Goal: Information Seeking & Learning: Learn about a topic

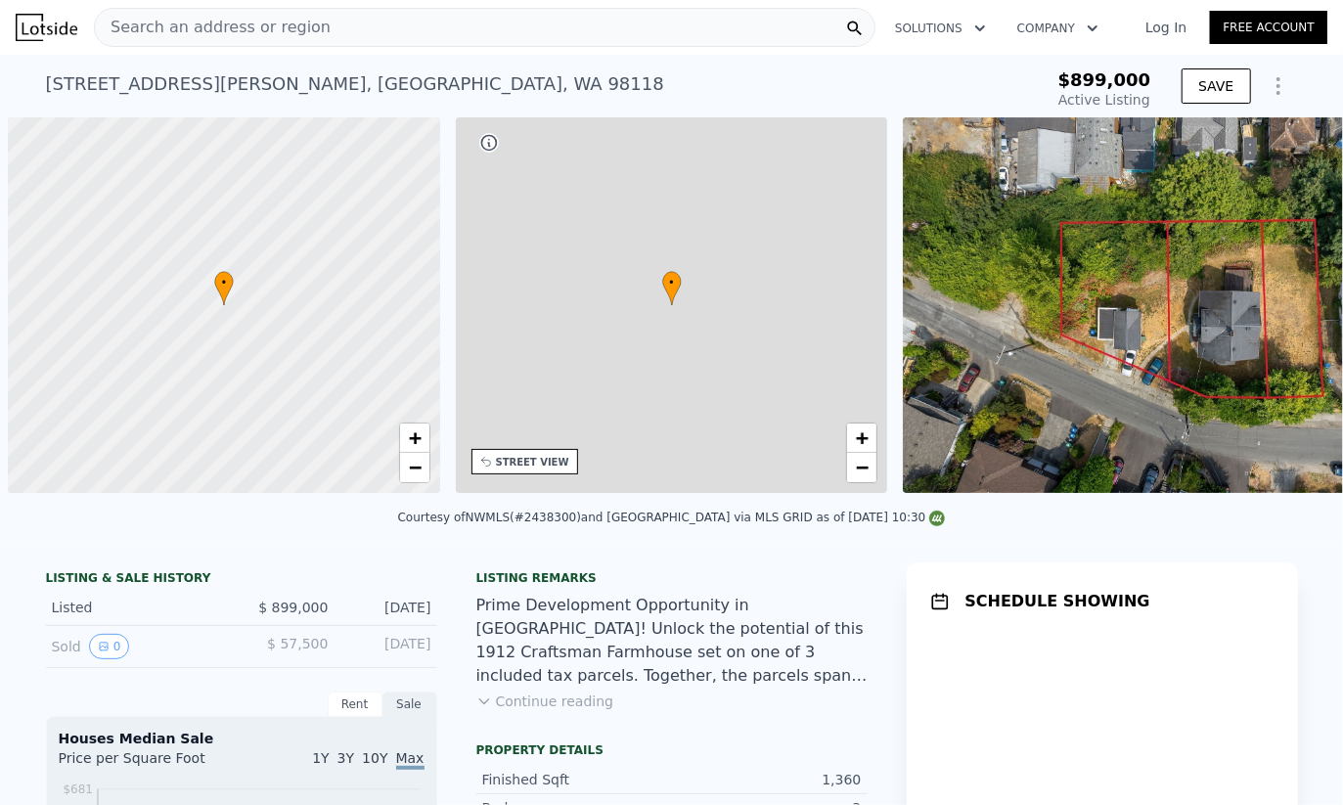
scroll to position [0, 8]
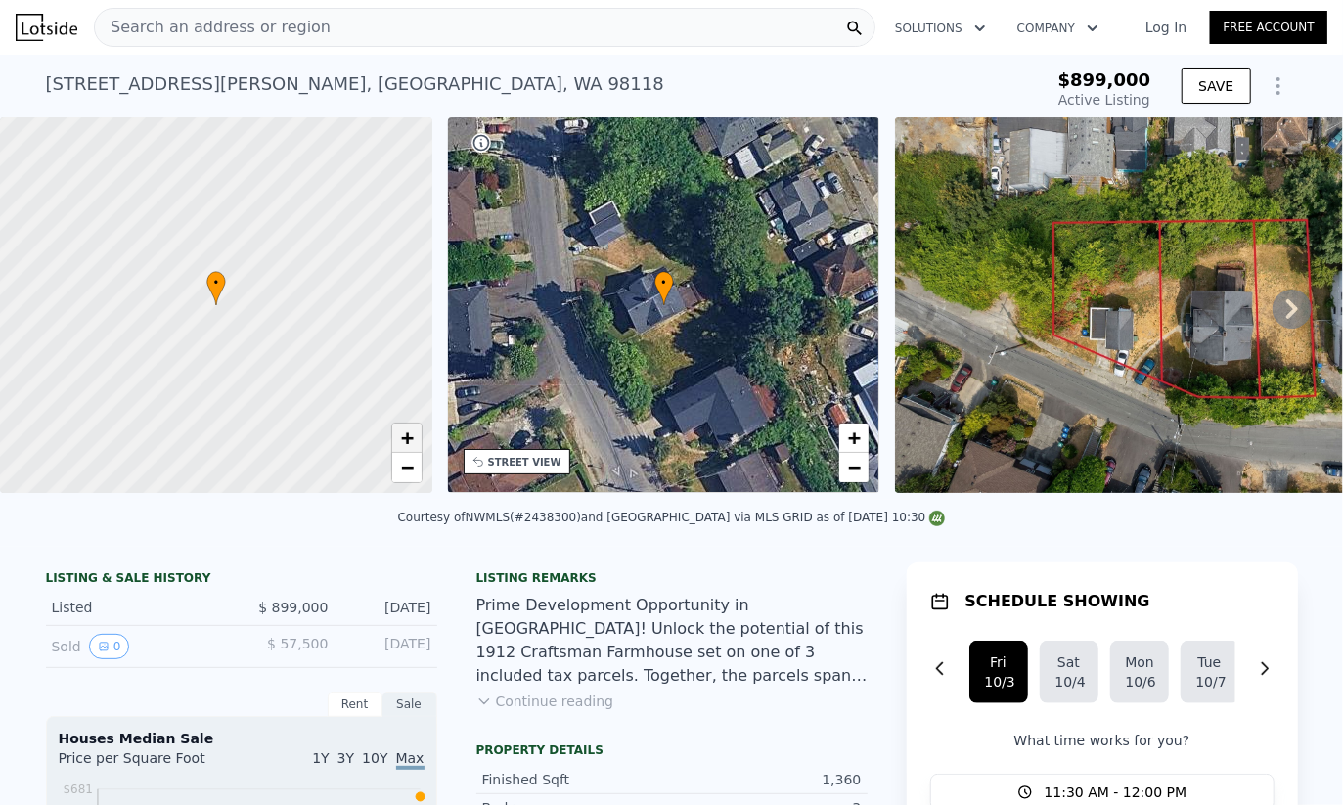
click at [395, 446] on link "+" at bounding box center [406, 438] width 29 height 29
click at [398, 444] on link "+" at bounding box center [406, 438] width 29 height 29
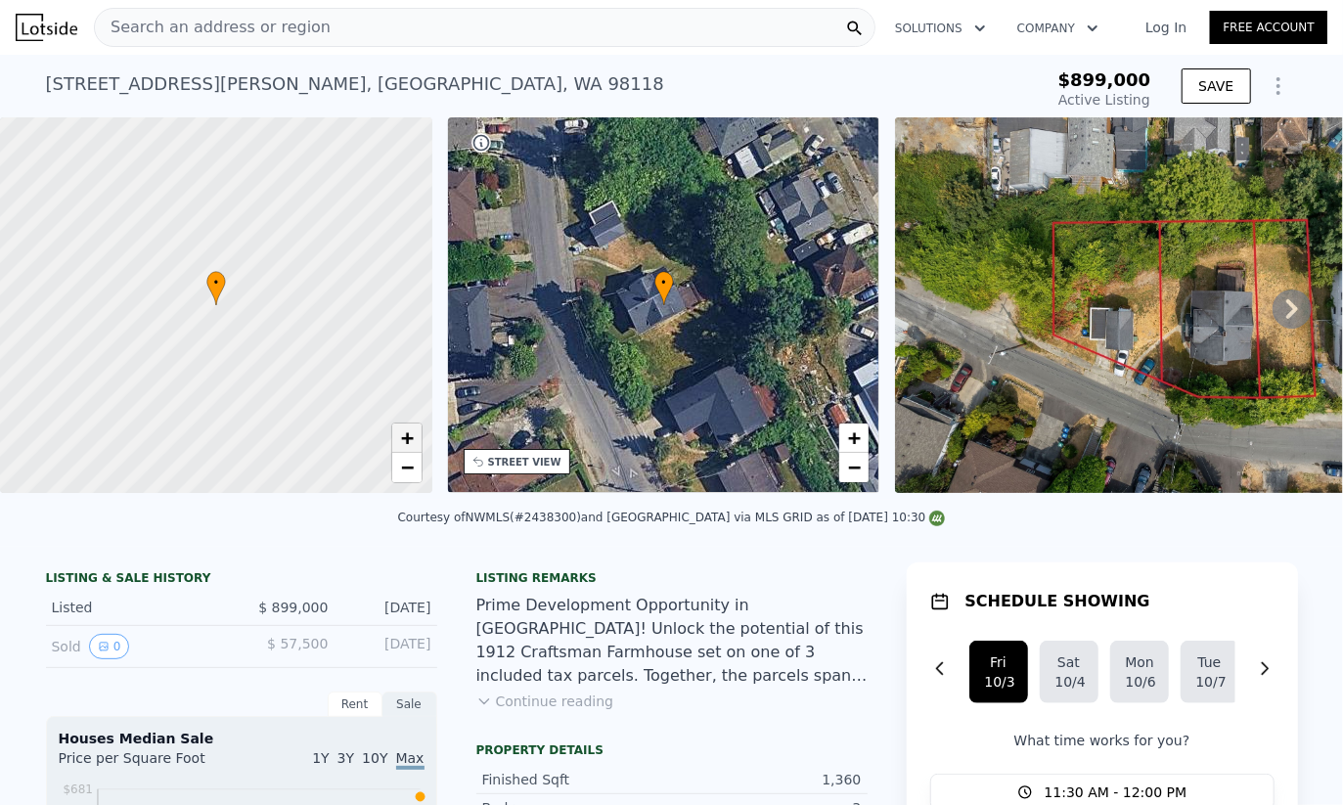
click at [398, 444] on link "+" at bounding box center [406, 438] width 29 height 29
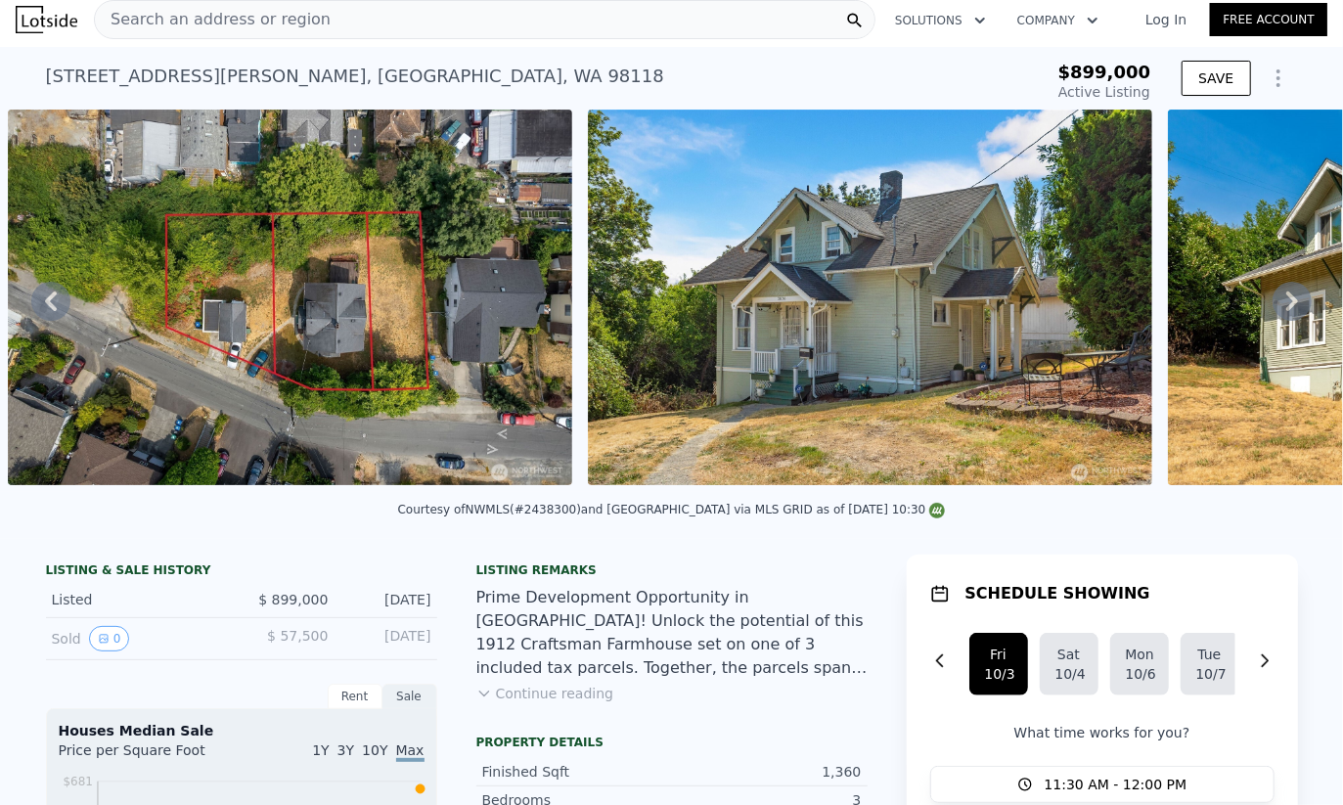
scroll to position [94, 0]
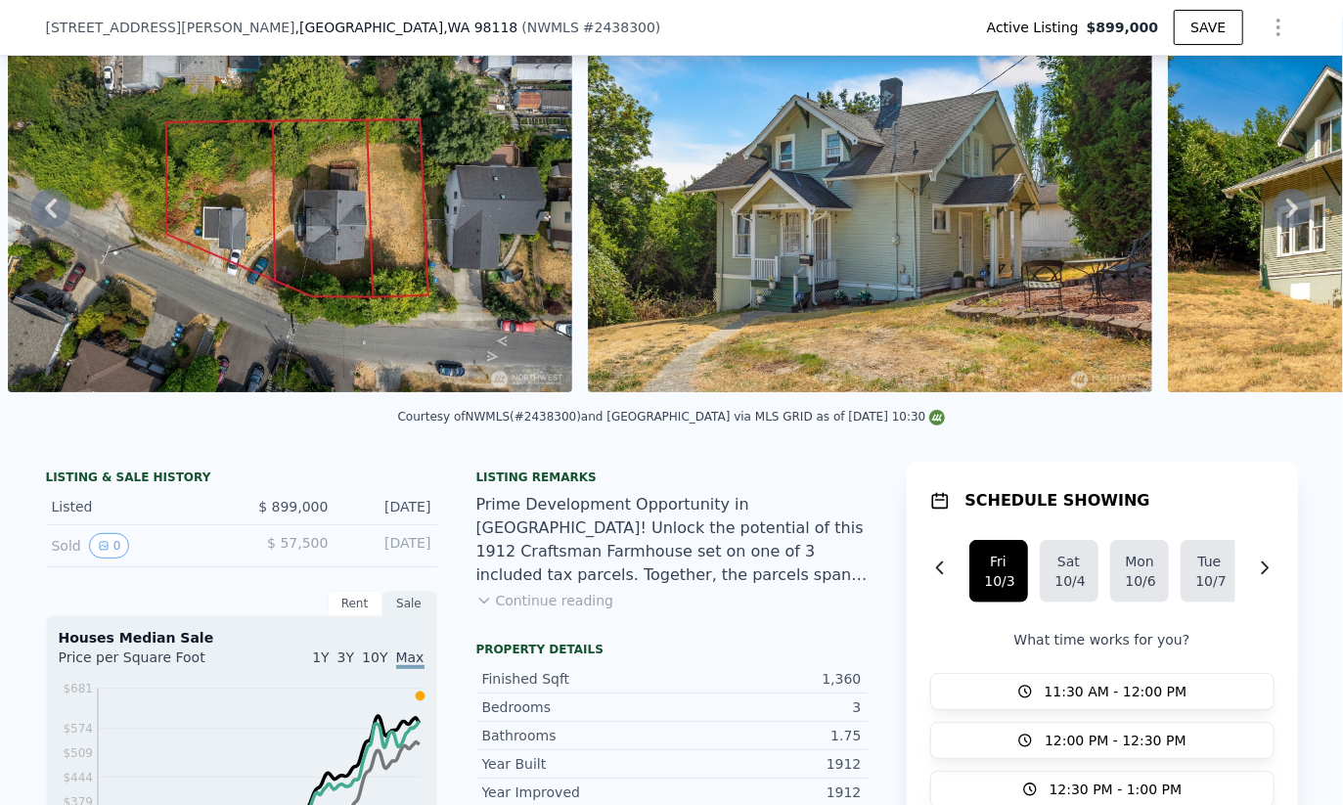
click at [537, 608] on button "Continue reading" at bounding box center [545, 601] width 138 height 20
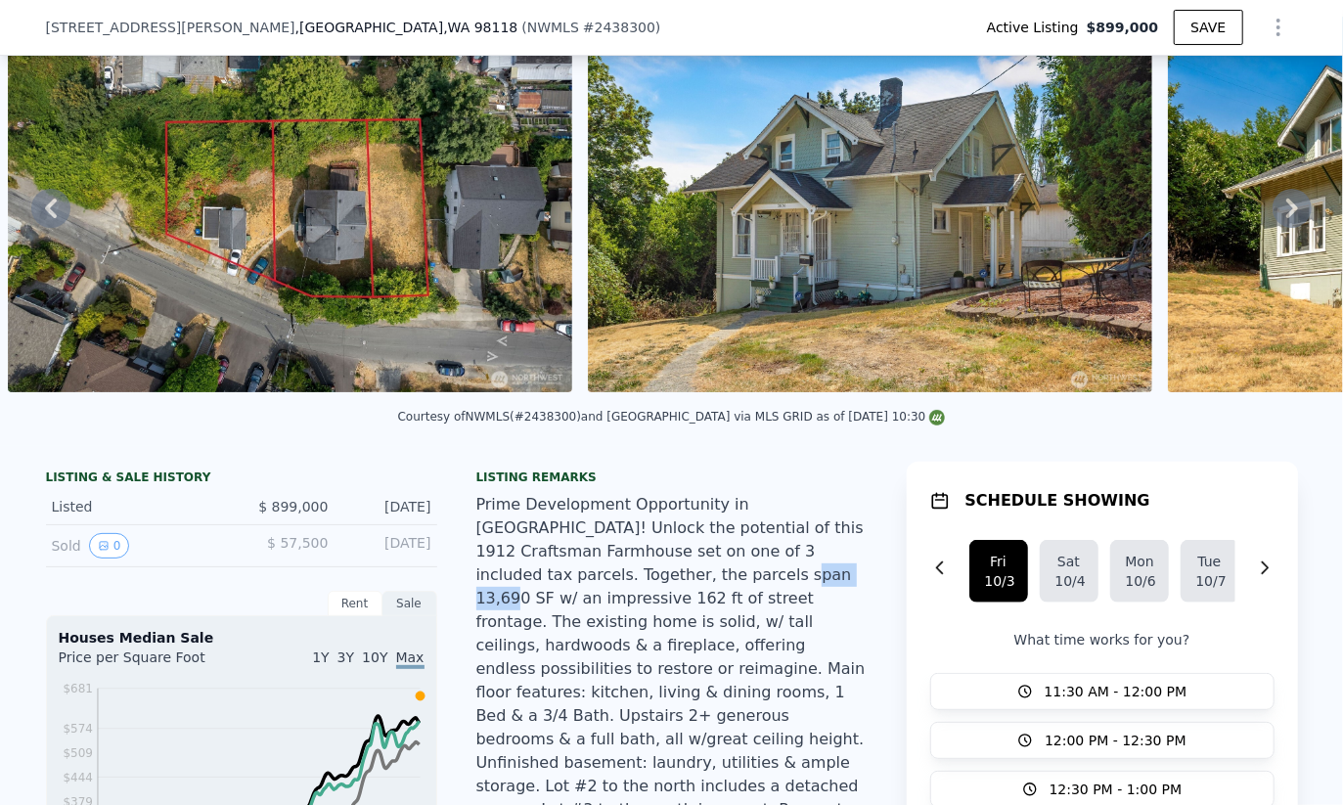
drag, startPoint x: 565, startPoint y: 578, endPoint x: 633, endPoint y: 586, distance: 67.9
click at [633, 586] on div "Prime Development Opportunity in Columbia City! Unlock the potential of this 19…" at bounding box center [671, 692] width 391 height 399
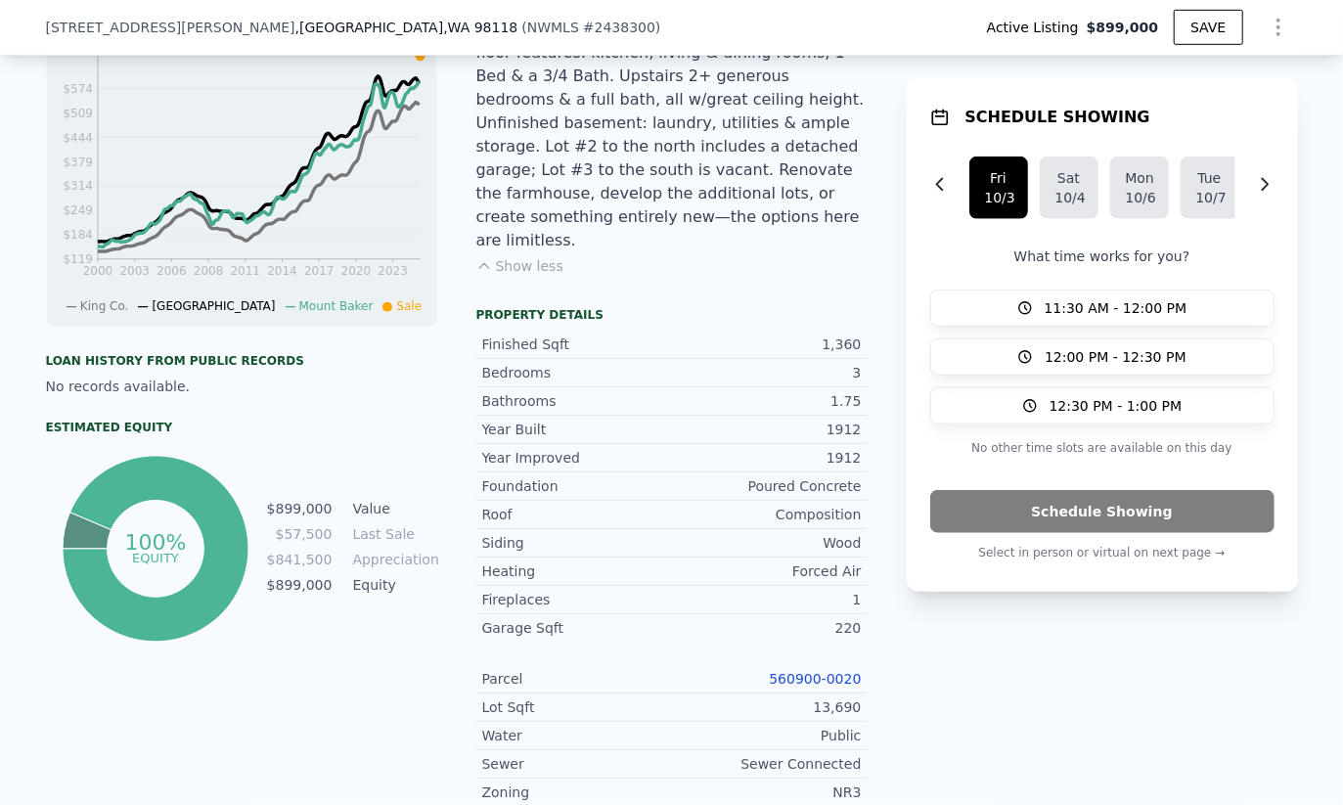
scroll to position [736, 0]
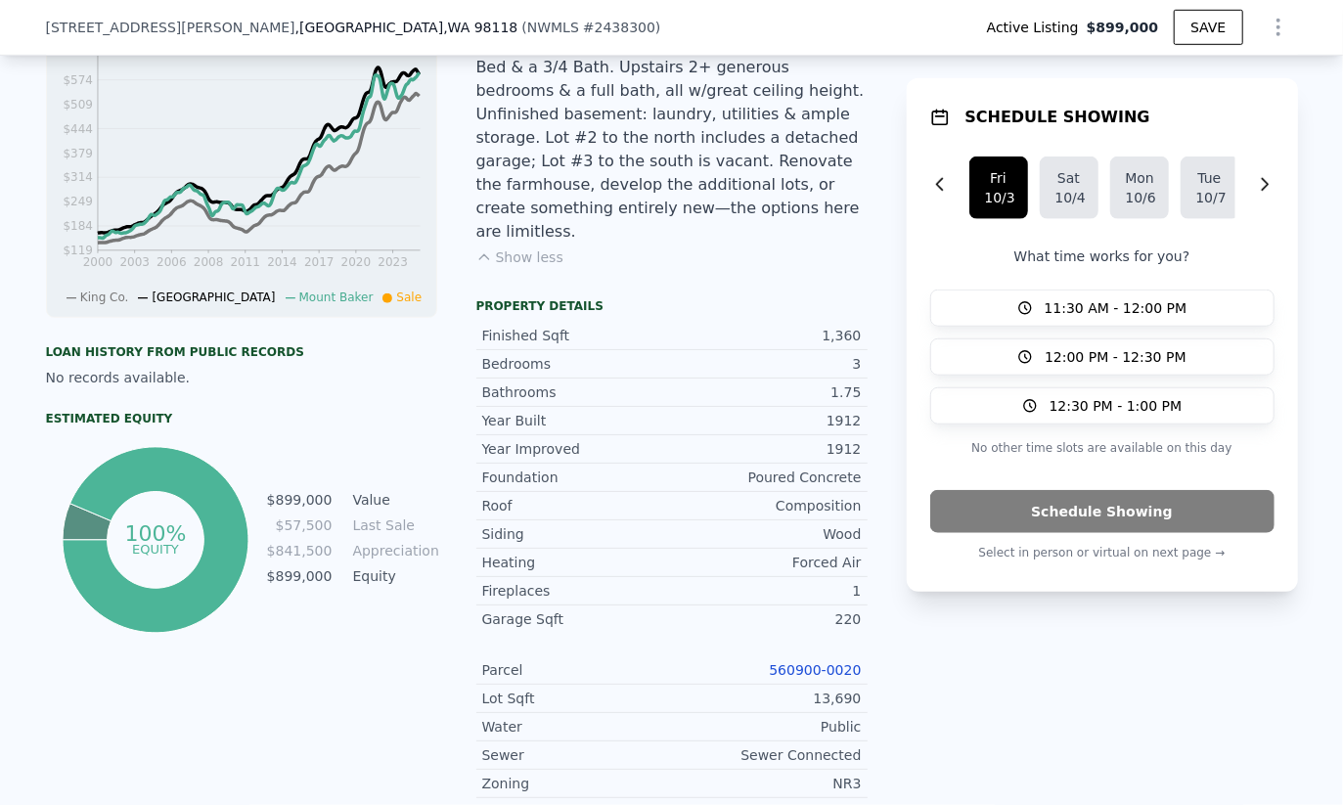
click at [787, 660] on div "560900-0020" at bounding box center [767, 670] width 190 height 20
click at [787, 662] on link "560900-0020" at bounding box center [815, 670] width 92 height 16
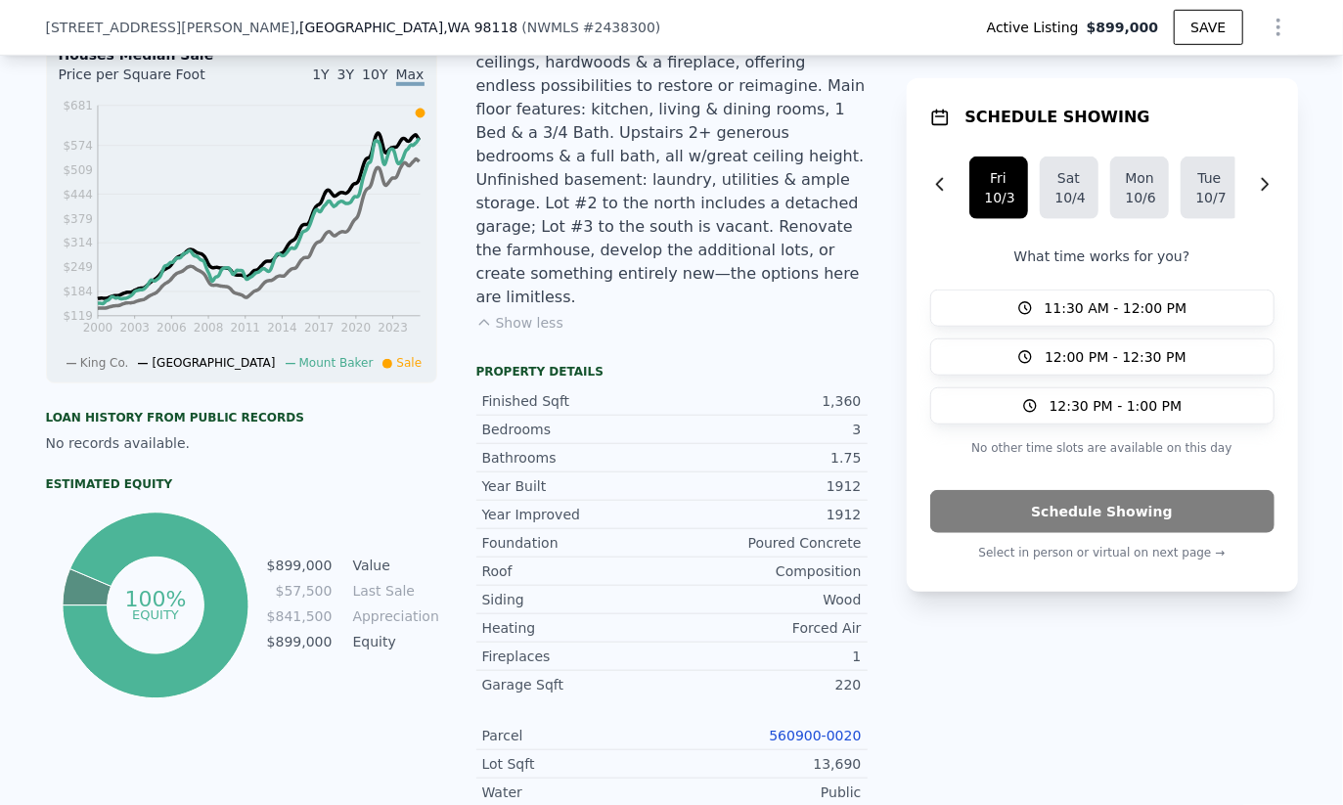
scroll to position [722, 0]
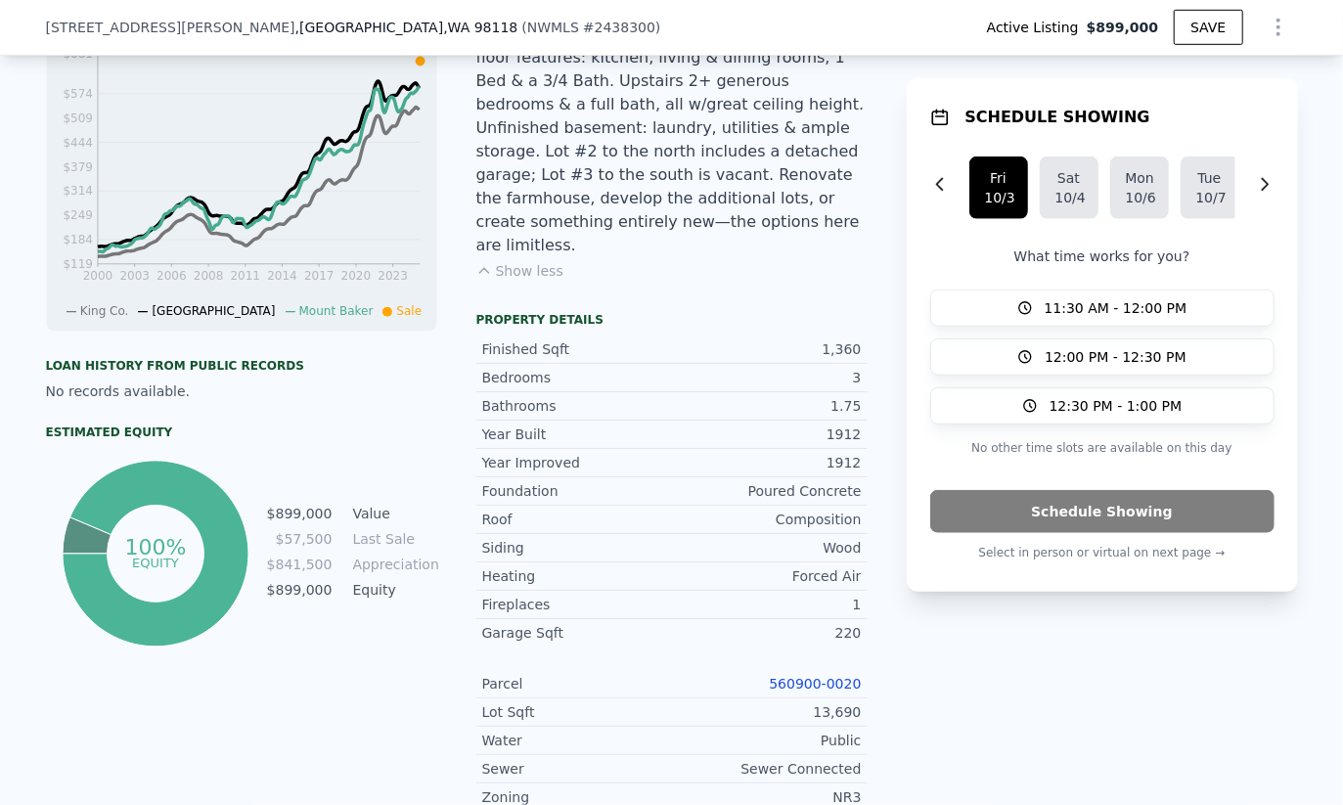
click at [840, 339] on div "1,360" at bounding box center [767, 349] width 190 height 20
click at [837, 339] on div "1,360" at bounding box center [767, 349] width 190 height 20
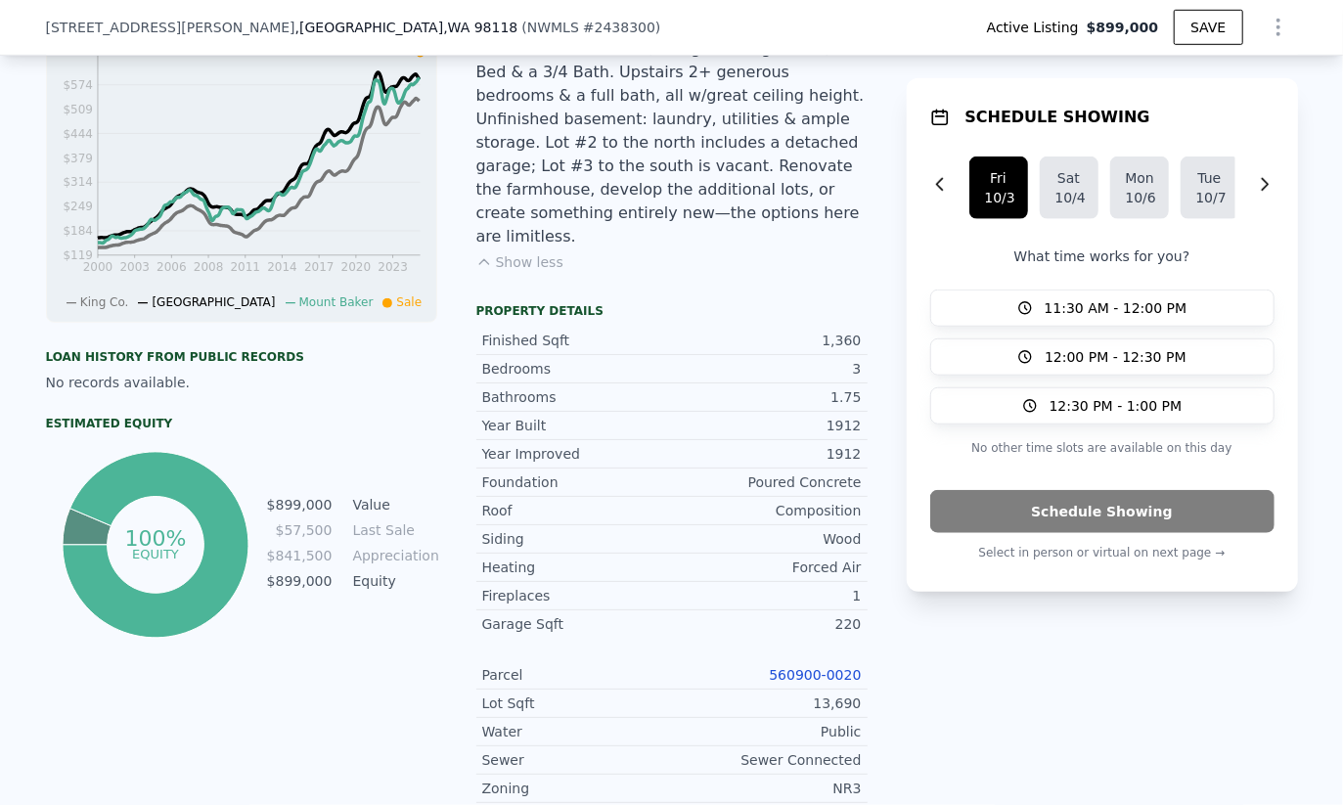
scroll to position [765, 0]
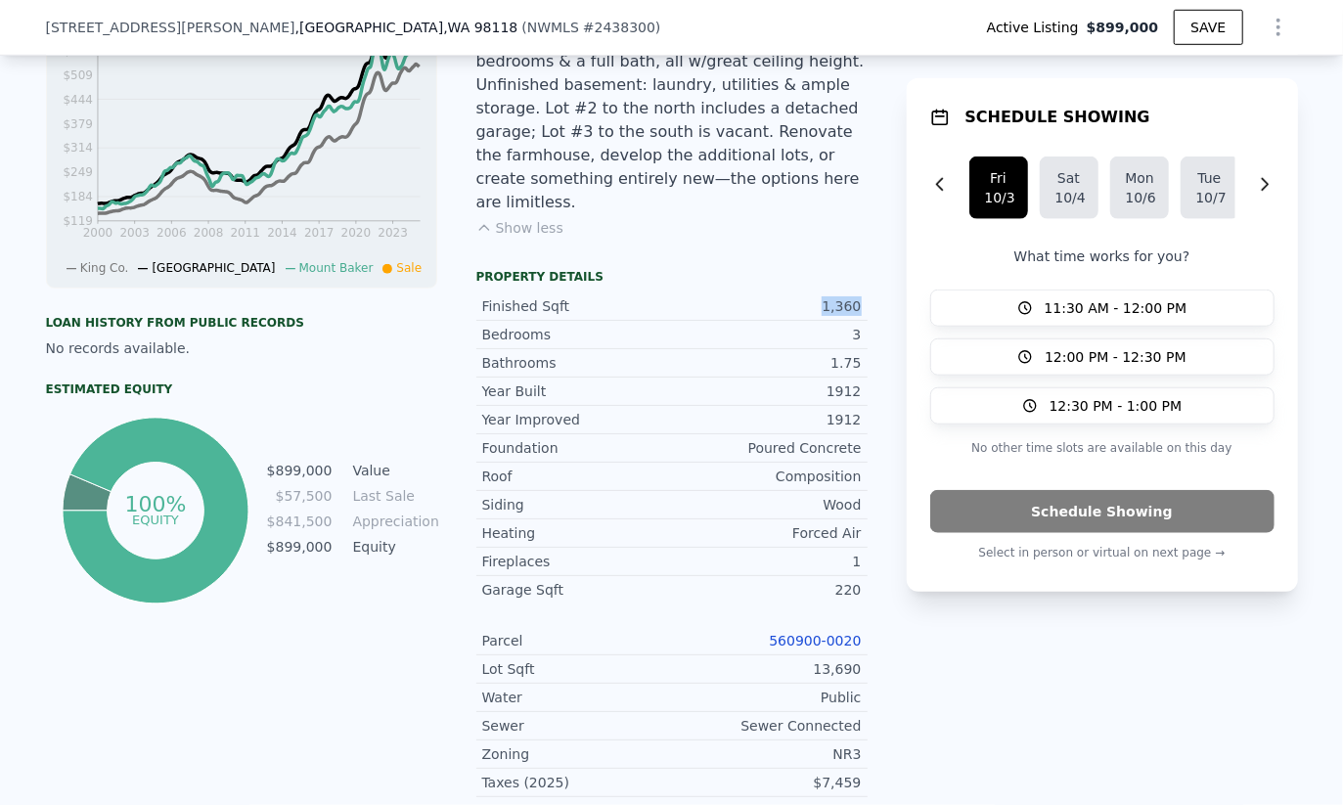
drag, startPoint x: 805, startPoint y: 244, endPoint x: 872, endPoint y: 257, distance: 68.9
click at [872, 257] on div "LISTING & SALE HISTORY Listed $ 899,000 Sep 26, 2025 Sold 0 $ 57,500 Jul 15, 19…" at bounding box center [672, 519] width 1252 height 1470
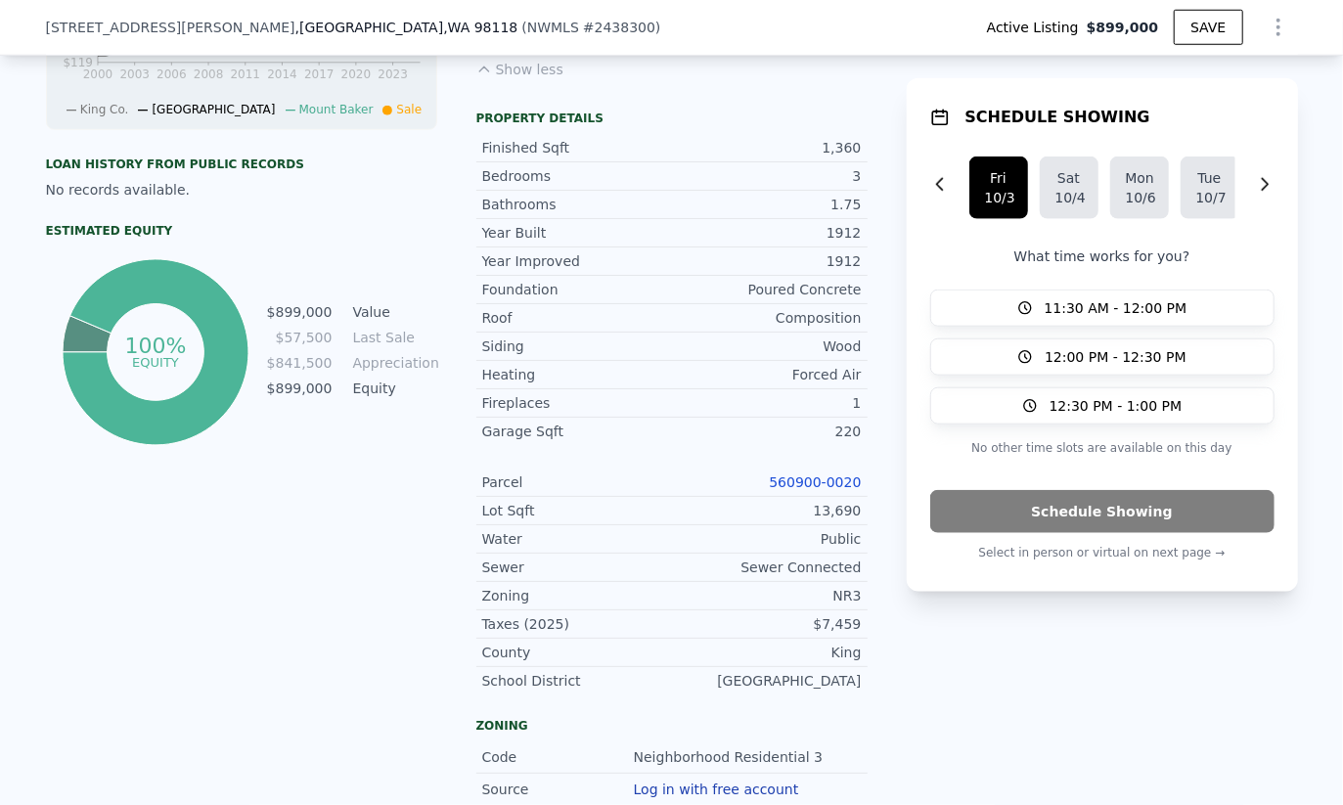
scroll to position [1065, 0]
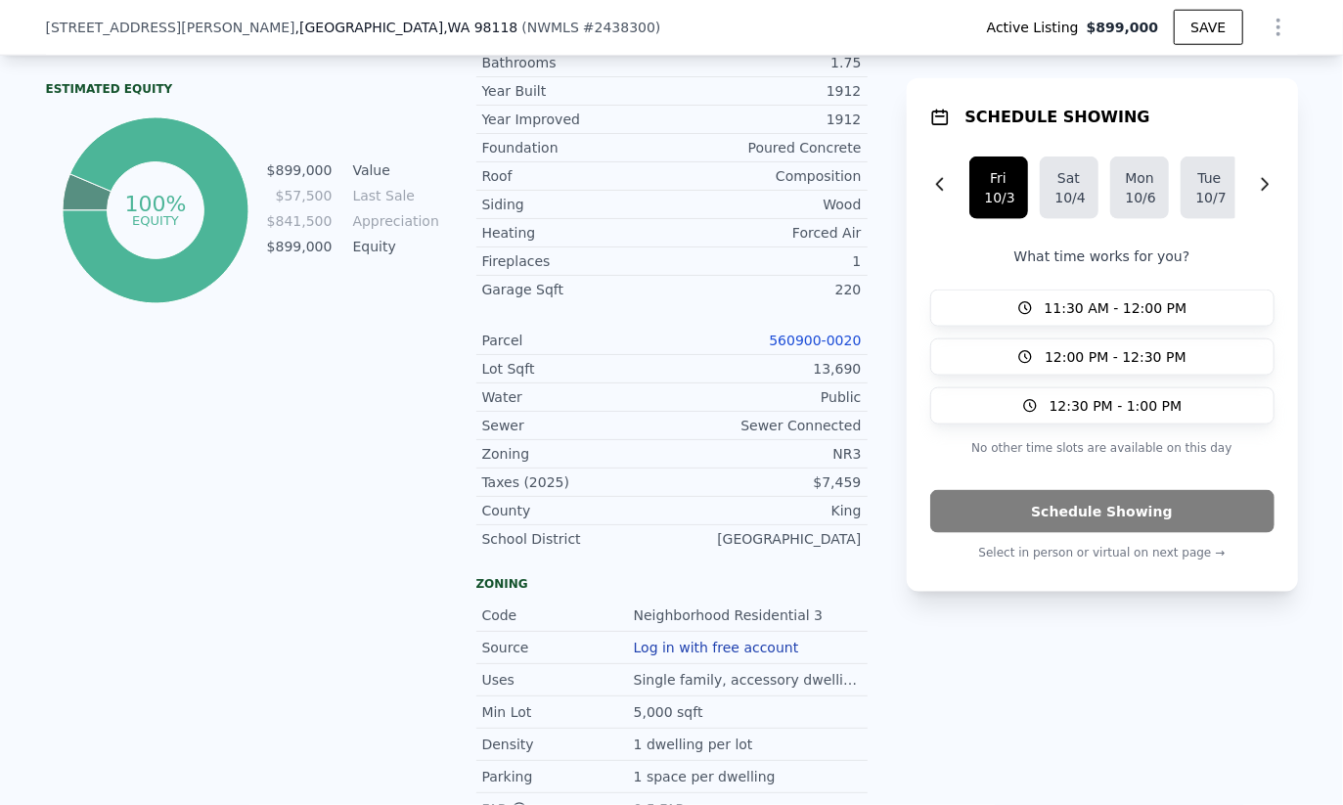
click at [810, 333] on link "560900-0020" at bounding box center [815, 341] width 92 height 16
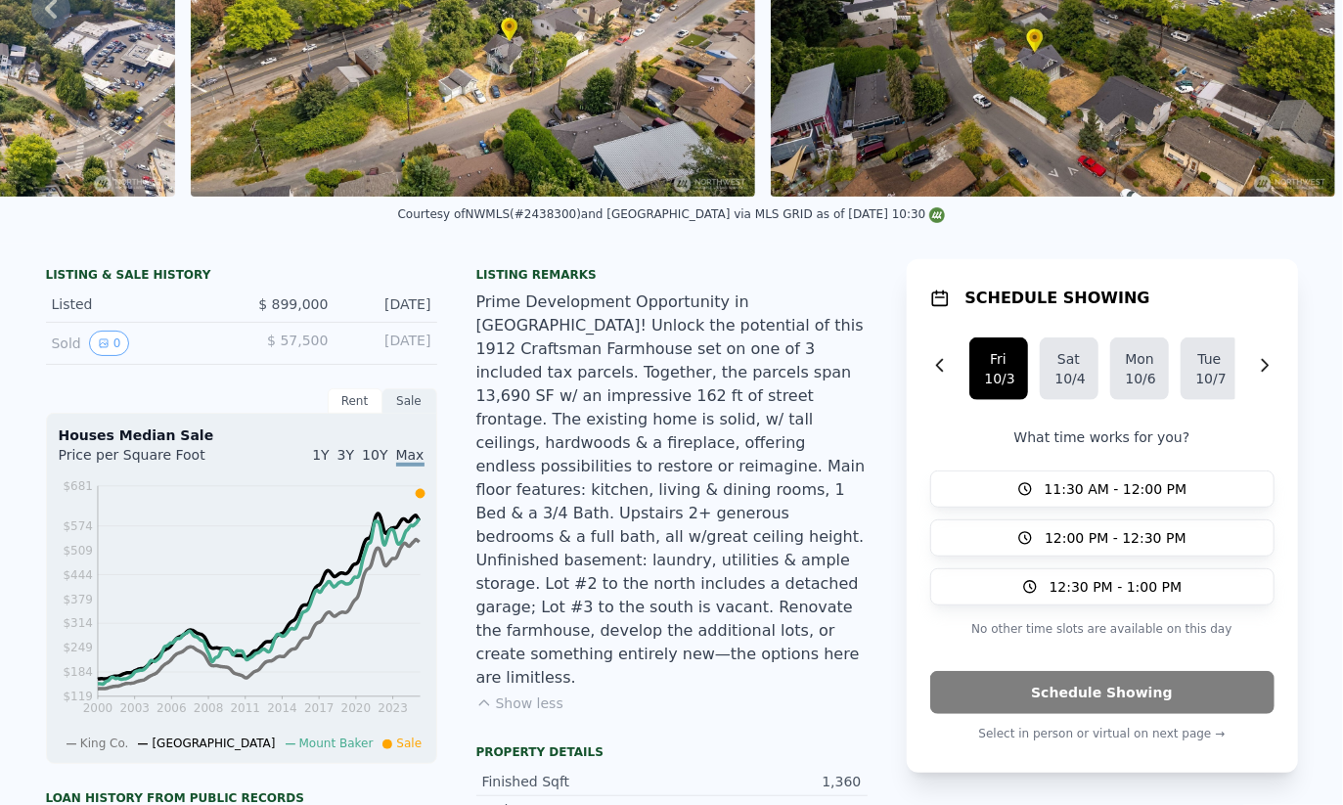
scroll to position [0, 0]
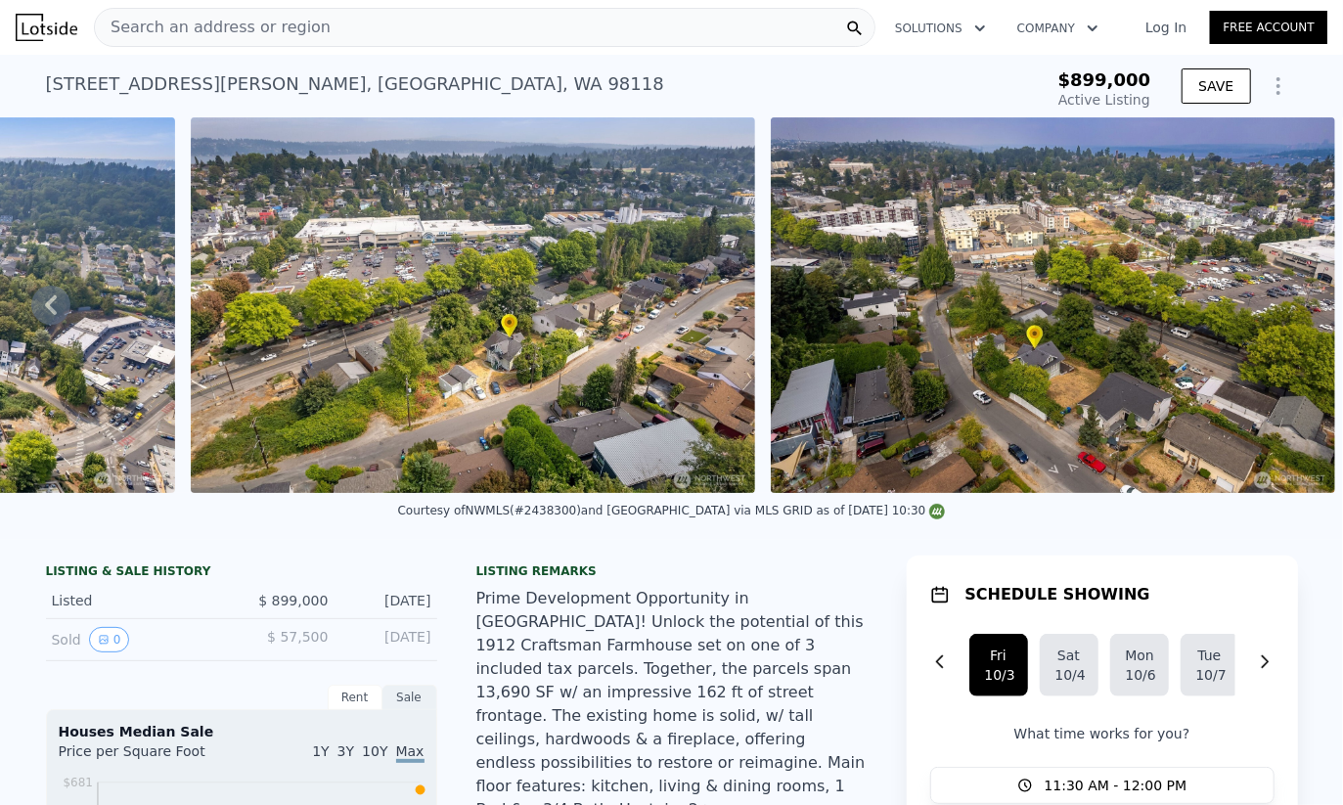
click at [1260, 84] on button "Show Options" at bounding box center [1278, 86] width 39 height 39
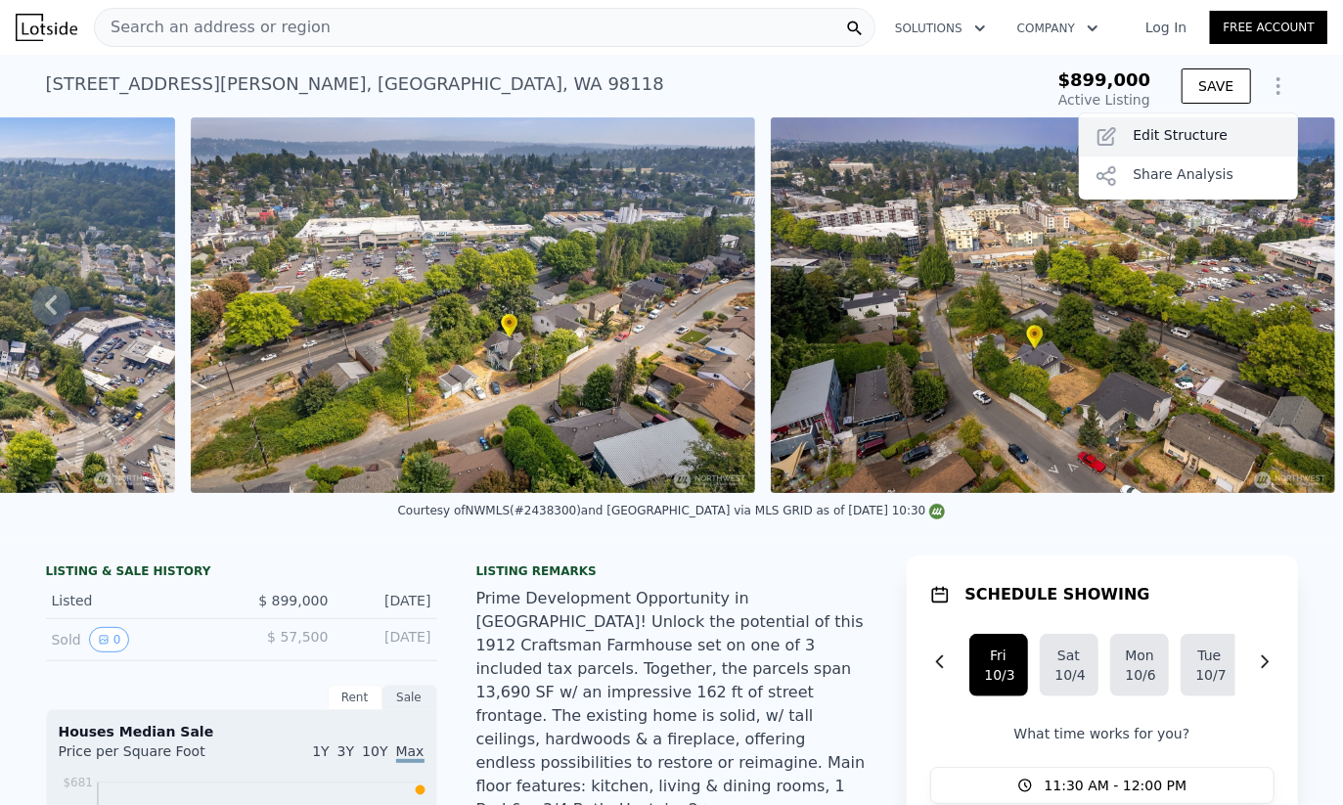
click at [1183, 144] on div "Edit Structure" at bounding box center [1188, 136] width 219 height 39
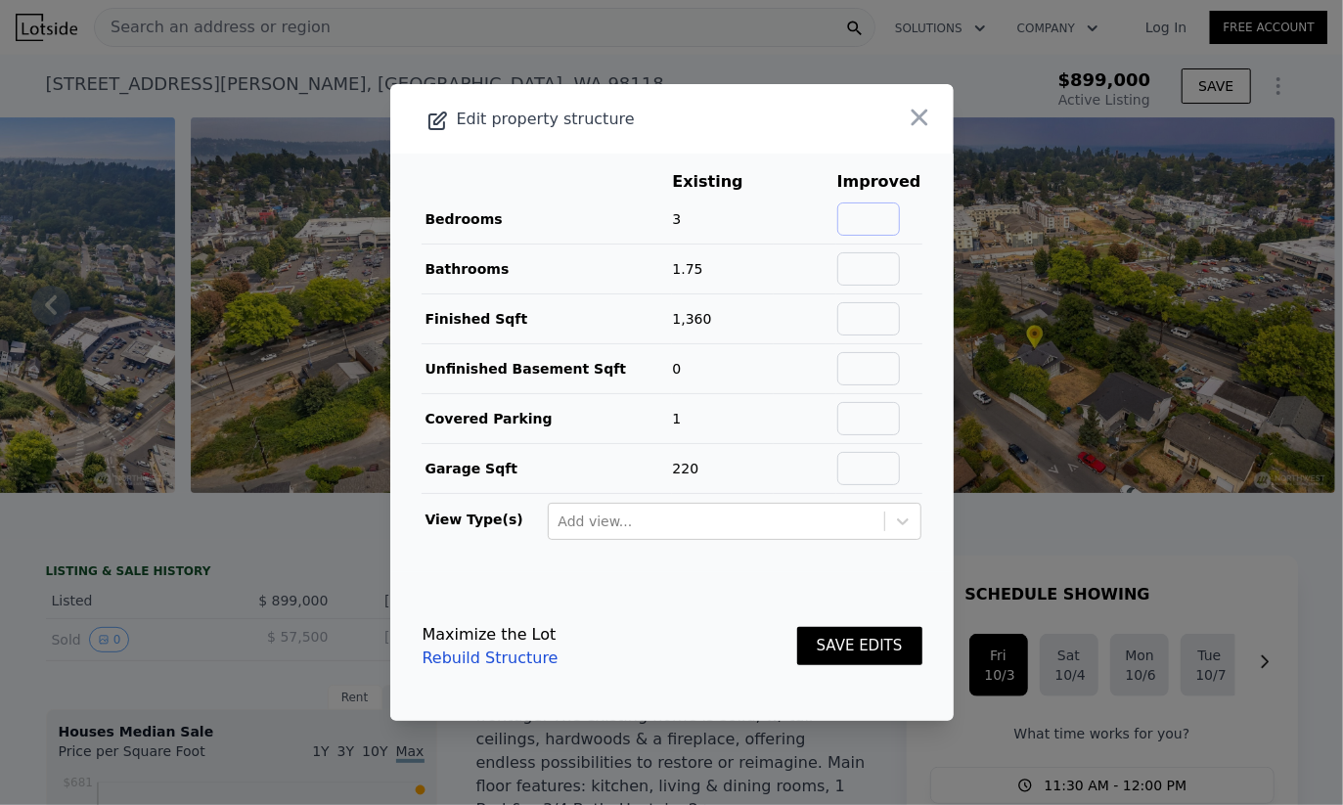
click at [888, 225] on input "text" at bounding box center [868, 218] width 63 height 33
type input "4"
click at [873, 264] on input "text" at bounding box center [868, 268] width 63 height 33
type input "2.5"
click at [765, 268] on td "1.75" at bounding box center [723, 270] width 102 height 50
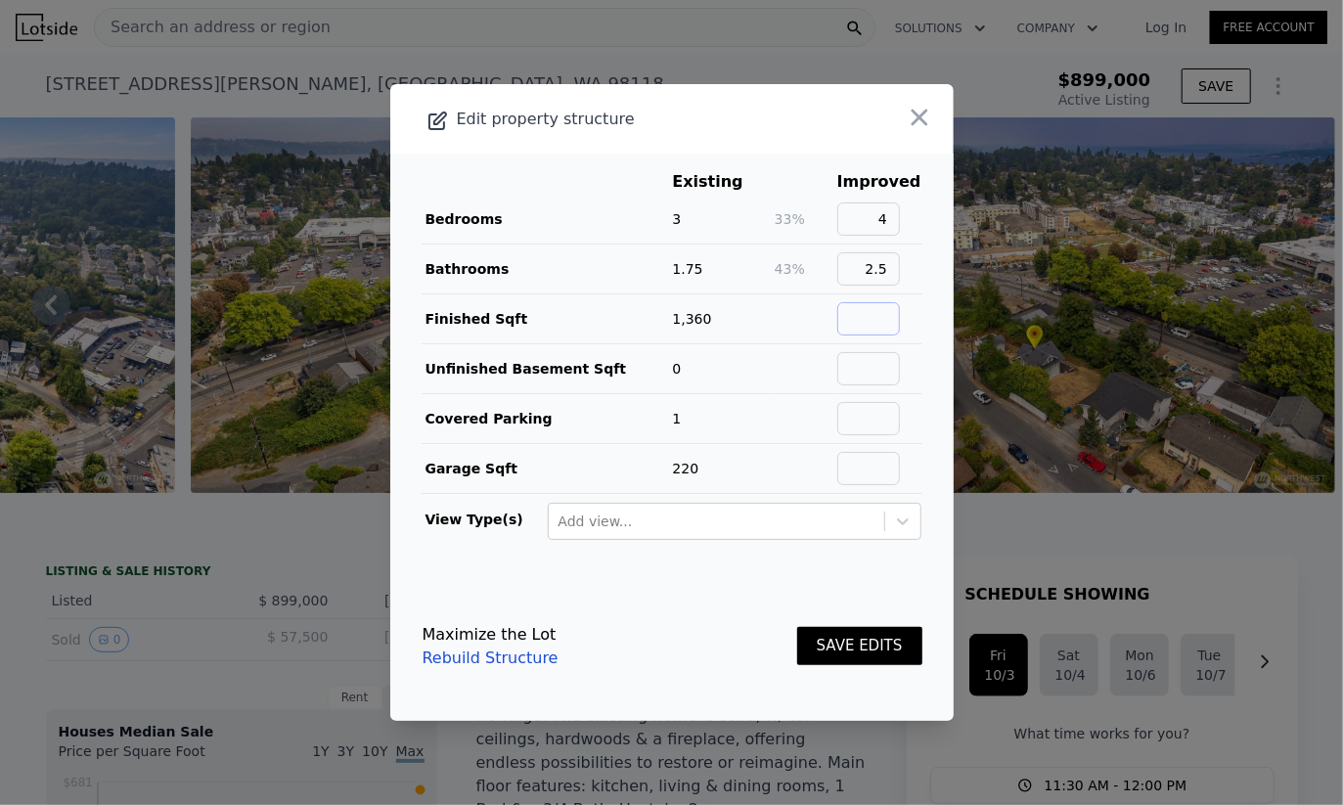
click at [868, 303] on input "text" at bounding box center [868, 318] width 63 height 33
type input "1920"
click at [764, 351] on td "0" at bounding box center [723, 369] width 102 height 50
click at [855, 651] on button "SAVE EDITS" at bounding box center [859, 646] width 125 height 38
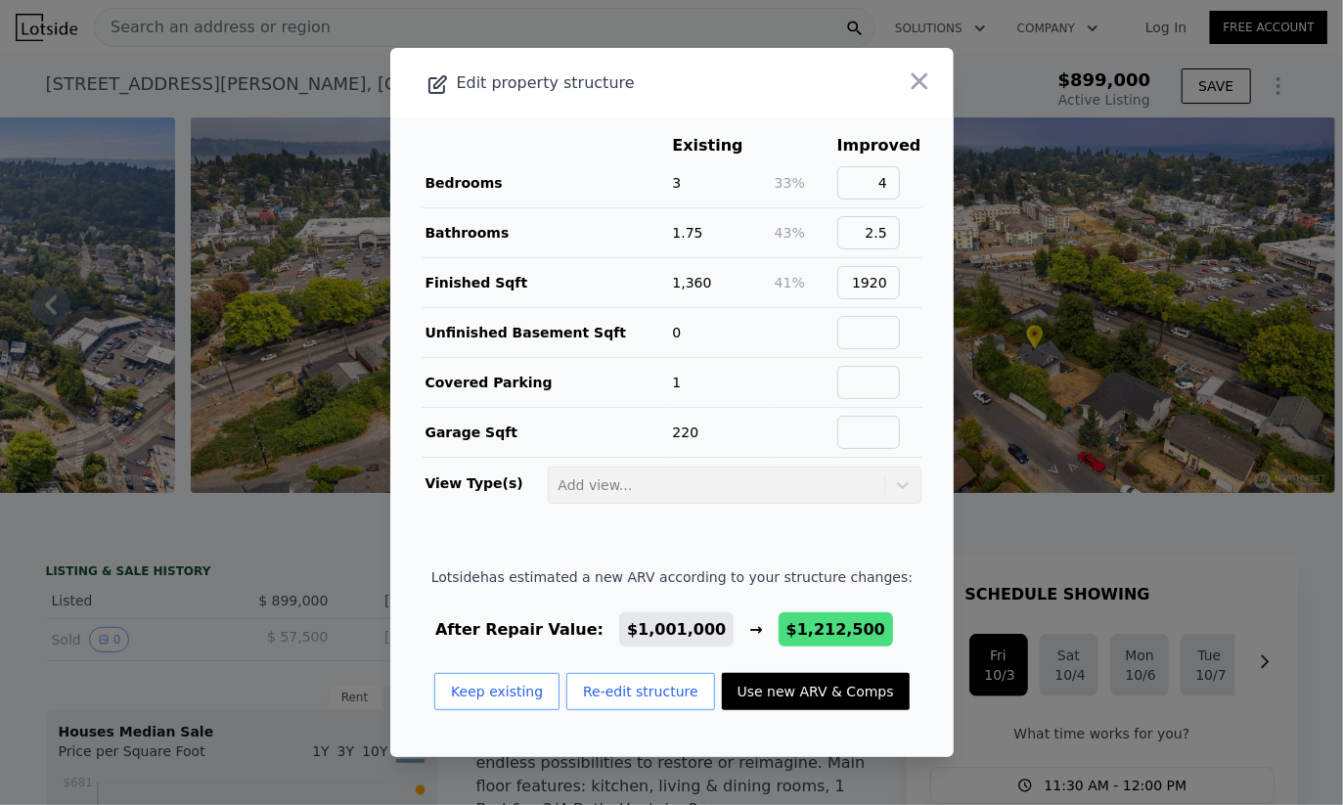
click at [813, 688] on button "Use new ARV & Comps" at bounding box center [816, 691] width 188 height 37
type input "5"
type input "2.75"
type input "1429"
type input "2626"
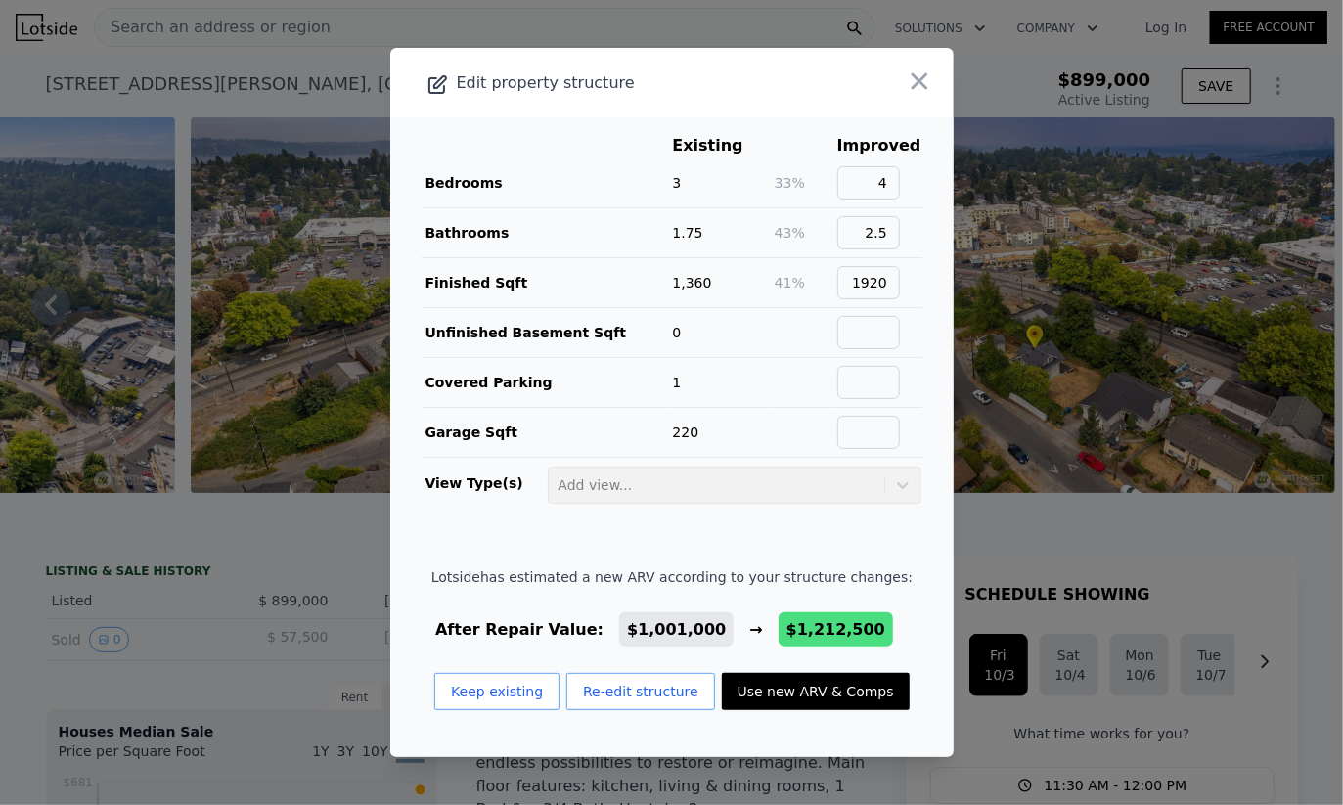
type input "2626"
checkbox input "false"
checkbox input "true"
type input "$ 1,212,500"
type input "$ 154,598"
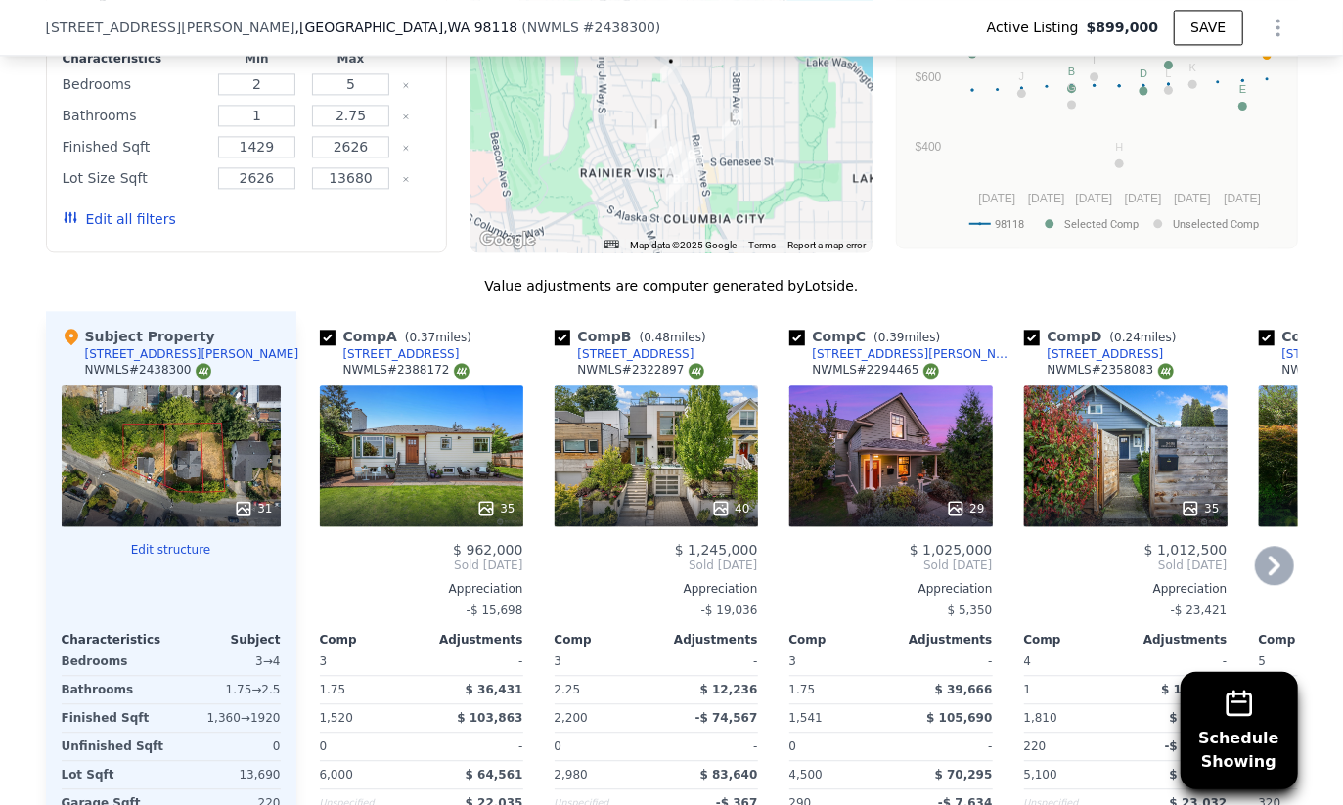
scroll to position [2449, 0]
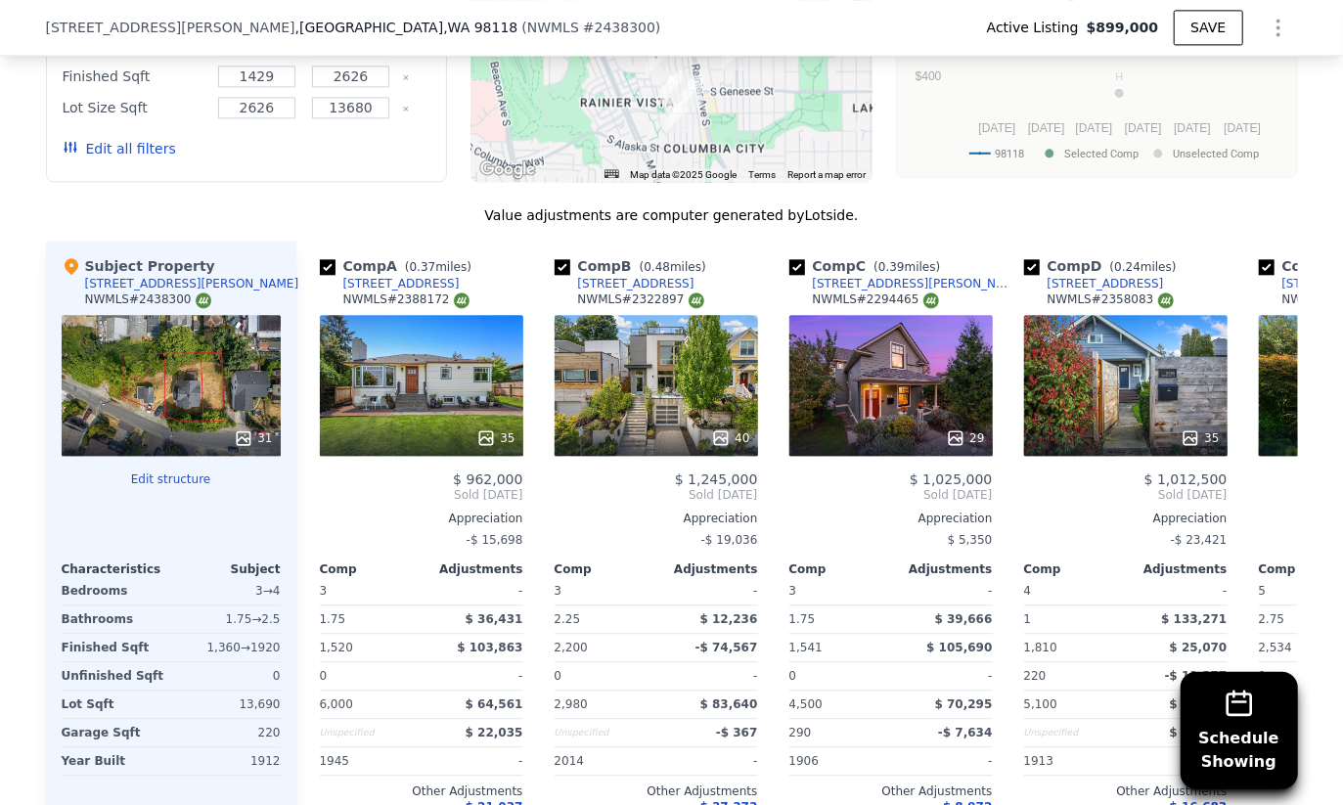
click at [154, 315] on div "31" at bounding box center [171, 385] width 219 height 141
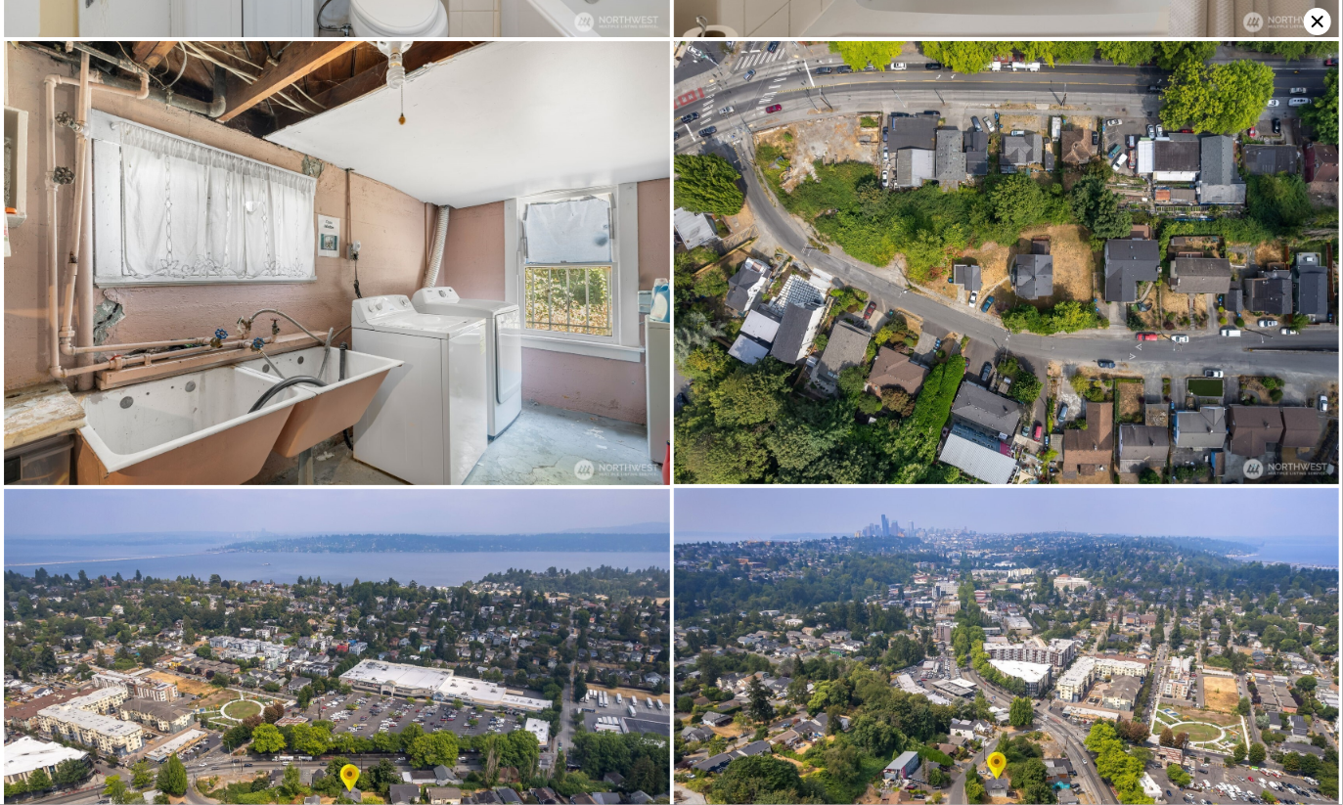
scroll to position [5334, 0]
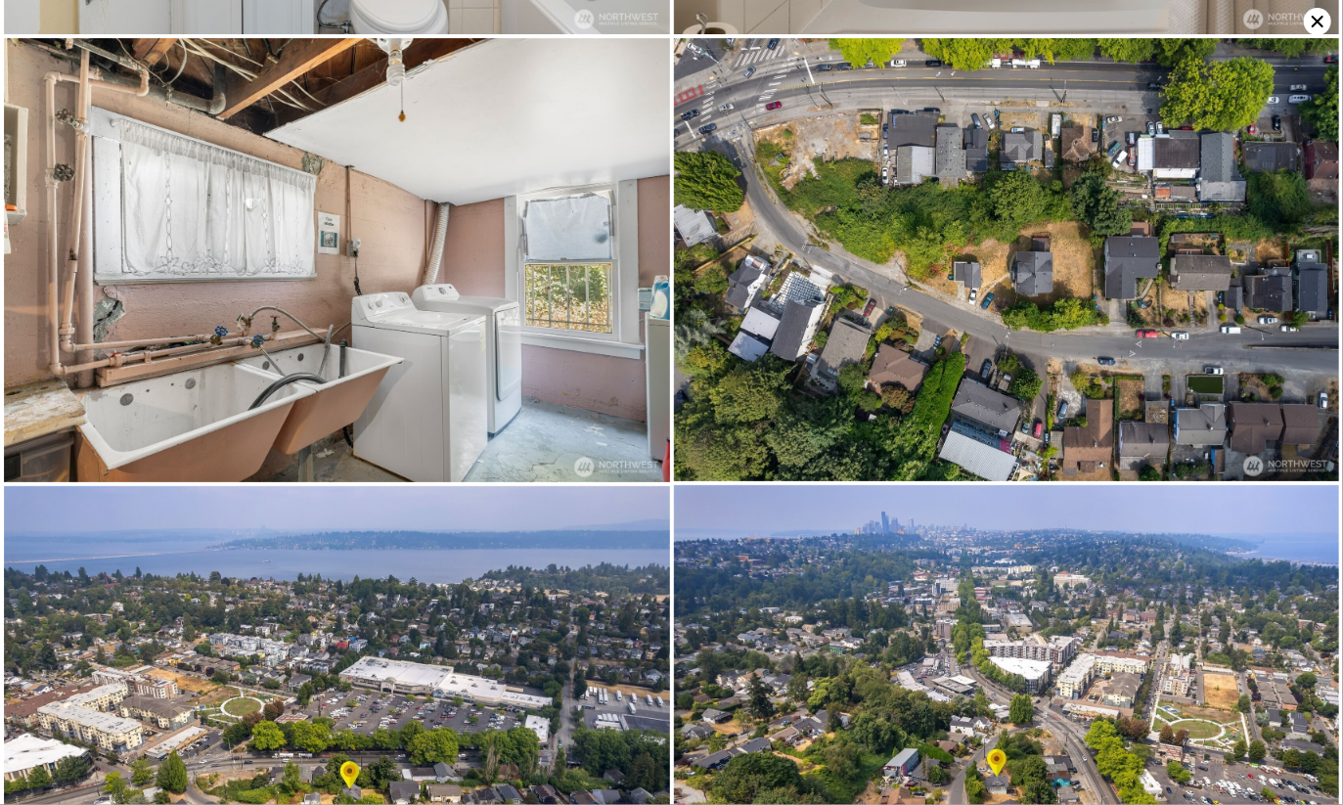
click at [1312, 17] on icon at bounding box center [1317, 21] width 27 height 27
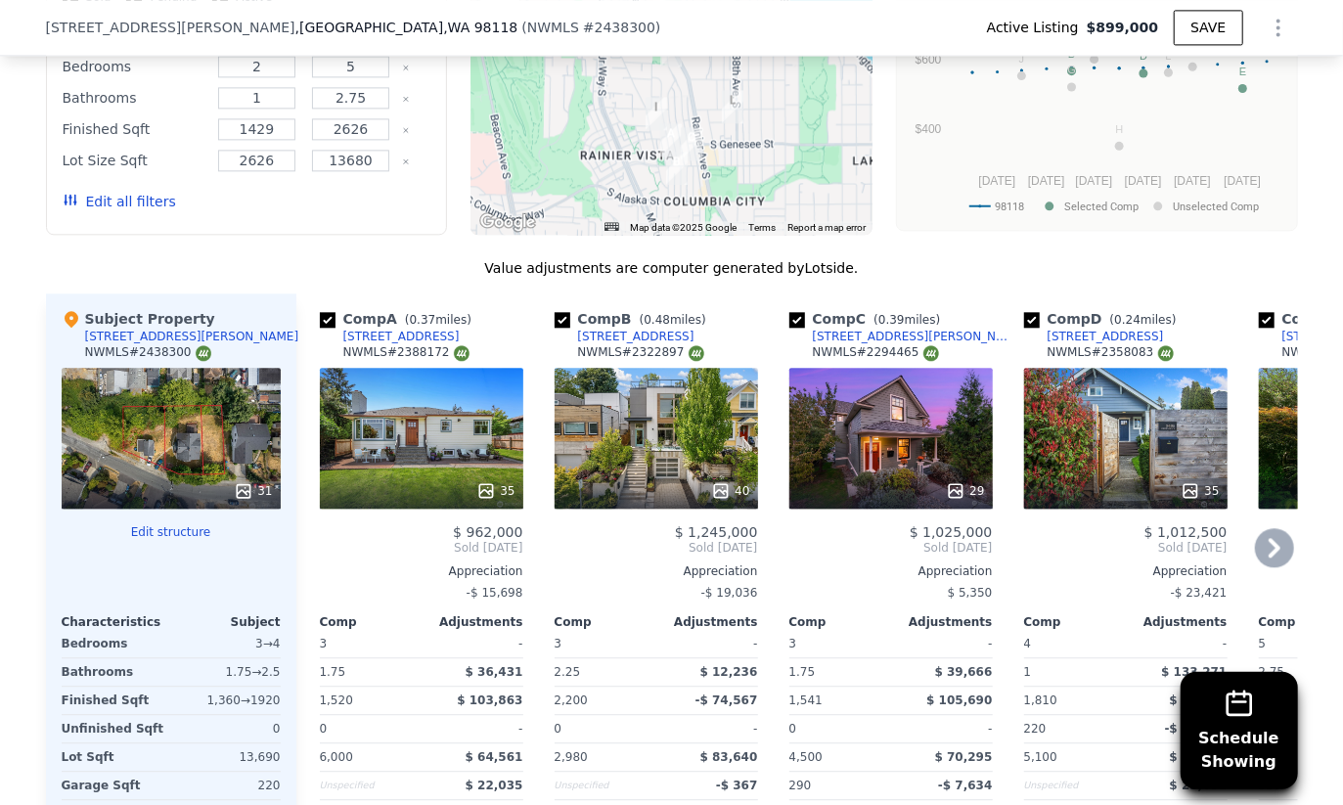
scroll to position [2413, 0]
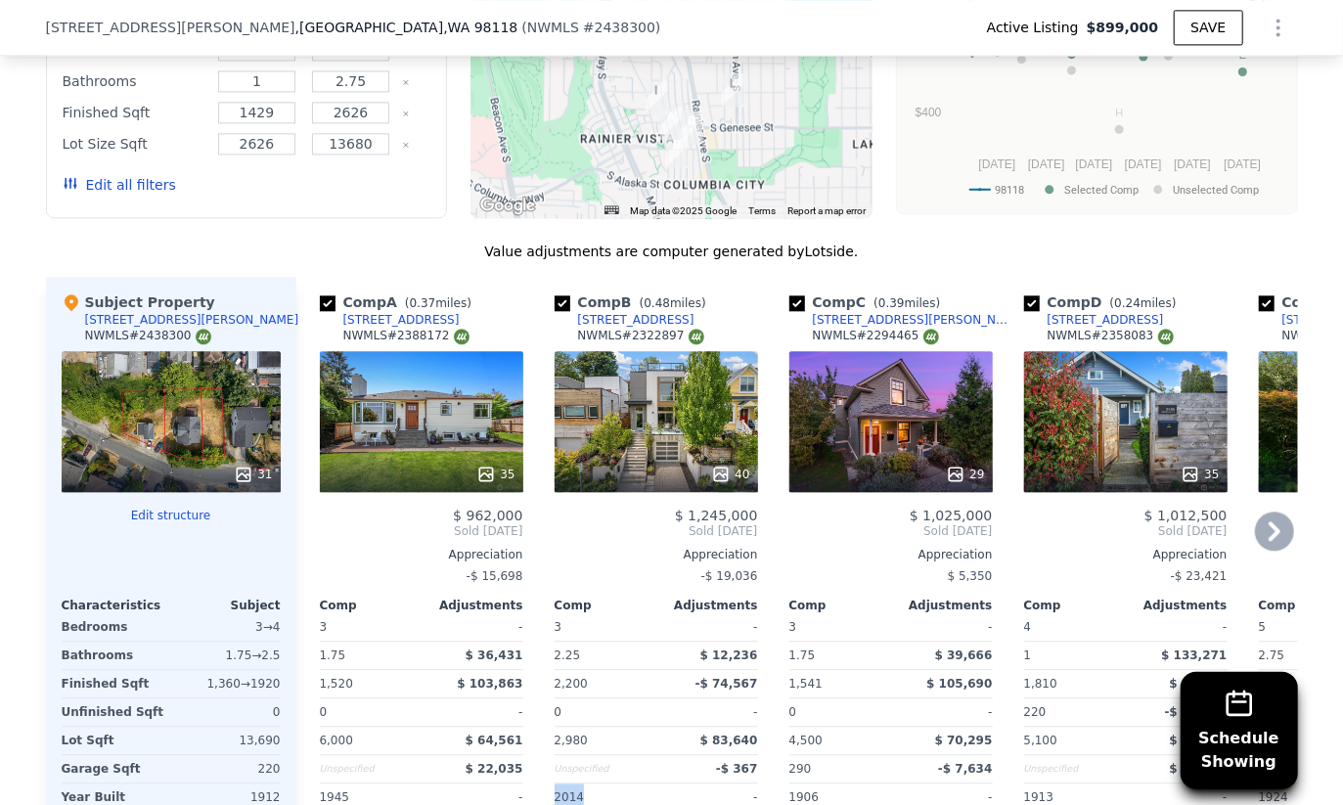
drag, startPoint x: 550, startPoint y: 725, endPoint x: 584, endPoint y: 725, distance: 34.2
click at [584, 783] on div "2014" at bounding box center [604, 796] width 98 height 27
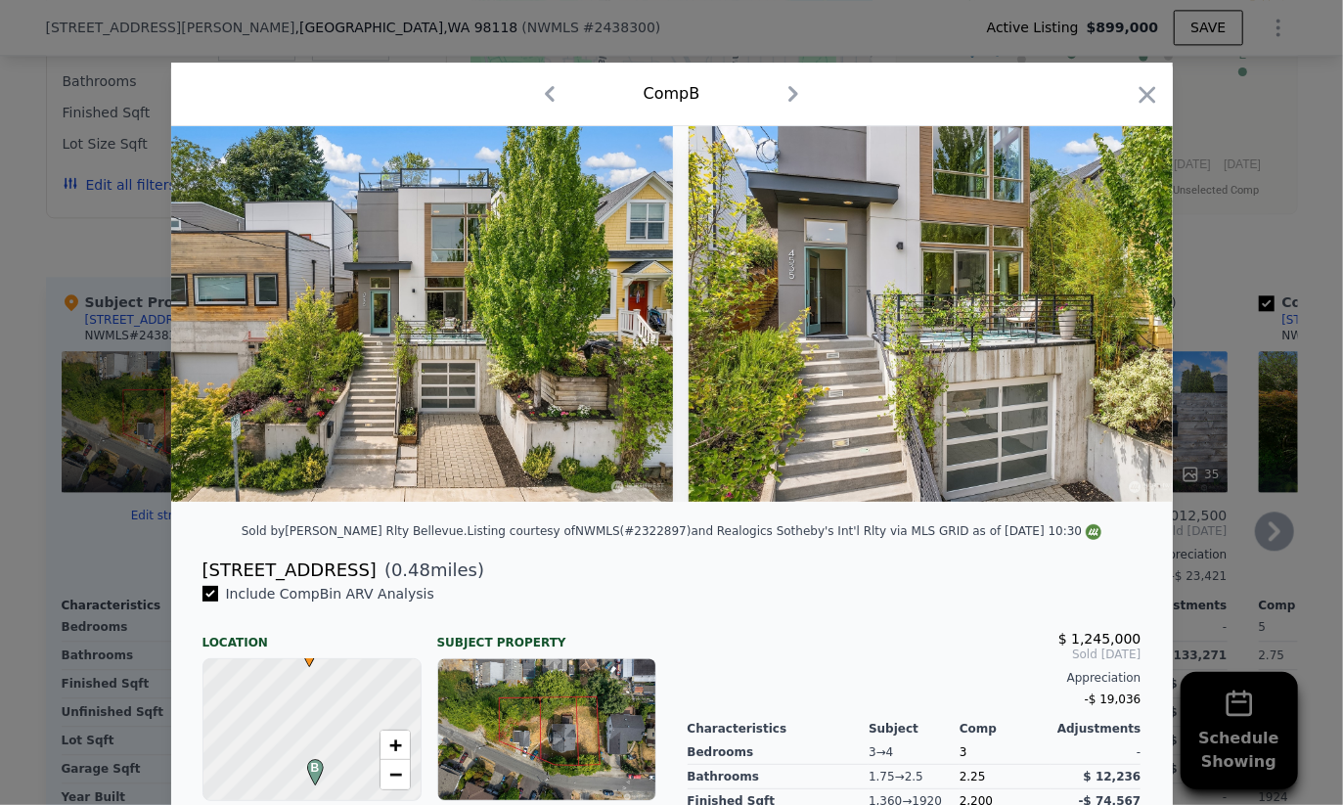
drag, startPoint x: 1133, startPoint y: 95, endPoint x: 1020, endPoint y: 208, distance: 159.8
click at [1134, 95] on icon "button" at bounding box center [1147, 94] width 27 height 27
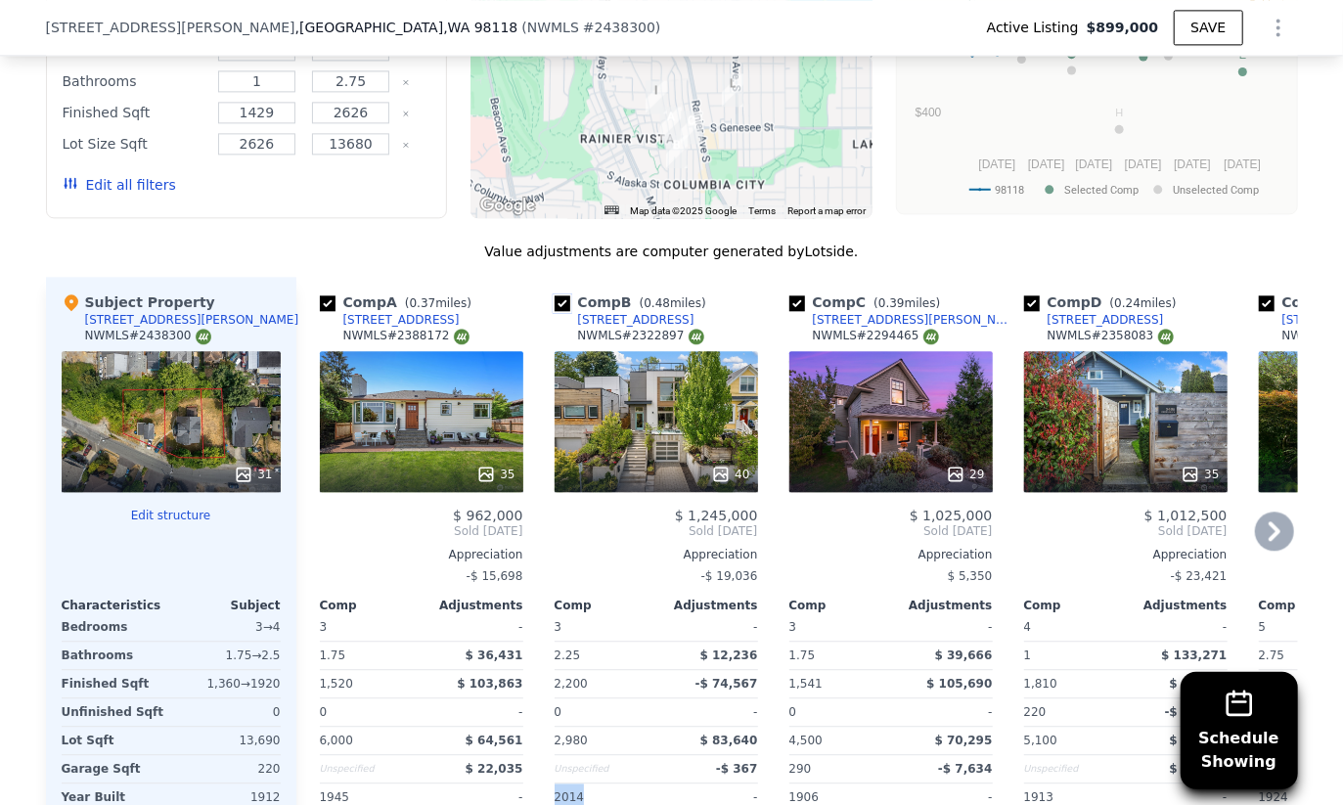
click at [563, 295] on input "checkbox" at bounding box center [563, 303] width 16 height 16
checkbox input "false"
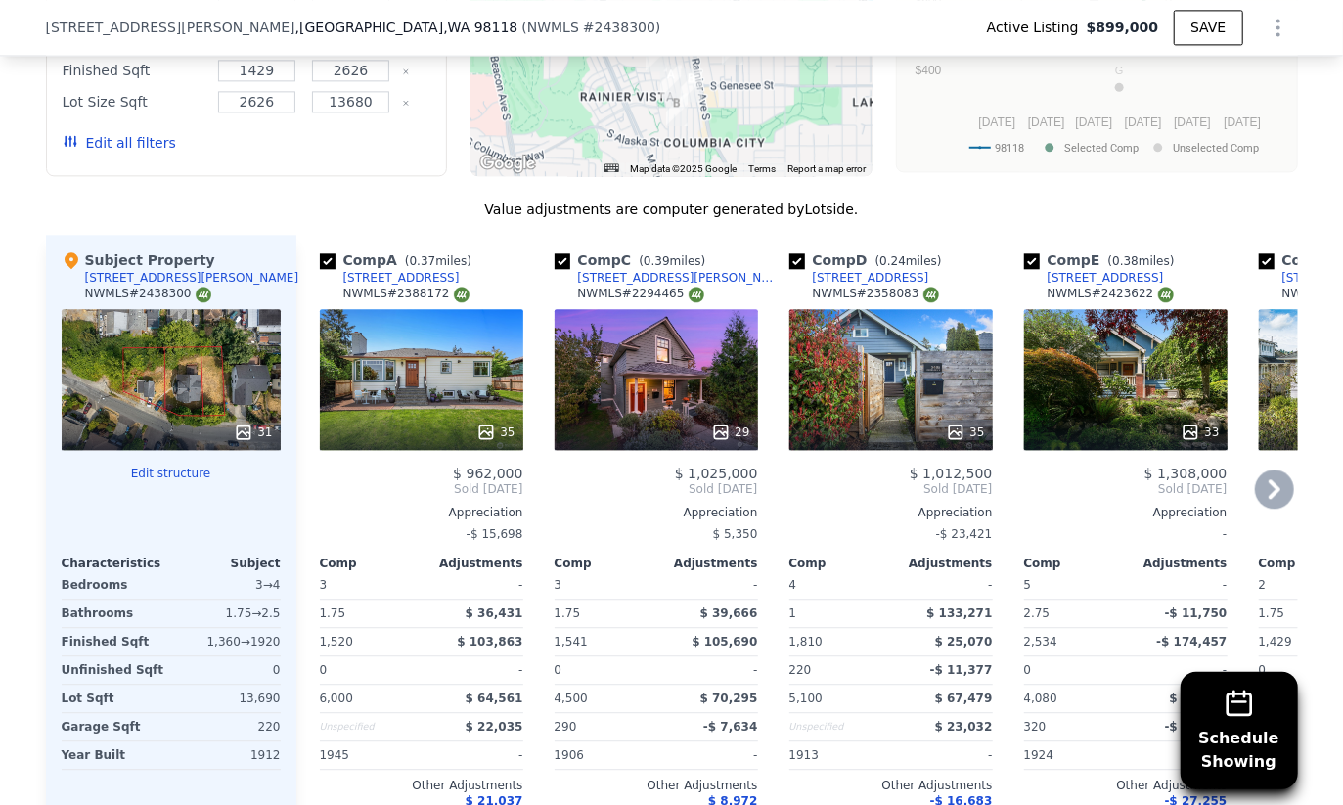
scroll to position [2473, 0]
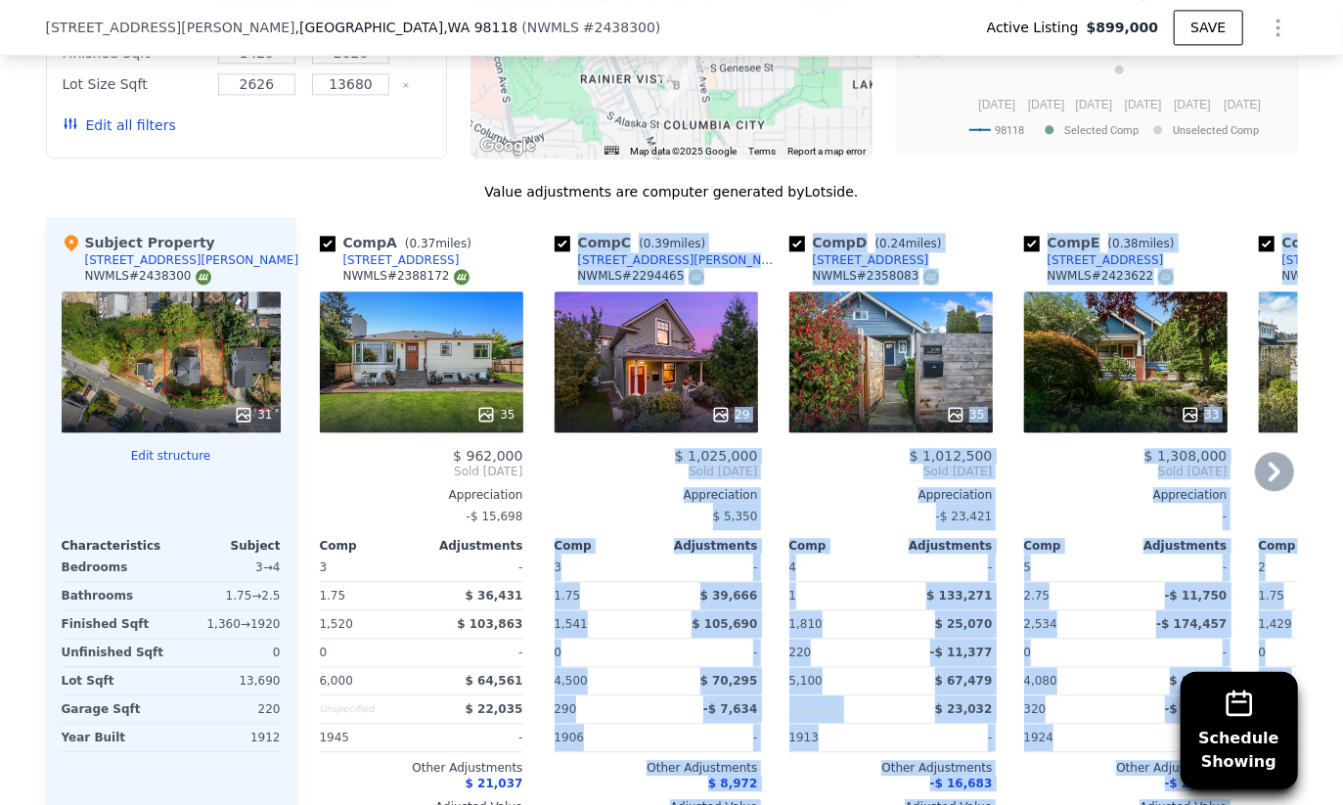
drag, startPoint x: 476, startPoint y: 782, endPoint x: 489, endPoint y: 781, distance: 12.8
click at [489, 781] on div "Value adjustments are computer generated by Lotside . Subject Property 3836 Let…" at bounding box center [672, 531] width 1252 height 699
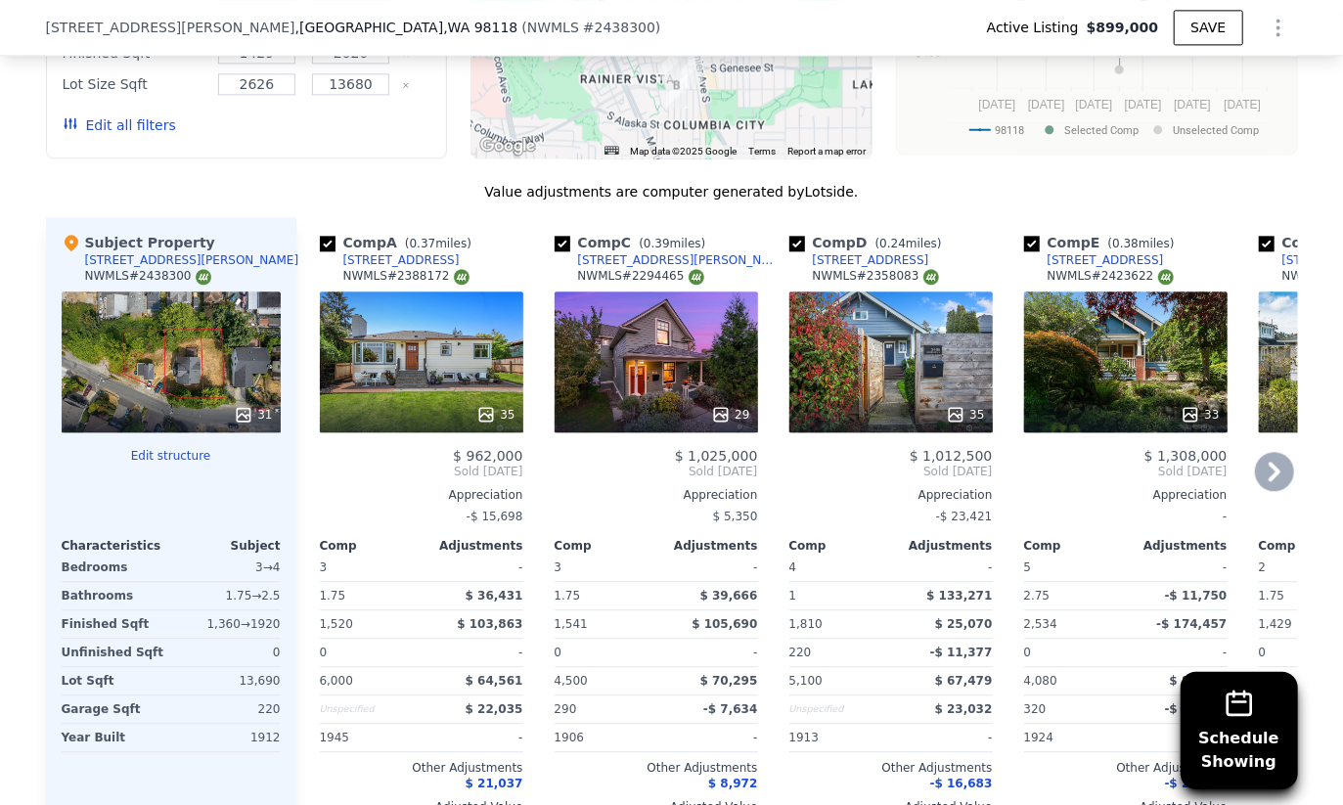
click at [580, 739] on div "$ 1,025,000 Sold Oct 2024 Appreciation $ 5,350 Comp Adjustments 3 - 1.75 $ 39,6…" at bounding box center [656, 639] width 203 height 382
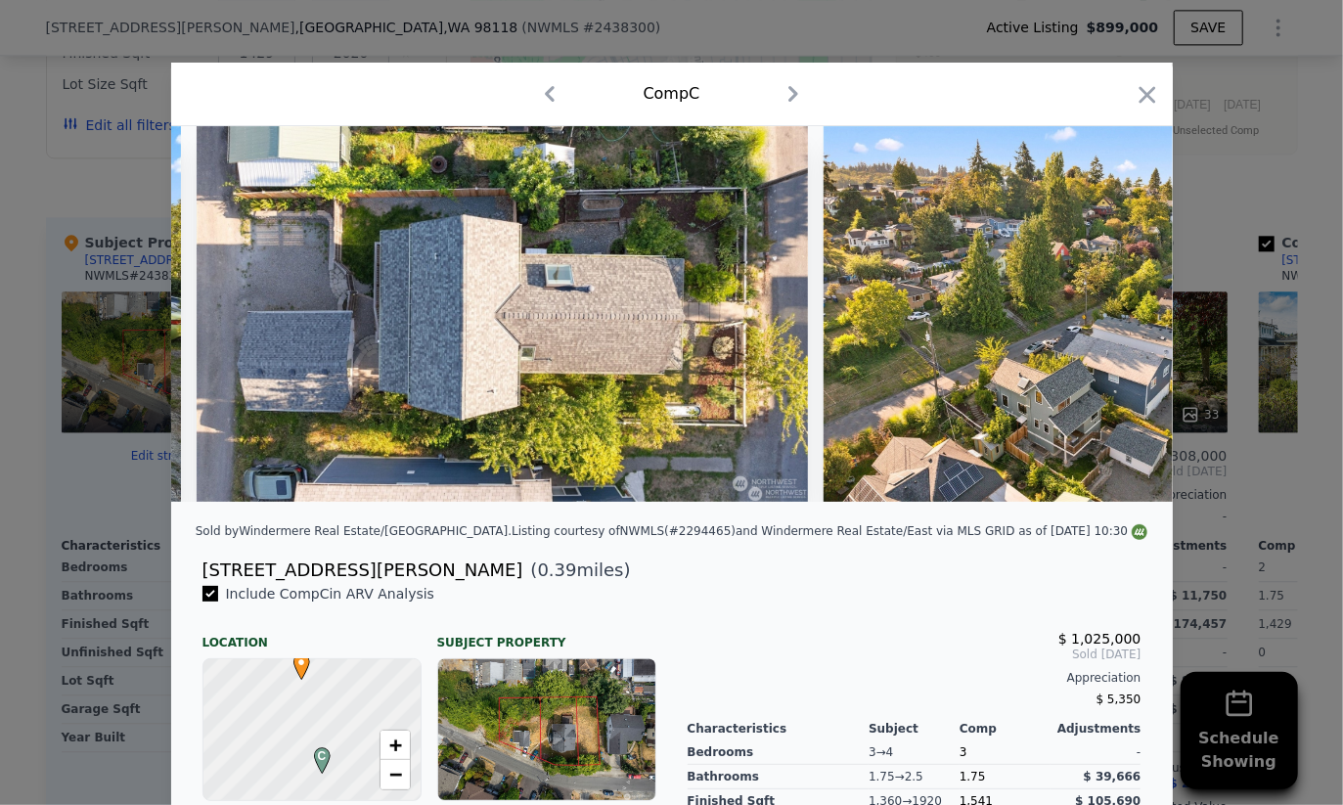
scroll to position [0, 15765]
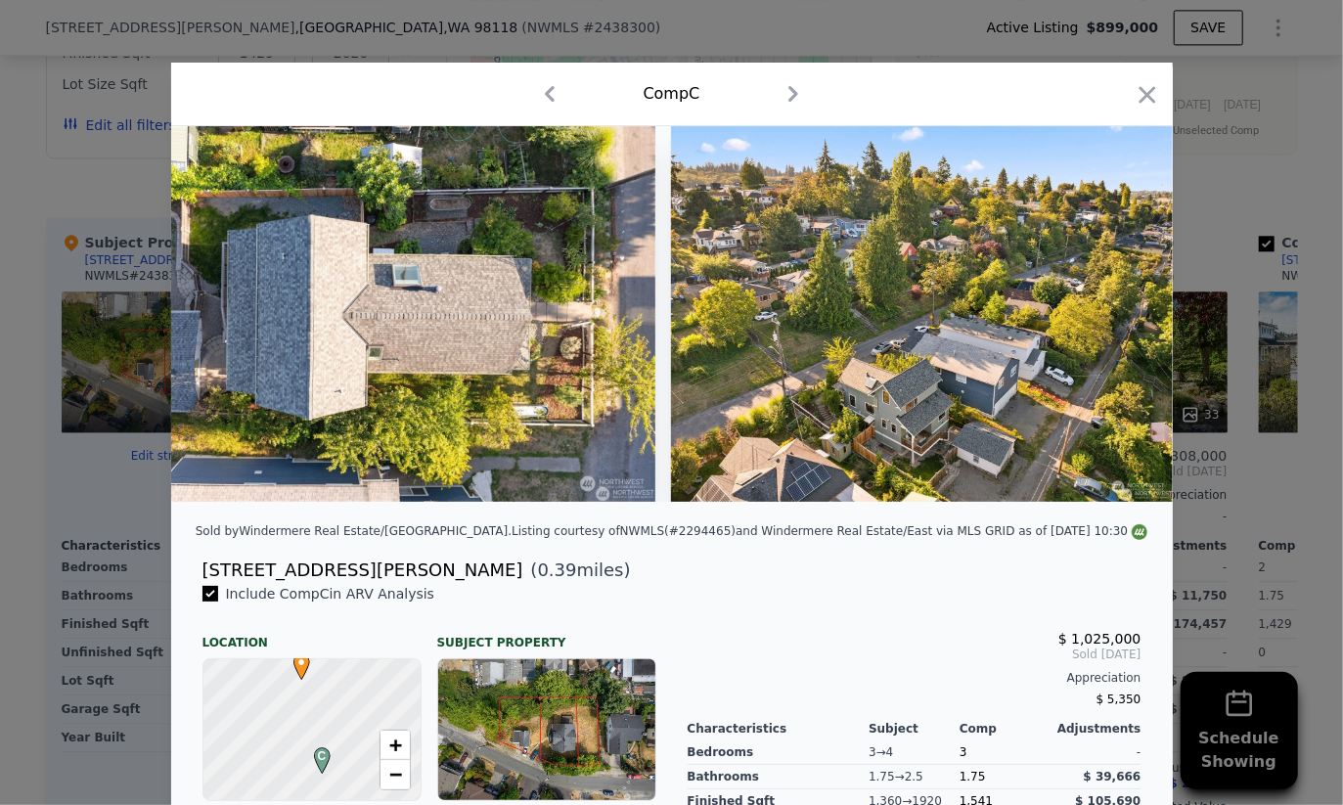
click at [1122, 87] on div "Comp C" at bounding box center [672, 93] width 970 height 31
click at [1137, 96] on icon "button" at bounding box center [1147, 94] width 27 height 27
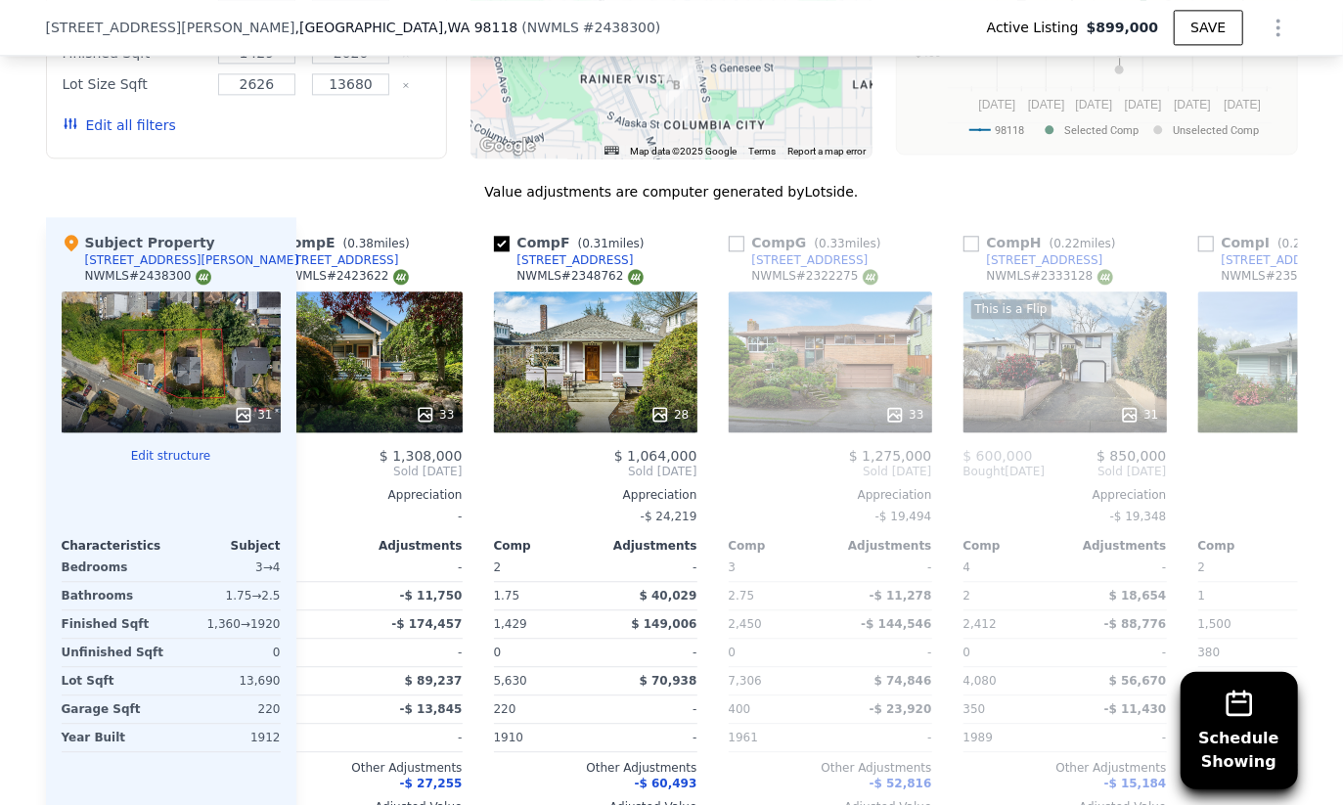
scroll to position [0, 775]
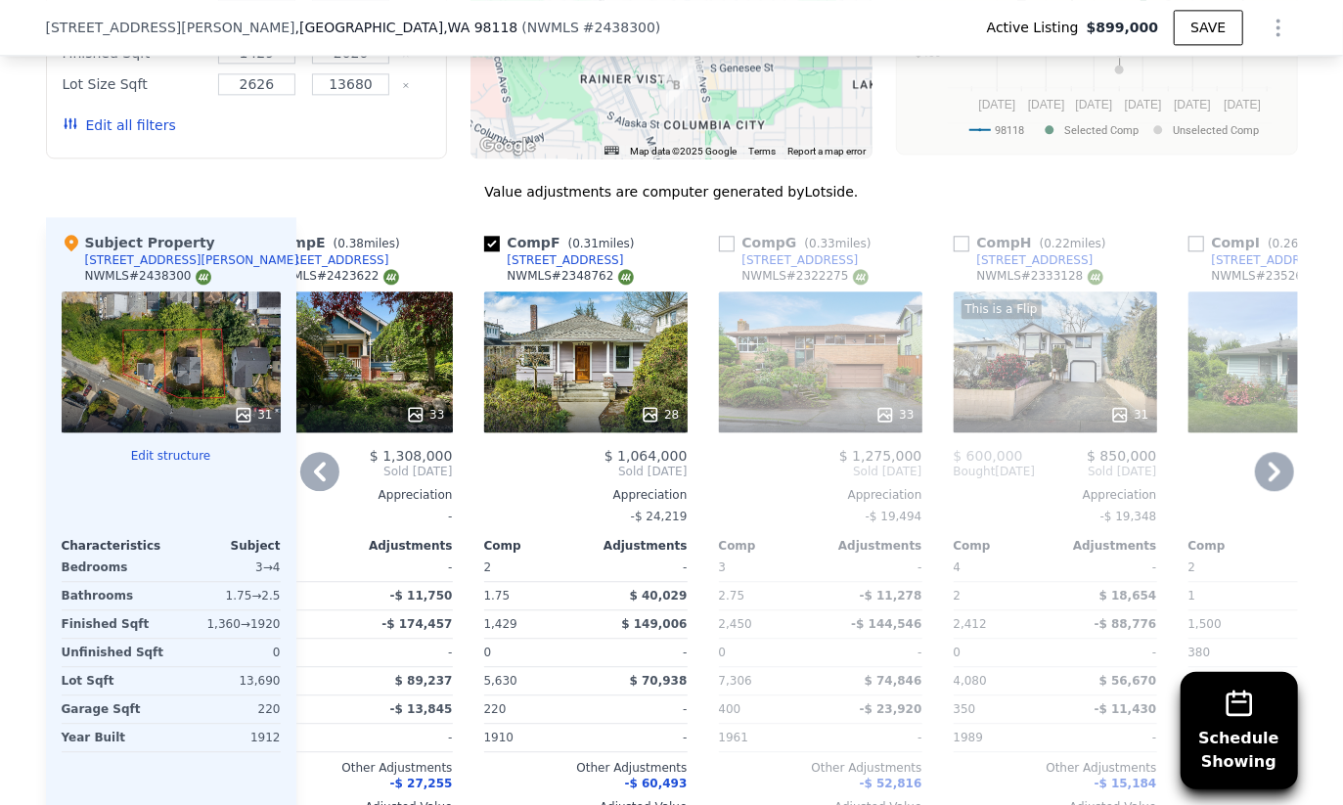
click at [1015, 314] on div "This is a Flip 31" at bounding box center [1055, 361] width 203 height 141
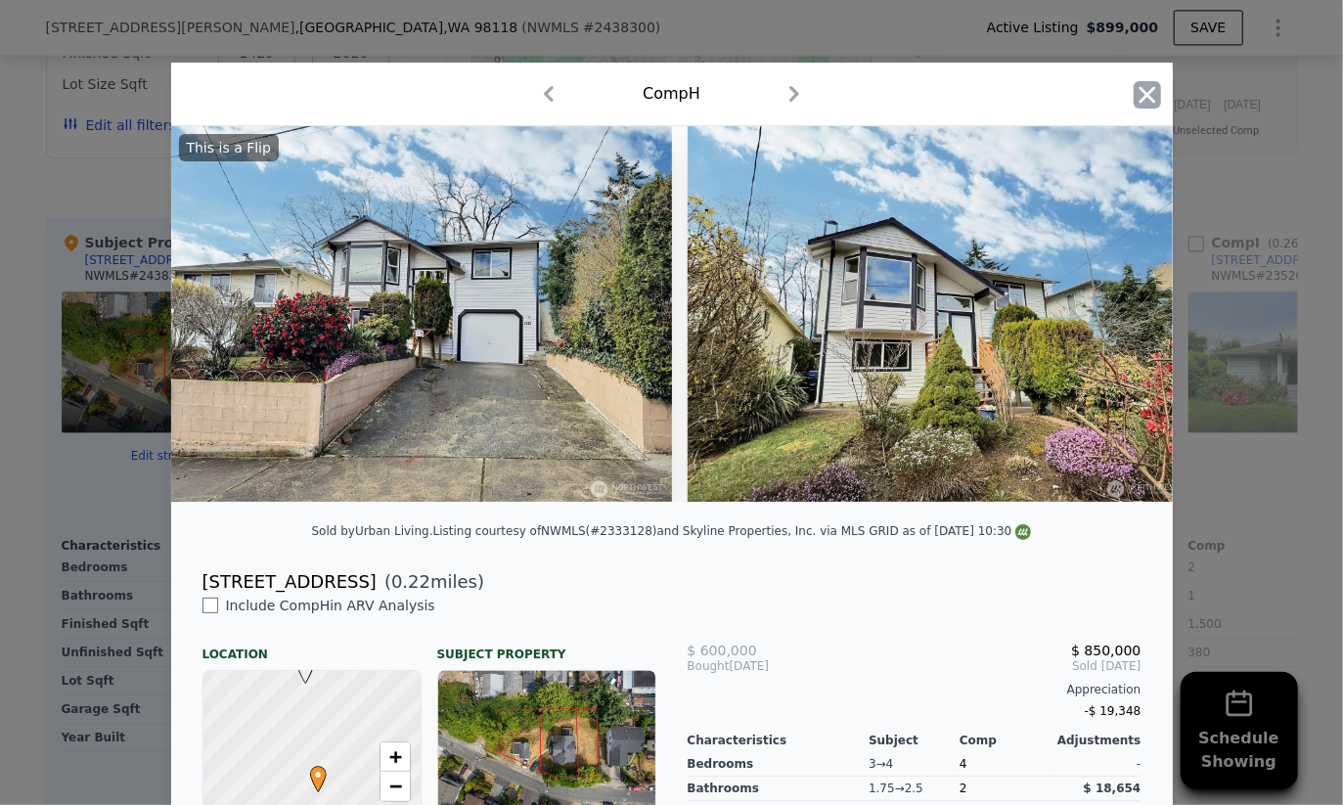
click at [1134, 86] on icon "button" at bounding box center [1147, 94] width 27 height 27
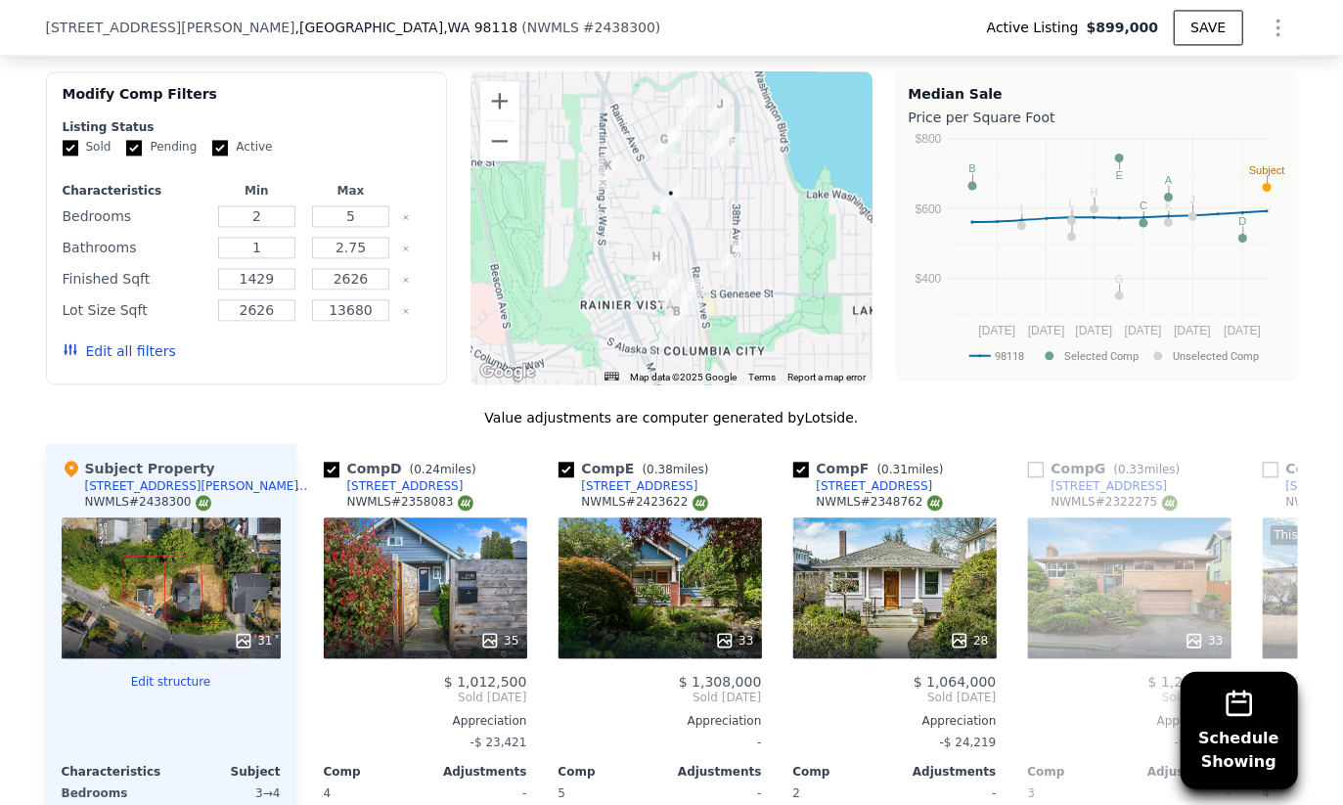
scroll to position [2113, 0]
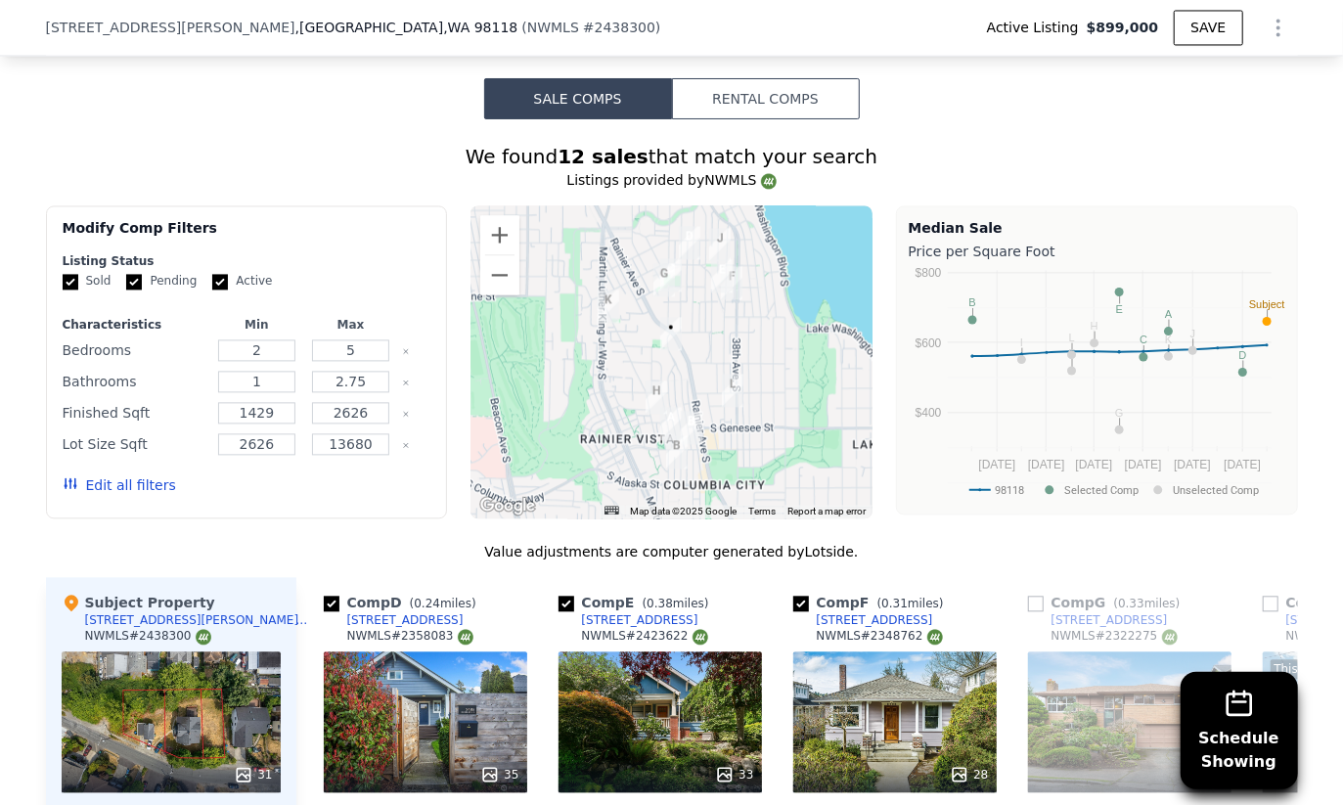
click at [674, 291] on div at bounding box center [671, 361] width 402 height 313
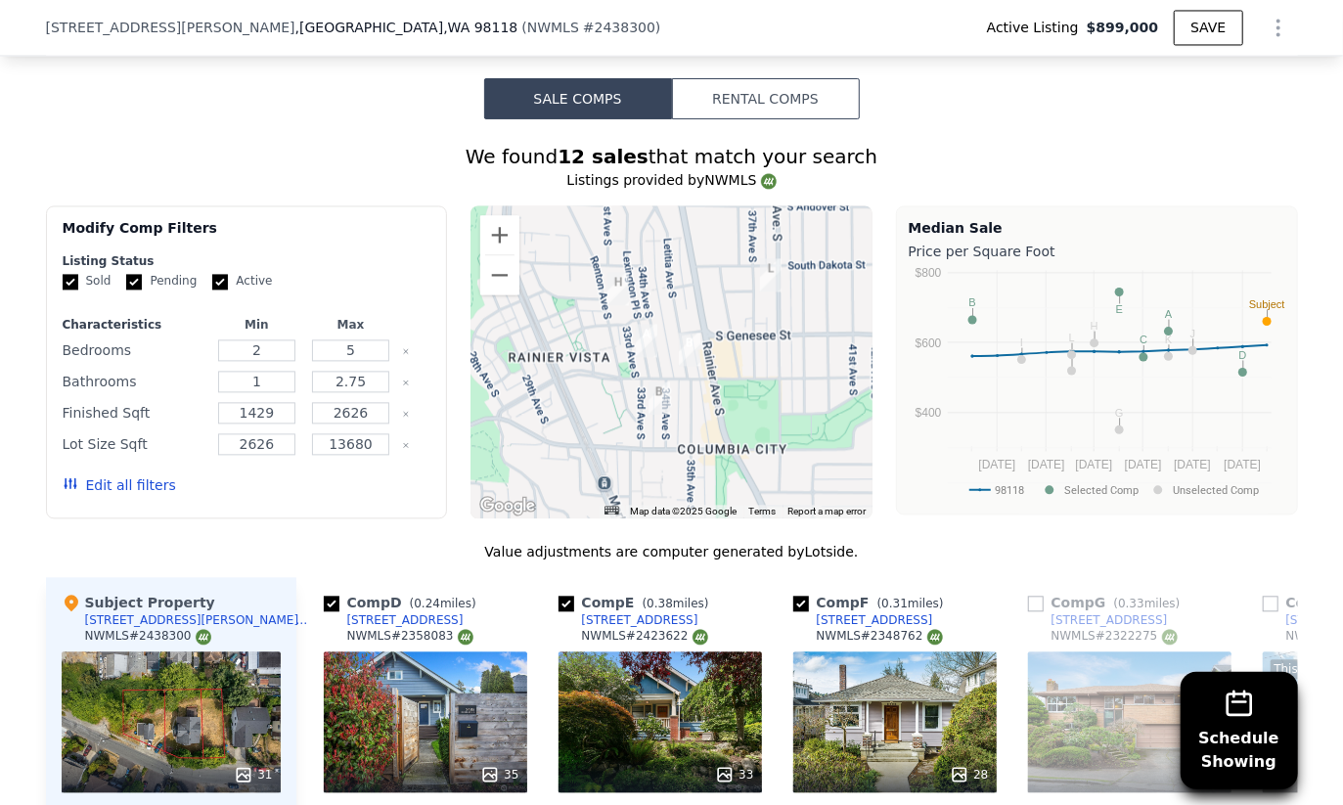
drag, startPoint x: 702, startPoint y: 348, endPoint x: 719, endPoint y: 380, distance: 36.3
click at [715, 368] on div at bounding box center [671, 361] width 402 height 313
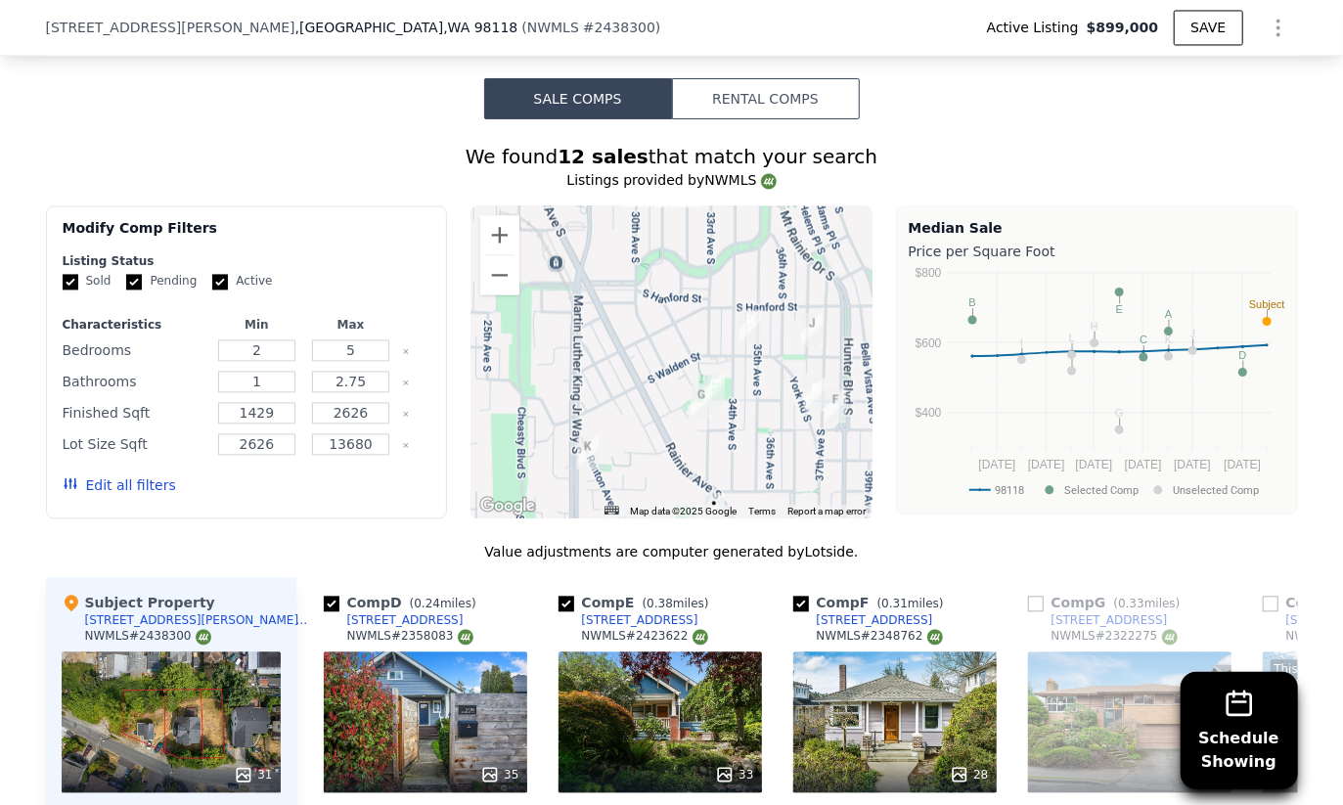
drag, startPoint x: 711, startPoint y: 307, endPoint x: 722, endPoint y: 364, distance: 57.7
click at [722, 364] on div at bounding box center [671, 361] width 402 height 313
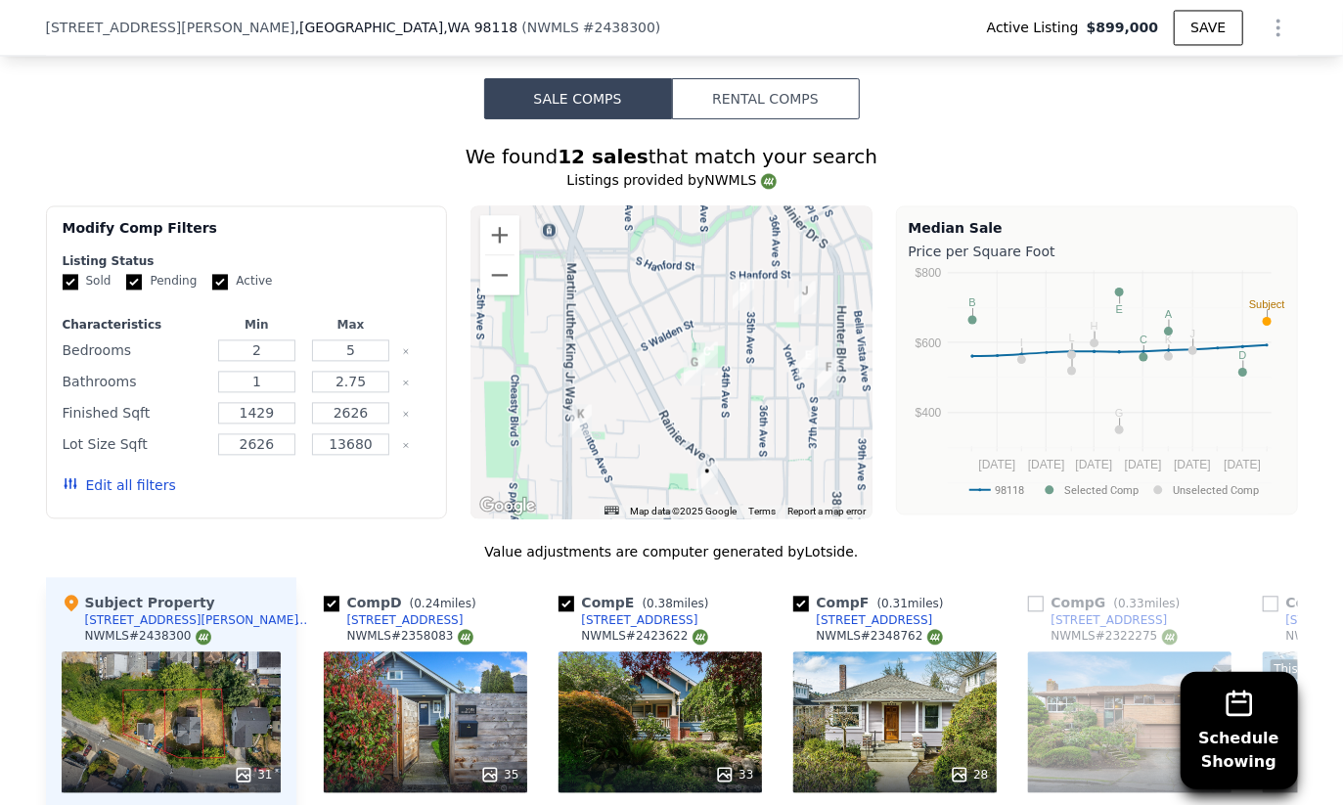
drag, startPoint x: 730, startPoint y: 355, endPoint x: 715, endPoint y: 307, distance: 50.1
click at [715, 307] on div at bounding box center [671, 361] width 402 height 313
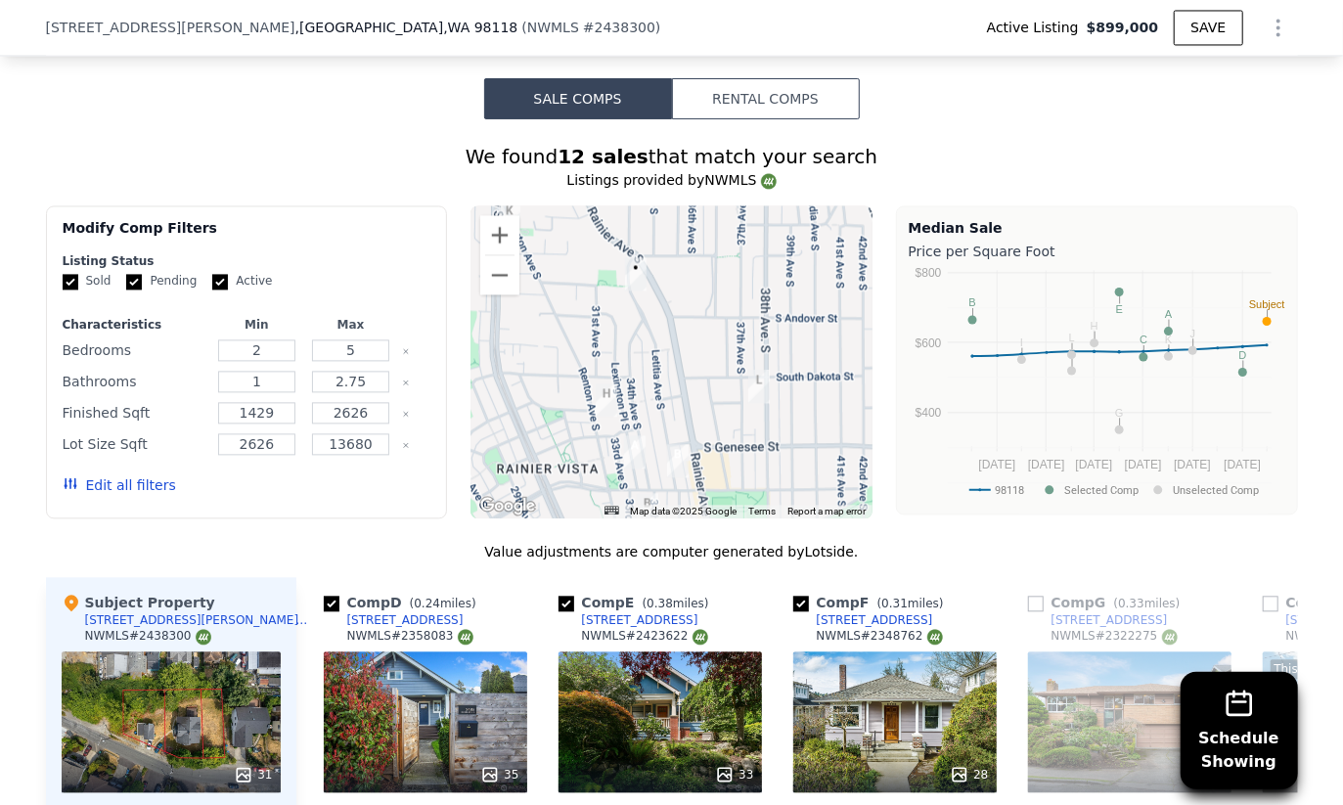
drag, startPoint x: 665, startPoint y: 352, endPoint x: 598, endPoint y: 156, distance: 207.9
click at [598, 205] on div at bounding box center [671, 361] width 402 height 313
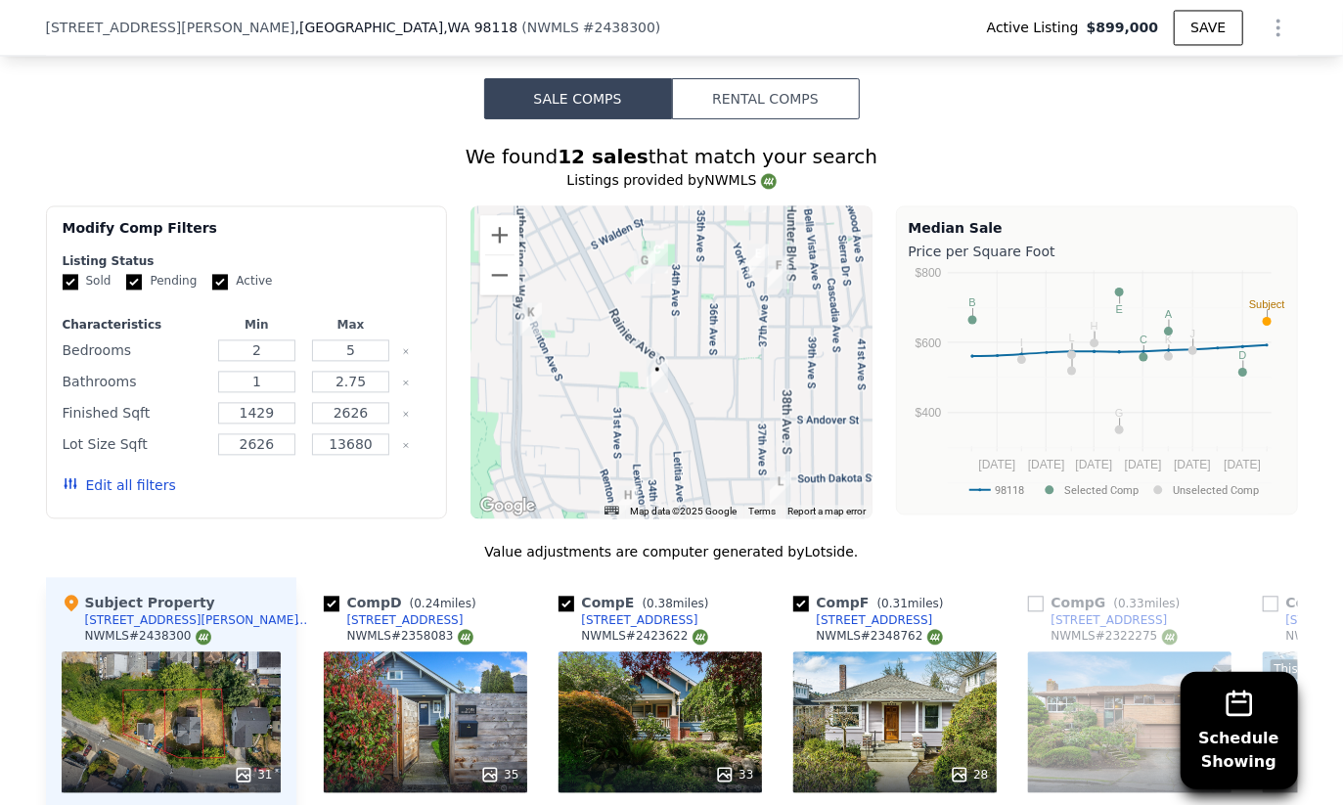
drag, startPoint x: 644, startPoint y: 263, endPoint x: 677, endPoint y: 399, distance: 140.0
click at [680, 406] on div at bounding box center [671, 361] width 402 height 313
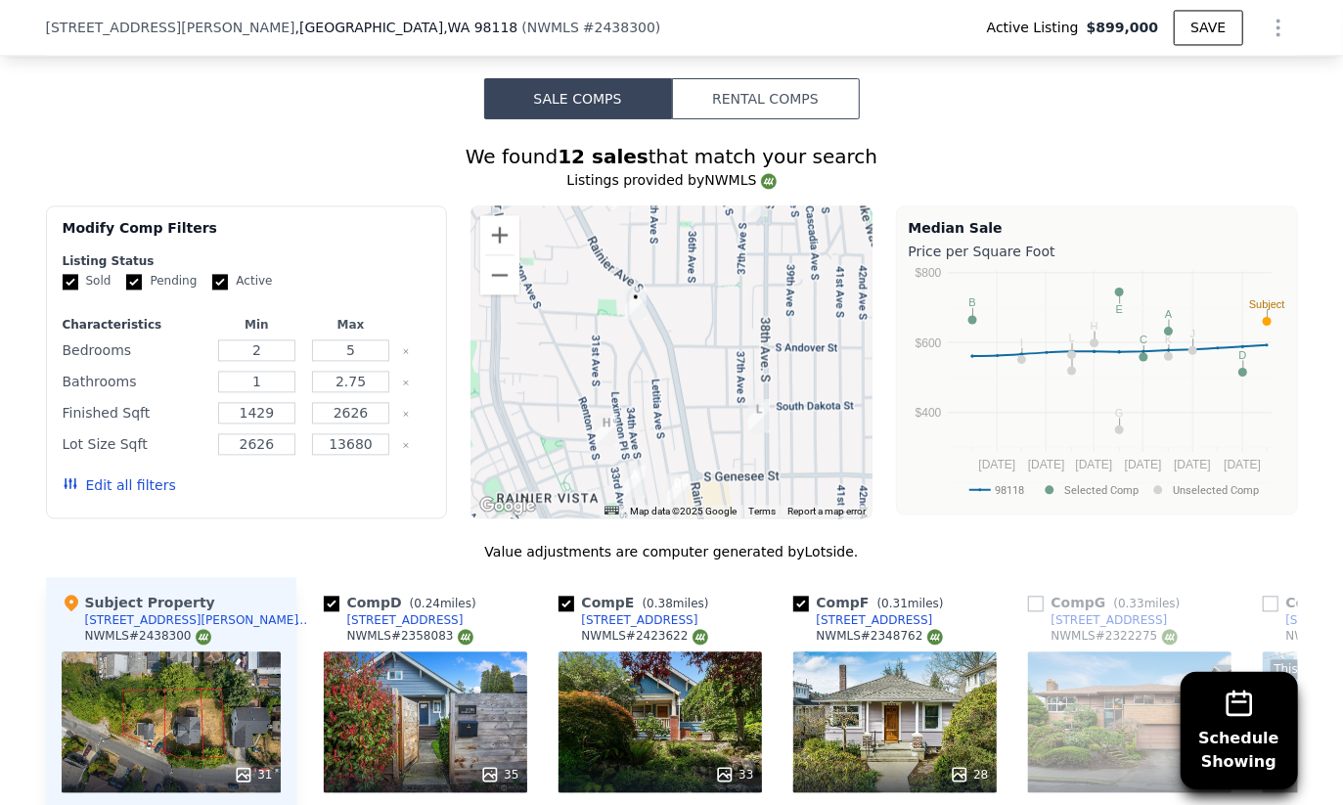
drag, startPoint x: 671, startPoint y: 355, endPoint x: 639, endPoint y: 232, distance: 127.4
click at [639, 232] on div at bounding box center [671, 361] width 402 height 313
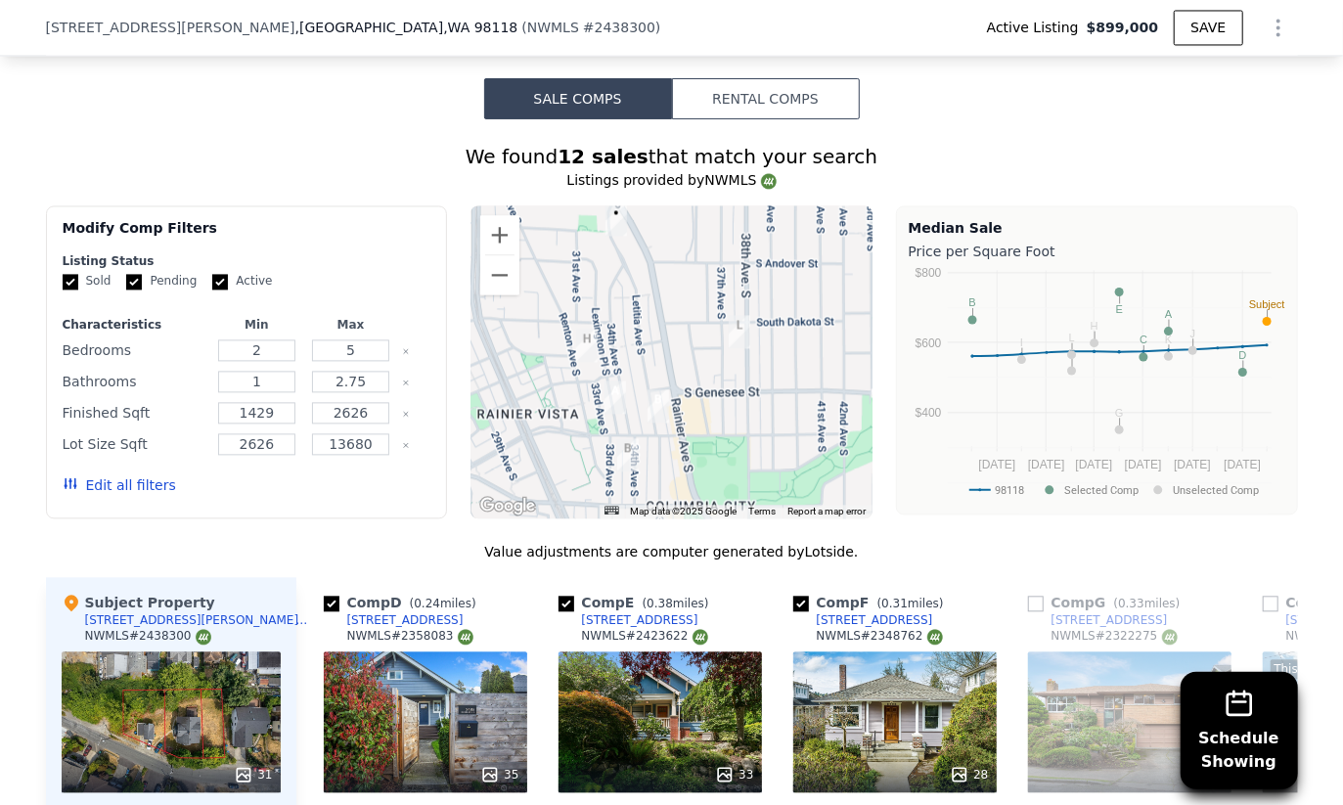
drag, startPoint x: 653, startPoint y: 295, endPoint x: 647, endPoint y: 263, distance: 33.0
click at [647, 263] on div at bounding box center [671, 361] width 402 height 313
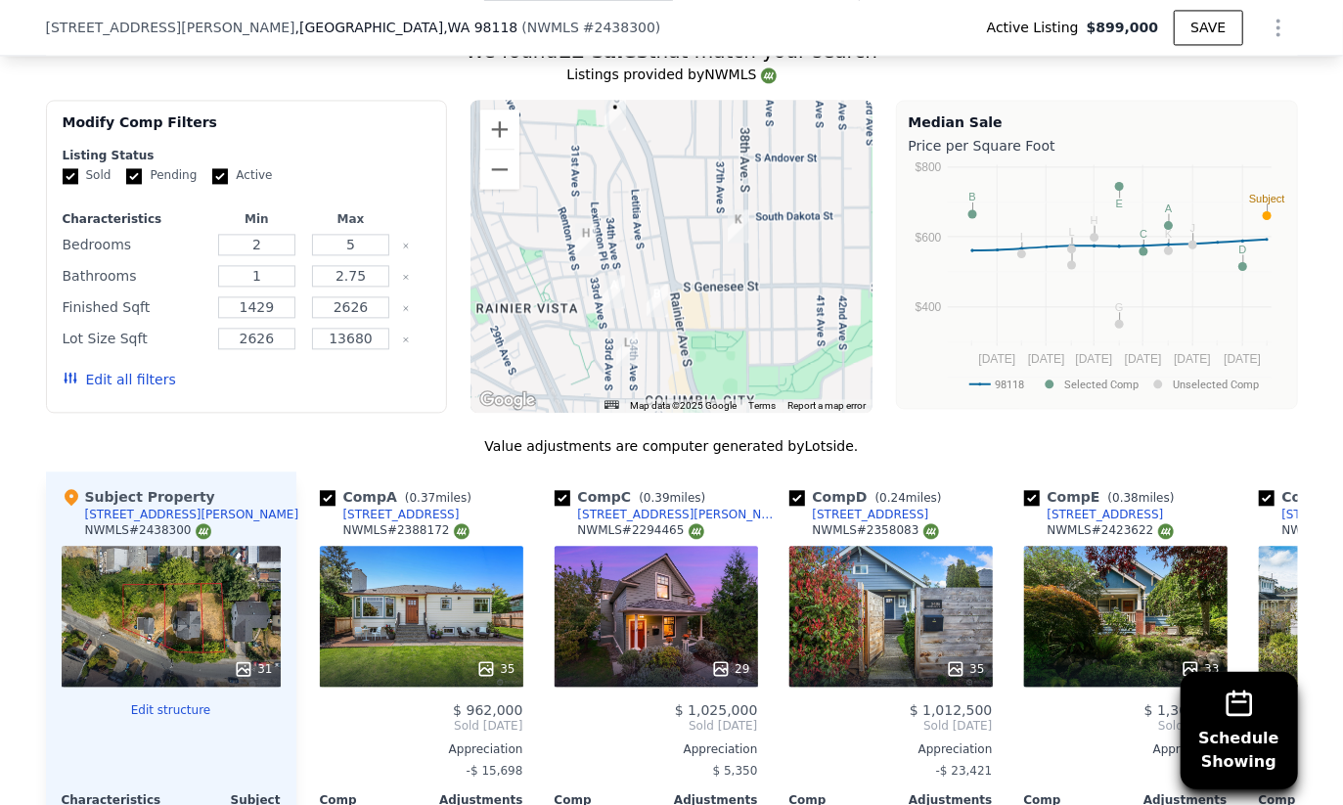
scroll to position [1993, 0]
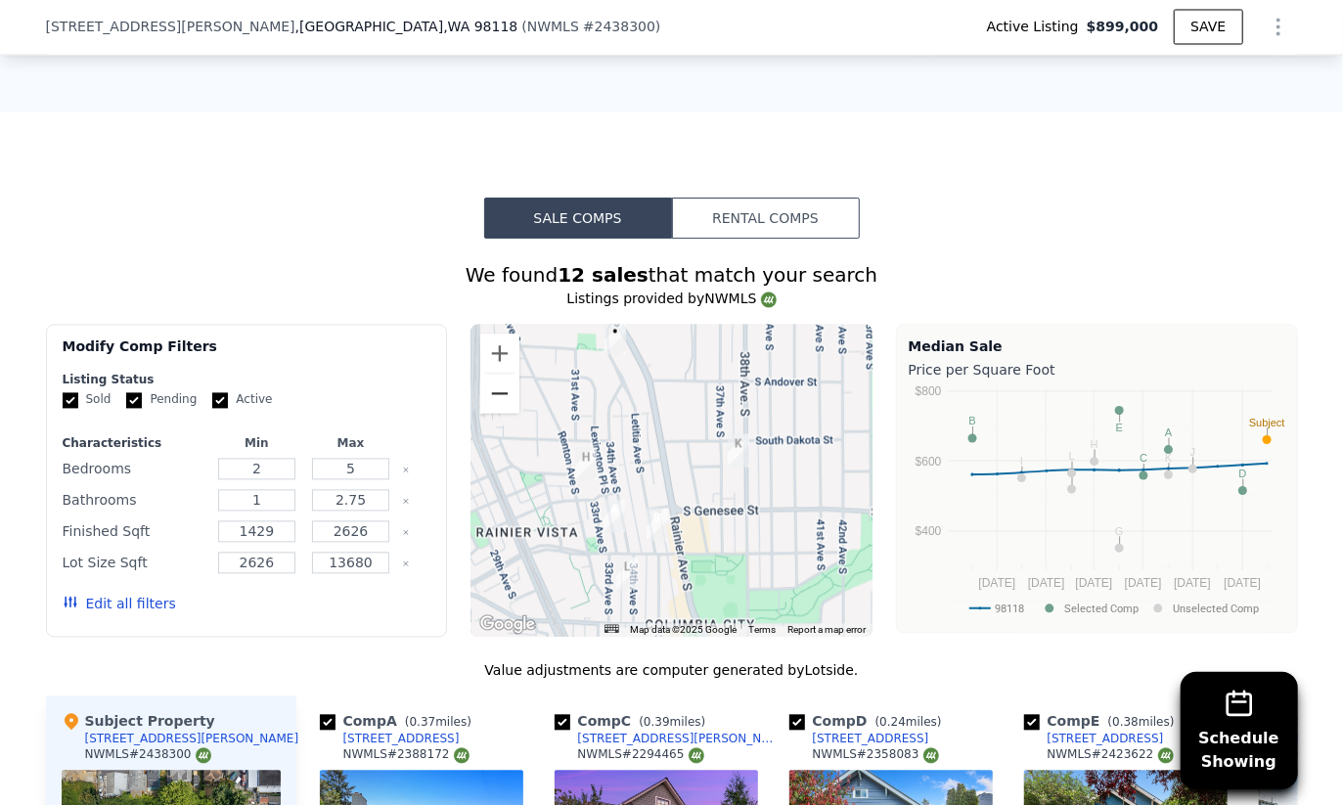
click at [496, 375] on button "Zoom out" at bounding box center [499, 394] width 39 height 39
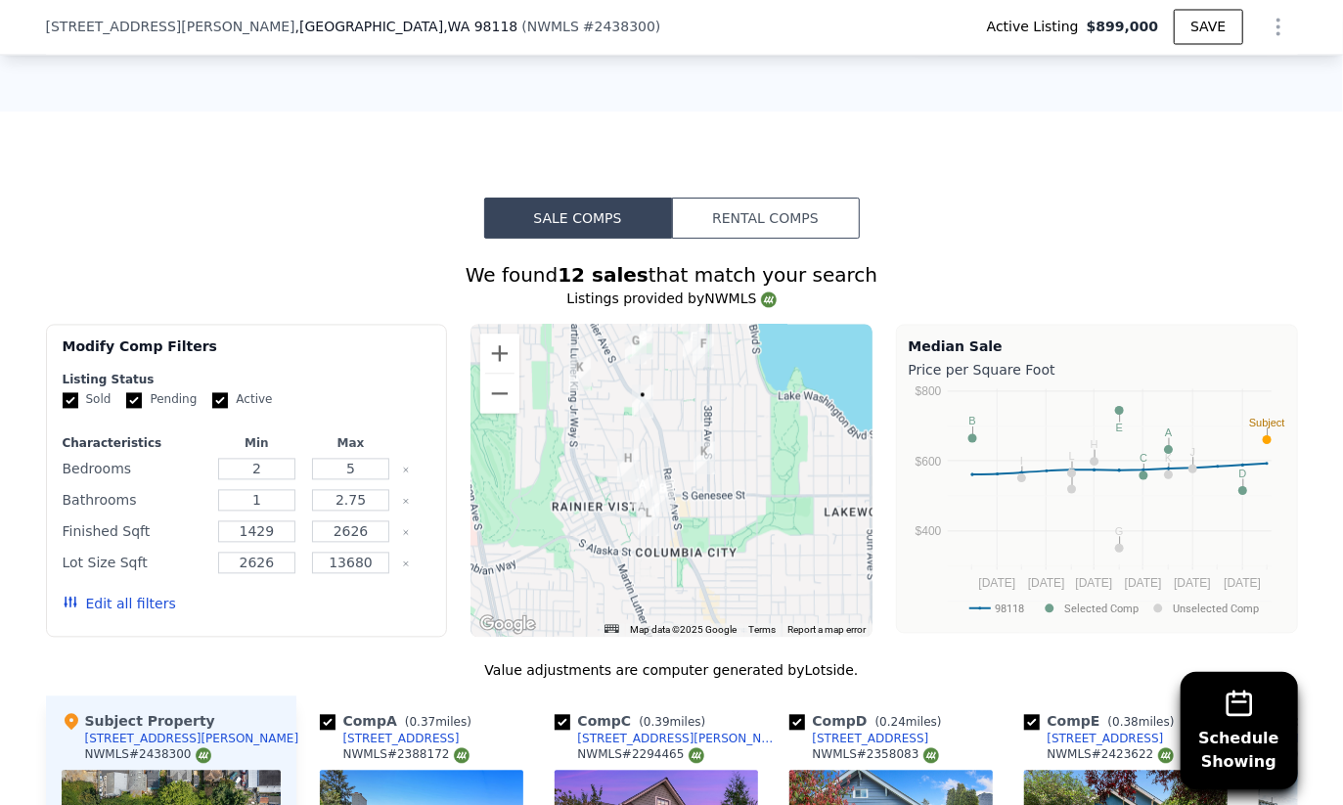
drag, startPoint x: 709, startPoint y: 331, endPoint x: 729, endPoint y: 419, distance: 90.2
click at [729, 419] on div at bounding box center [671, 481] width 402 height 313
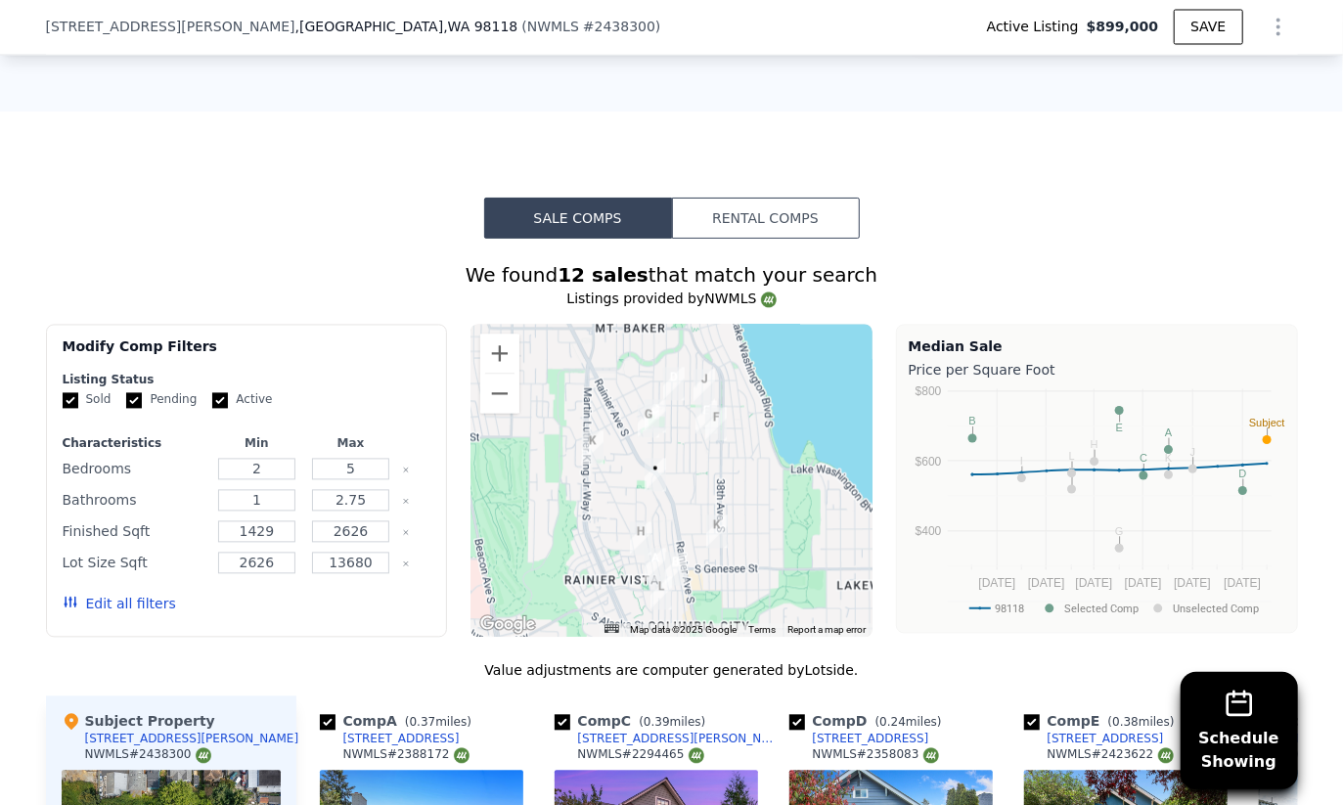
drag, startPoint x: 664, startPoint y: 475, endPoint x: 644, endPoint y: 413, distance: 65.9
click at [645, 415] on div at bounding box center [671, 481] width 402 height 313
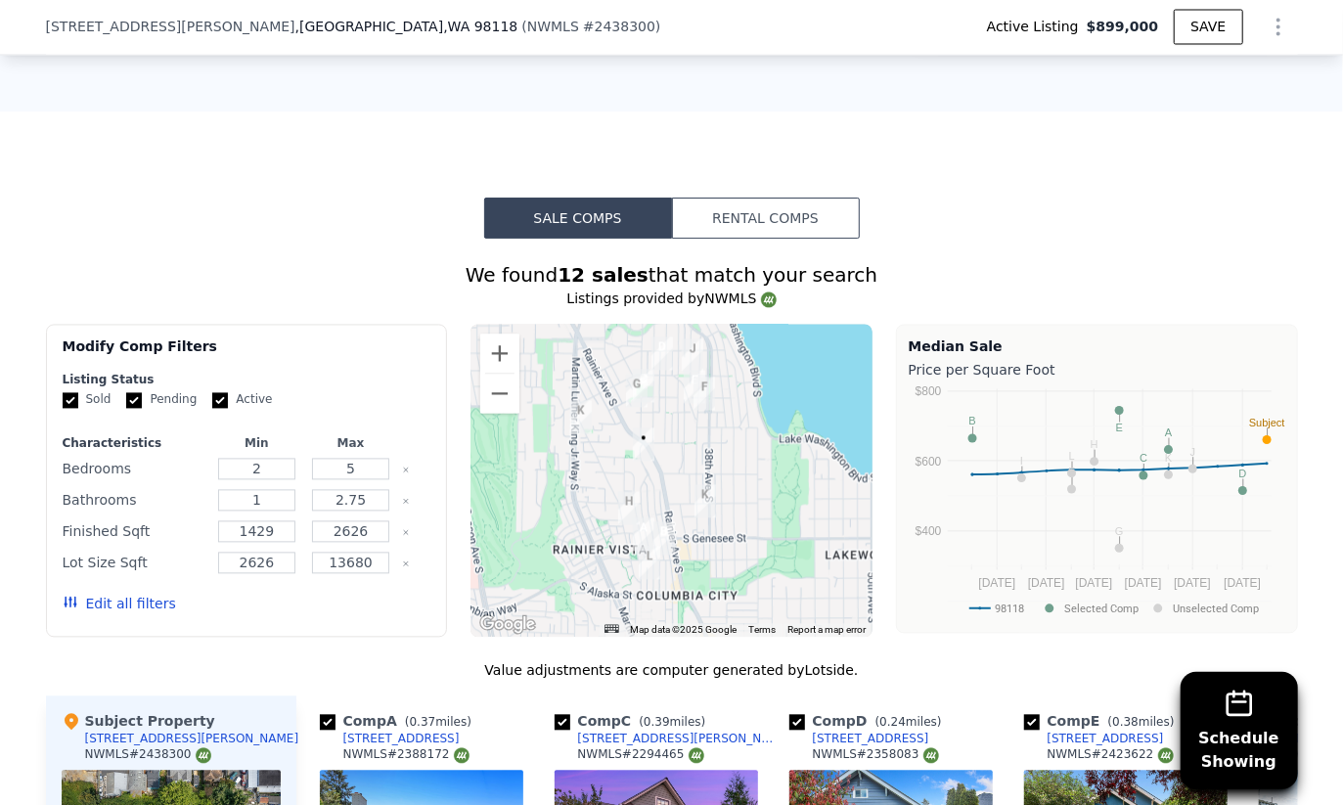
click at [643, 421] on div at bounding box center [671, 481] width 402 height 313
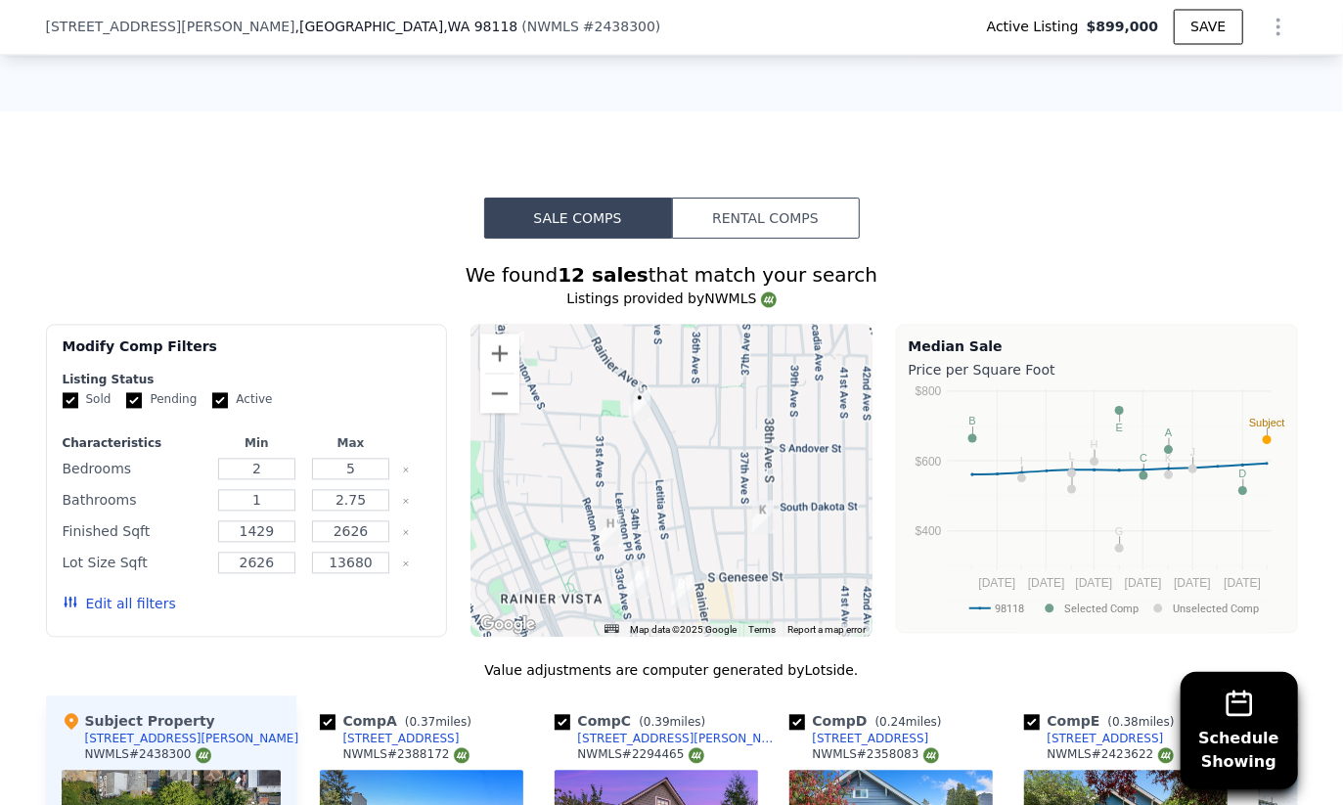
drag, startPoint x: 659, startPoint y: 444, endPoint x: 646, endPoint y: 357, distance: 88.1
click at [646, 357] on div at bounding box center [671, 481] width 402 height 313
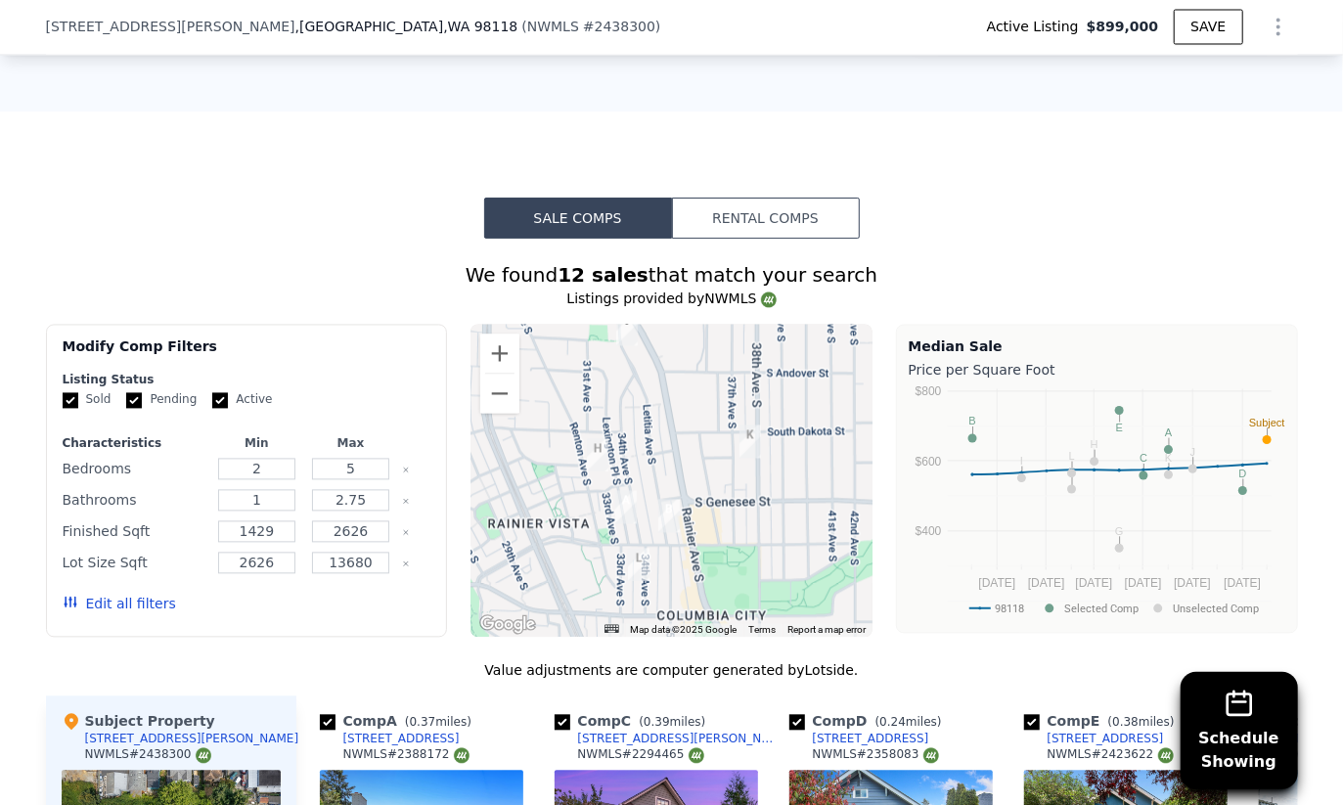
click at [647, 365] on div at bounding box center [671, 481] width 402 height 313
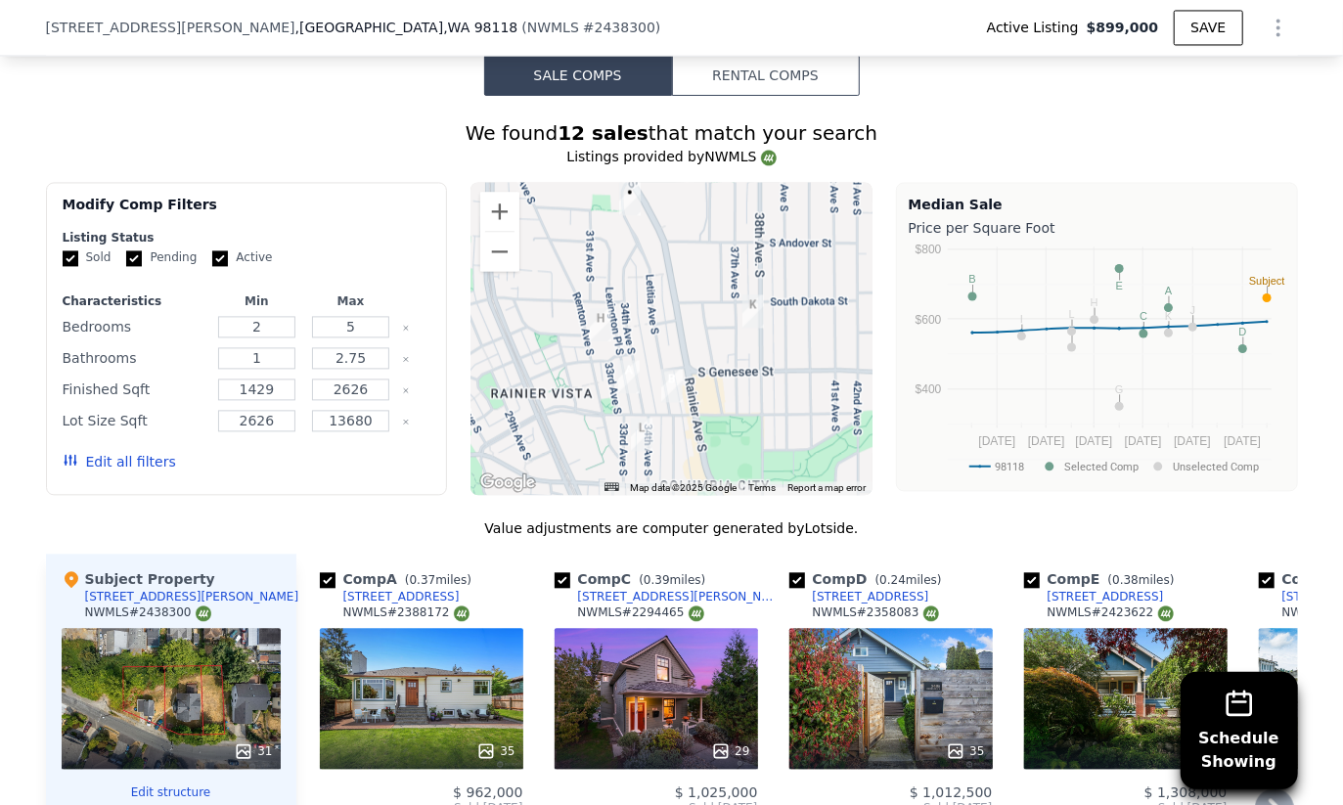
scroll to position [2414, 0]
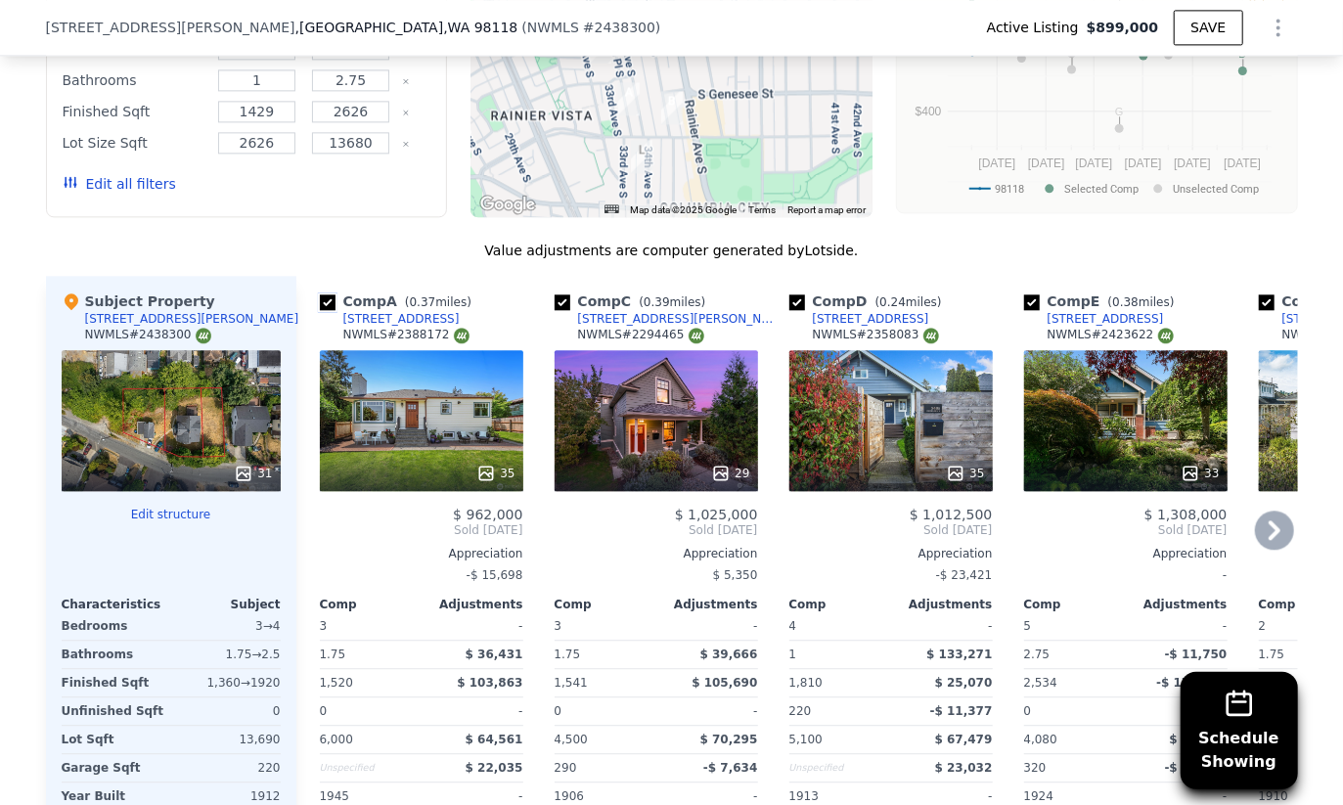
click at [323, 294] on input "checkbox" at bounding box center [328, 302] width 16 height 16
checkbox input "false"
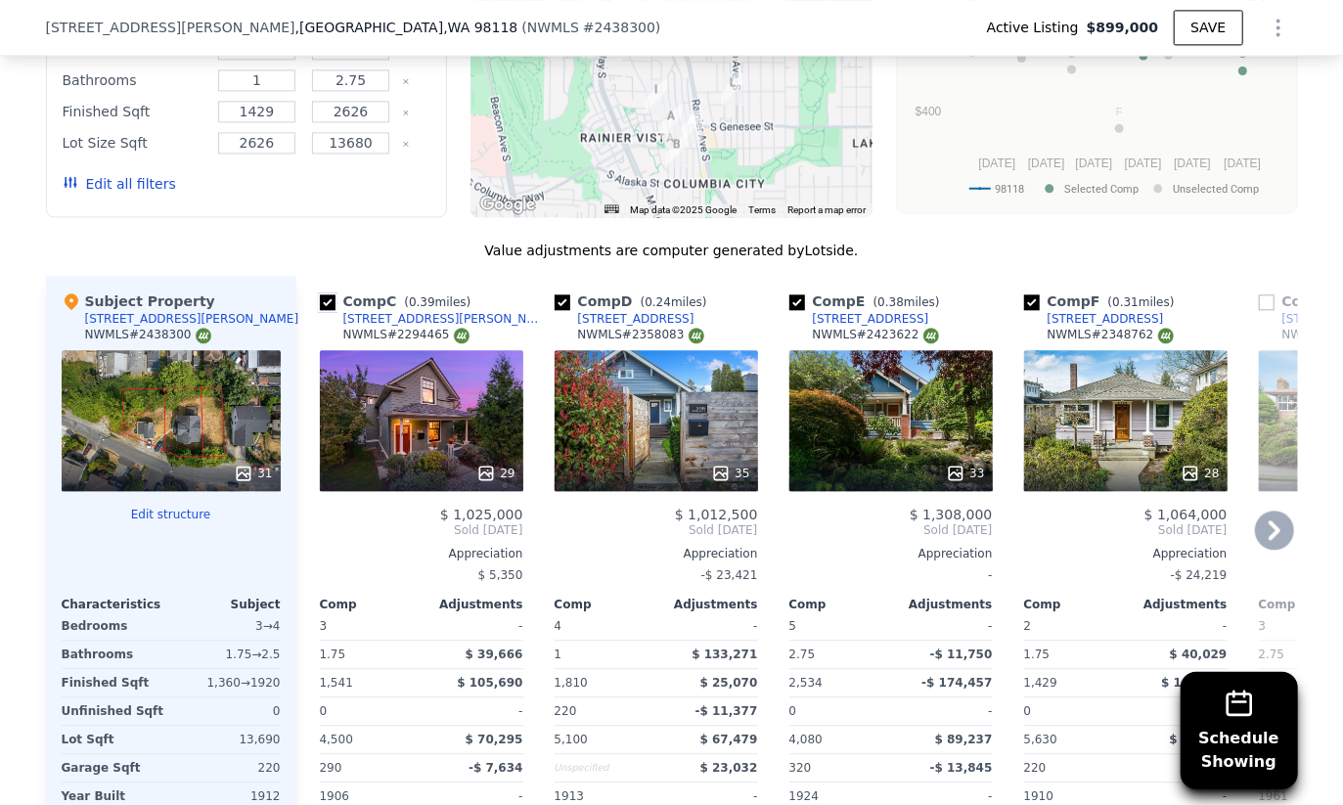
click at [323, 294] on input "checkbox" at bounding box center [328, 302] width 16 height 16
checkbox input "false"
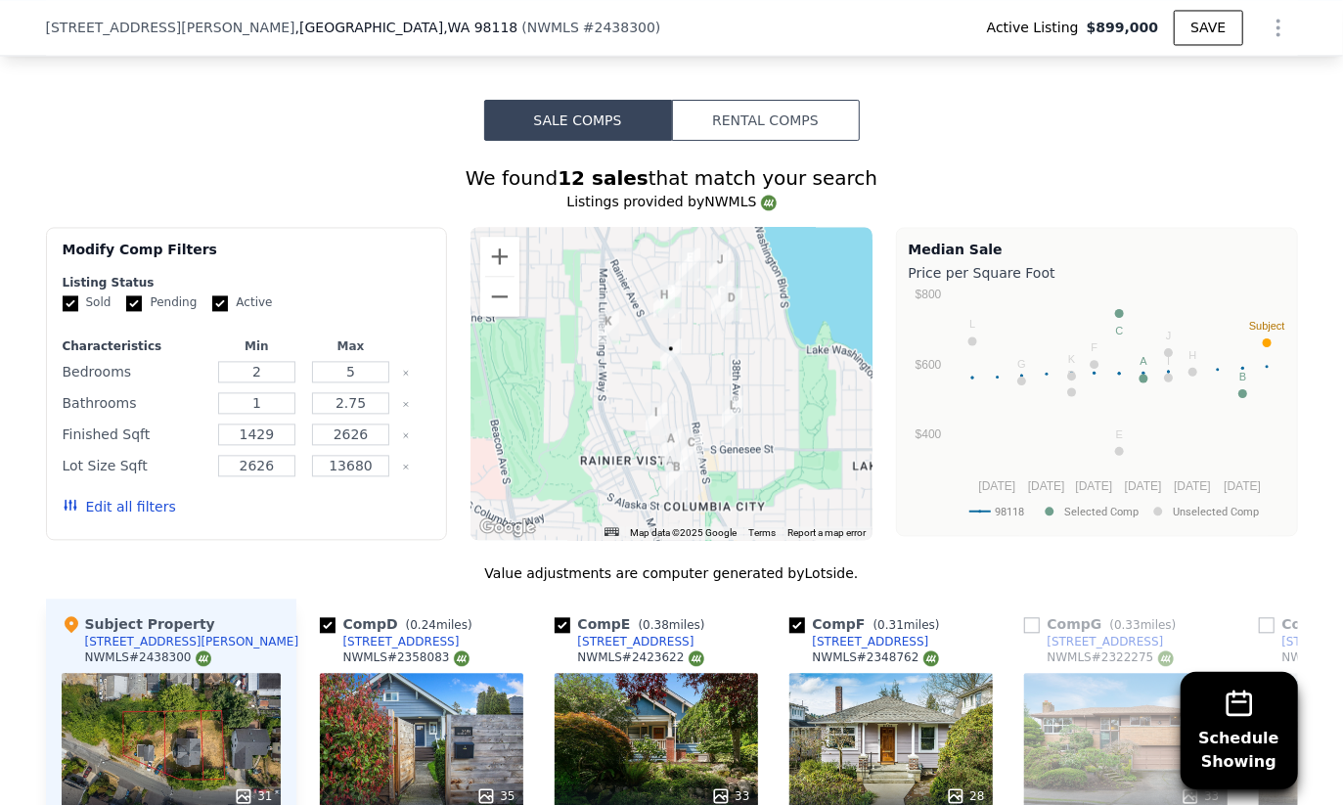
scroll to position [2229, 0]
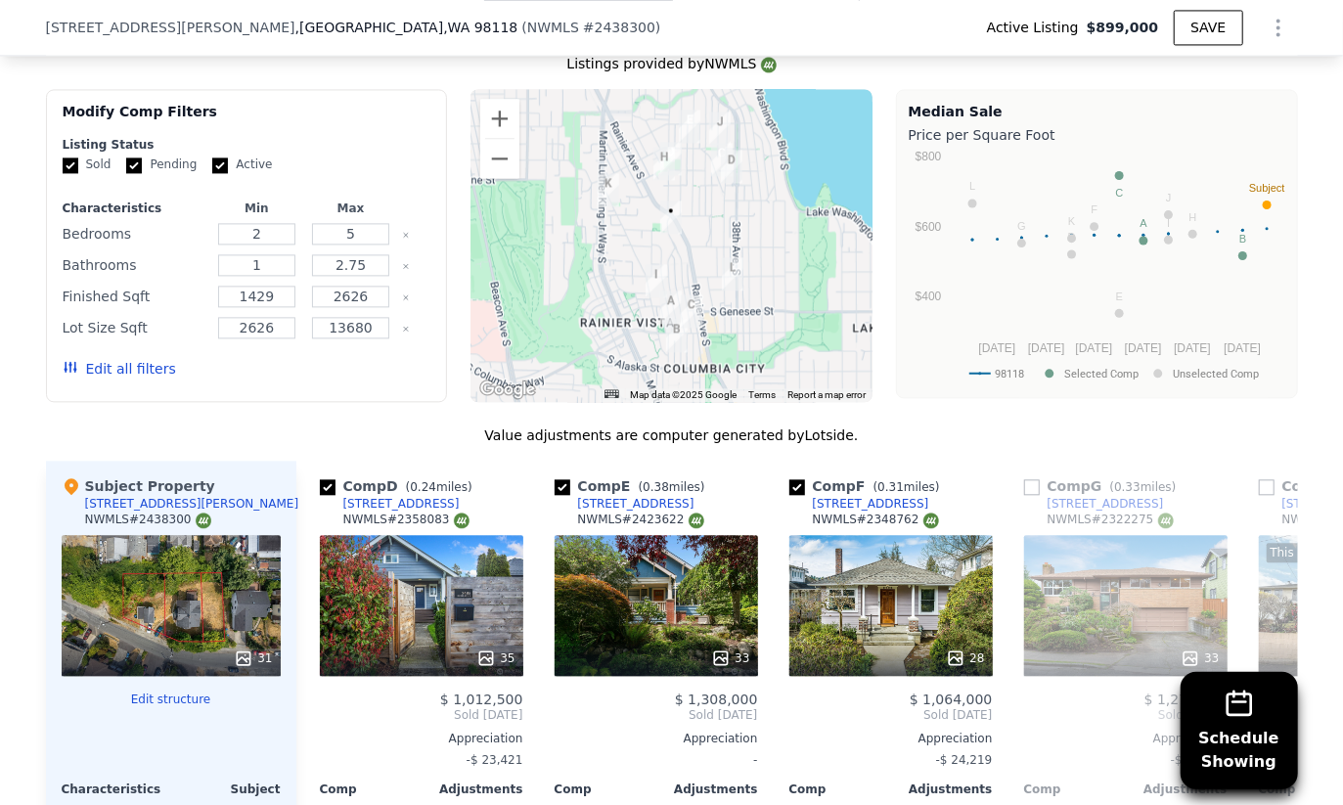
click at [717, 137] on div at bounding box center [671, 245] width 402 height 313
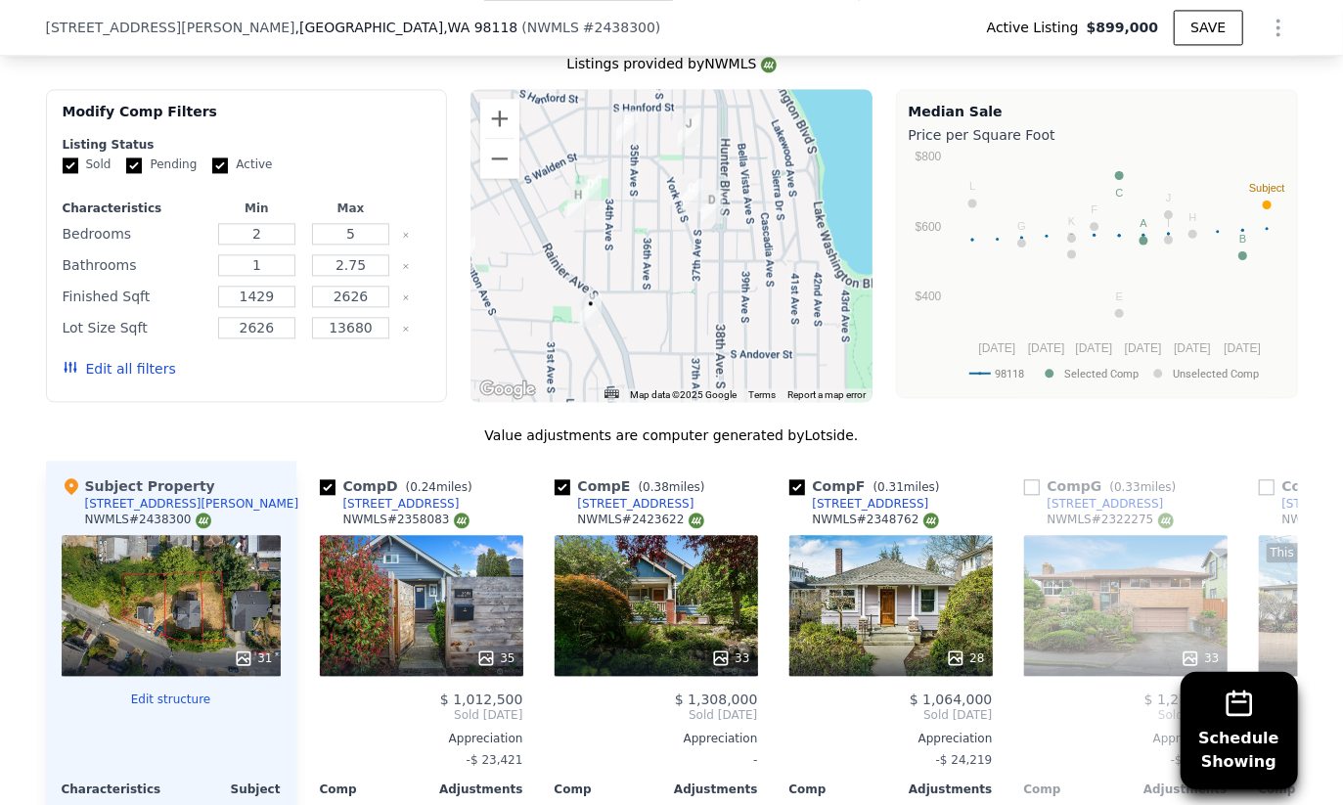
drag, startPoint x: 717, startPoint y: 199, endPoint x: 712, endPoint y: 208, distance: 10.9
click at [712, 208] on div at bounding box center [671, 245] width 402 height 313
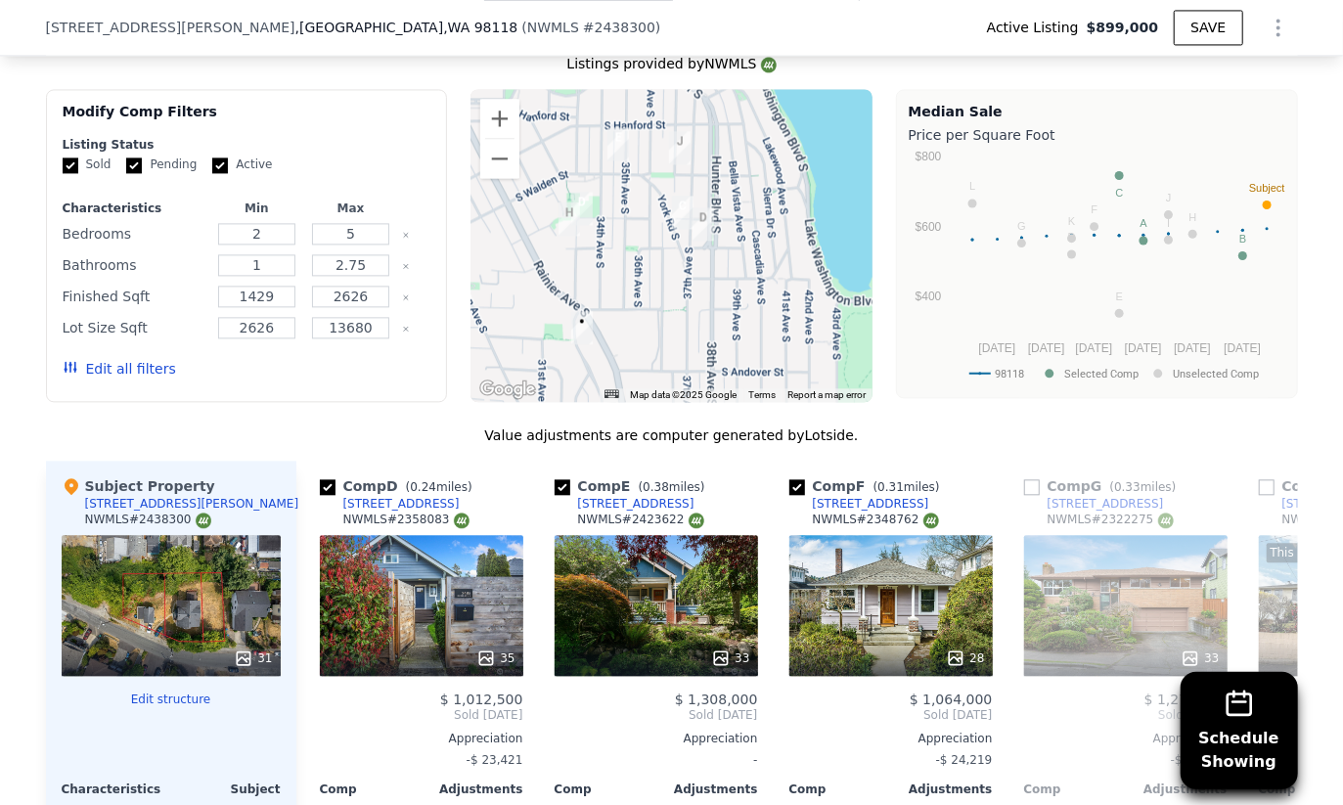
click at [725, 164] on div at bounding box center [671, 245] width 402 height 313
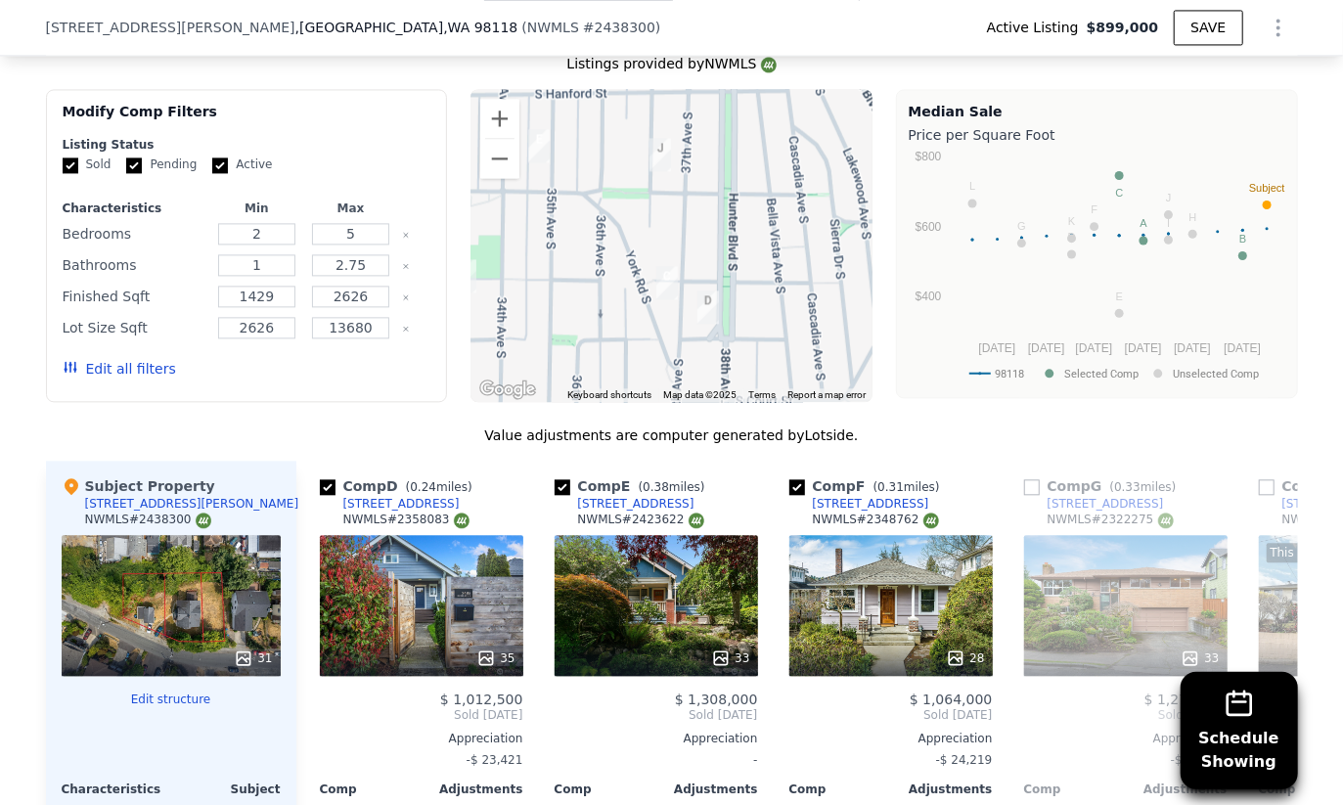
drag, startPoint x: 698, startPoint y: 189, endPoint x: 728, endPoint y: 239, distance: 57.9
click at [728, 239] on div at bounding box center [671, 245] width 402 height 313
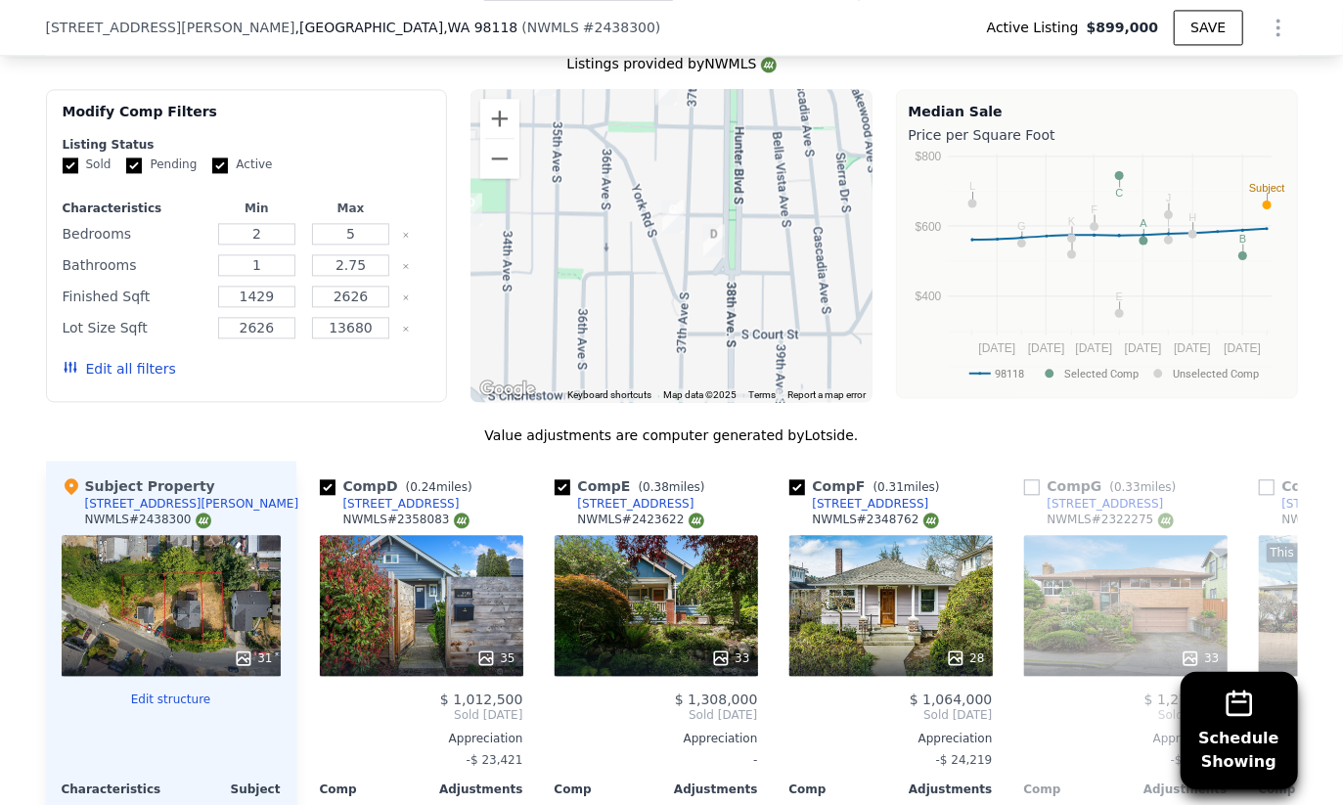
drag, startPoint x: 716, startPoint y: 255, endPoint x: 722, endPoint y: 215, distance: 40.5
click at [722, 215] on div at bounding box center [671, 245] width 402 height 313
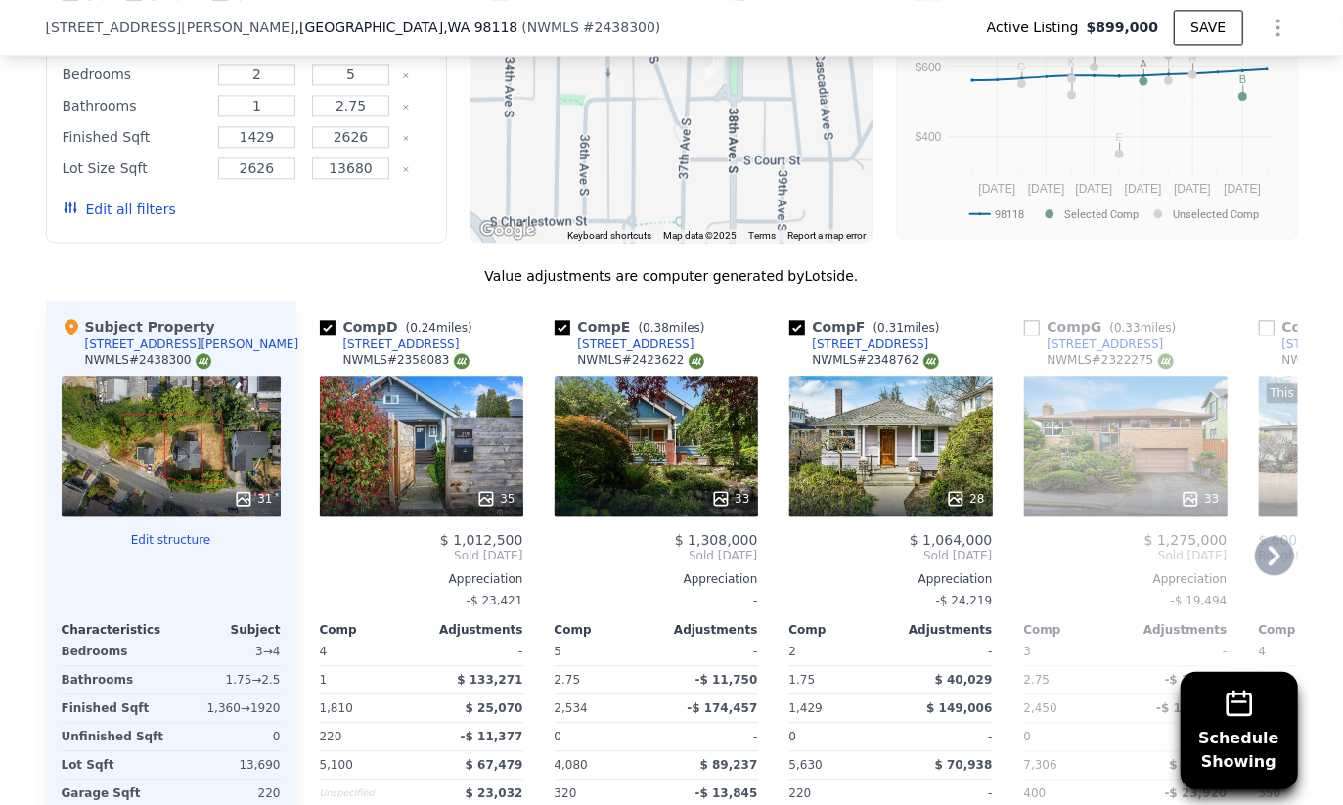
scroll to position [2449, 0]
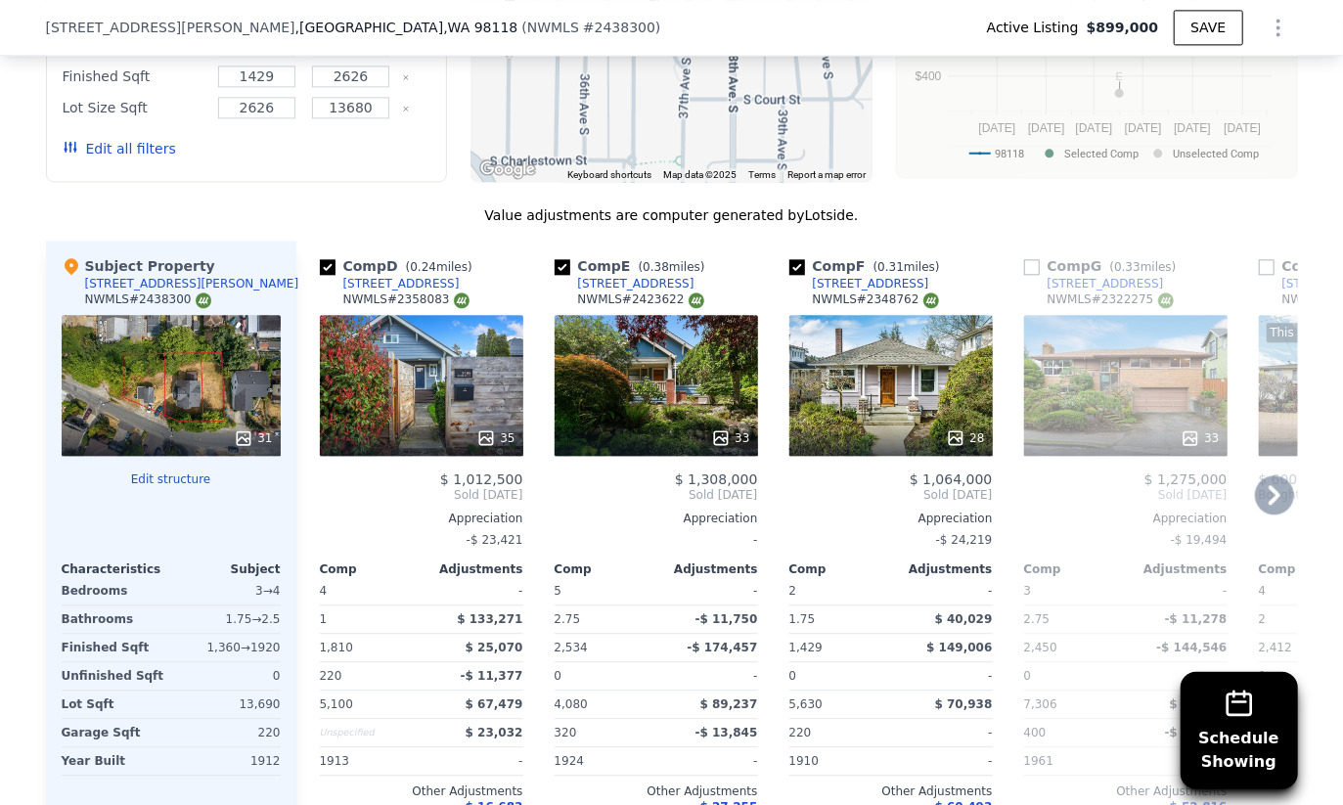
click at [391, 334] on div "35" at bounding box center [421, 385] width 203 height 141
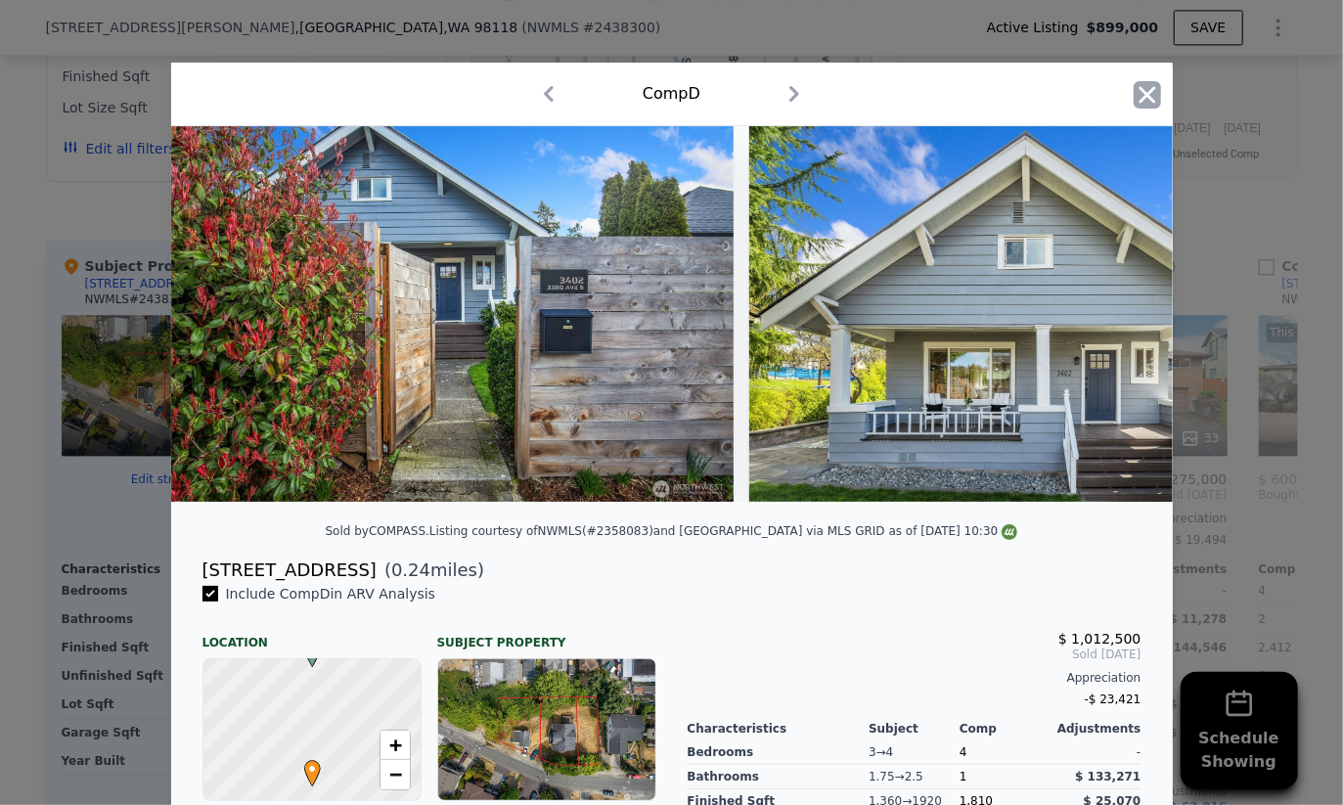
click at [1139, 89] on icon "button" at bounding box center [1147, 94] width 27 height 27
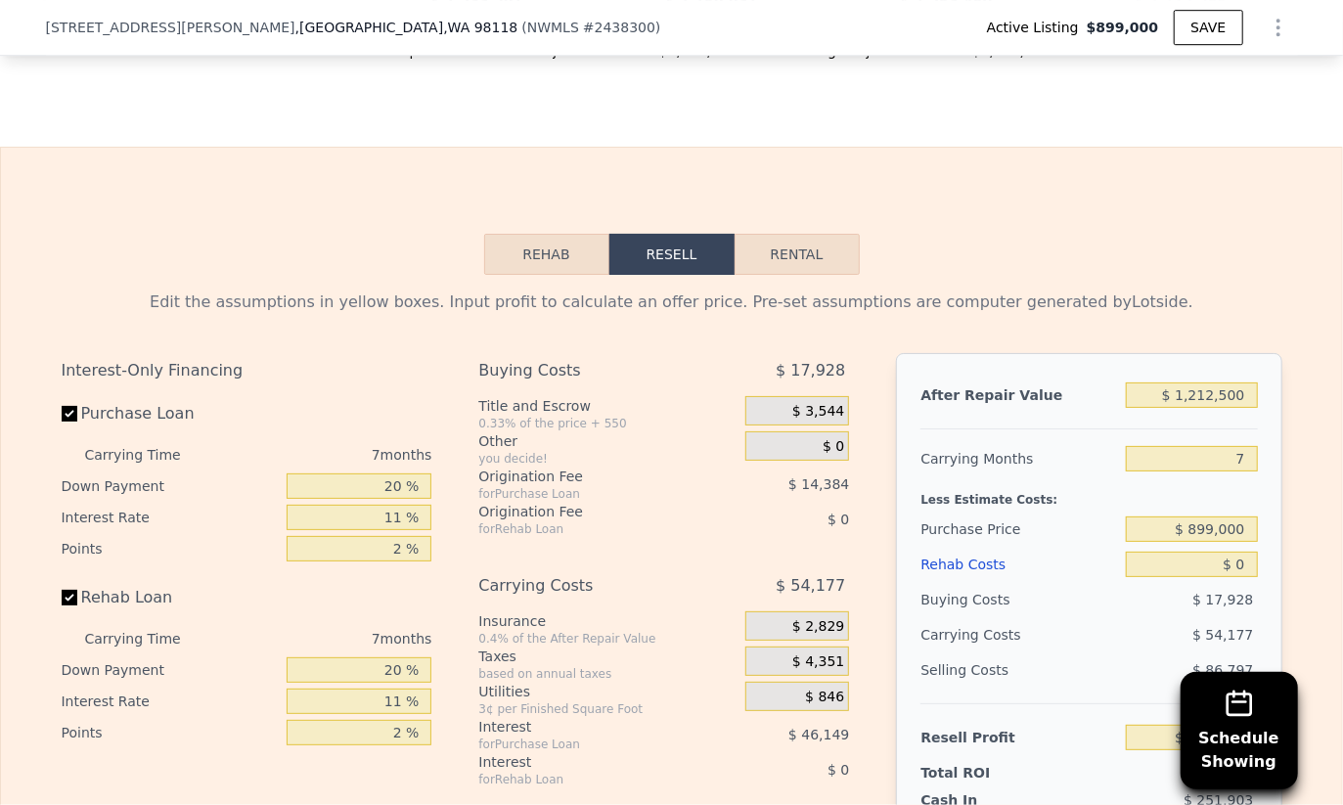
scroll to position [3361, 0]
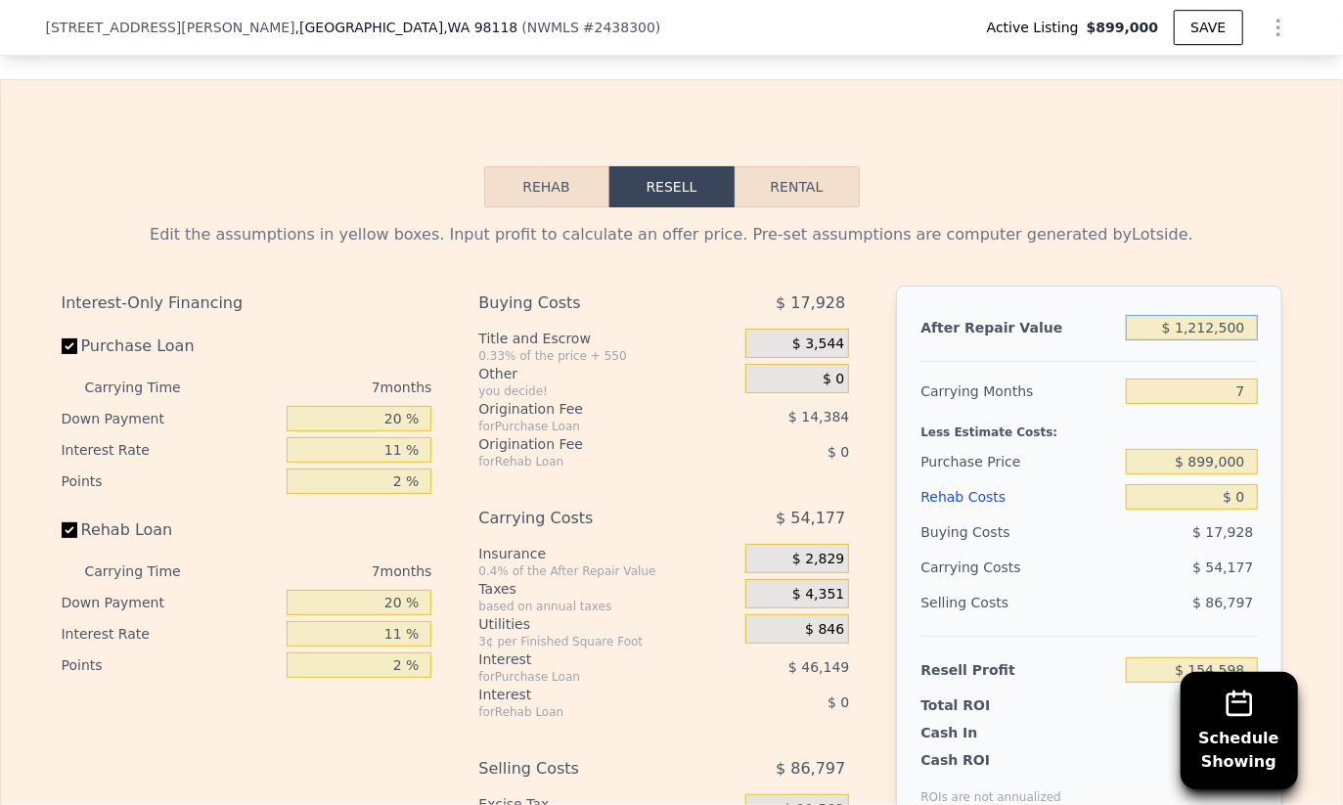
click at [1214, 315] on input "$ 1,212,500" at bounding box center [1191, 327] width 131 height 25
type input "$ 1"
type input "-$ 968,825"
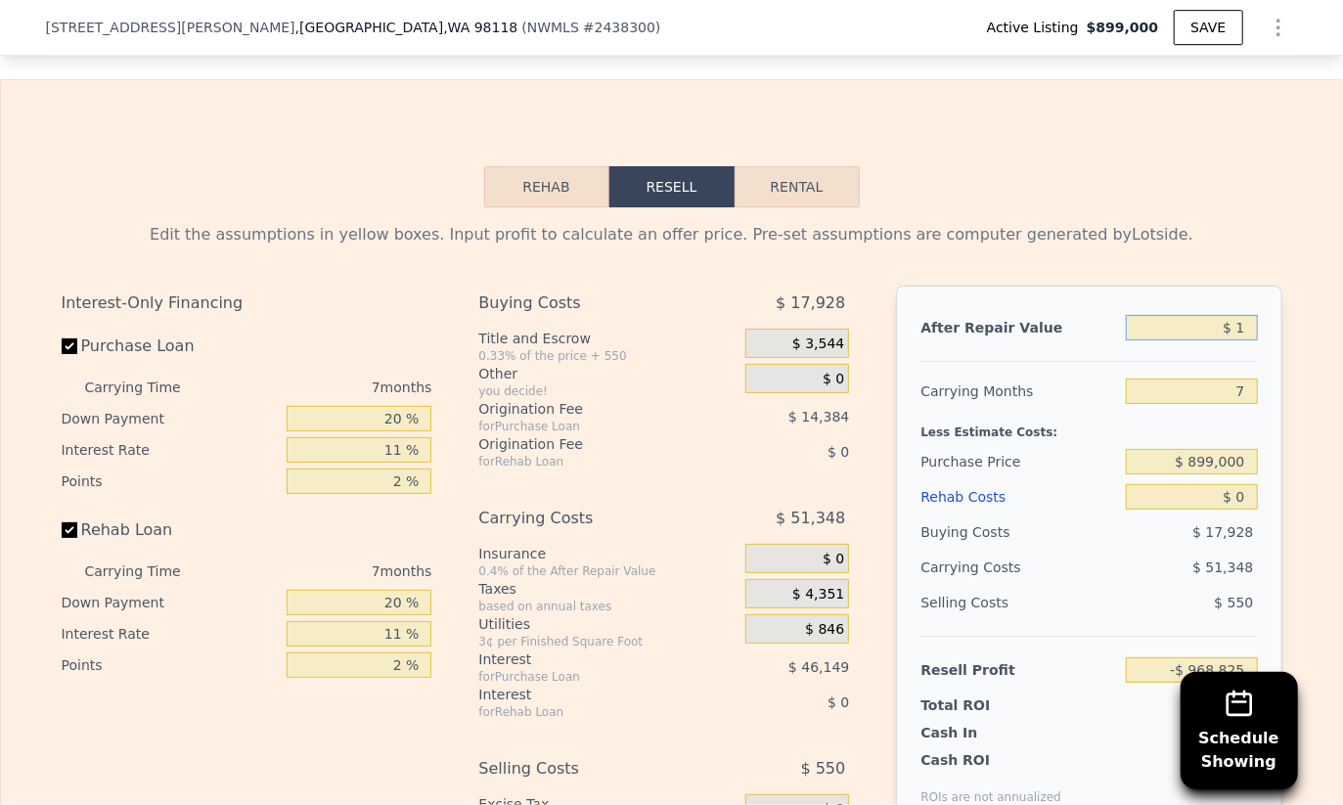
type input "$ 10"
type input "-$ 968,816"
type input "$ 105"
type input "-$ 968,729"
type input "$ 1,050"
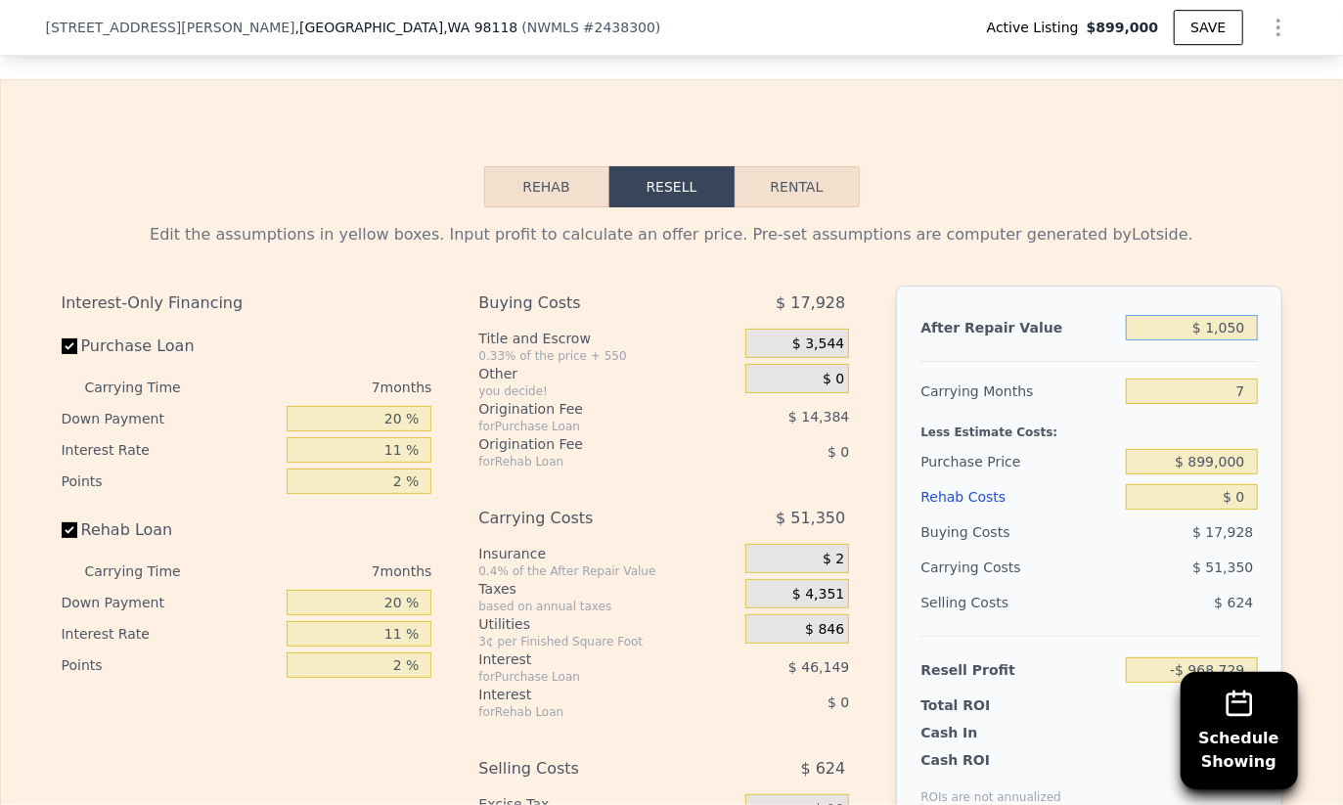
type input "-$ 967,852"
type input "$ 10,500"
type input "-$ 959,099"
type input "$ 105,000"
type input "-$ 871,540"
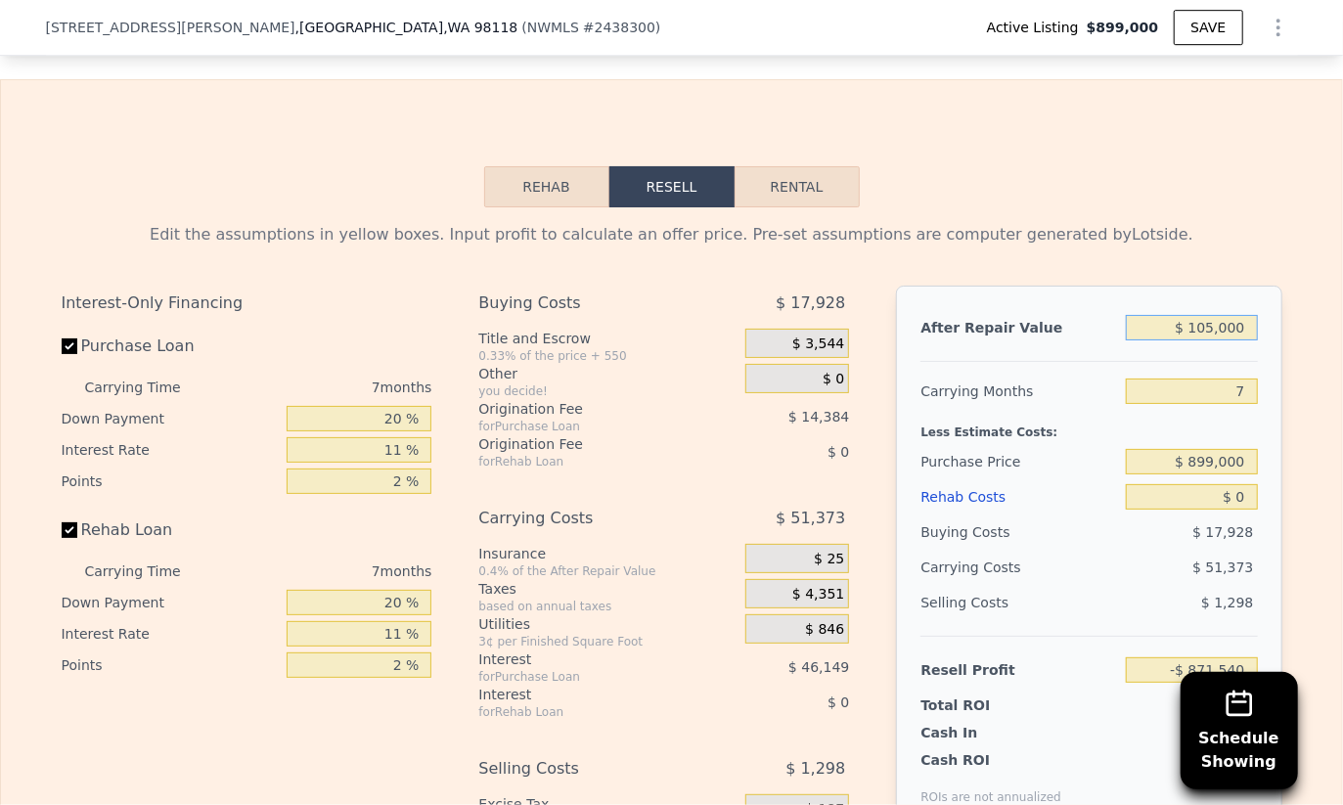
type input "$ 1,050,000"
type input "$ 4,037"
type input "$ 1,050,000"
click at [1246, 379] on input "7" at bounding box center [1191, 391] width 131 height 25
type input "1"
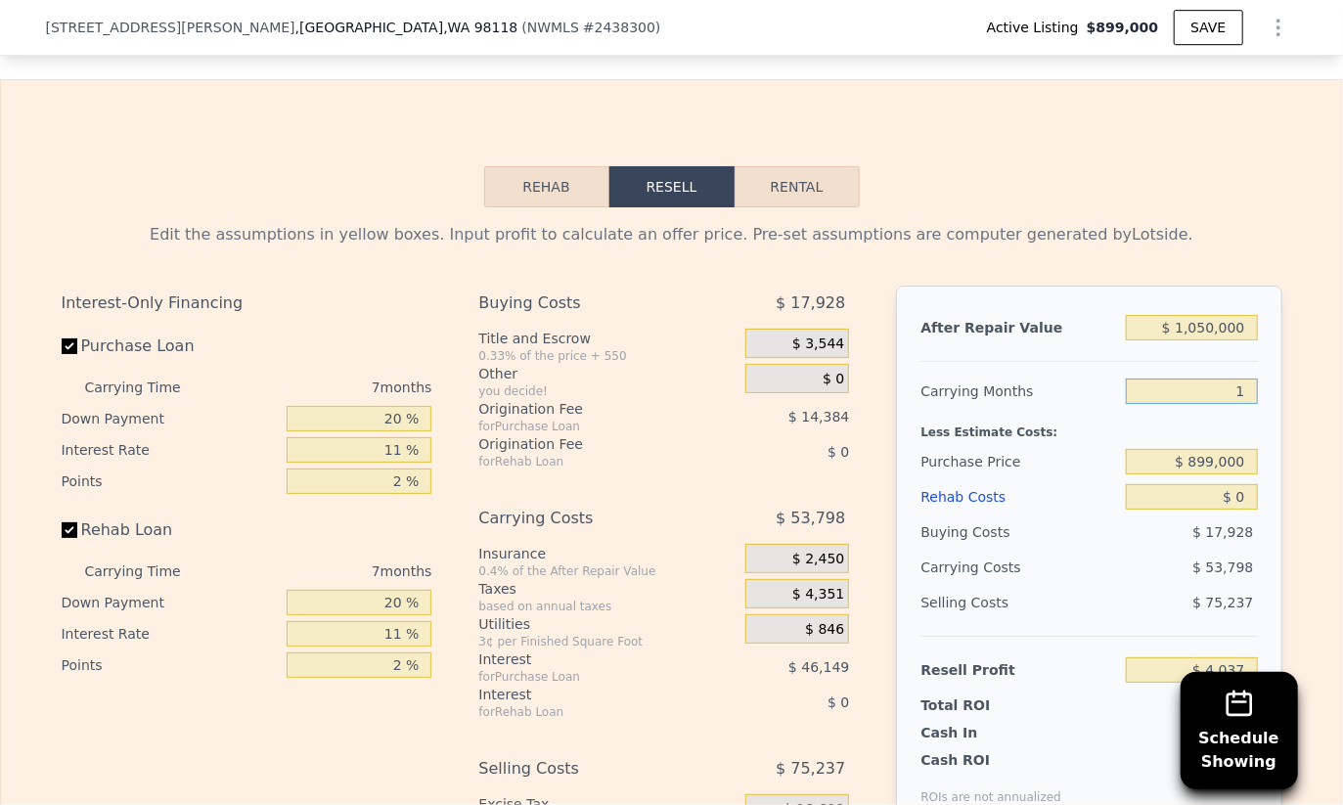
type input "$ 50,149"
type input "12"
type input "-$ 34,390"
type input "1"
type input "$ 50,149"
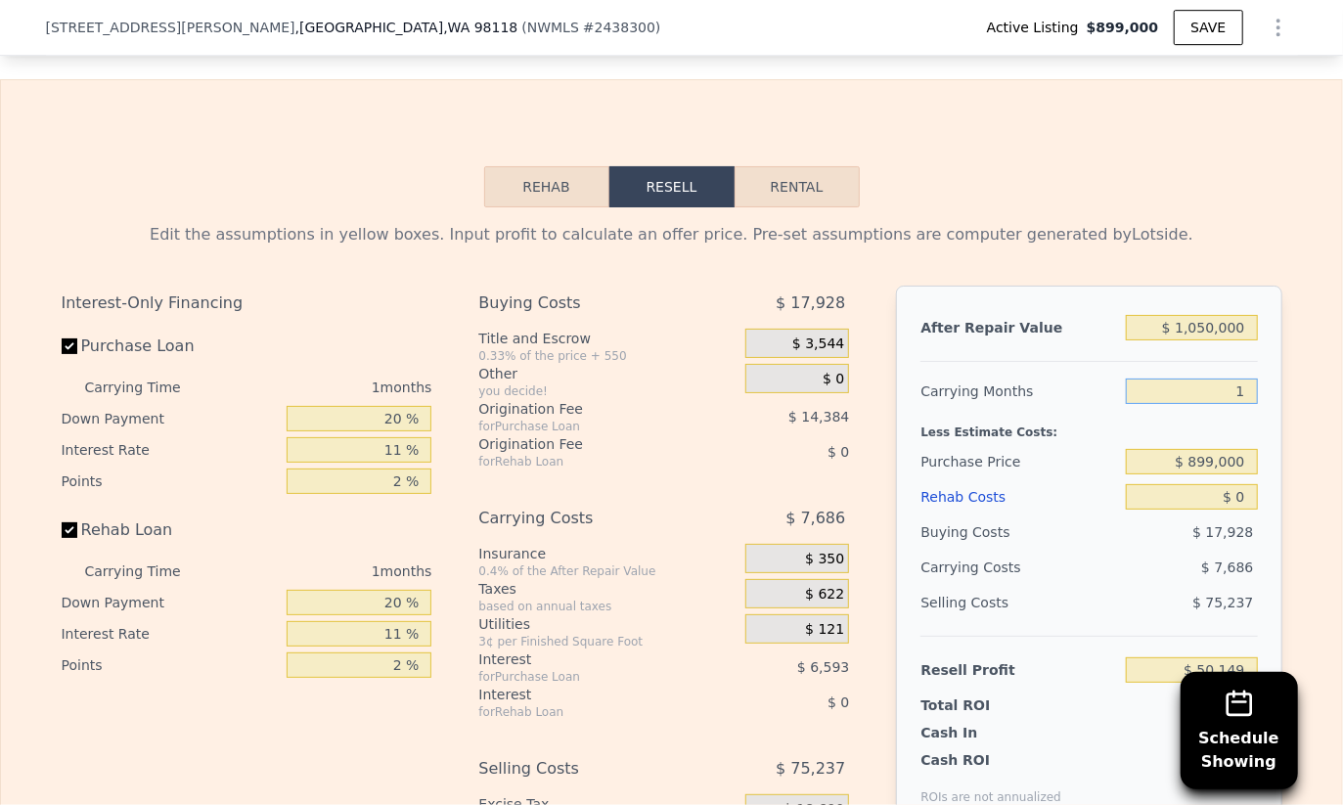
type input "10"
type input "-$ 19,019"
type input "10"
click at [1237, 484] on input "$ 0" at bounding box center [1191, 496] width 131 height 25
type input "$ 1"
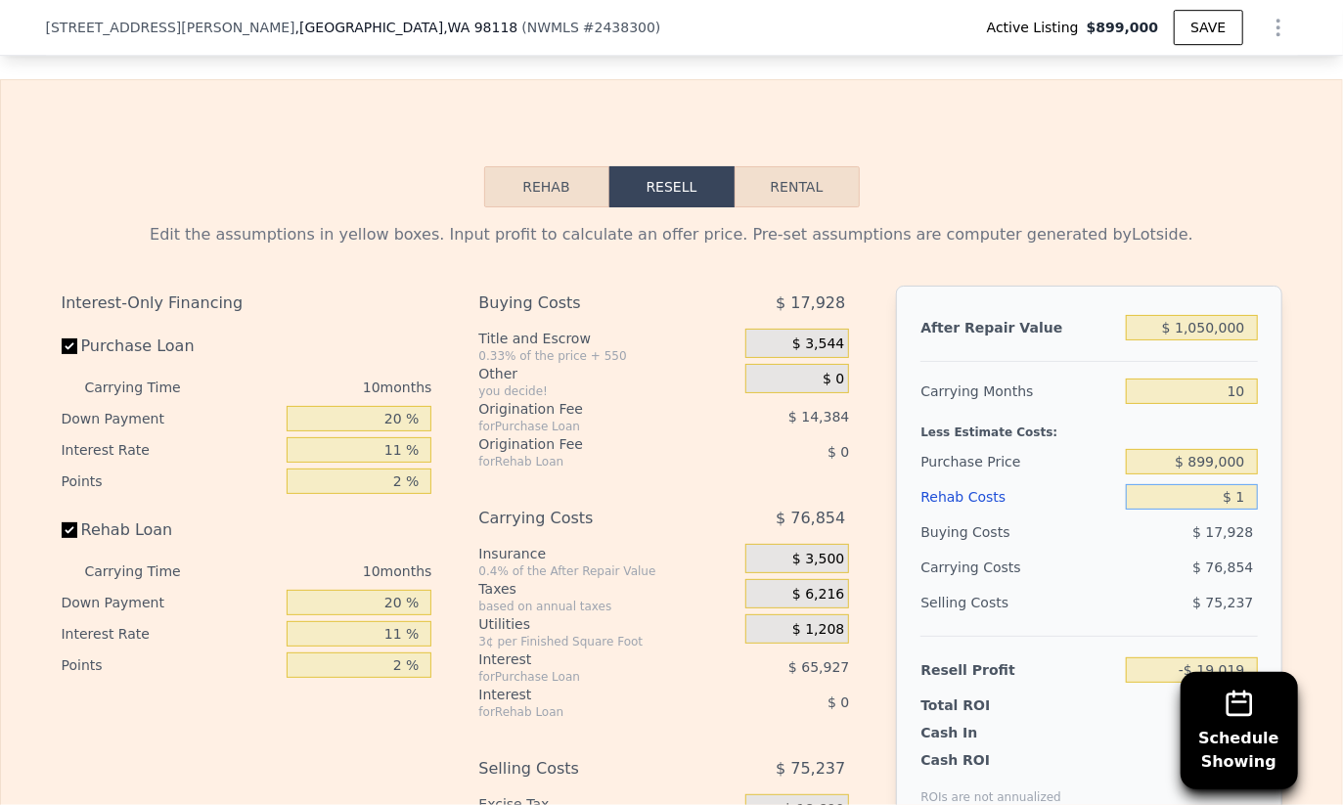
type input "-$ 19,020"
type input "$ 150"
type input "-$ 19,181"
type input "$ 1,500"
type input "-$ 20,653"
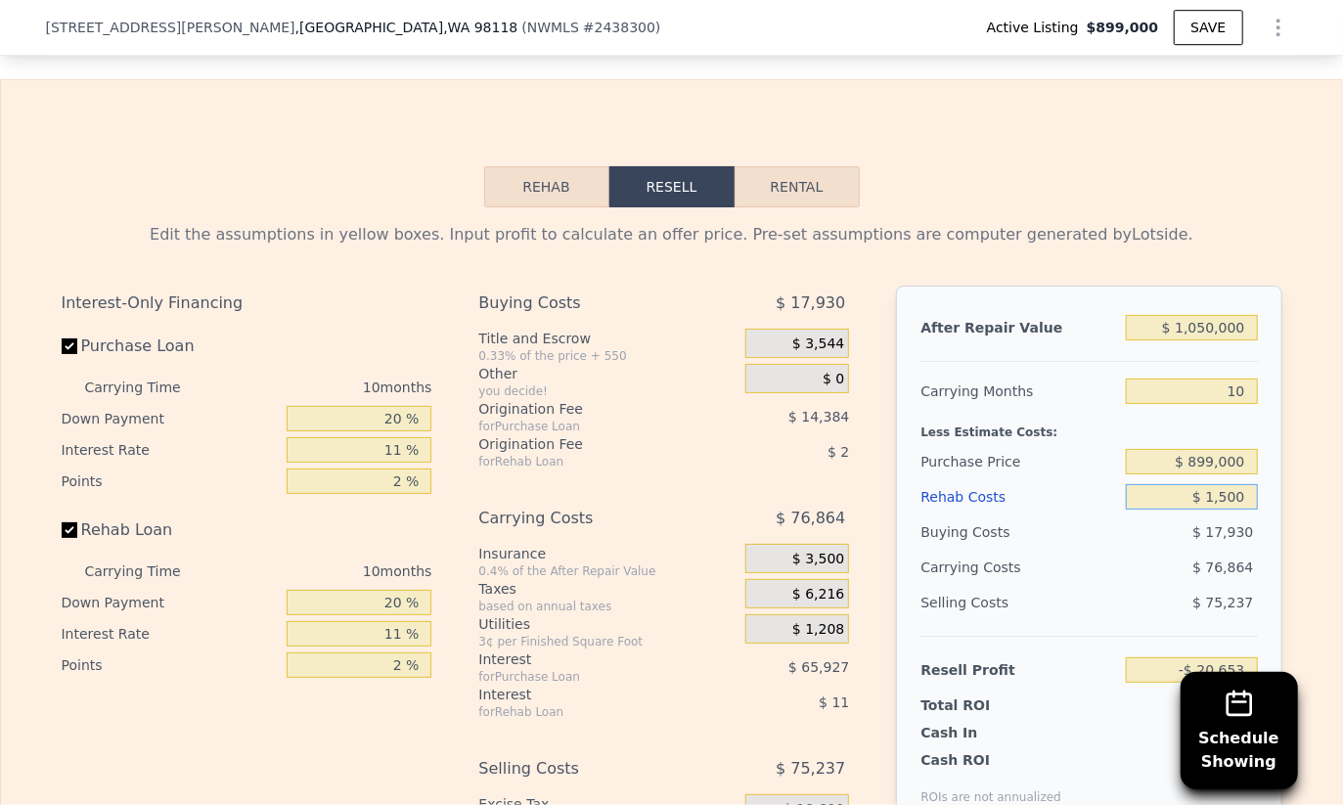
type input "$ 15,000"
type input "-$ 35,359"
type input "$ 150,000"
type input "-$ 182,419"
type input "$ 150,000"
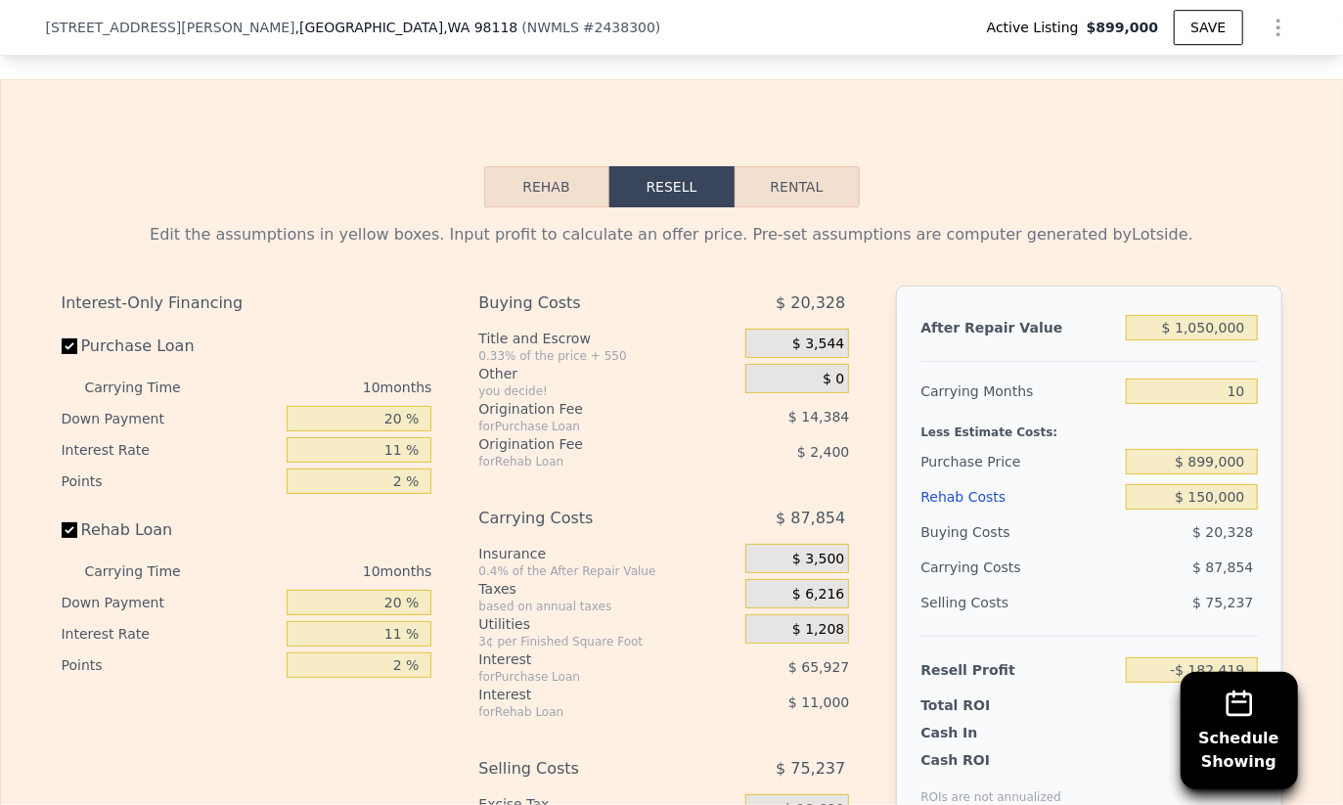
click at [1126, 550] on div "$ 87,854" at bounding box center [1154, 567] width 206 height 35
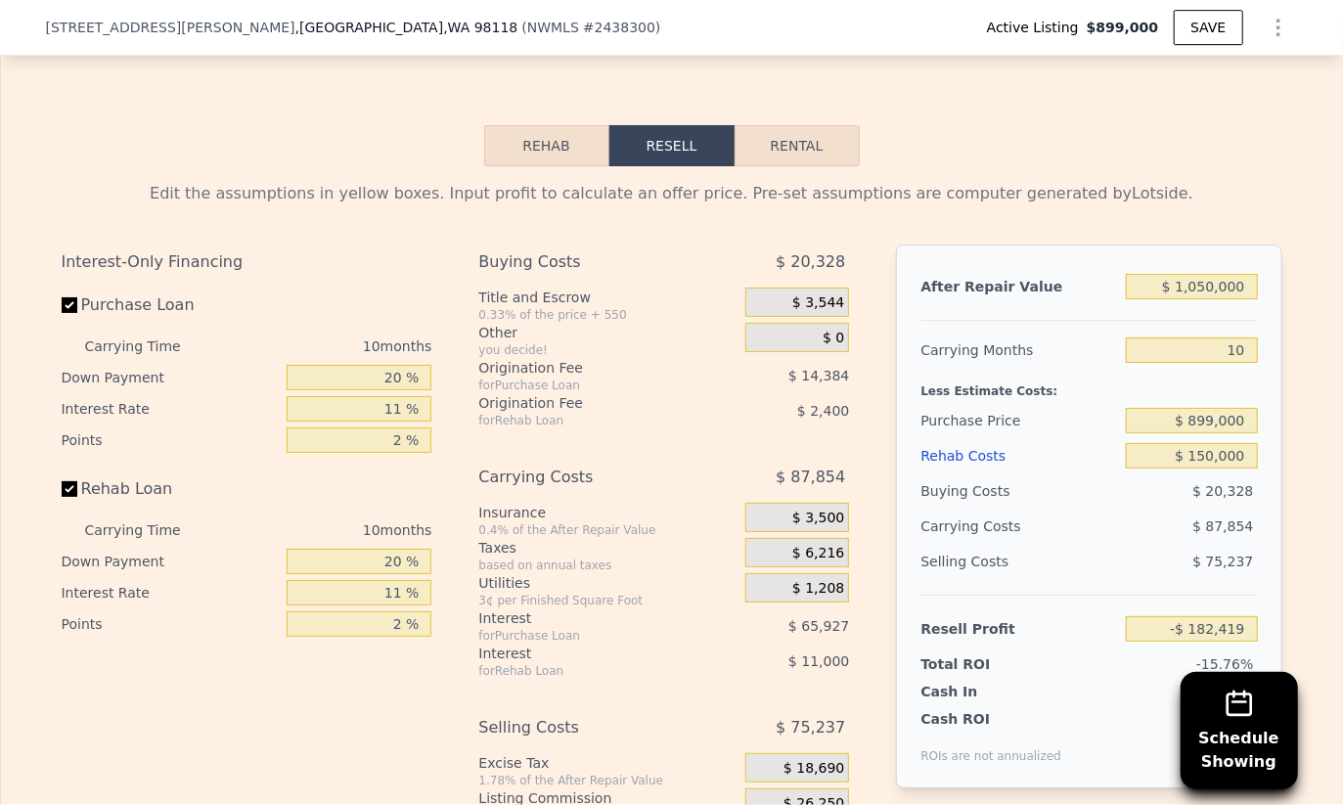
scroll to position [3417, 0]
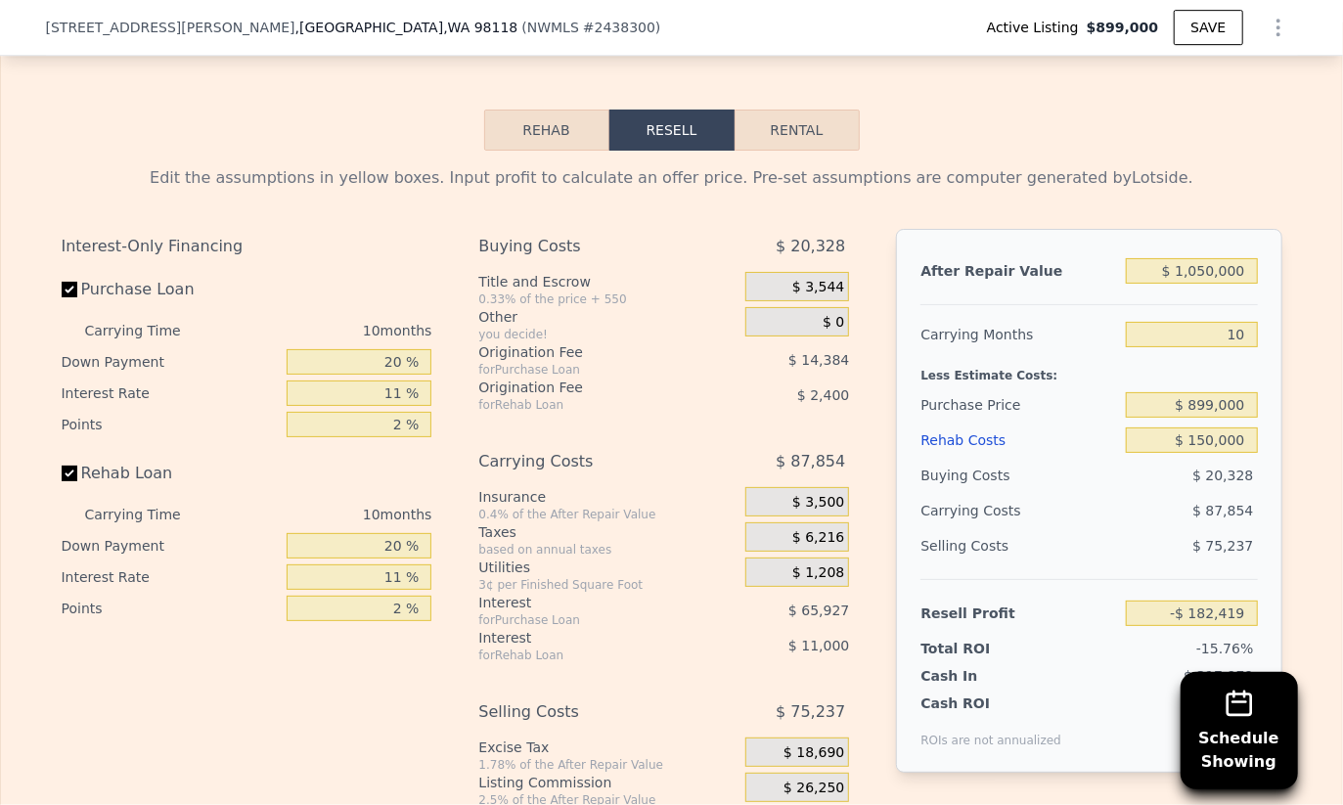
click at [814, 780] on span "$ 26,250" at bounding box center [813, 789] width 61 height 18
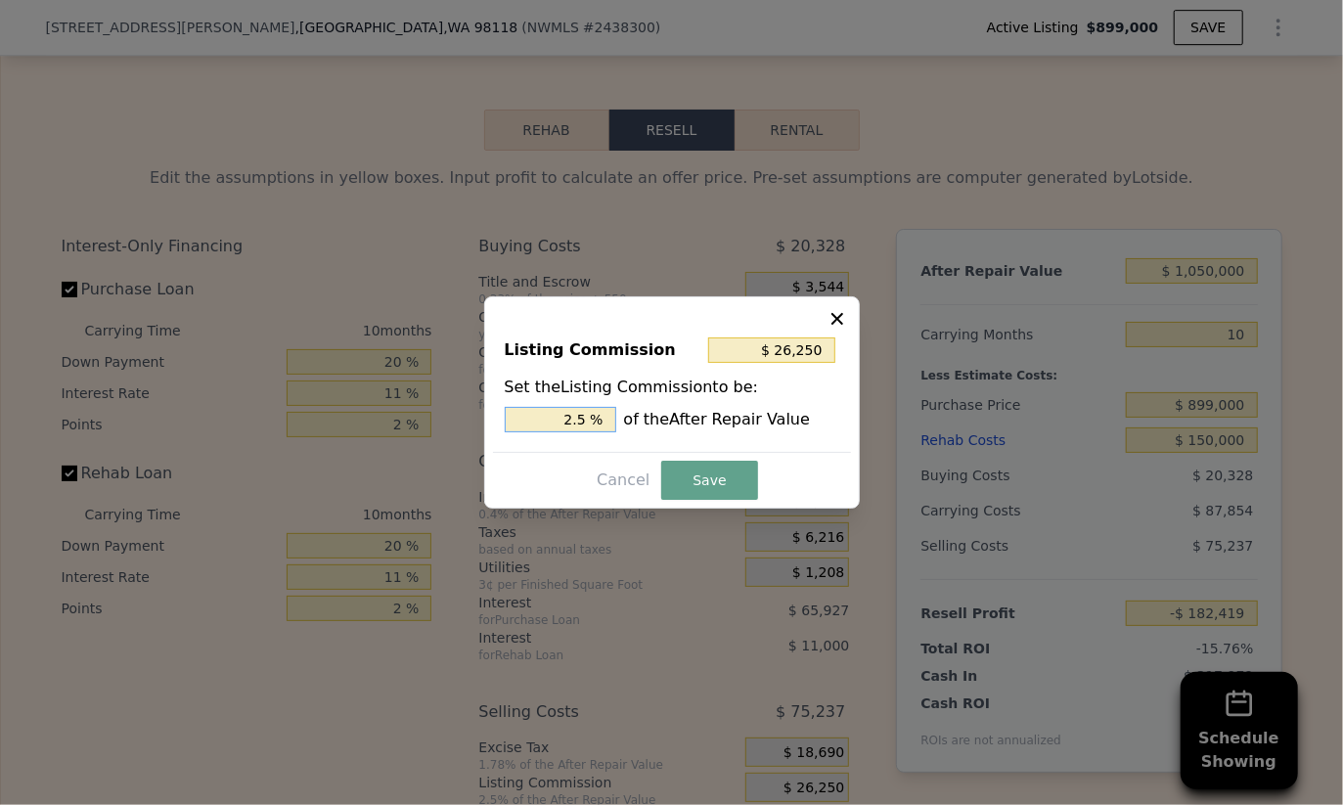
click at [574, 424] on input "2.5 %" at bounding box center [561, 419] width 112 height 25
type input "$ 5,250"
type input ".5 %"
type input "$ 15,750"
type input "1.5 %"
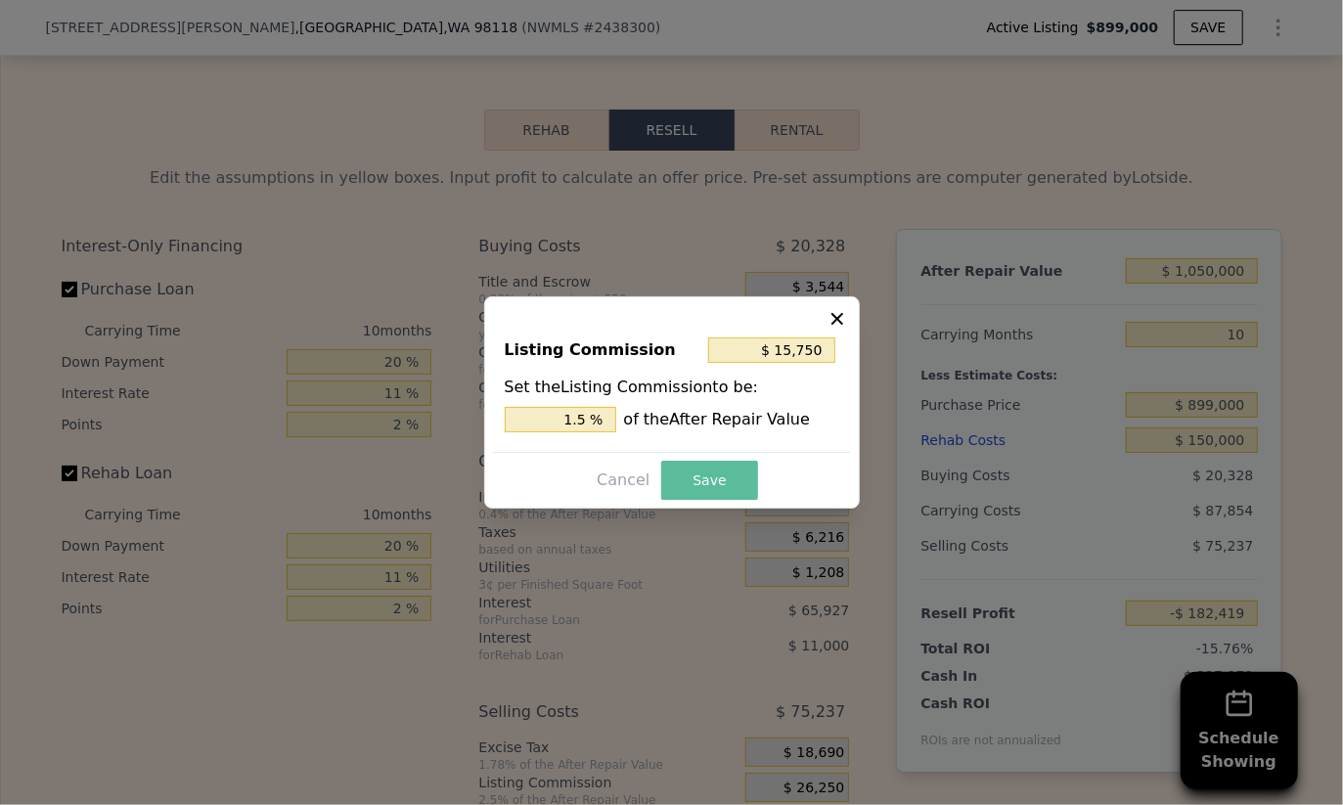
click at [694, 487] on button "Save" at bounding box center [709, 480] width 96 height 39
type input "-$ 171,919"
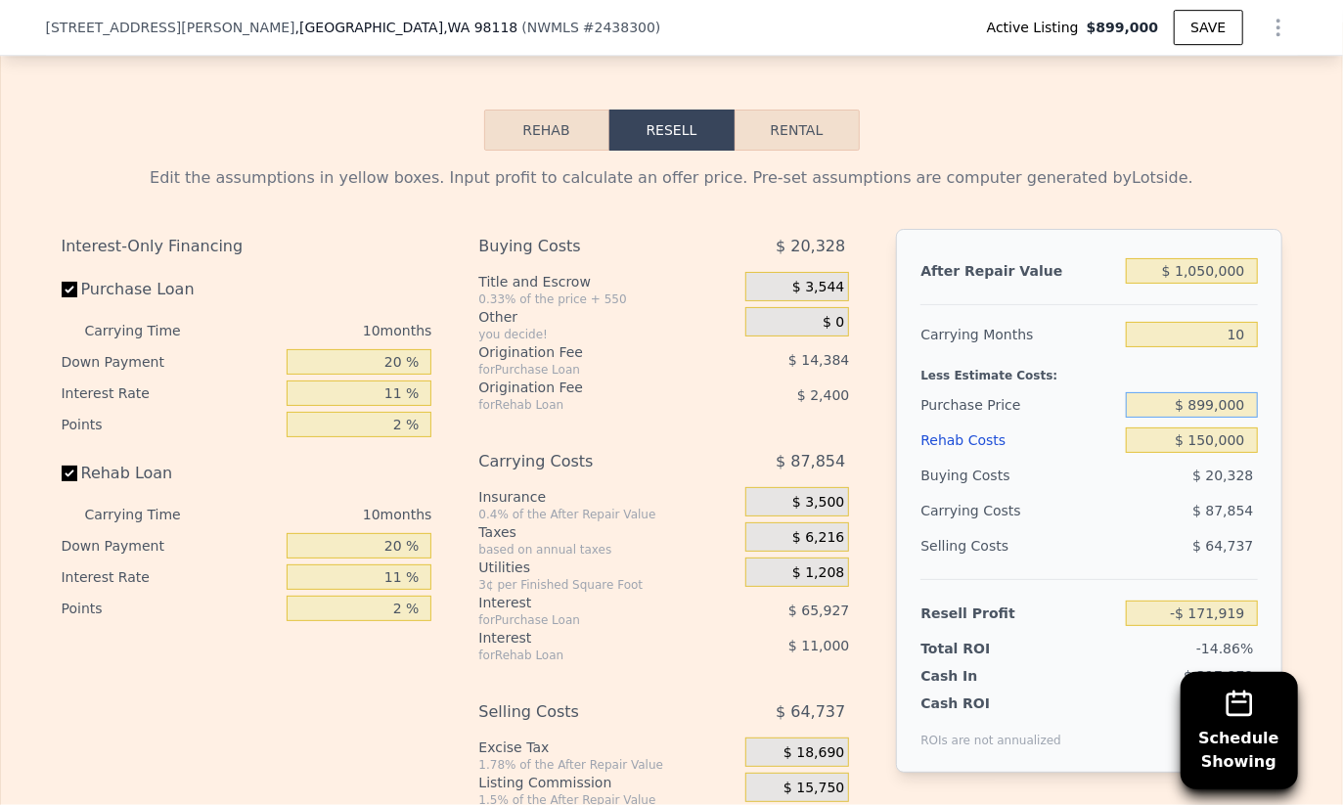
click at [1152, 392] on input "$ 899,000" at bounding box center [1191, 404] width 131 height 25
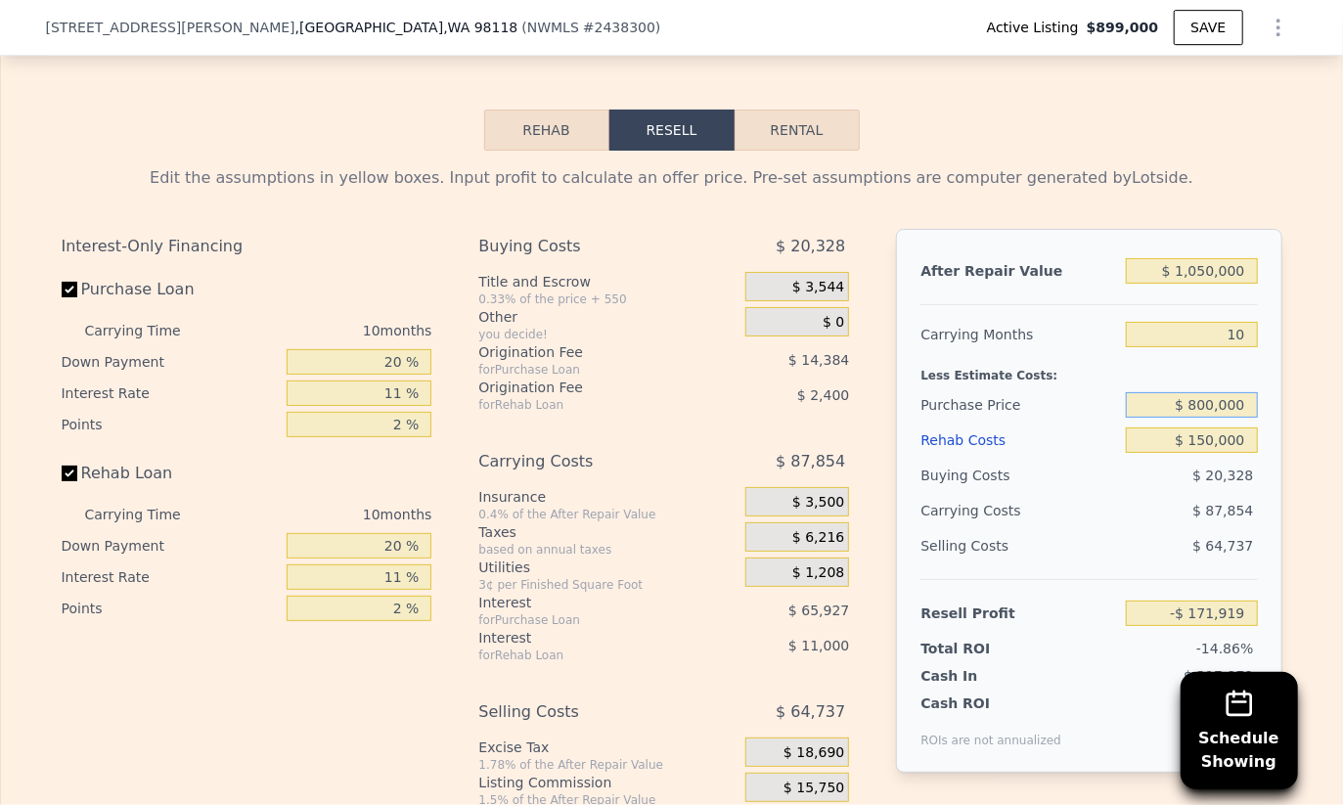
type input "$ 800,000"
click at [1032, 458] on div "Buying Costs" at bounding box center [1019, 475] width 198 height 35
type input "-$ 63,745"
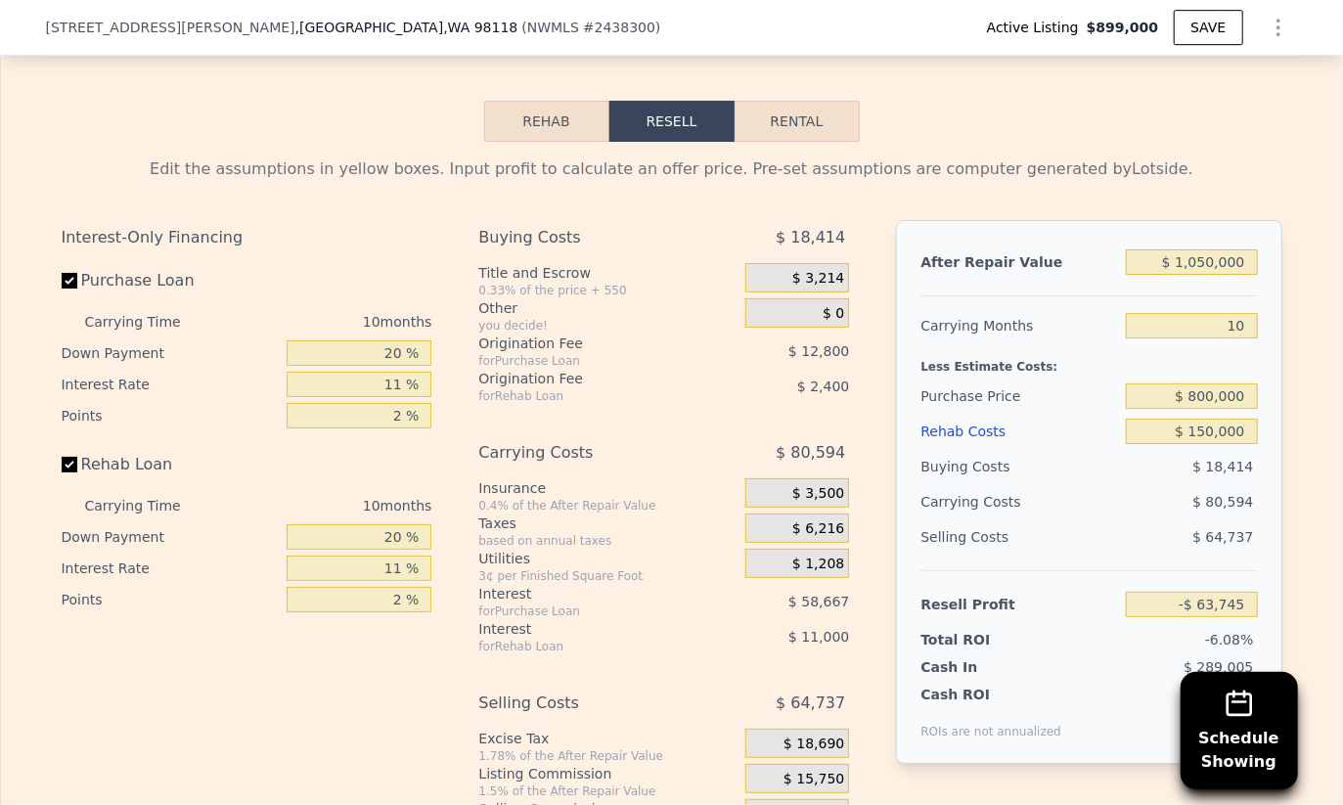
scroll to position [3434, 0]
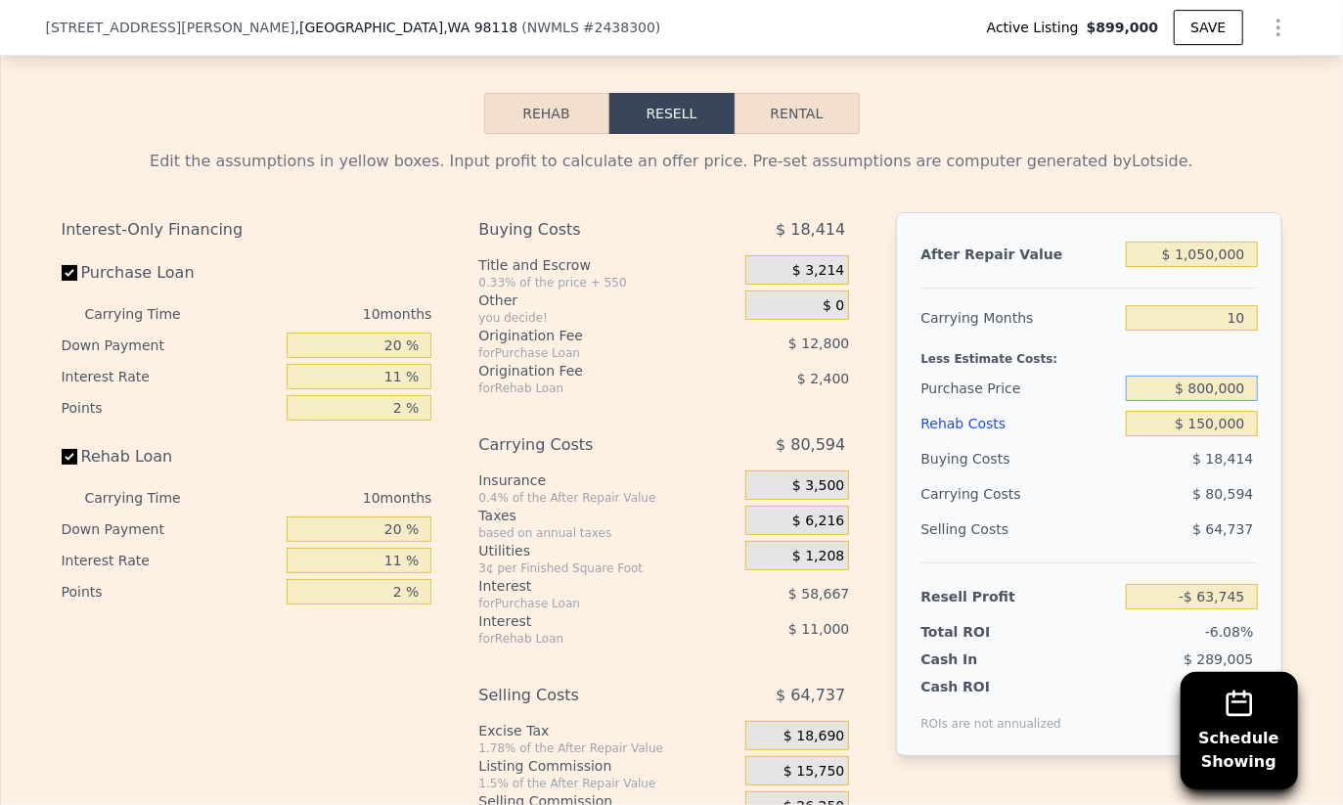
click at [1227, 376] on input "$ 800,000" at bounding box center [1191, 388] width 131 height 25
type input "$ 750,000"
click at [1081, 441] on div "Buying Costs" at bounding box center [1019, 458] width 198 height 35
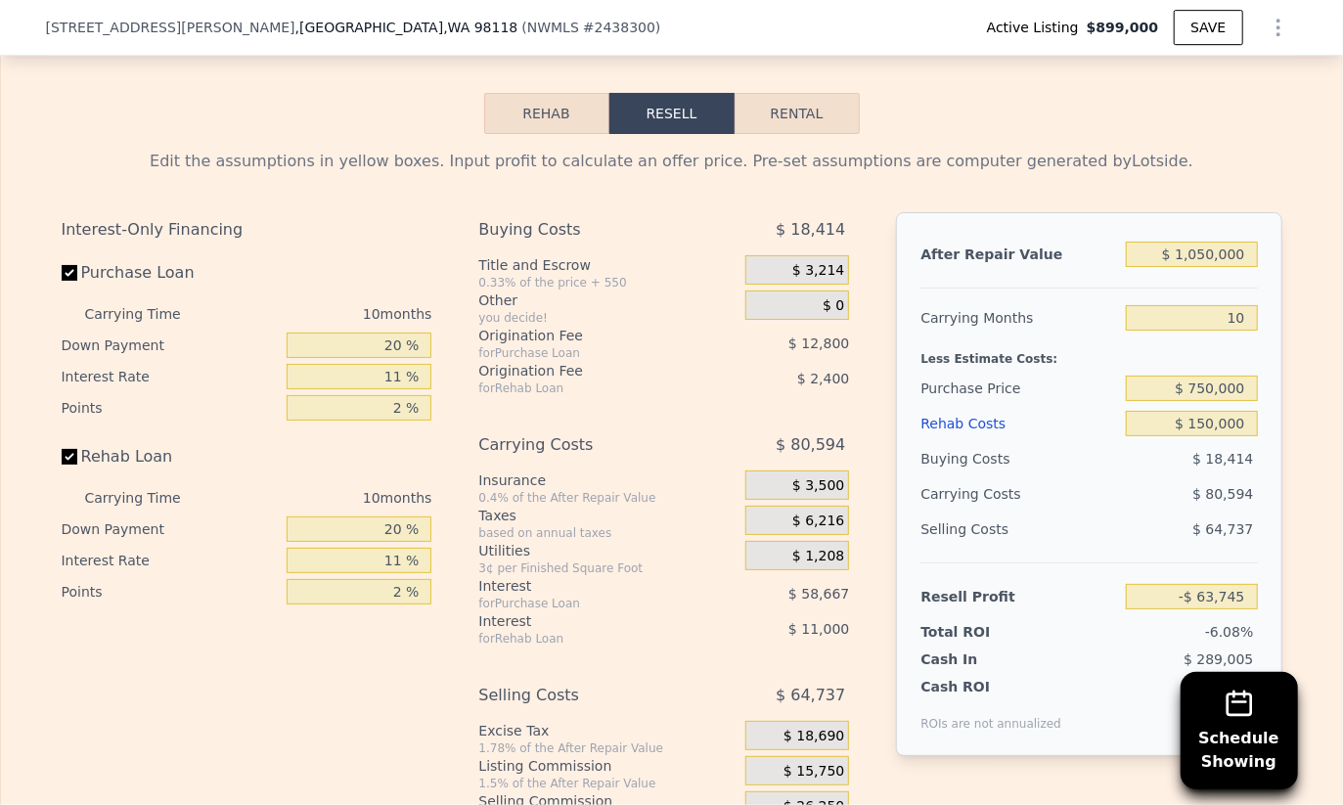
type input "-$ 9,109"
click at [1227, 376] on input "$ 750,000" at bounding box center [1191, 388] width 131 height 25
click at [1095, 441] on div "Buying Costs" at bounding box center [1019, 458] width 198 height 35
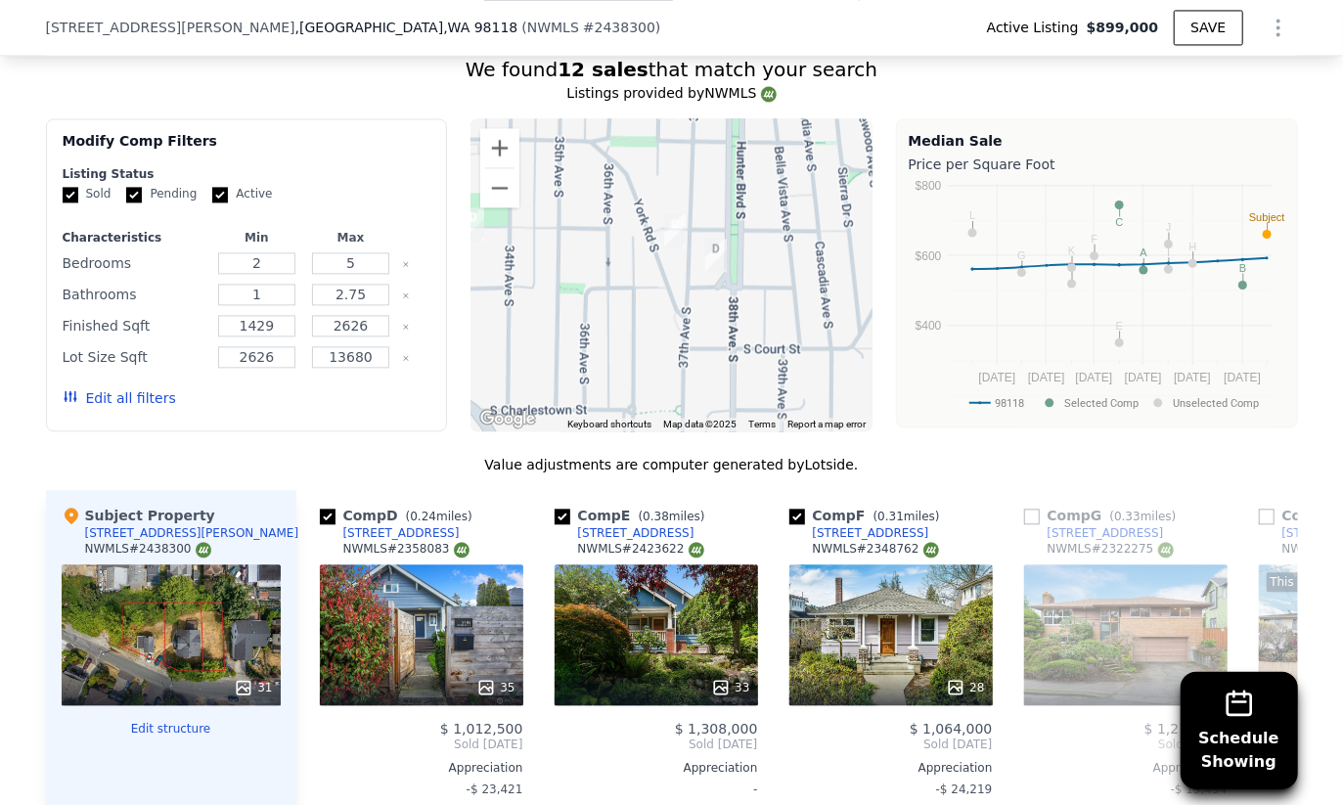
scroll to position [2077, 0]
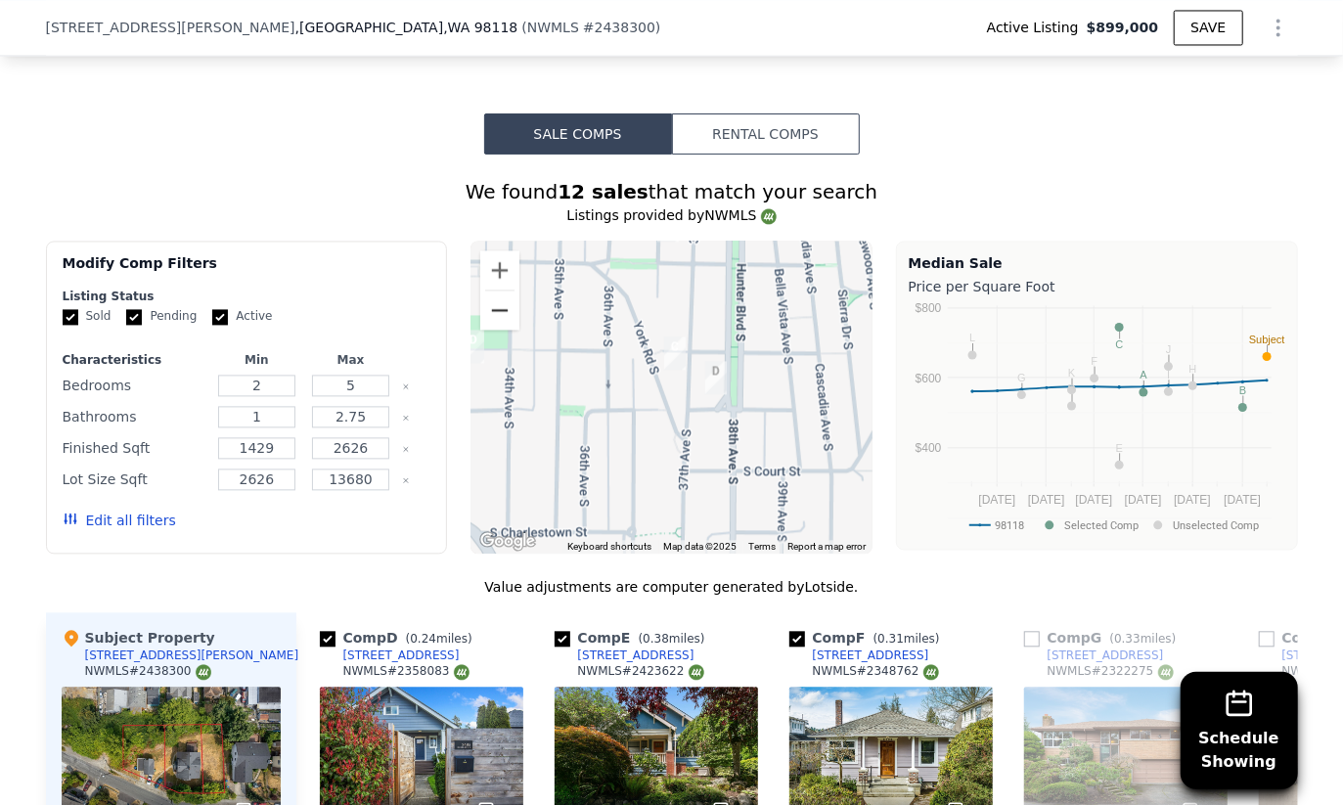
click at [490, 290] on button "Zoom out" at bounding box center [499, 309] width 39 height 39
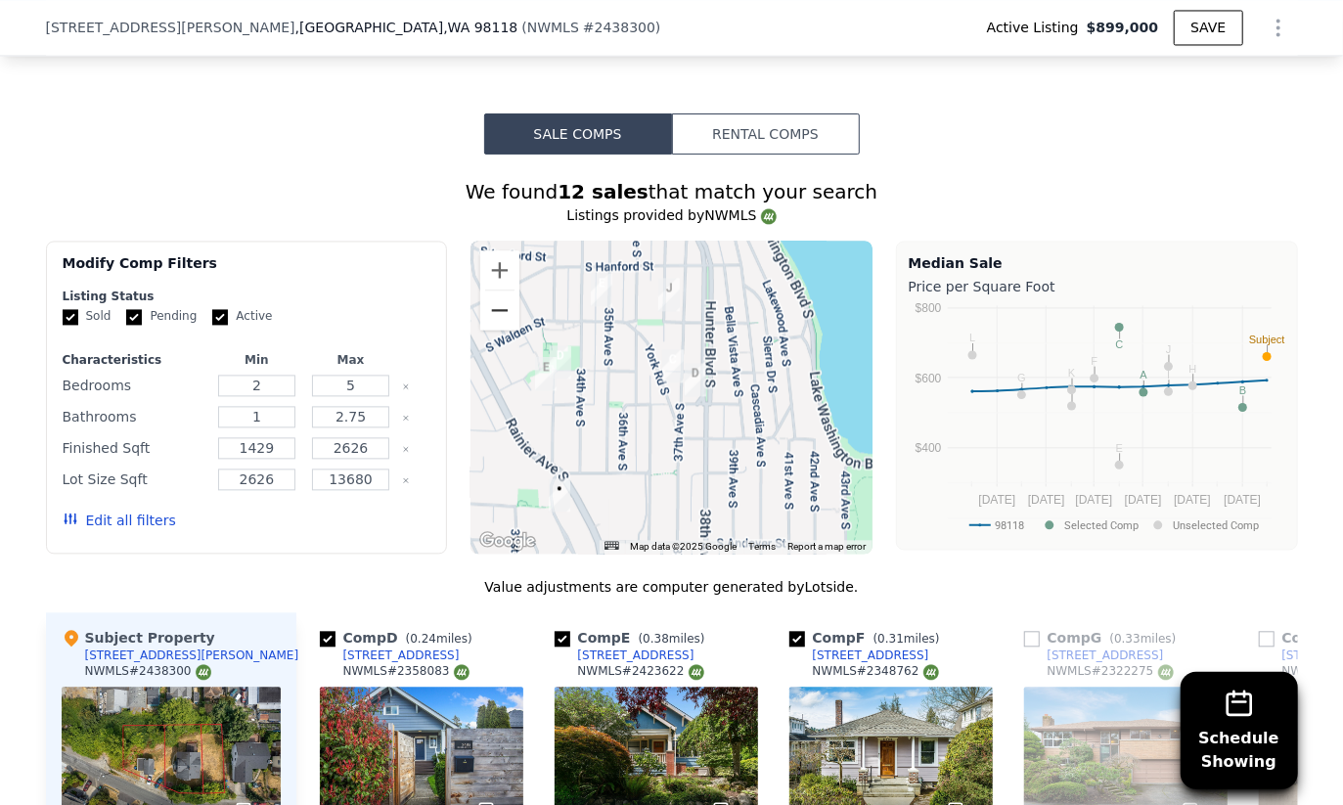
click at [490, 290] on button "Zoom out" at bounding box center [499, 309] width 39 height 39
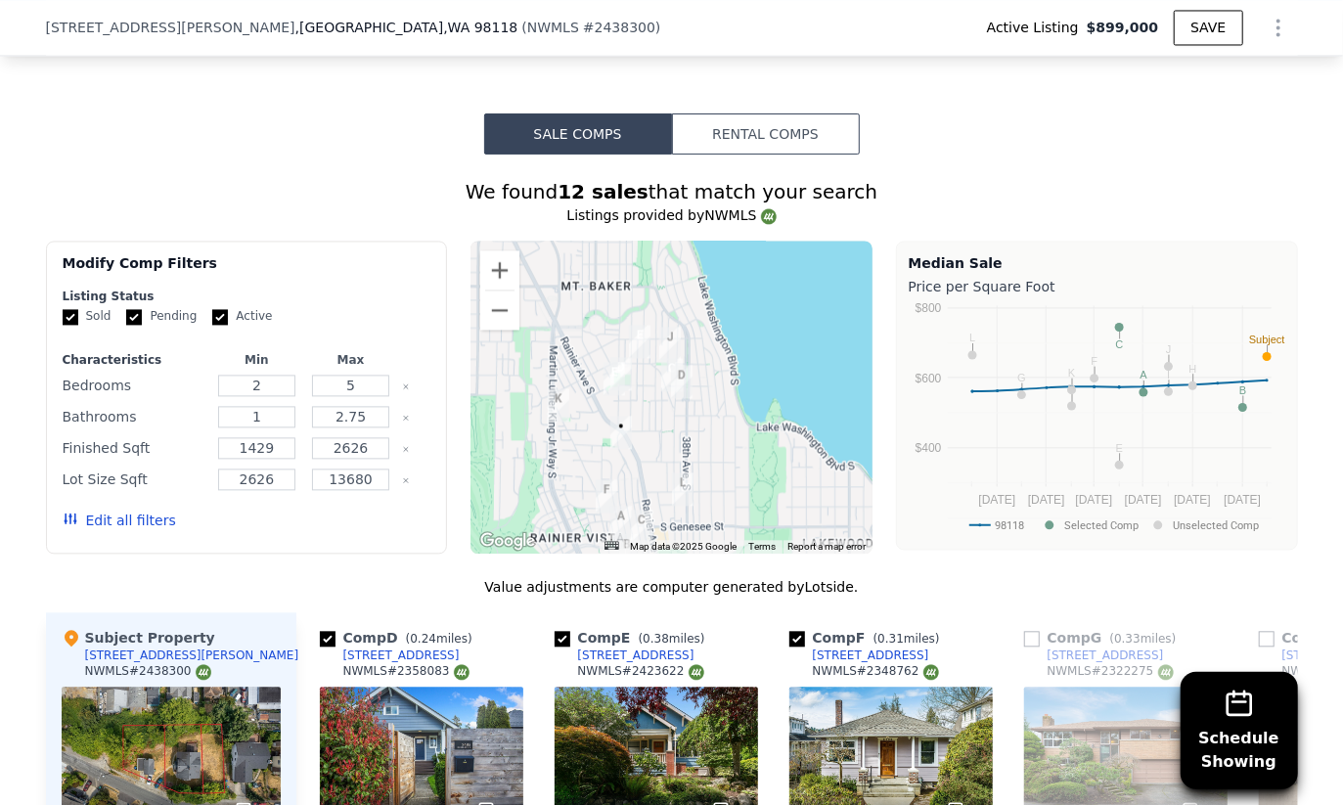
click at [657, 687] on div "33" at bounding box center [656, 757] width 203 height 141
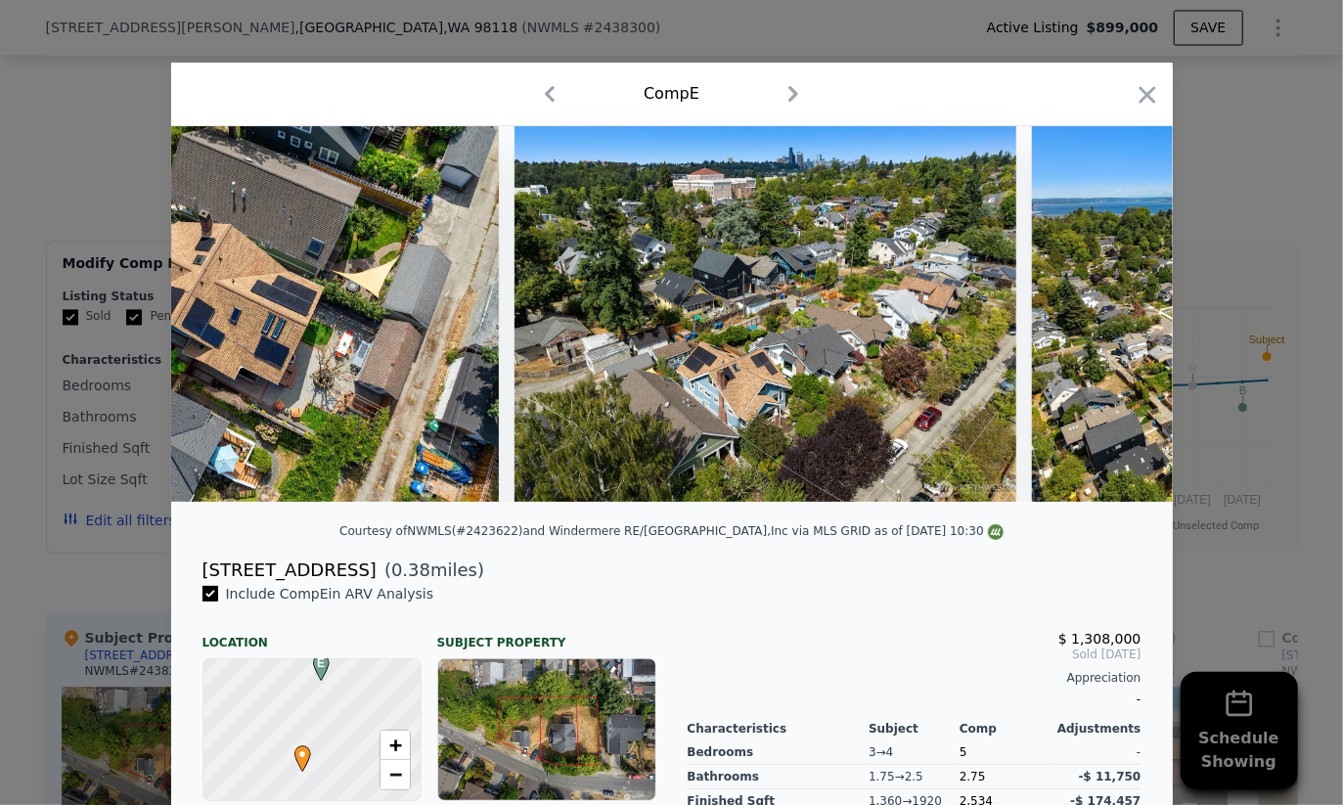
scroll to position [0, 17685]
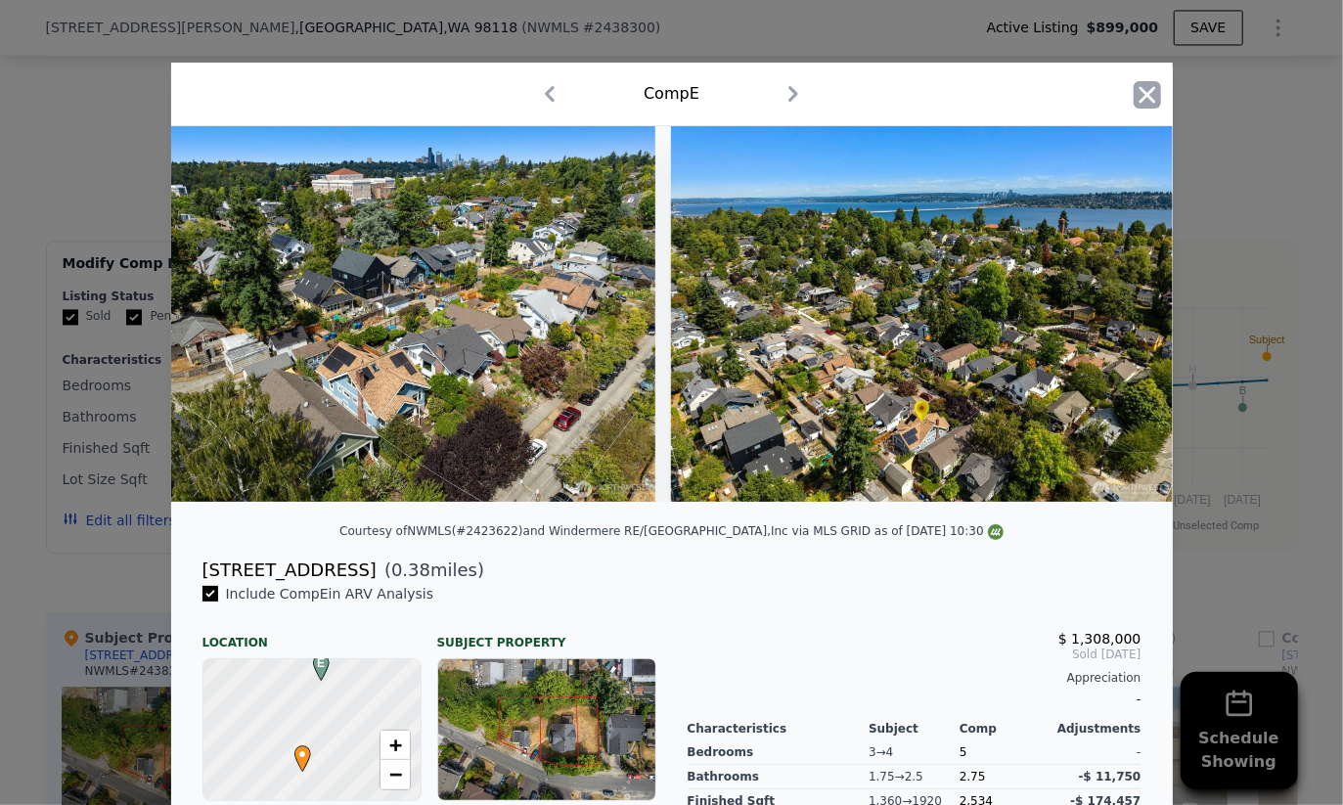
click at [1134, 91] on icon "button" at bounding box center [1147, 94] width 27 height 27
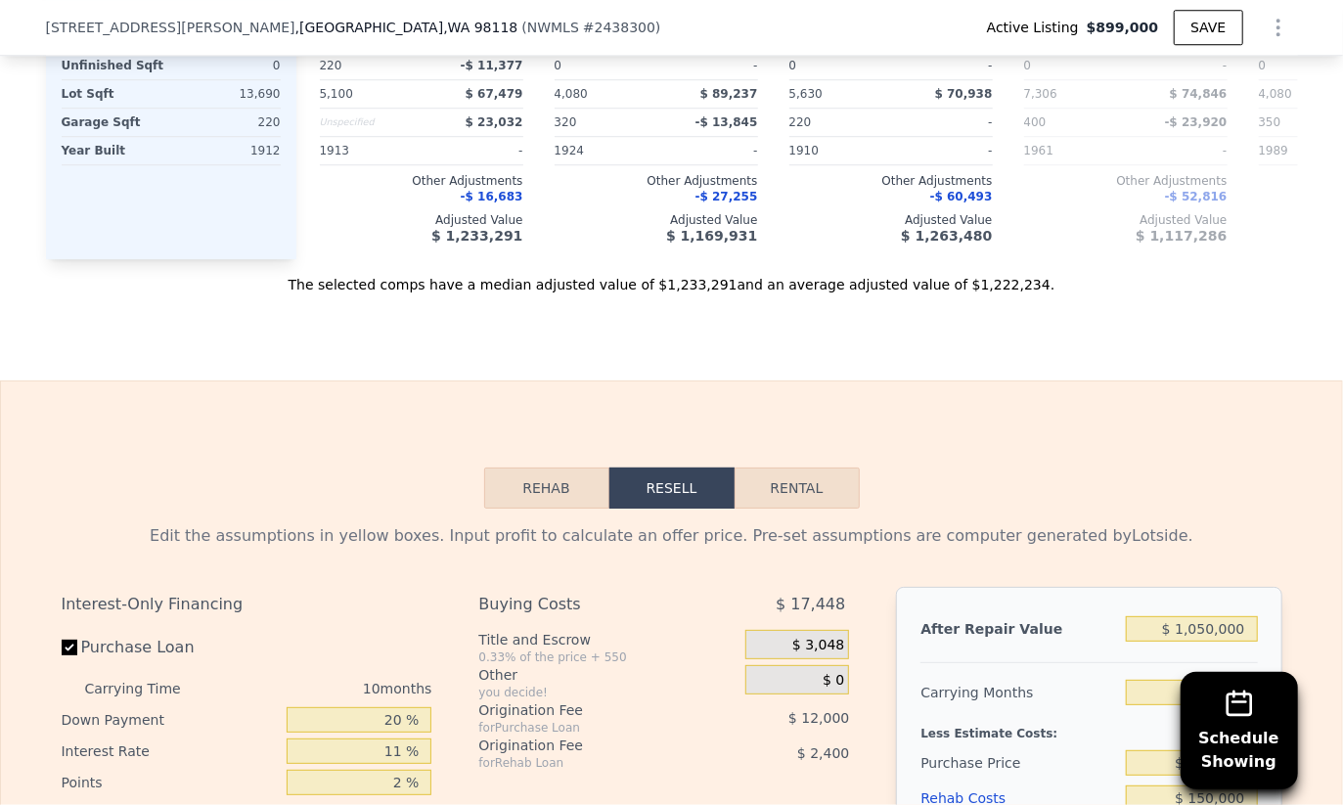
scroll to position [3217, 0]
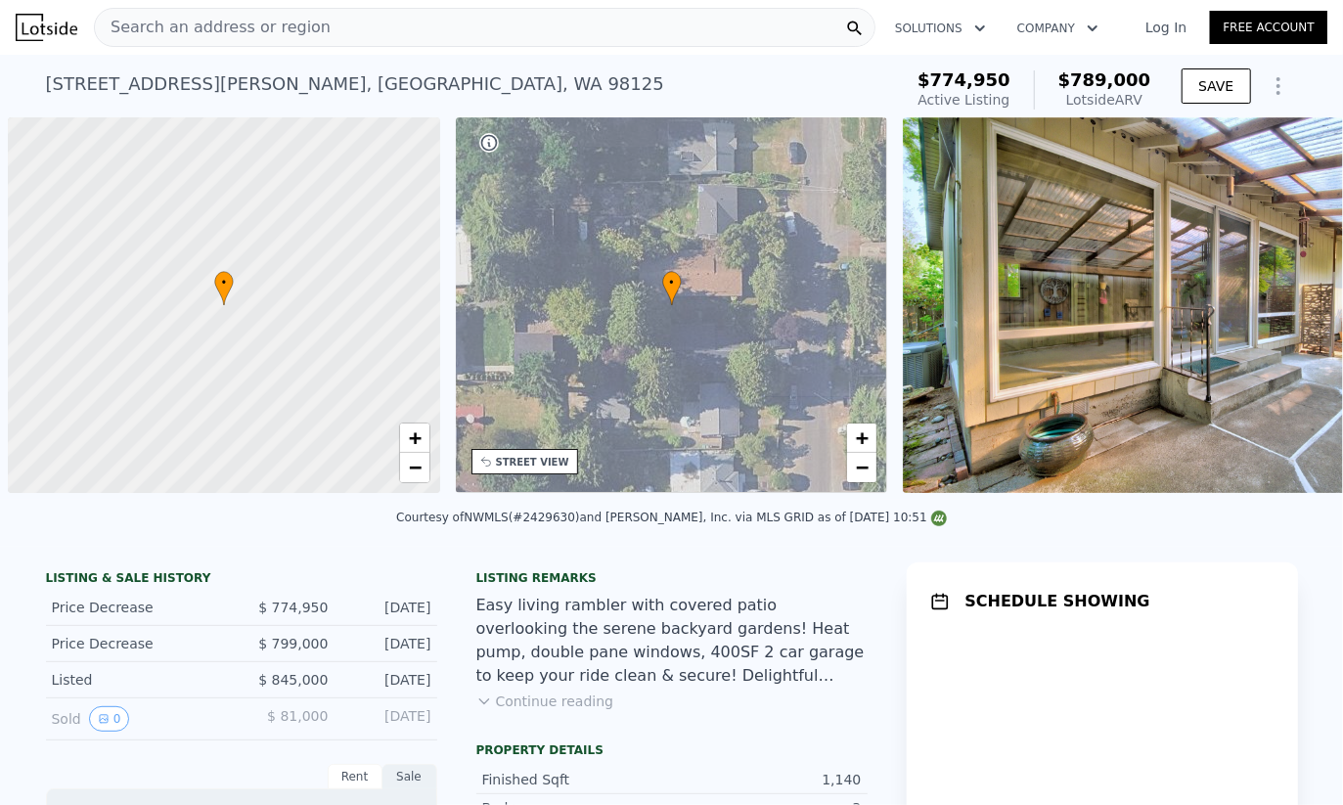
scroll to position [0, 8]
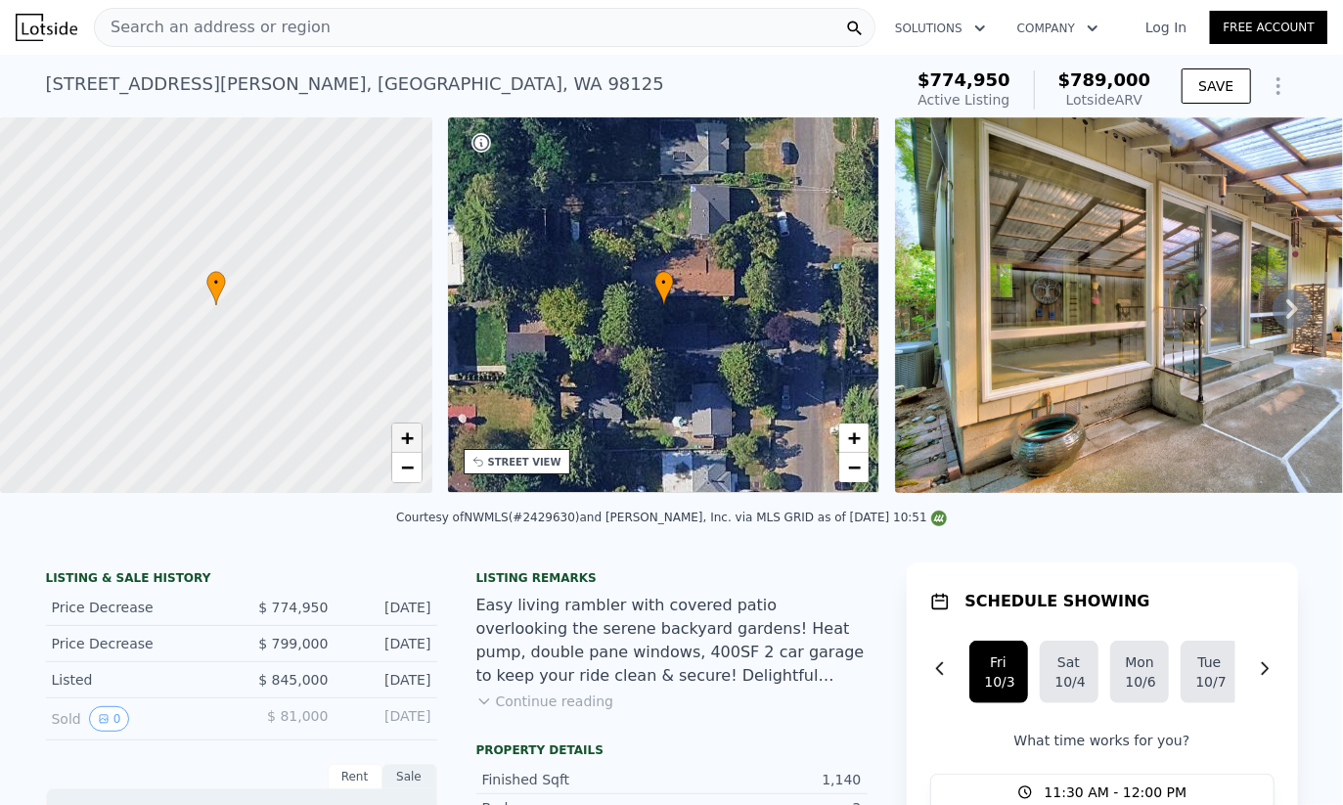
click at [415, 439] on link "+" at bounding box center [406, 438] width 29 height 29
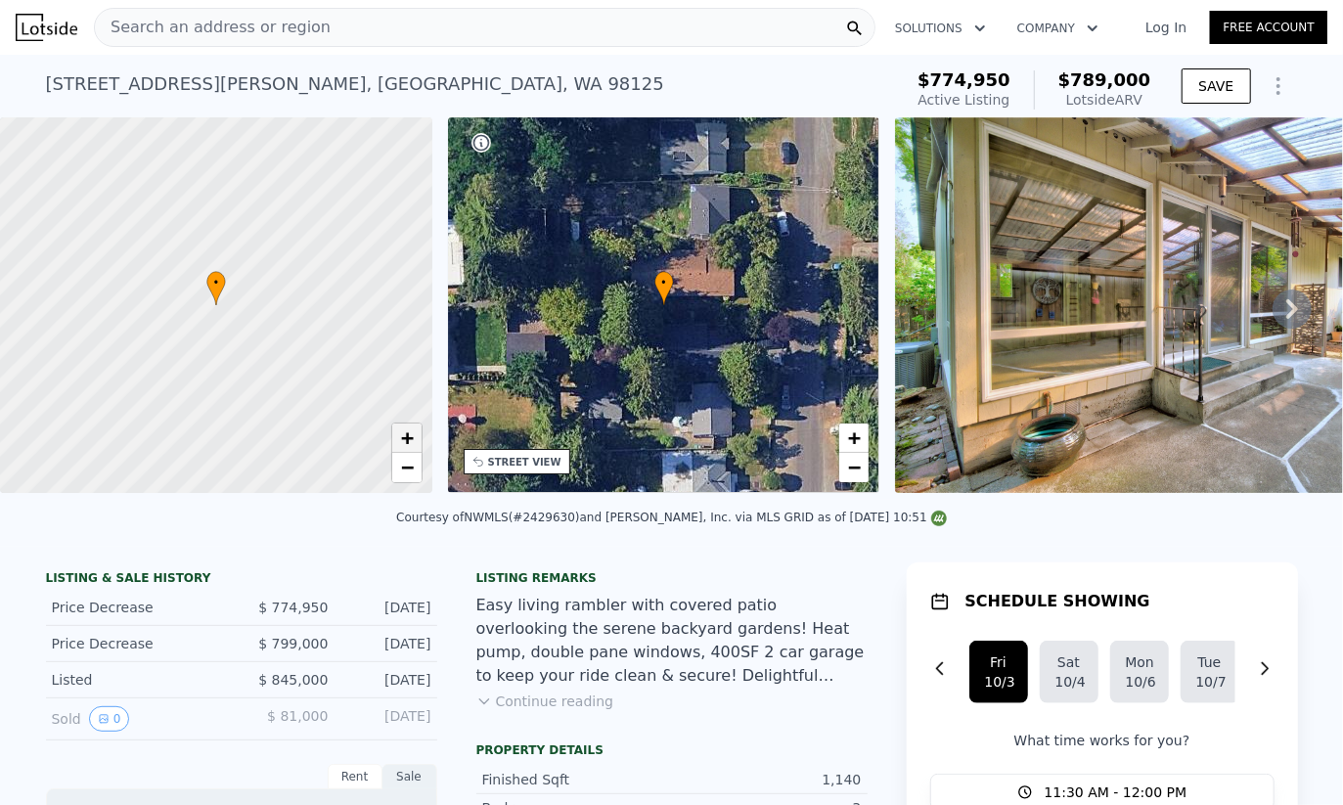
click at [414, 433] on link "+" at bounding box center [406, 438] width 29 height 29
click at [412, 472] on span "−" at bounding box center [406, 467] width 13 height 24
click at [409, 441] on span "+" at bounding box center [406, 437] width 13 height 24
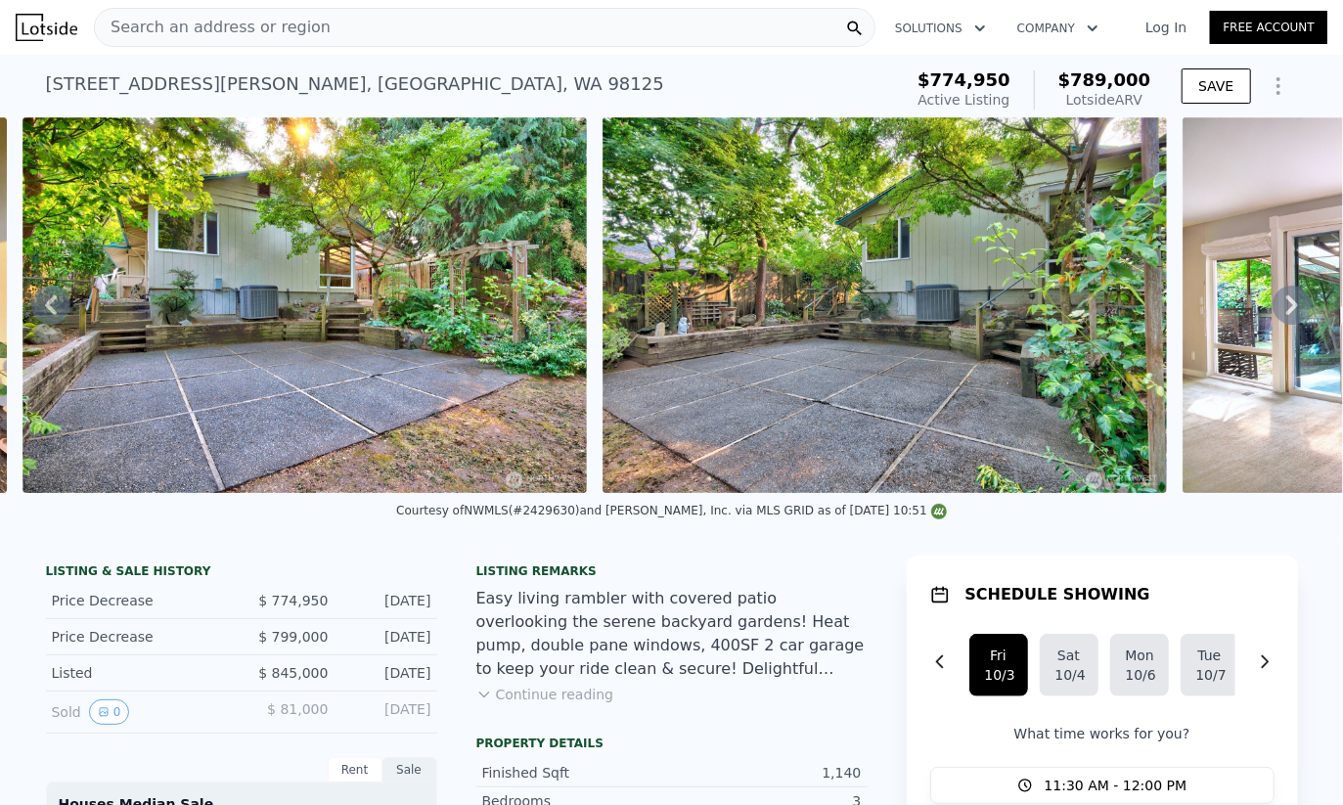
scroll to position [0, 13473]
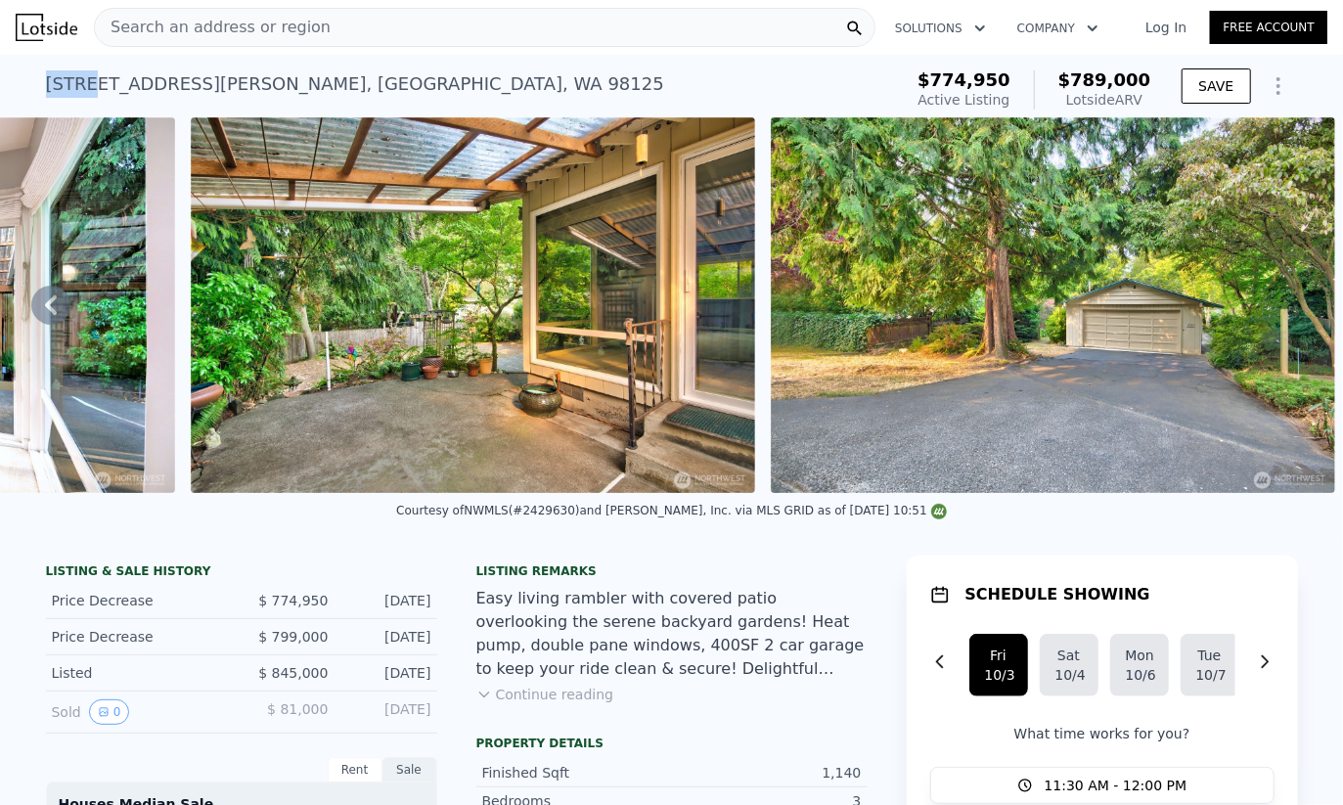
drag, startPoint x: 36, startPoint y: 83, endPoint x: 86, endPoint y: 85, distance: 49.9
click at [86, 85] on div "11731 Bartlett Ave NE , Seattle , WA 98125 Active at $774,950 (~ARV $789k ) $77…" at bounding box center [671, 86] width 1343 height 63
copy div "11731"
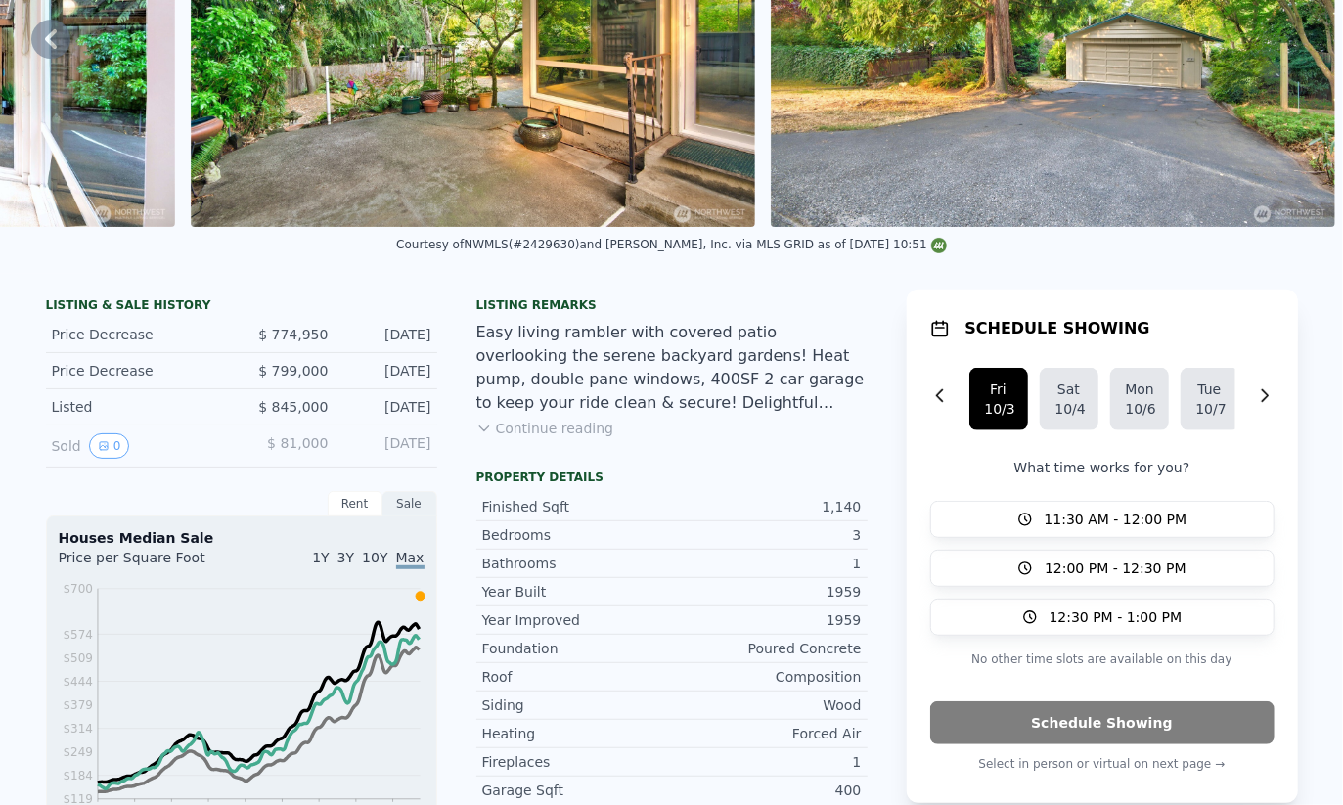
scroll to position [0, 0]
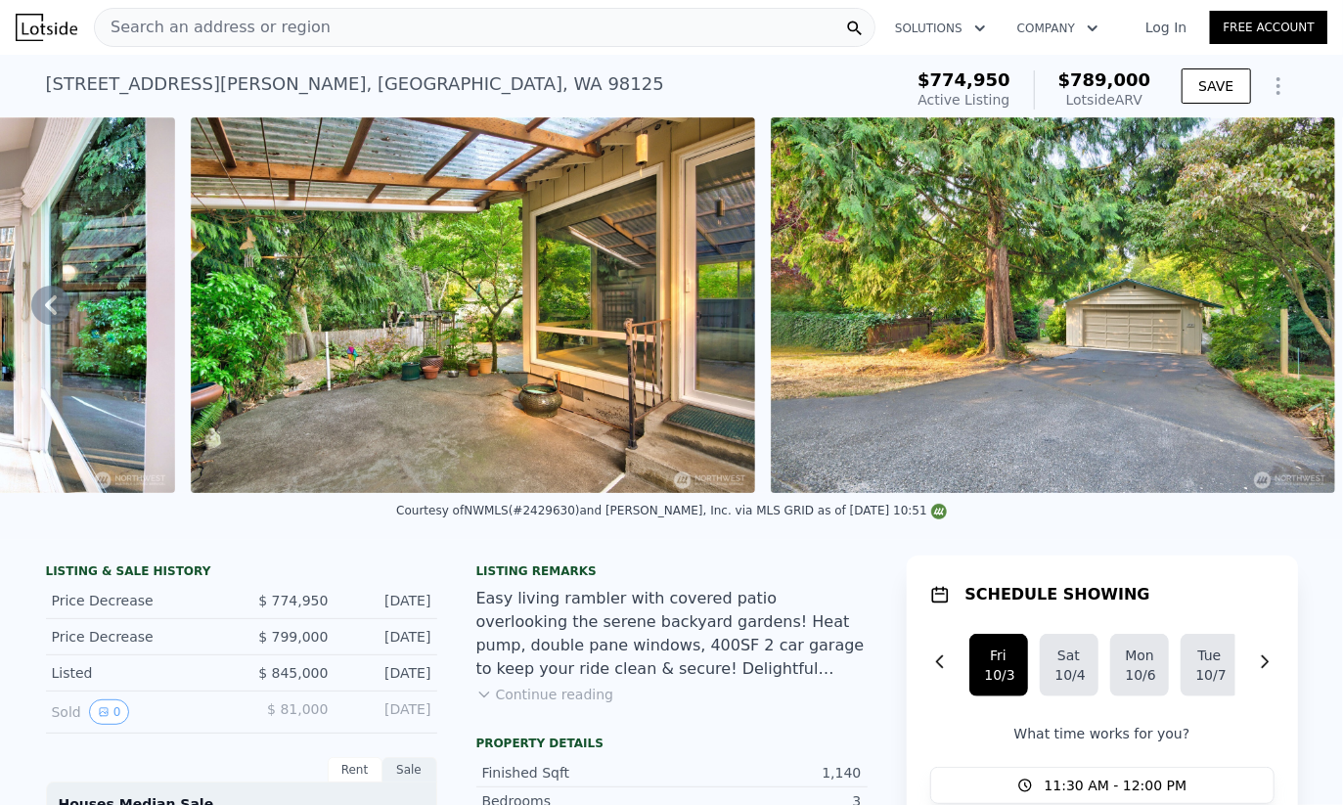
click at [520, 699] on button "Continue reading" at bounding box center [545, 695] width 138 height 20
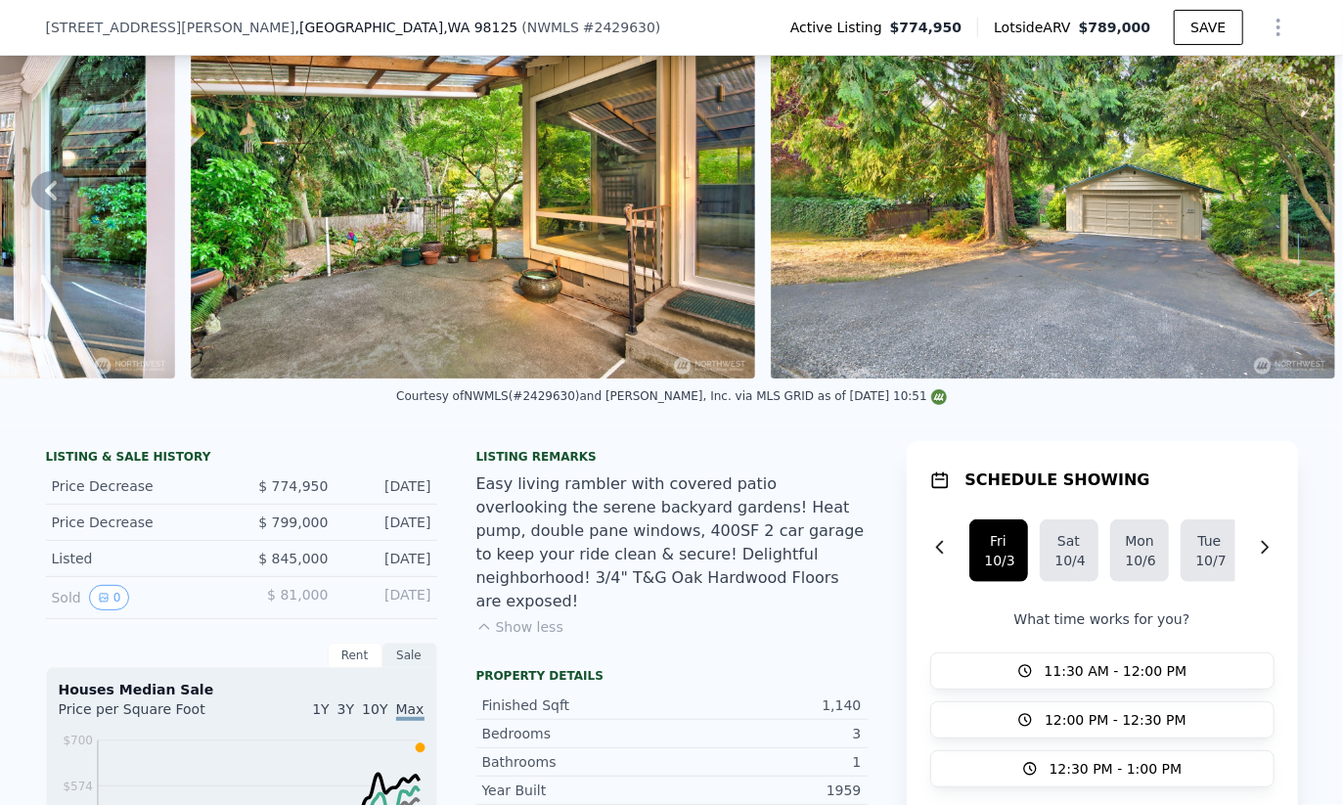
scroll to position [151, 0]
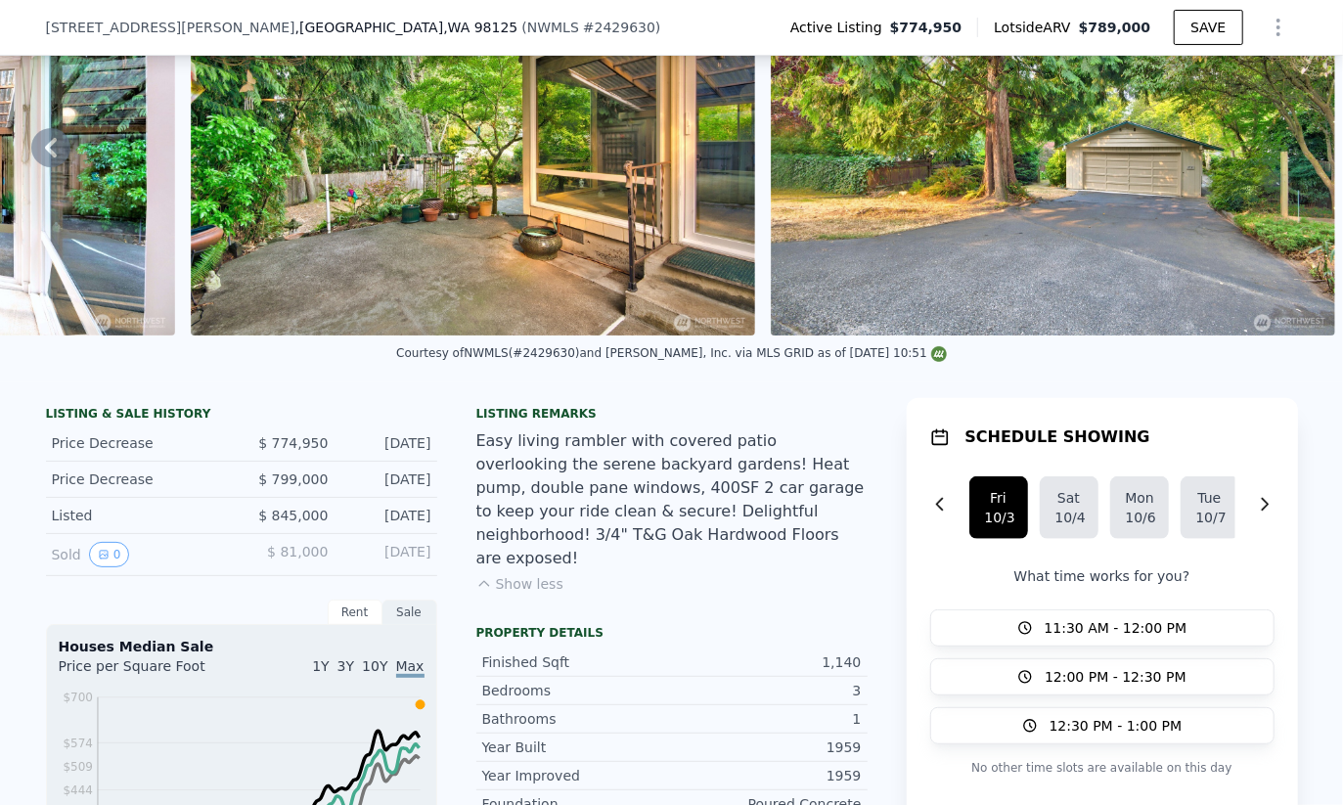
click at [266, 519] on span "$ 845,000" at bounding box center [292, 516] width 69 height 16
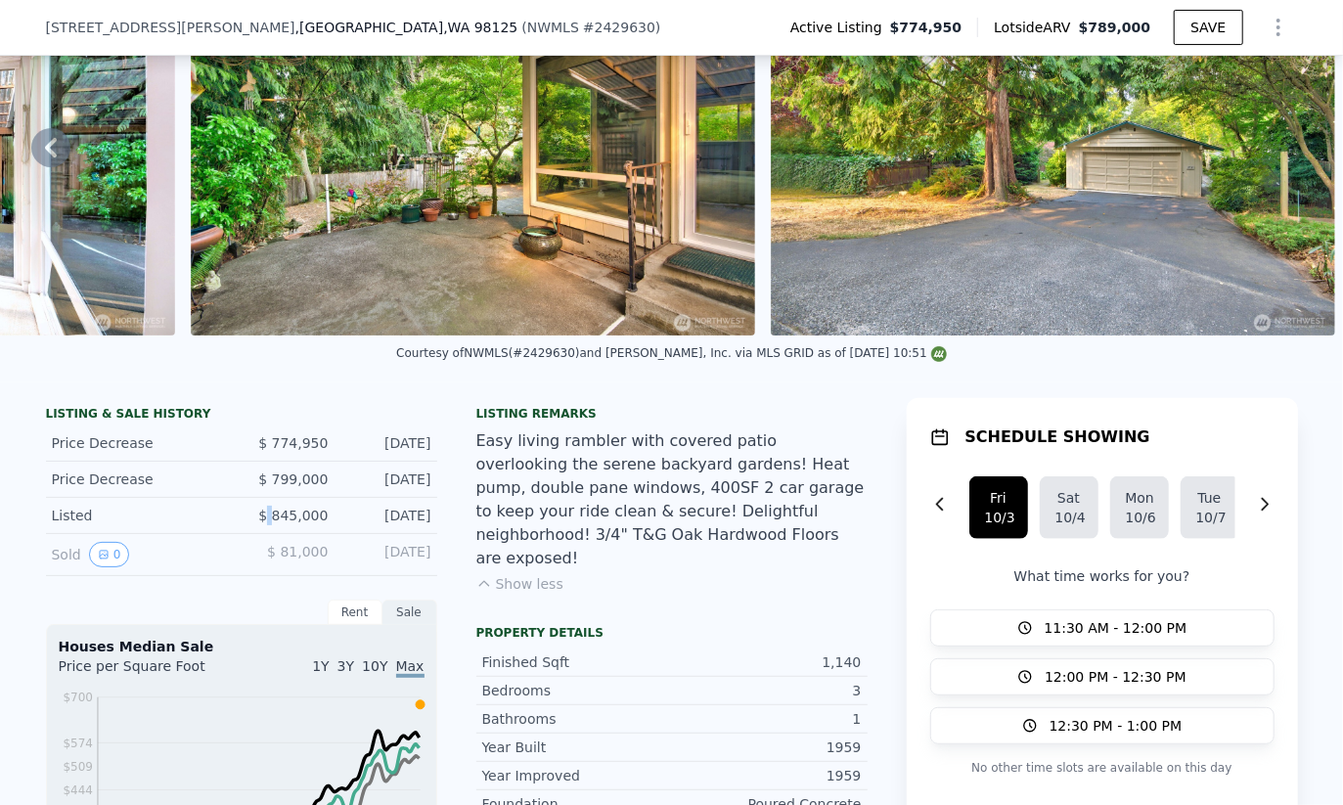
click at [266, 519] on span "$ 845,000" at bounding box center [292, 516] width 69 height 16
click at [282, 487] on span "$ 799,000" at bounding box center [292, 479] width 69 height 16
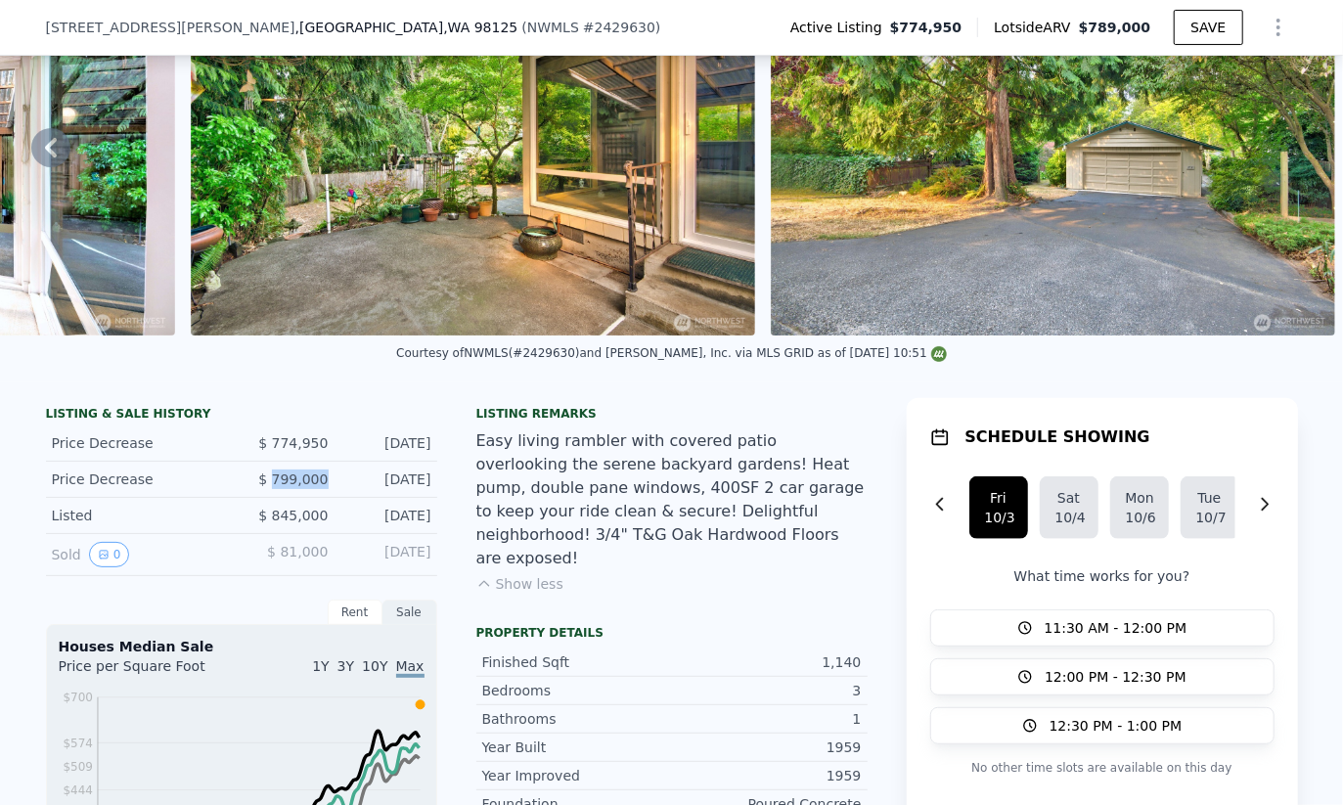
click at [282, 487] on span "$ 799,000" at bounding box center [292, 479] width 69 height 16
click at [265, 487] on span "$ 799,000" at bounding box center [292, 479] width 69 height 16
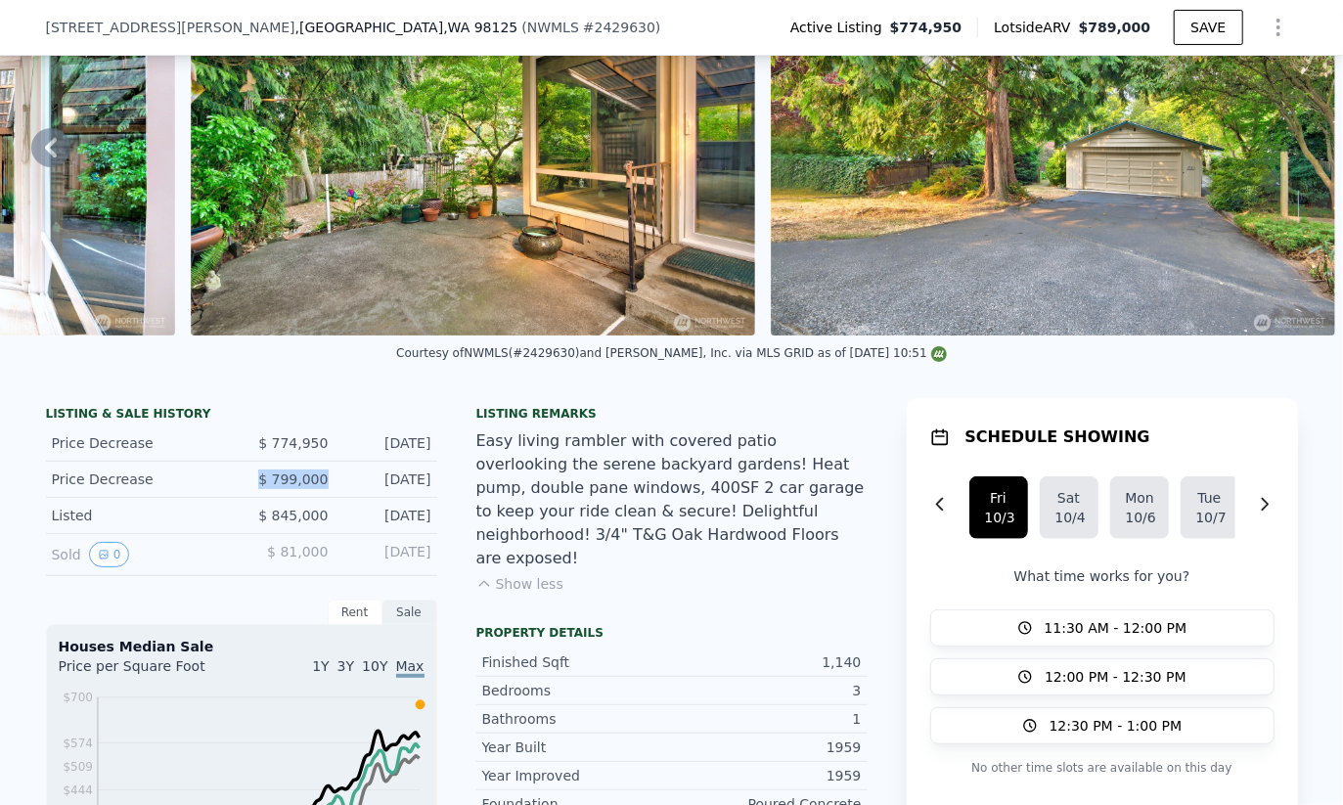
drag, startPoint x: 258, startPoint y: 486, endPoint x: 324, endPoint y: 489, distance: 65.6
click at [324, 489] on div "Price Decrease $ 799,000 Sep 17, 2025" at bounding box center [241, 480] width 391 height 36
drag, startPoint x: 324, startPoint y: 489, endPoint x: 191, endPoint y: 487, distance: 133.0
click at [192, 487] on div "Price Decrease $ 799,000 Sep 17, 2025" at bounding box center [241, 480] width 391 height 36
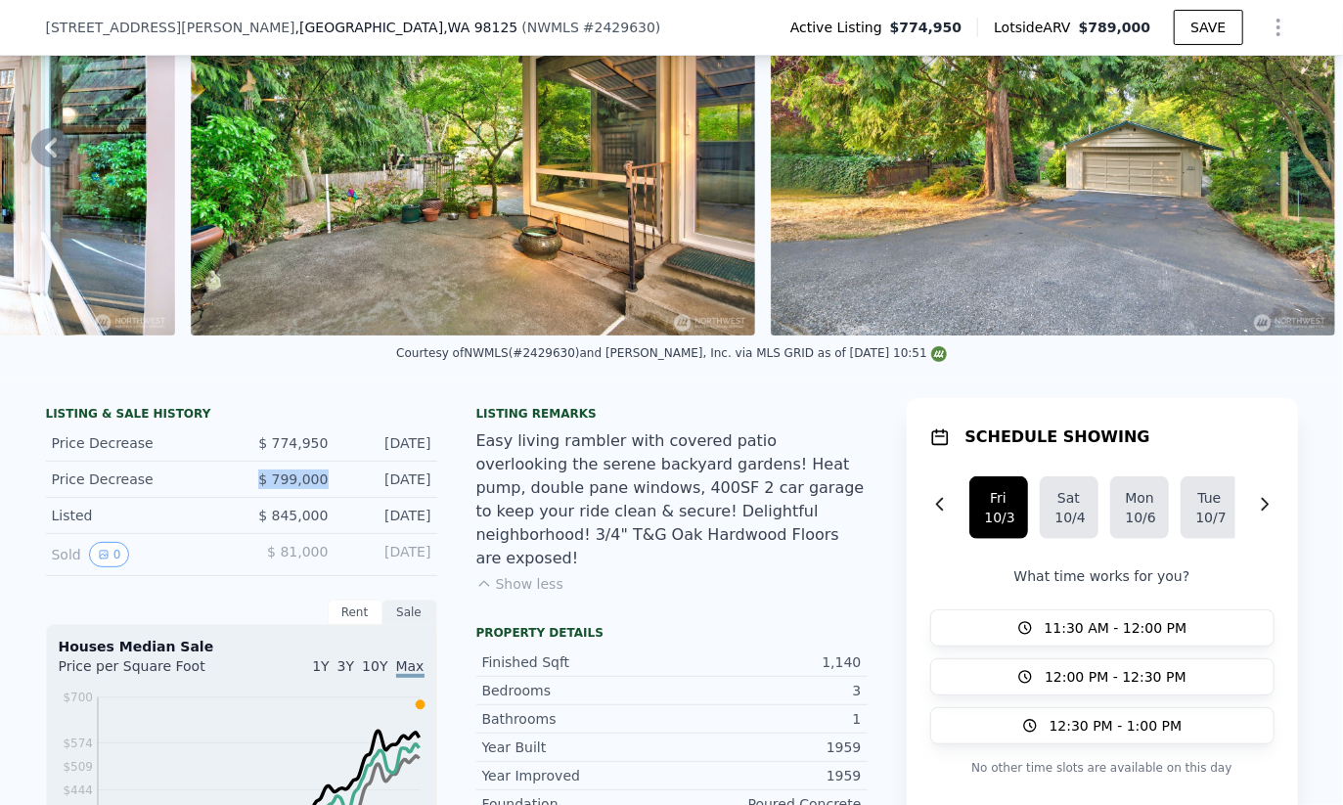
click at [191, 487] on div "Price Decrease" at bounding box center [139, 479] width 174 height 20
click at [288, 451] on span "$ 774,950" at bounding box center [292, 443] width 69 height 16
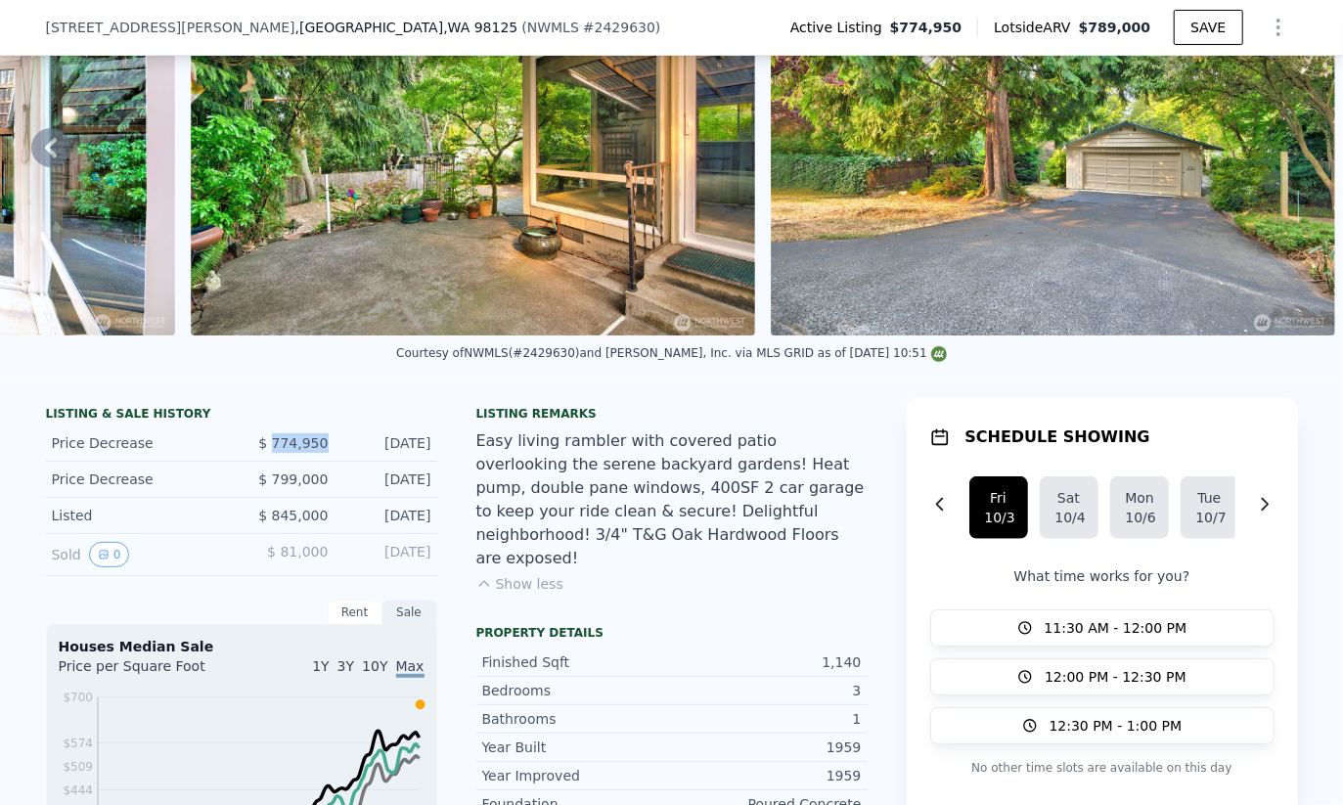
click at [288, 451] on span "$ 774,950" at bounding box center [292, 443] width 69 height 16
click at [314, 487] on span "$ 799,000" at bounding box center [292, 479] width 69 height 16
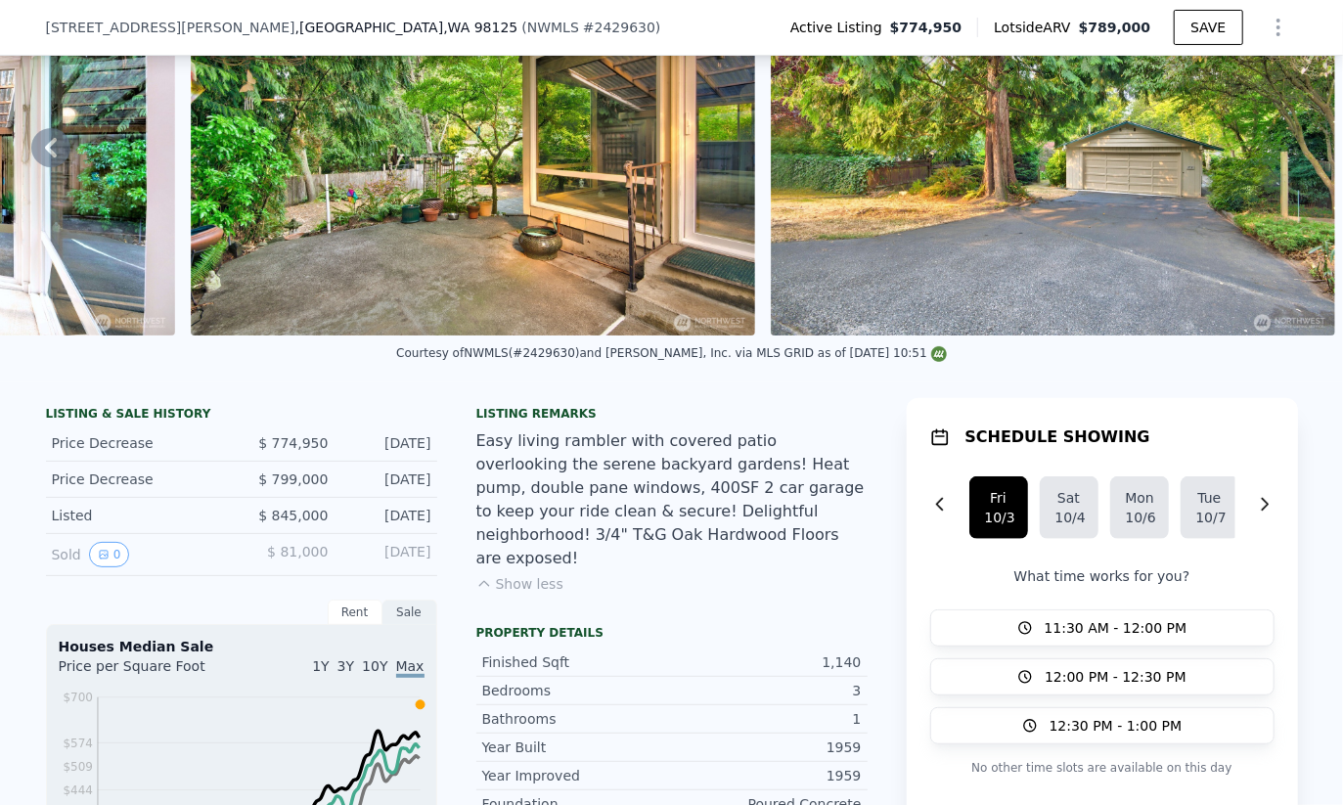
click at [317, 439] on div "Price Decrease $ 774,950 Sep 30, 2025" at bounding box center [241, 443] width 391 height 36
drag, startPoint x: 317, startPoint y: 439, endPoint x: 309, endPoint y: 471, distance: 33.2
click at [316, 443] on div "Price Decrease $ 774,950 Sep 30, 2025" at bounding box center [241, 443] width 391 height 36
click at [309, 471] on div "Price Decrease $ 799,000 Sep 17, 2025" at bounding box center [241, 480] width 391 height 36
click at [314, 451] on span "$ 774,950" at bounding box center [292, 443] width 69 height 16
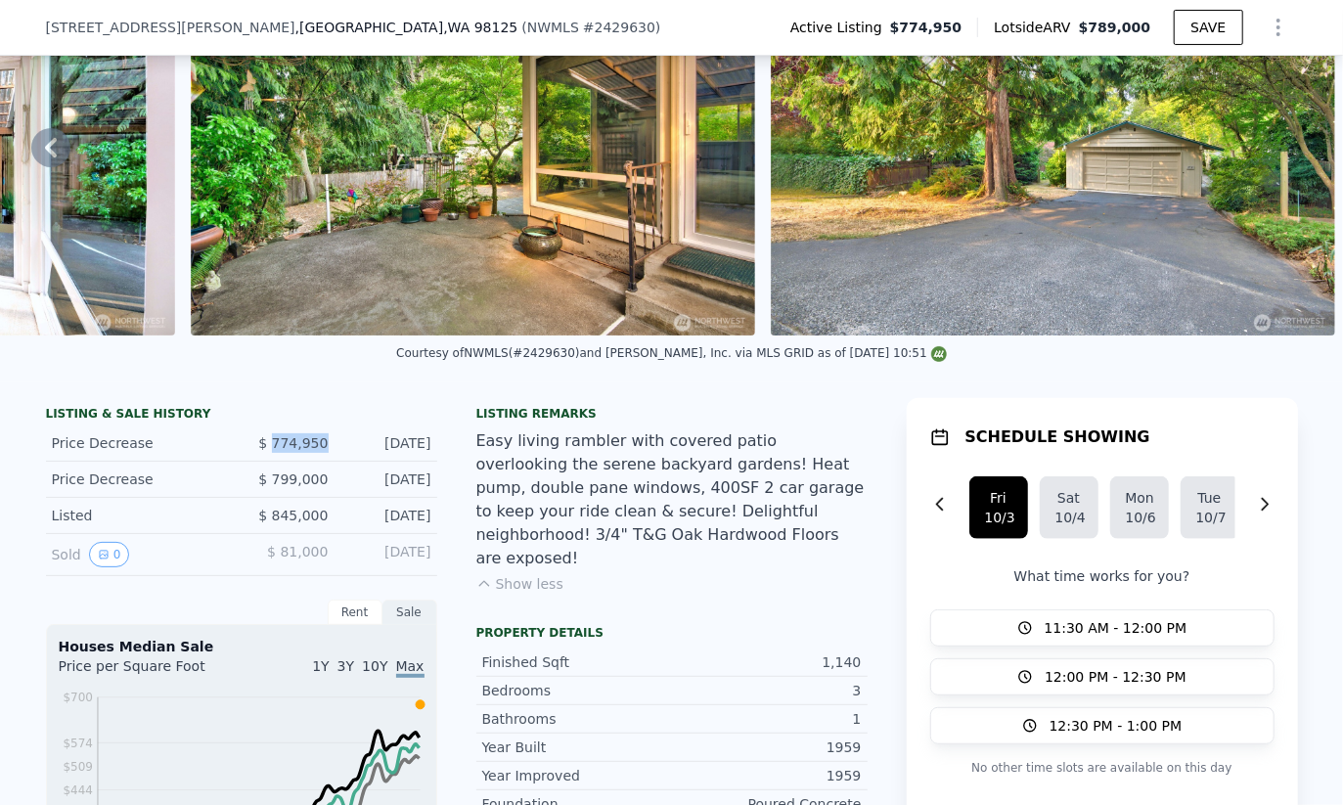
click at [314, 451] on span "$ 774,950" at bounding box center [292, 443] width 69 height 16
click at [376, 489] on div "Sep 17, 2025" at bounding box center [387, 479] width 87 height 20
click at [374, 489] on div "Sep 17, 2025" at bounding box center [387, 479] width 87 height 20
click at [329, 440] on div "Price Decrease $ 774,950 Sep 30, 2025" at bounding box center [241, 443] width 391 height 36
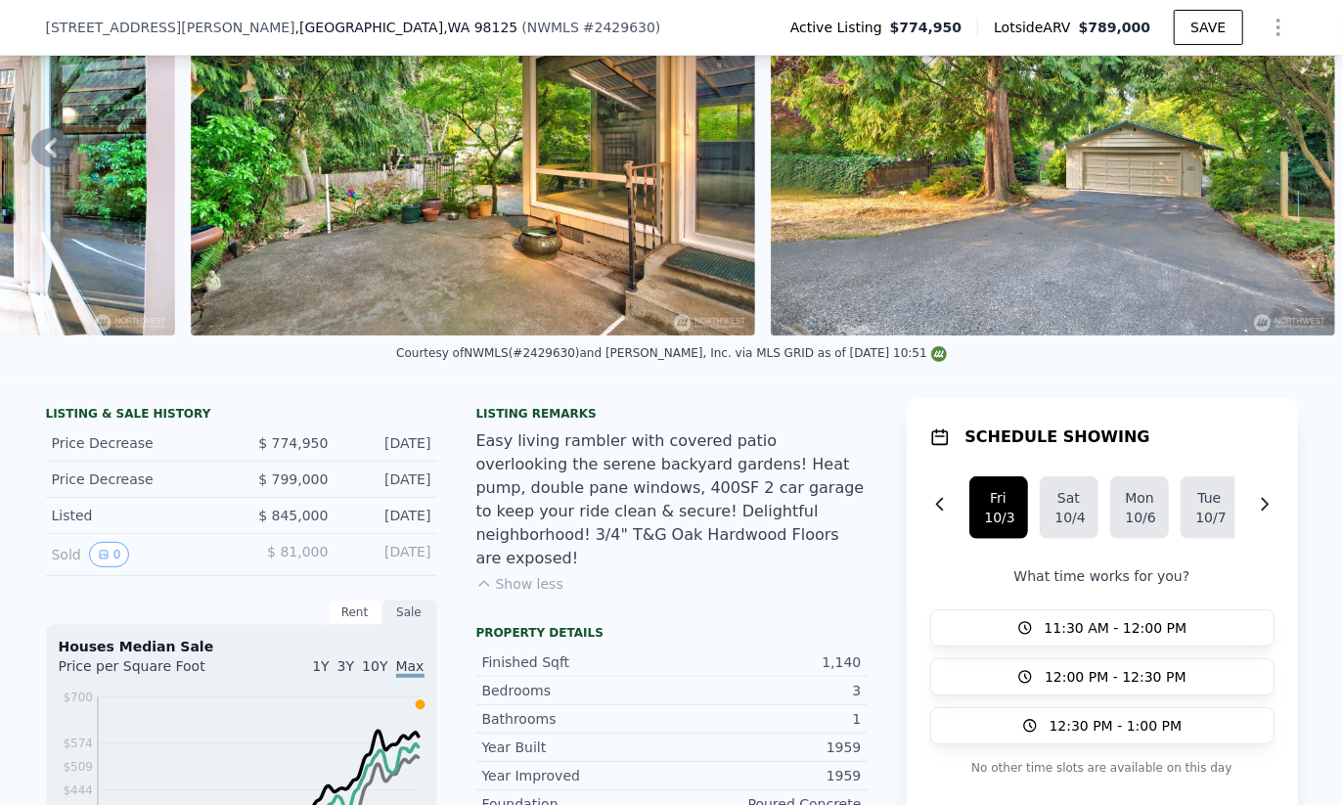
click at [326, 442] on div "Price Decrease $ 774,950 Sep 30, 2025" at bounding box center [241, 443] width 391 height 36
click at [325, 444] on div "Price Decrease $ 774,950 Sep 30, 2025" at bounding box center [241, 443] width 391 height 36
click at [325, 445] on div "Price Decrease $ 774,950 Sep 30, 2025" at bounding box center [241, 443] width 391 height 36
click at [324, 446] on div "Price Decrease $ 774,950 Sep 30, 2025" at bounding box center [241, 443] width 391 height 36
click at [324, 447] on div "Price Decrease $ 774,950 Sep 30, 2025" at bounding box center [241, 443] width 391 height 36
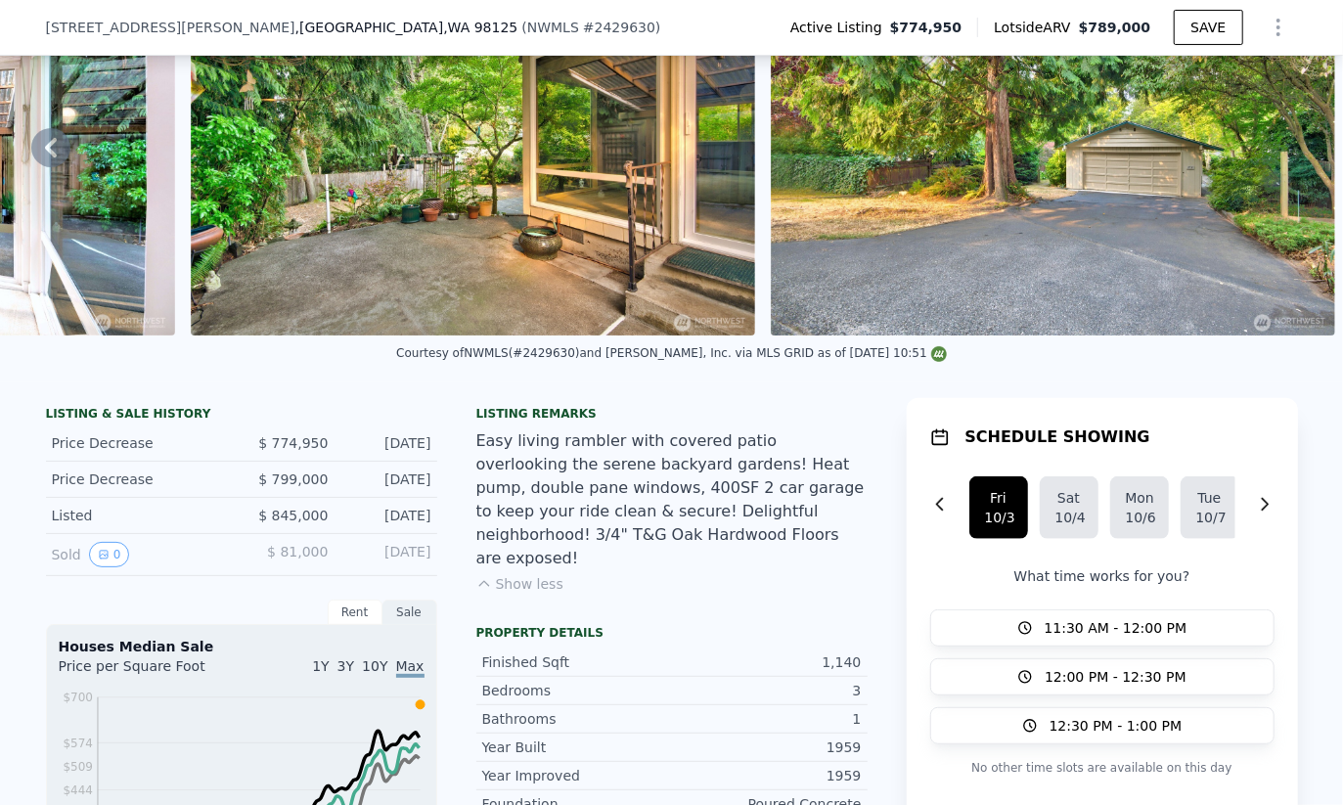
click at [320, 449] on span "$ 774,950" at bounding box center [292, 443] width 69 height 16
click at [336, 454] on div "Price Decrease $ 774,950 Sep 30, 2025" at bounding box center [241, 443] width 391 height 36
drag, startPoint x: 334, startPoint y: 453, endPoint x: 291, endPoint y: 453, distance: 42.1
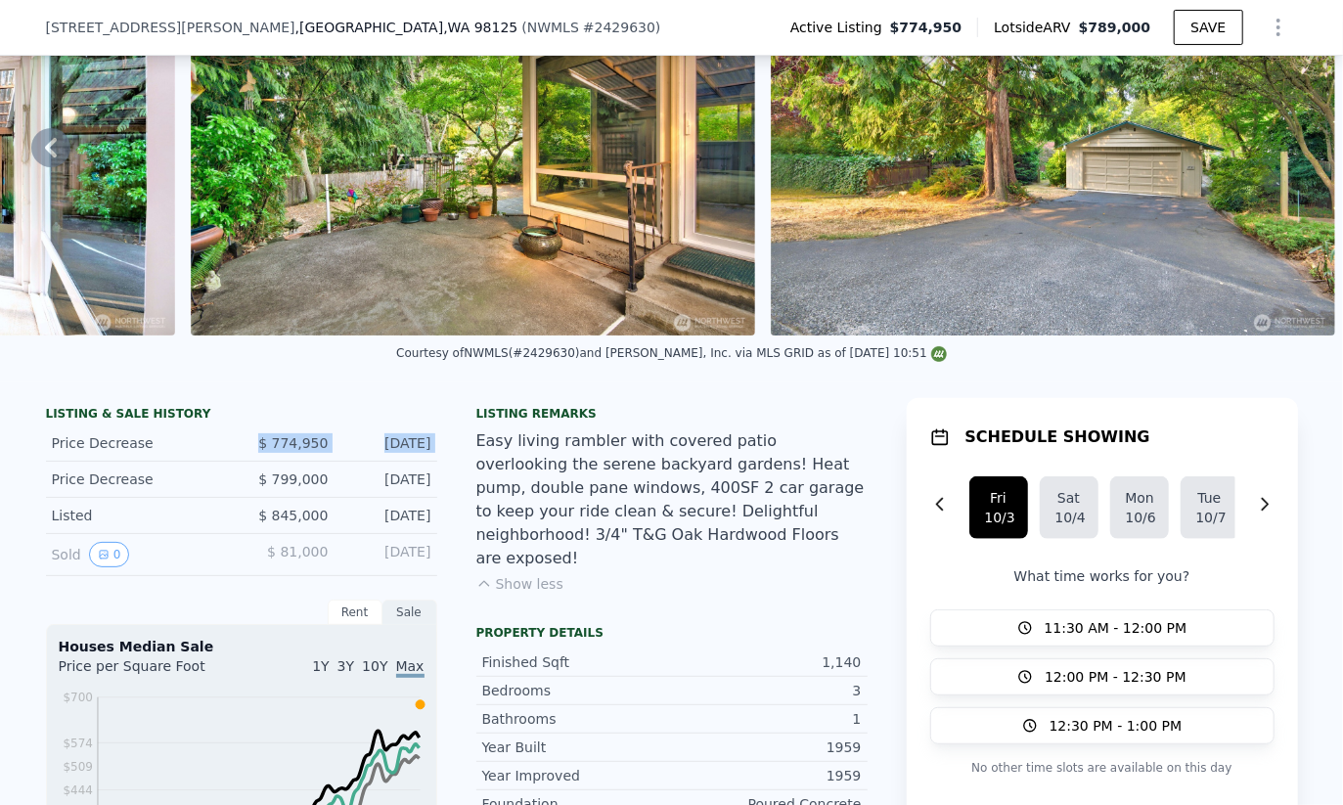
click at [292, 453] on div "Price Decrease $ 774,950 Sep 30, 2025" at bounding box center [241, 443] width 391 height 36
click at [291, 451] on span "$ 774,950" at bounding box center [292, 443] width 69 height 16
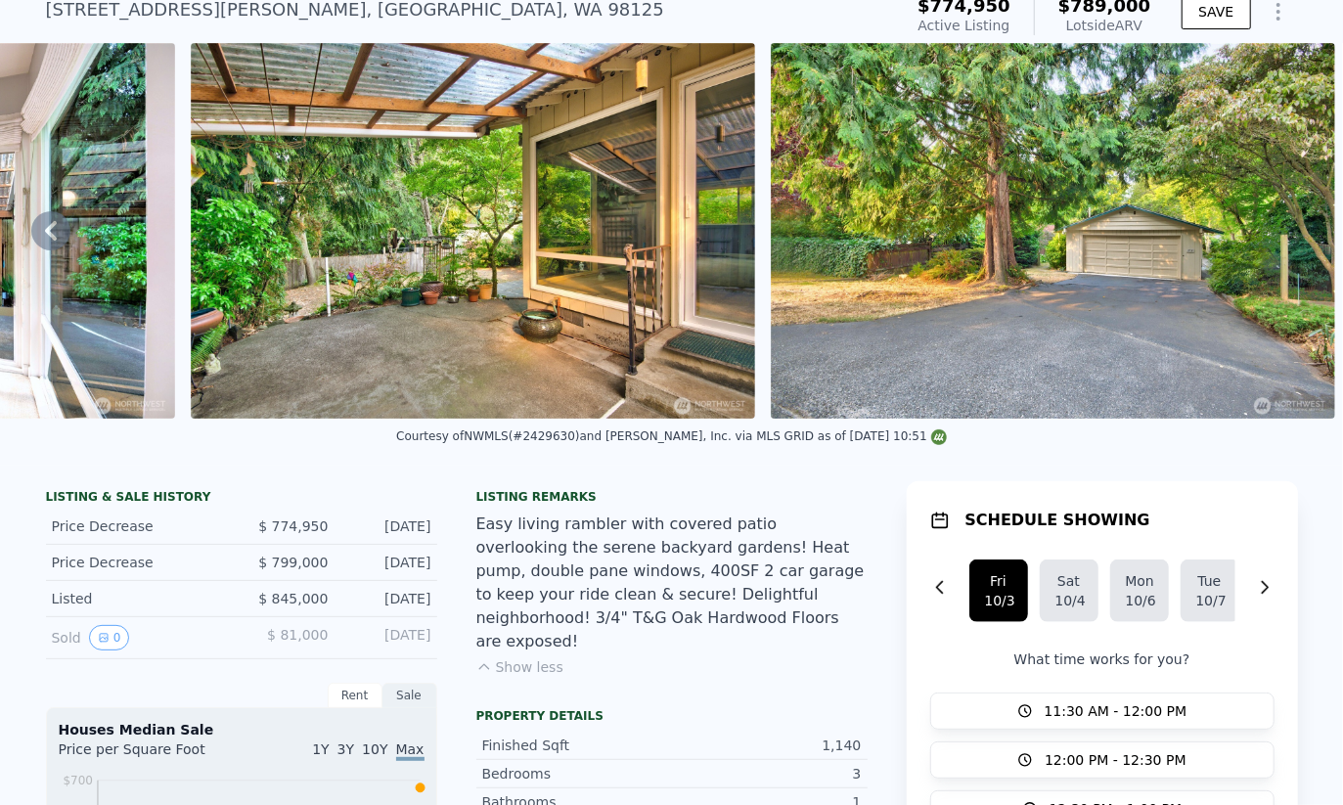
scroll to position [119, 0]
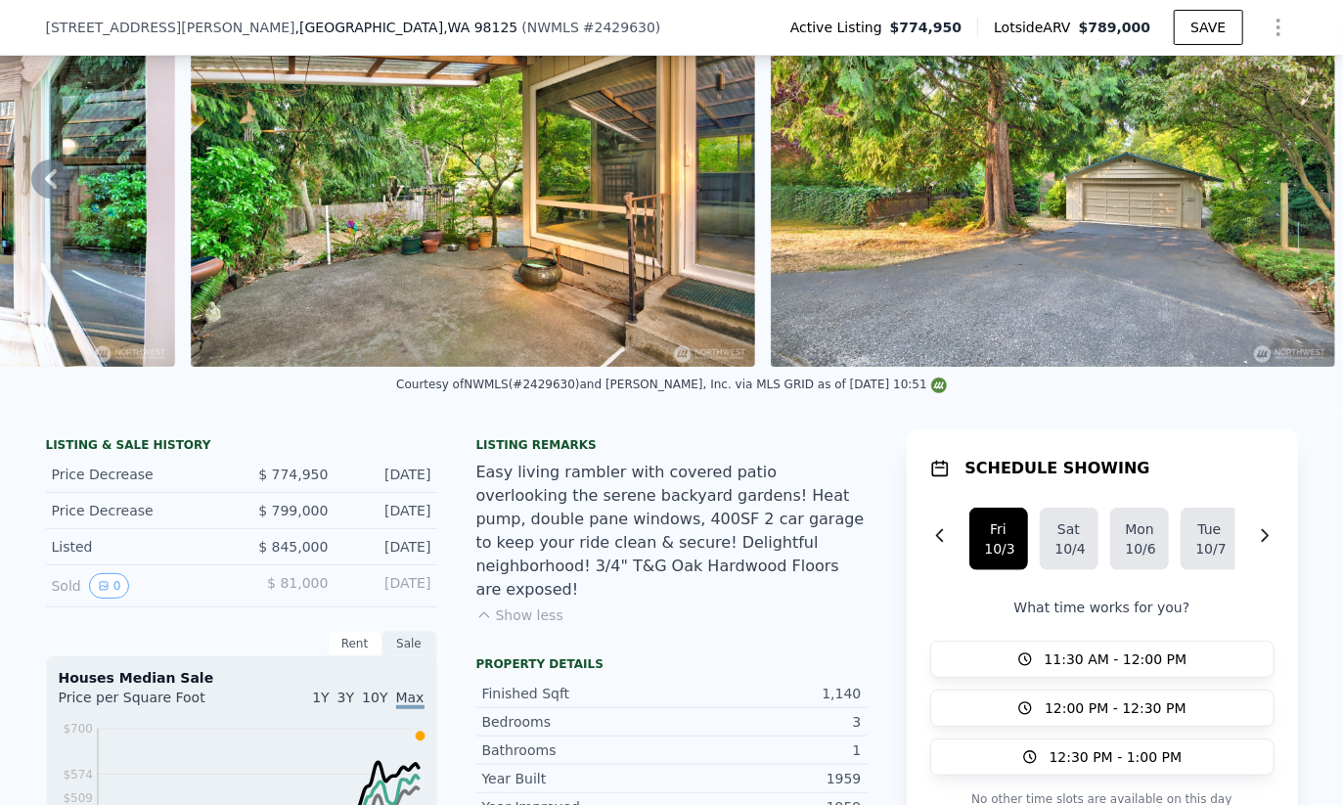
click at [303, 482] on span "$ 774,950" at bounding box center [292, 475] width 69 height 16
click at [304, 478] on span "$ 774,950" at bounding box center [292, 475] width 69 height 16
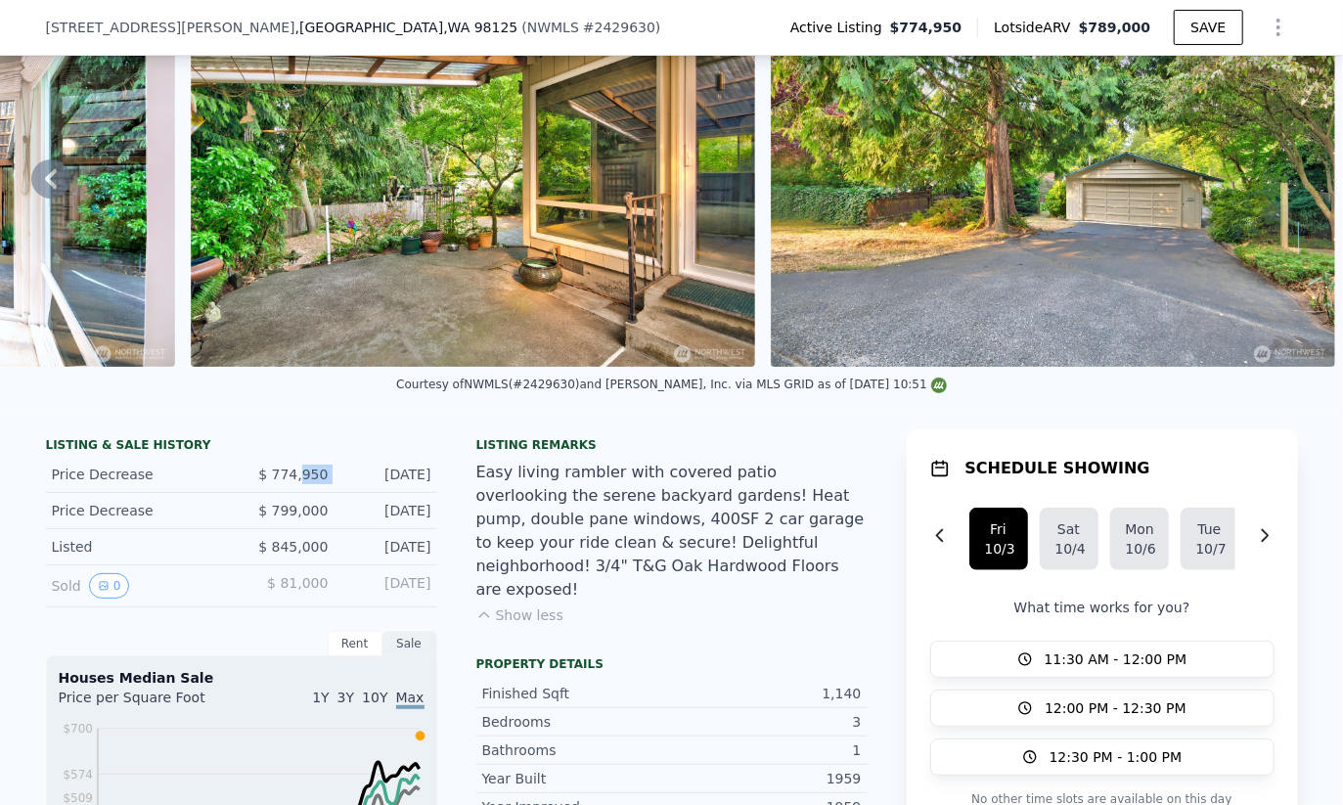
click at [297, 479] on span "$ 774,950" at bounding box center [292, 475] width 69 height 16
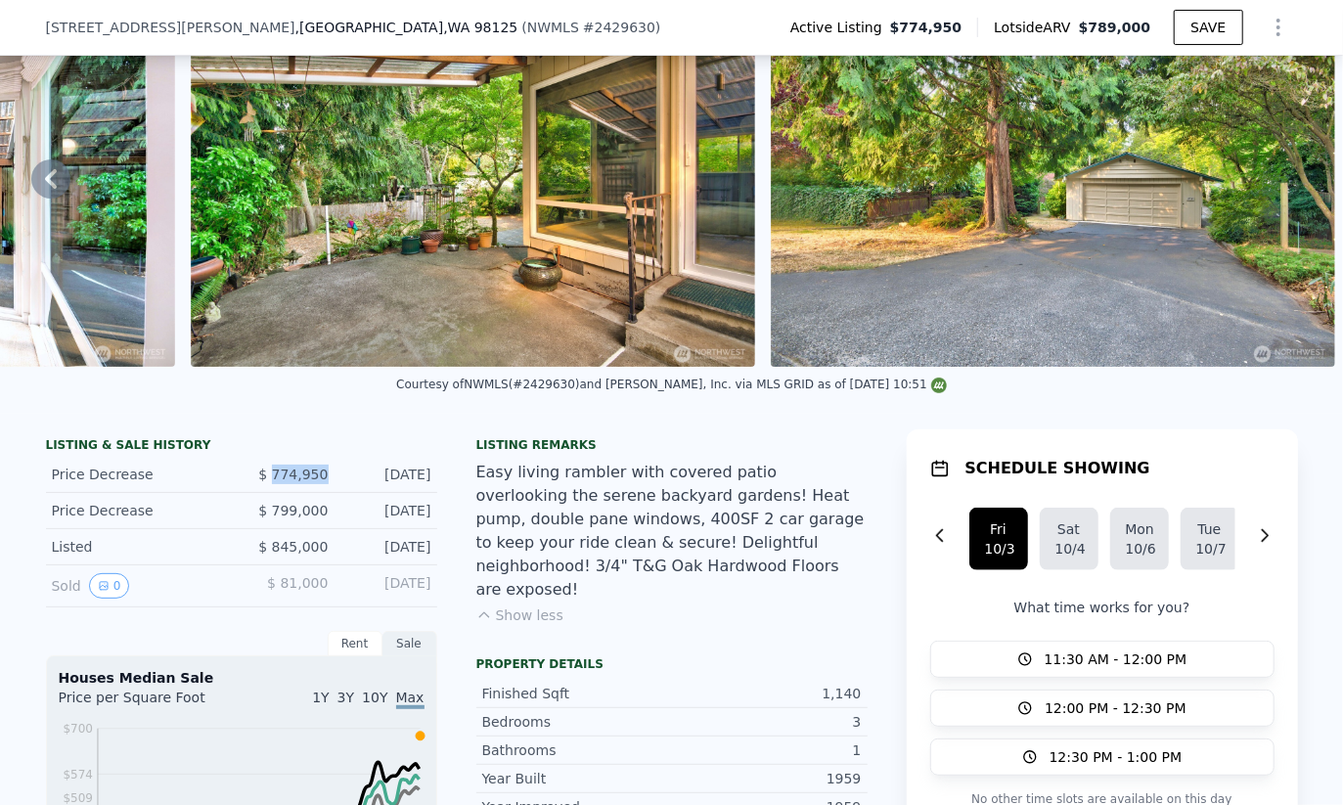
click at [297, 479] on span "$ 774,950" at bounding box center [292, 475] width 69 height 16
click at [296, 480] on span "$ 774,950" at bounding box center [292, 475] width 69 height 16
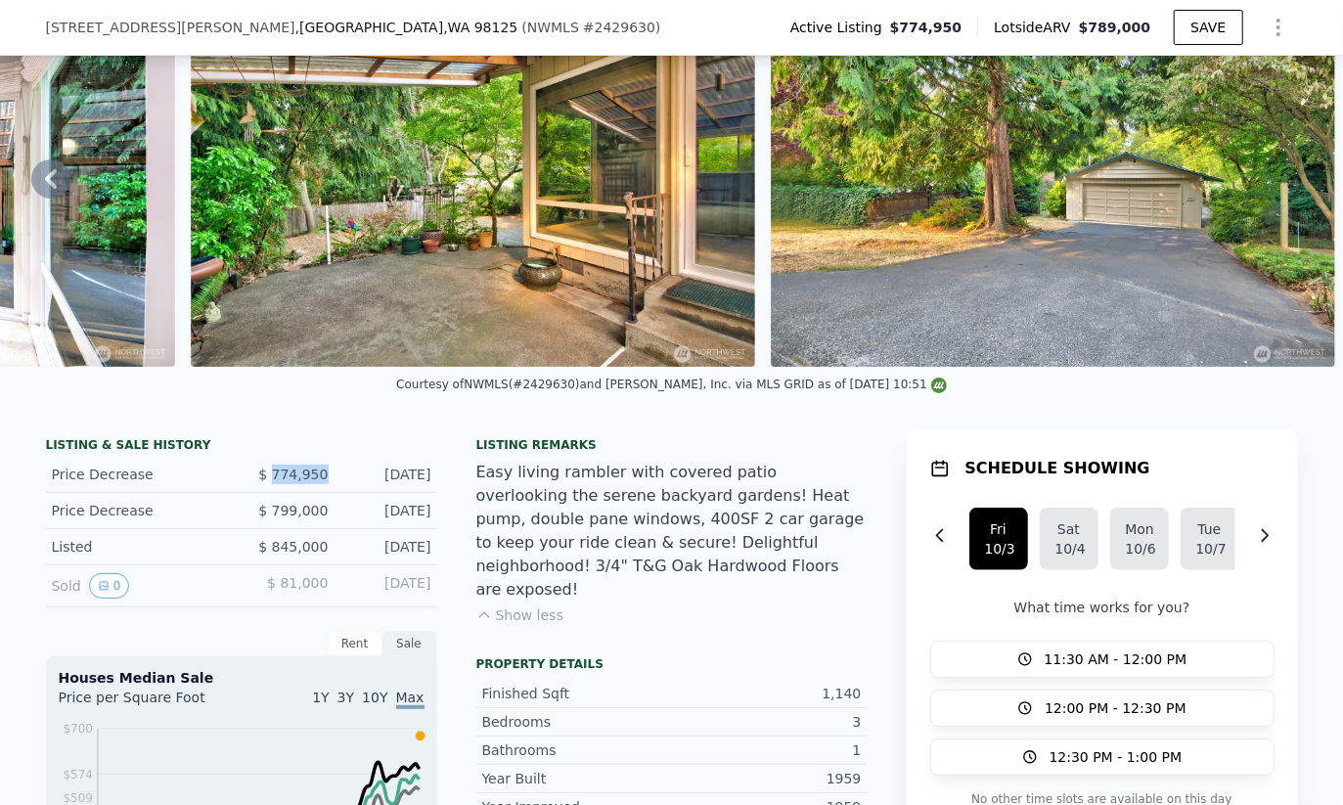
click at [296, 480] on span "$ 774,950" at bounding box center [292, 475] width 69 height 16
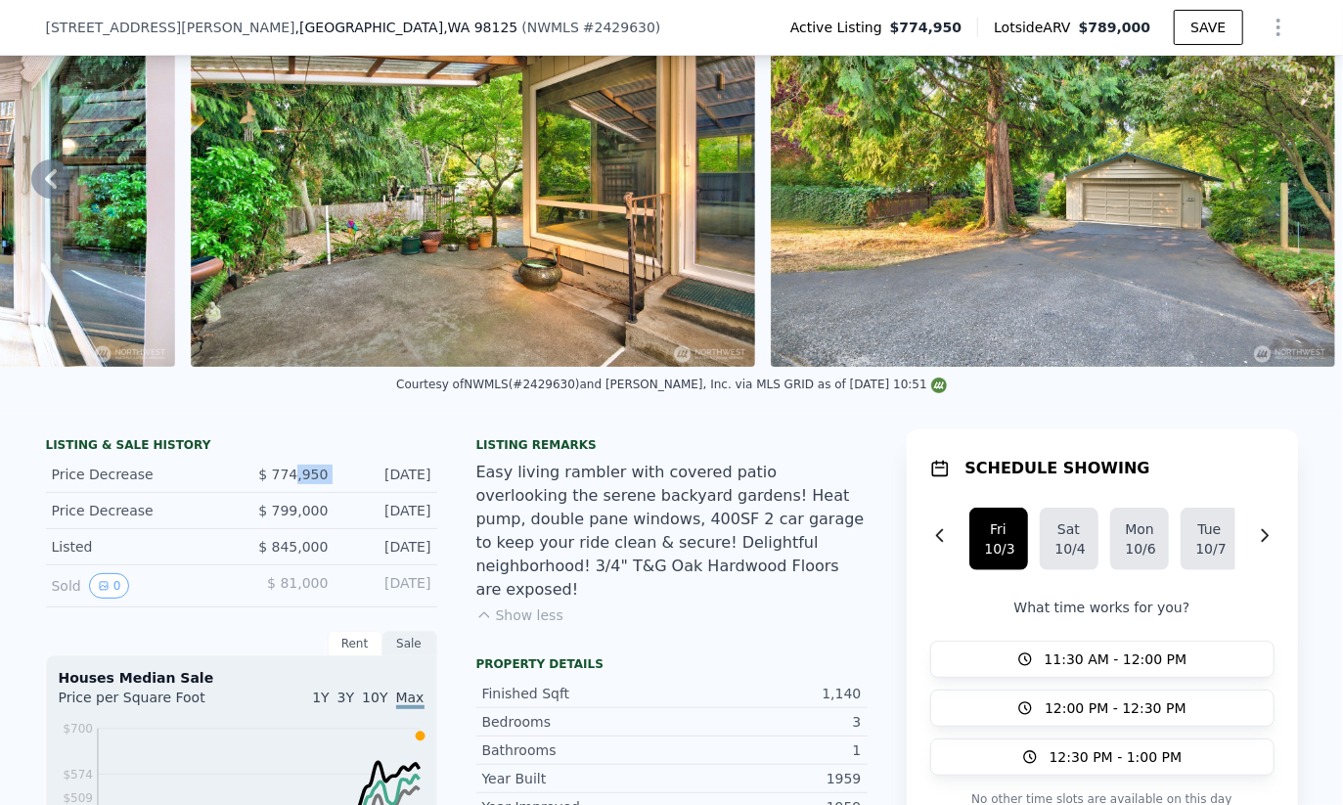
click at [295, 481] on span "$ 774,950" at bounding box center [292, 475] width 69 height 16
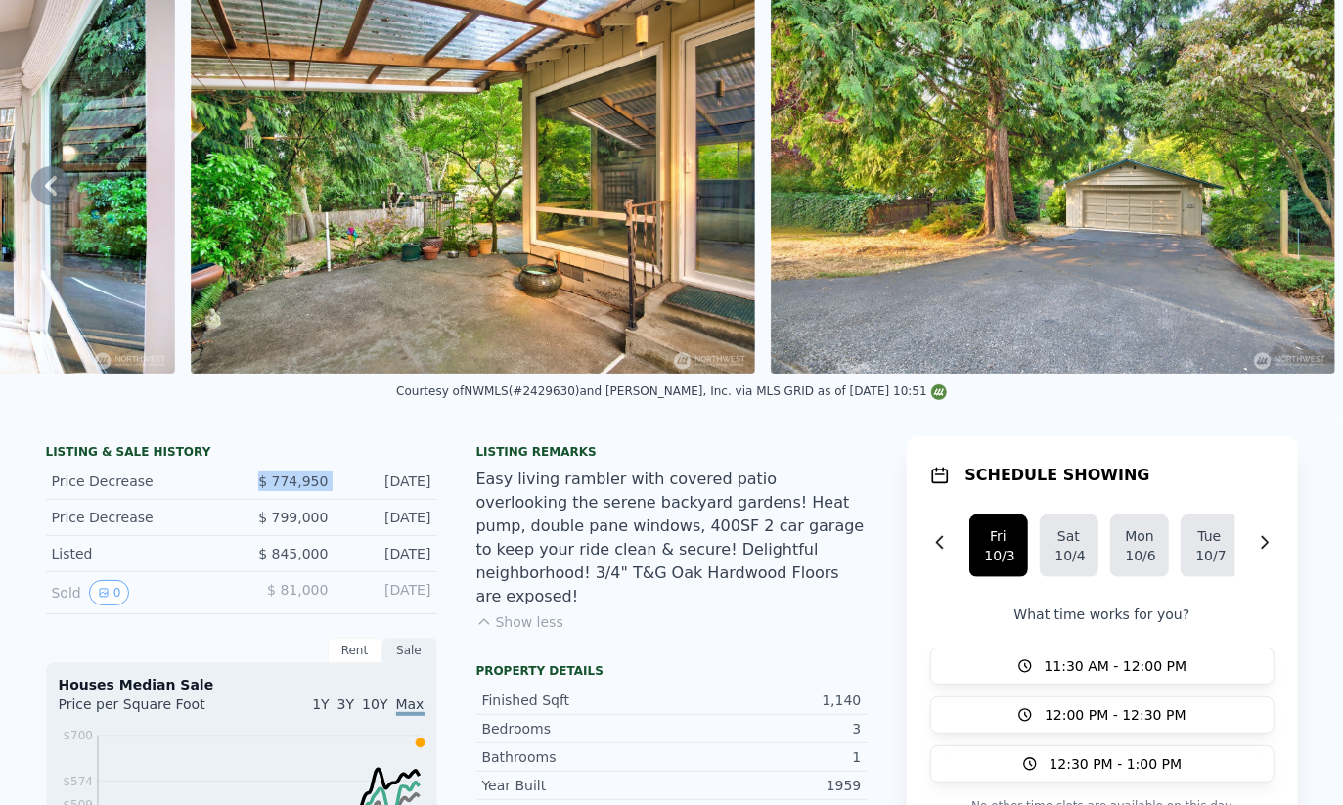
scroll to position [0, 0]
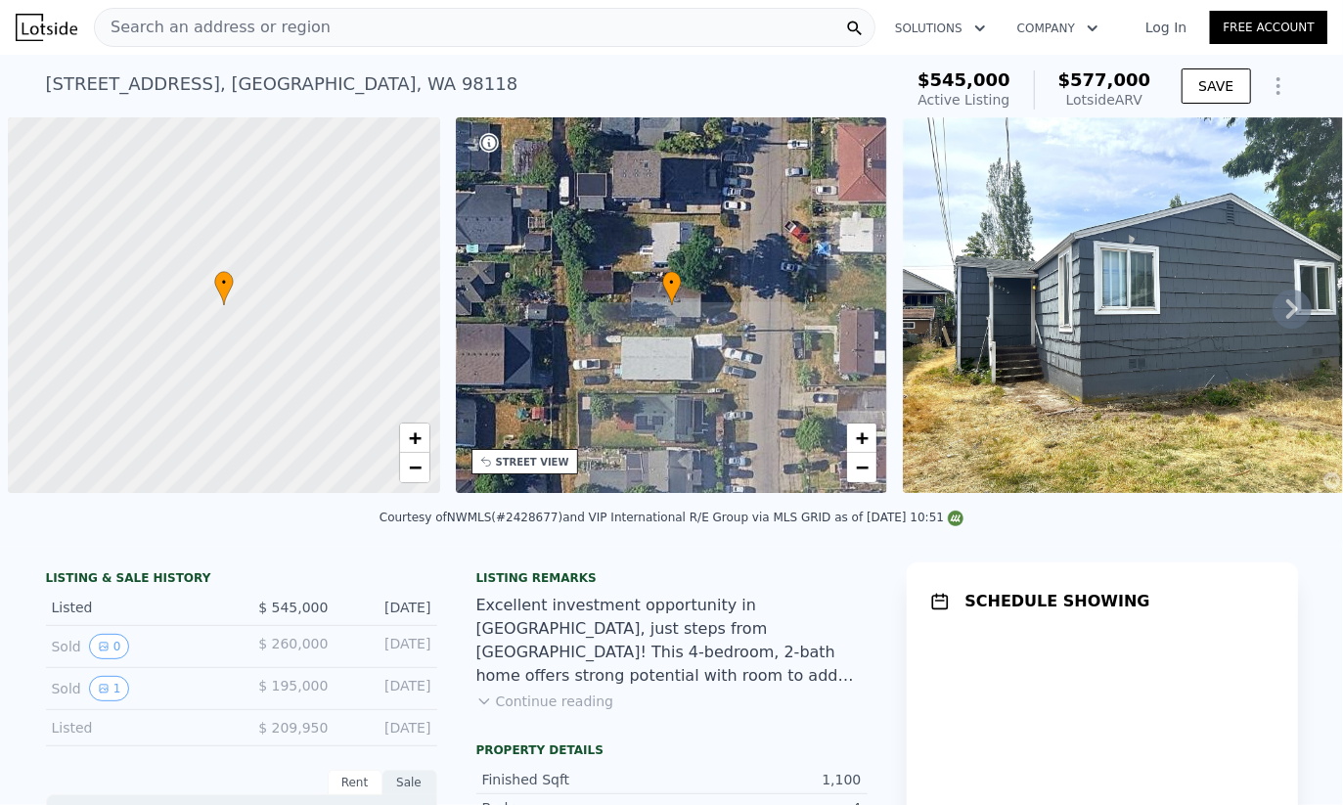
scroll to position [0, 8]
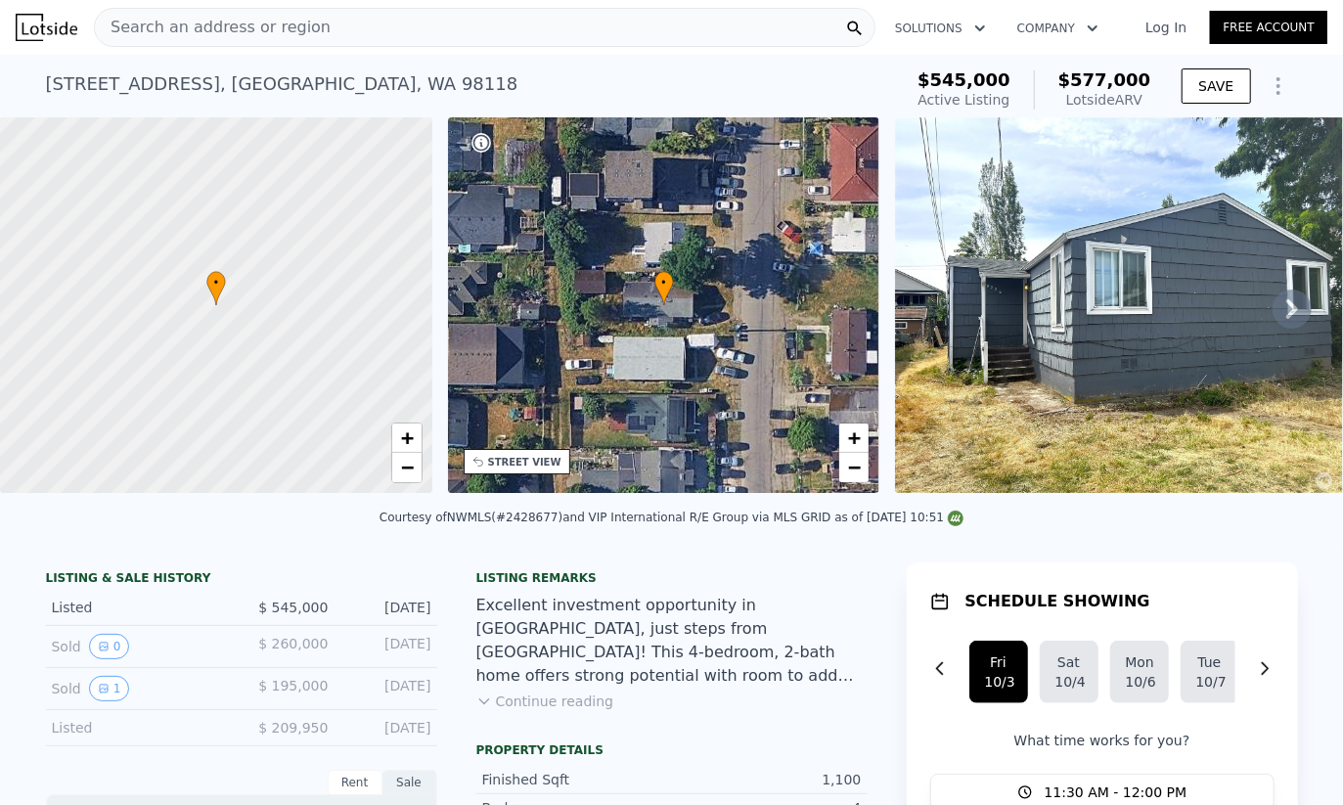
click at [422, 435] on div at bounding box center [216, 305] width 518 height 451
drag, startPoint x: 174, startPoint y: 350, endPoint x: 256, endPoint y: 393, distance: 92.7
click at [256, 393] on div at bounding box center [216, 305] width 518 height 451
drag, startPoint x: 195, startPoint y: 365, endPoint x: 203, endPoint y: 371, distance: 10.6
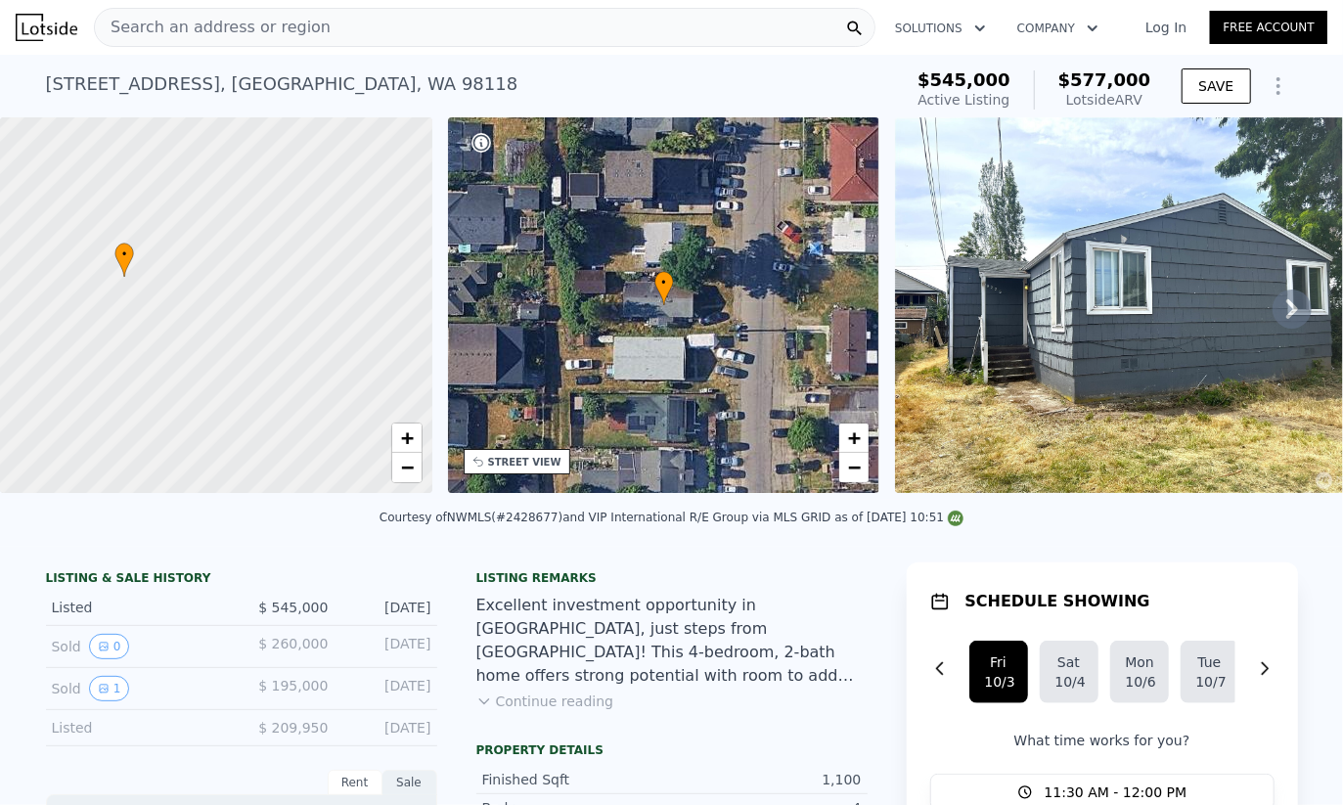
click at [216, 390] on div at bounding box center [235, 327] width 518 height 451
drag, startPoint x: 175, startPoint y: 345, endPoint x: 226, endPoint y: 400, distance: 74.7
click at [226, 400] on div at bounding box center [216, 305] width 518 height 451
click at [211, 367] on div at bounding box center [216, 305] width 518 height 451
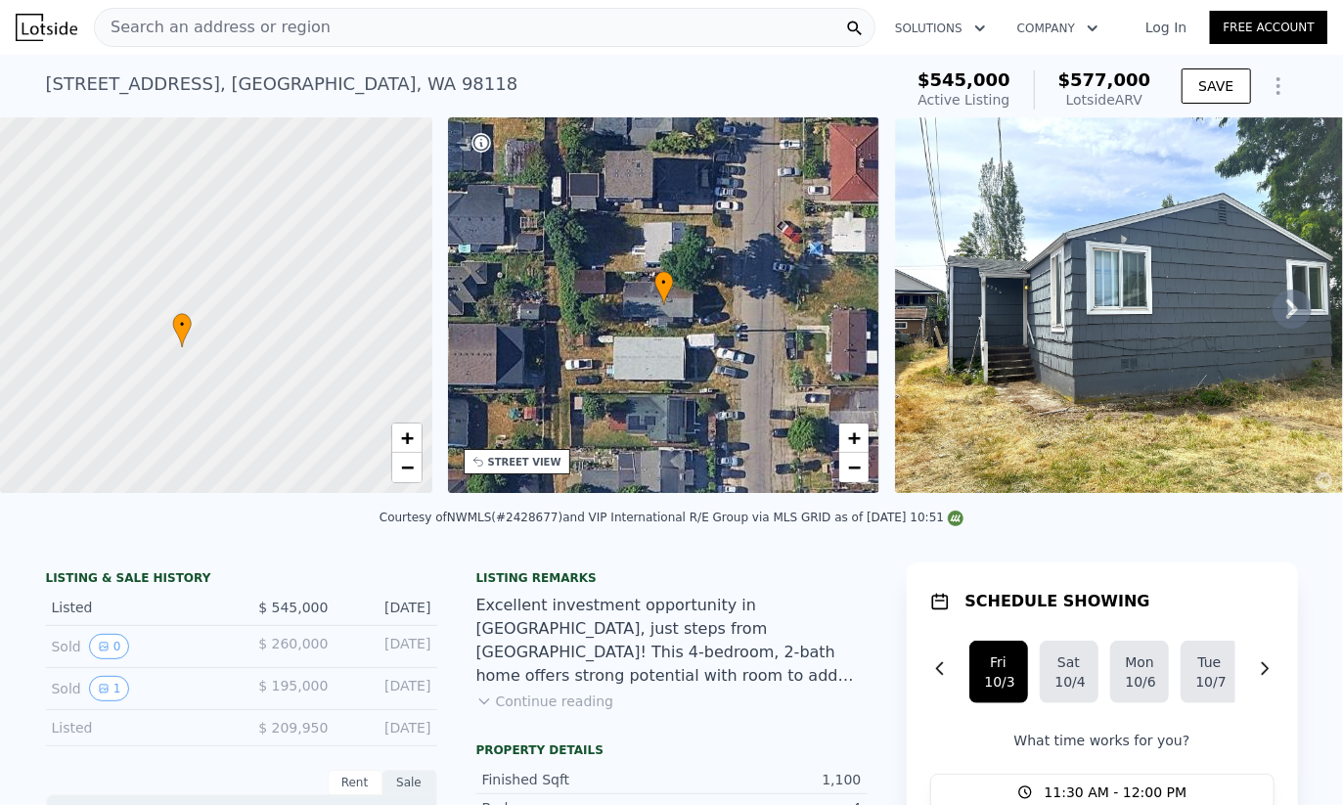
click at [185, 361] on div at bounding box center [216, 305] width 518 height 451
click at [191, 361] on div at bounding box center [216, 305] width 518 height 451
click at [184, 365] on div at bounding box center [216, 305] width 518 height 451
click at [419, 435] on link "+" at bounding box center [406, 438] width 29 height 29
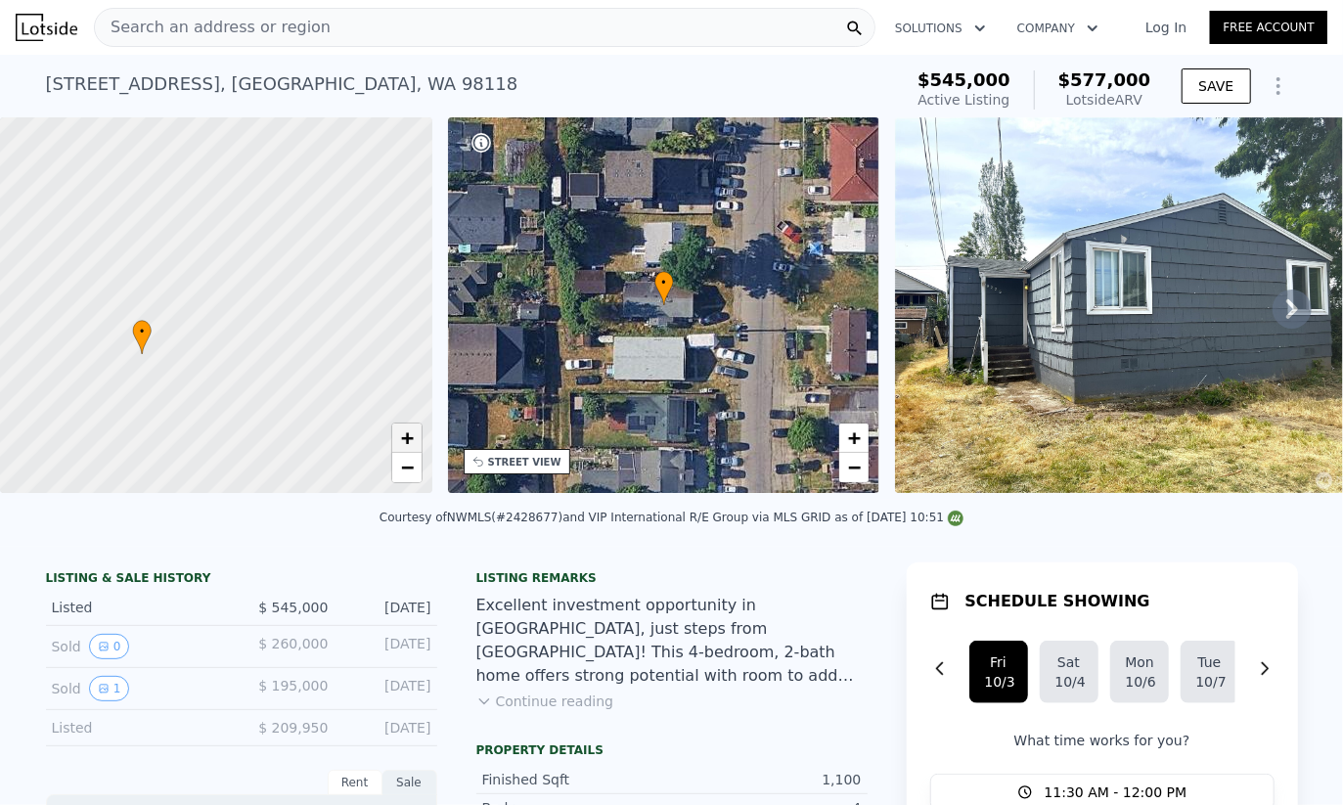
click at [419, 435] on link "+" at bounding box center [406, 438] width 29 height 29
drag, startPoint x: 268, startPoint y: 366, endPoint x: 270, endPoint y: 336, distance: 29.4
click at [315, 294] on div at bounding box center [216, 305] width 518 height 451
drag, startPoint x: 234, startPoint y: 376, endPoint x: 318, endPoint y: 291, distance: 119.0
click at [318, 291] on div at bounding box center [216, 305] width 518 height 451
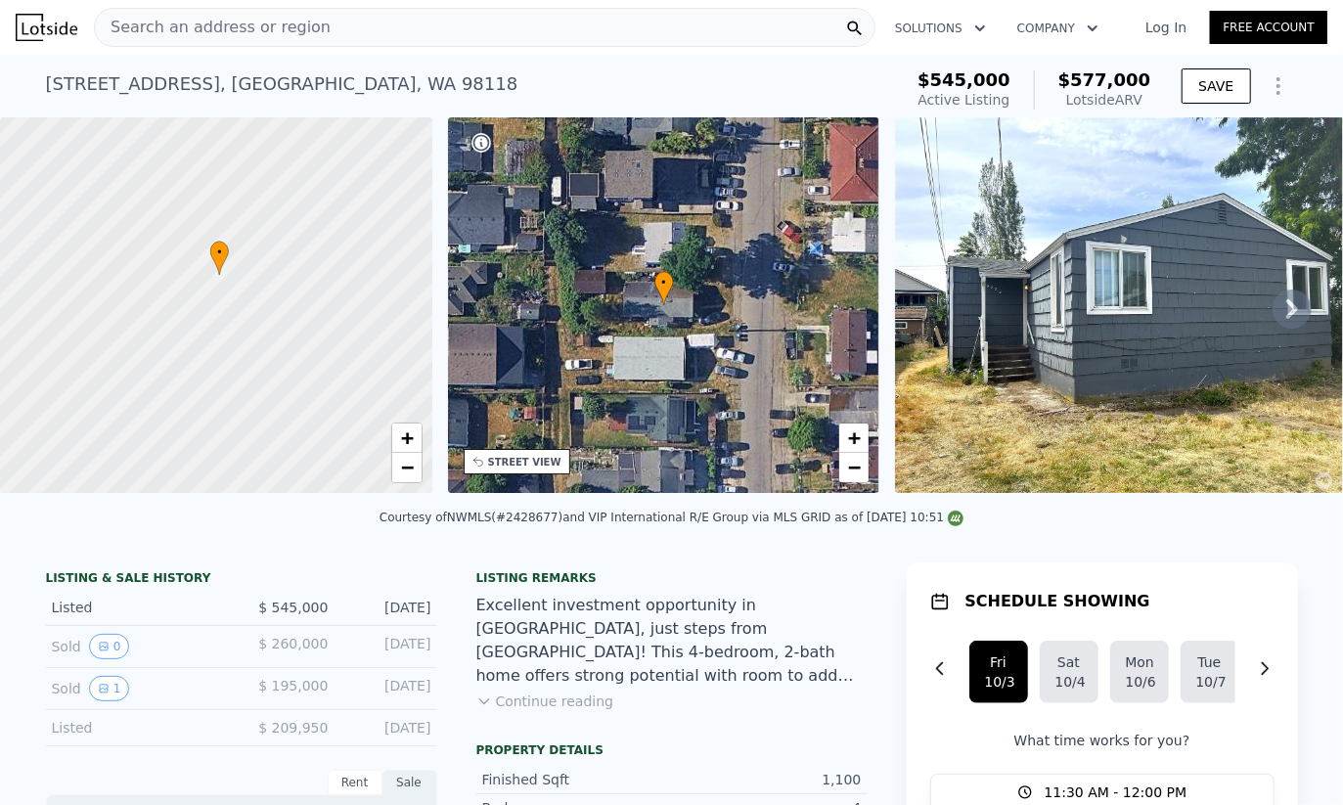
drag, startPoint x: 235, startPoint y: 345, endPoint x: 337, endPoint y: 288, distance: 117.8
click at [337, 288] on div at bounding box center [246, 289] width 518 height 451
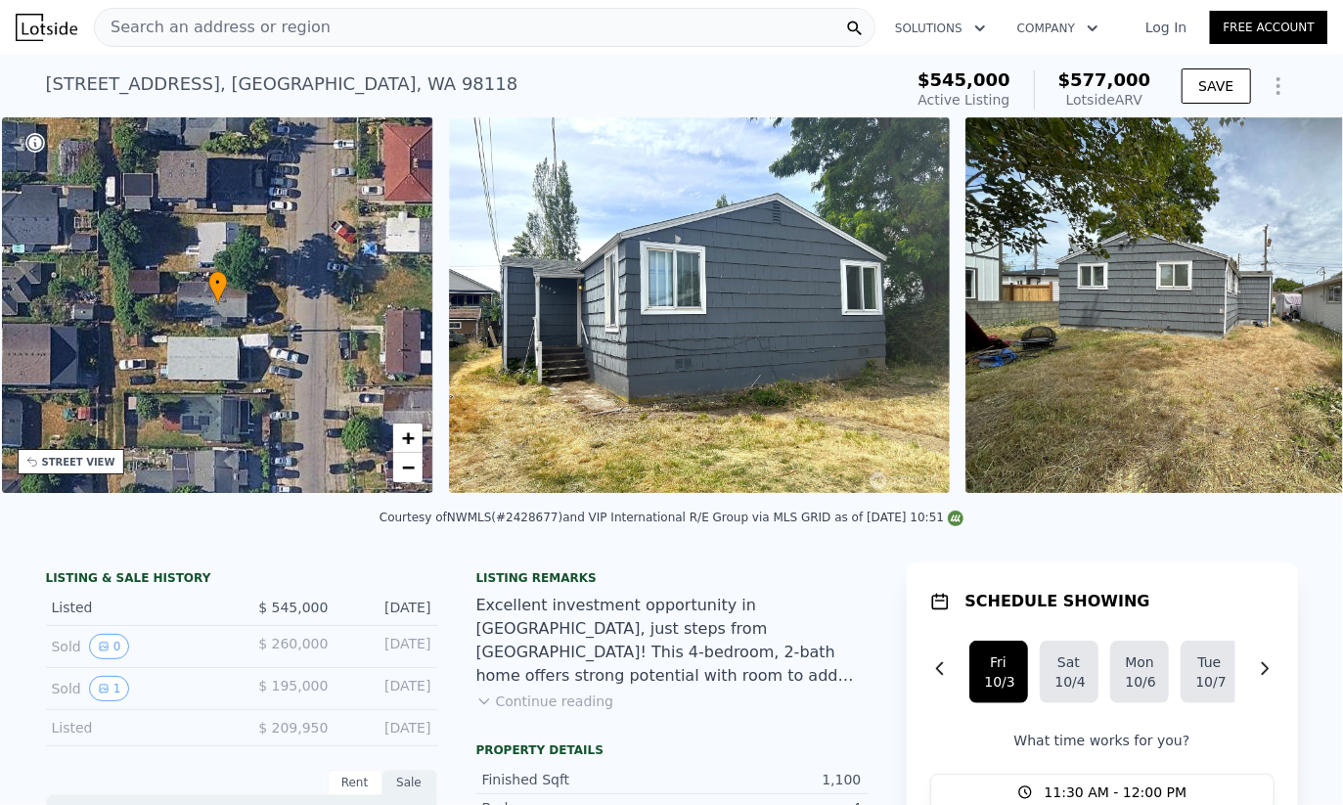
scroll to position [0, 455]
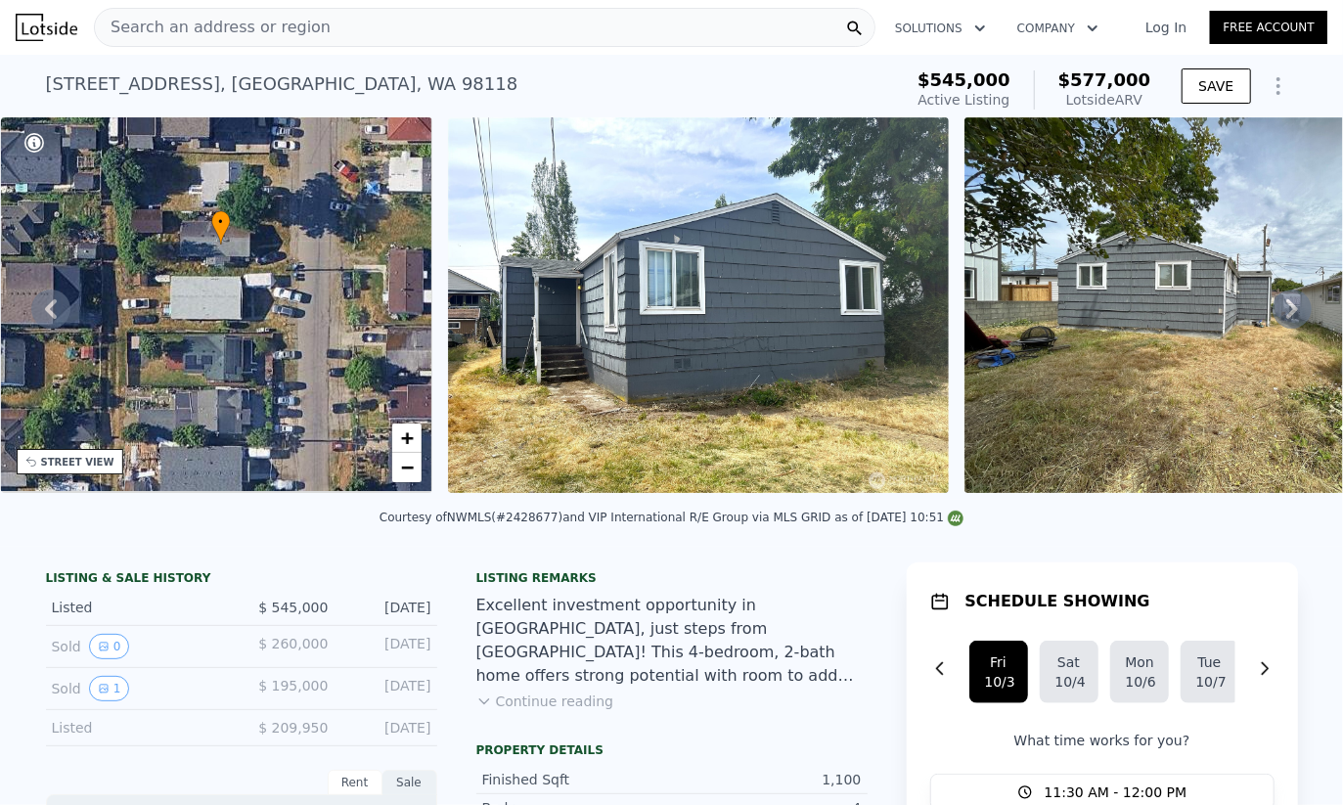
drag, startPoint x: 337, startPoint y: 402, endPoint x: 339, endPoint y: 339, distance: 62.6
click at [339, 338] on div "• + −" at bounding box center [217, 305] width 432 height 376
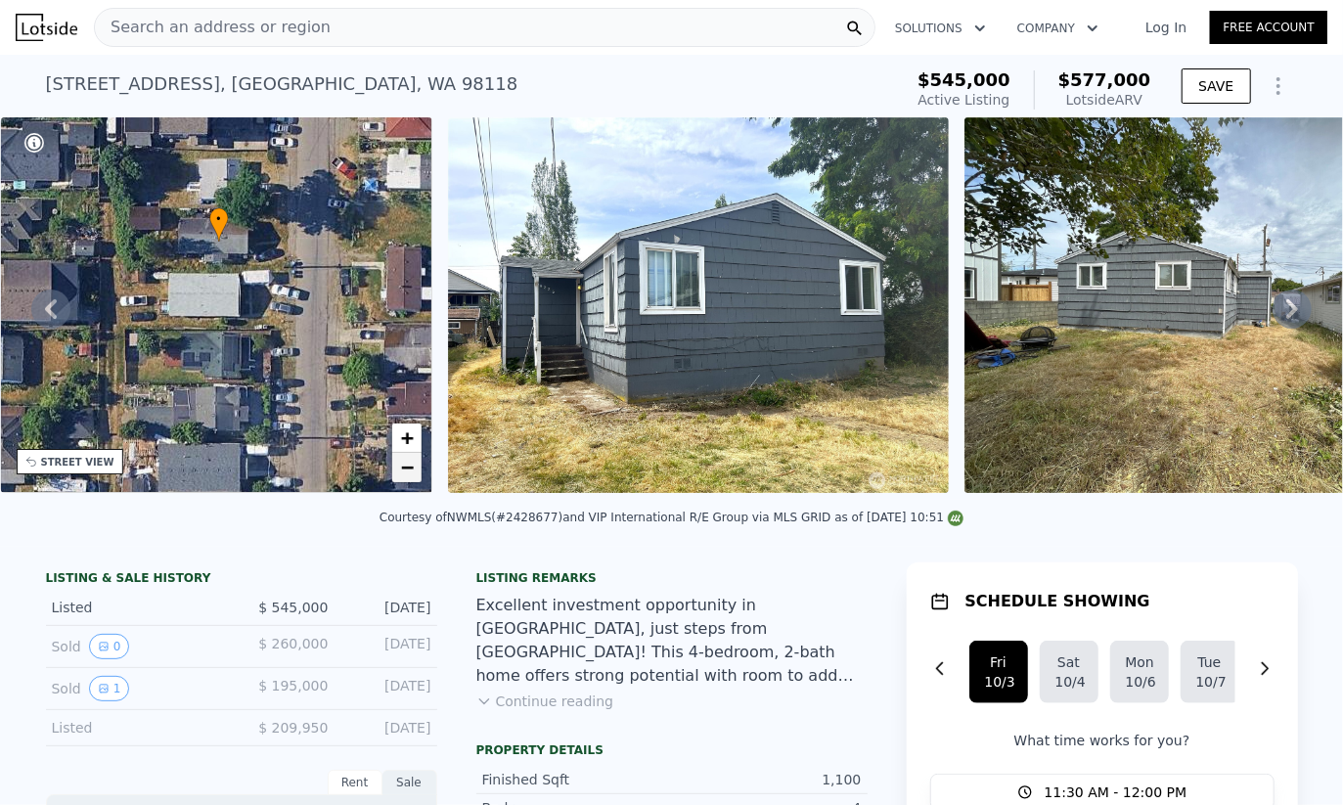
click at [418, 469] on link "−" at bounding box center [406, 467] width 29 height 29
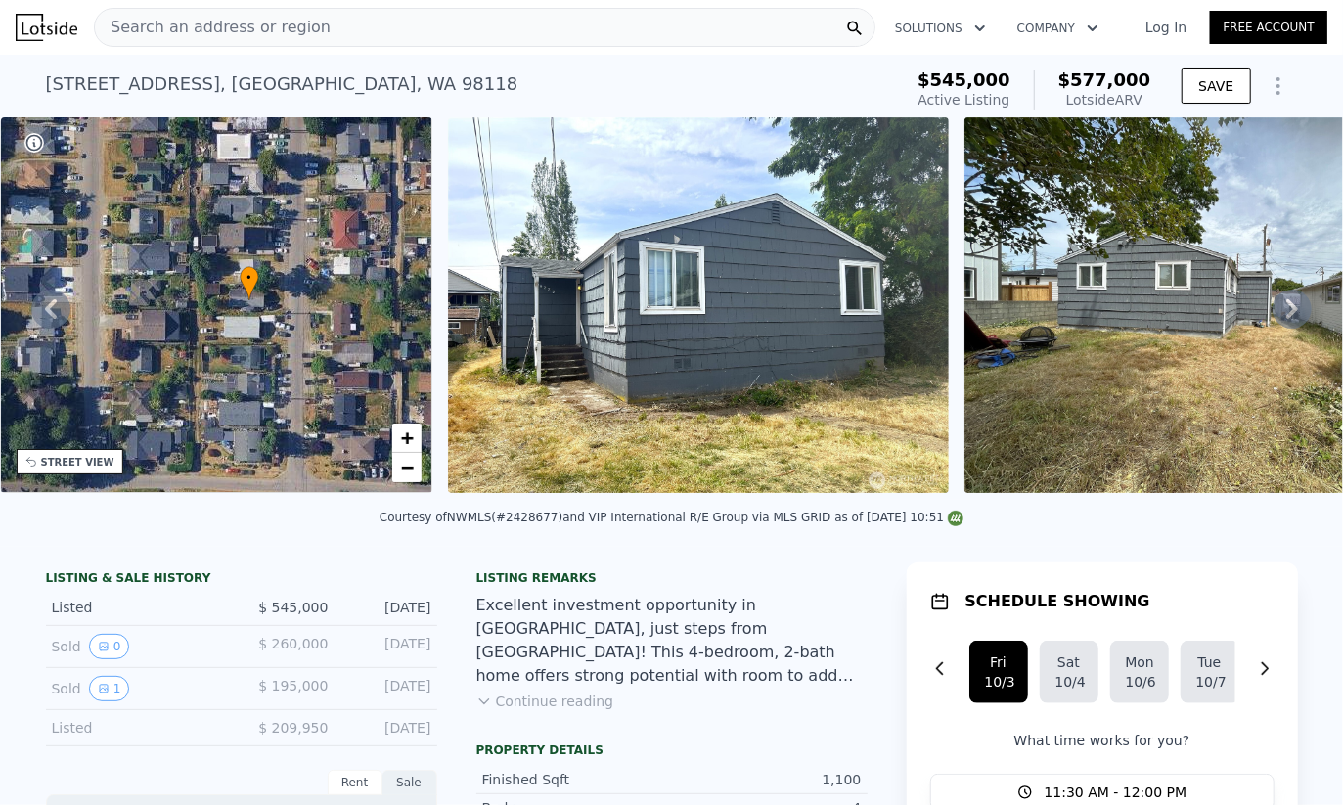
drag, startPoint x: 311, startPoint y: 372, endPoint x: 342, endPoint y: 399, distance: 41.6
click at [342, 399] on div "• + −" at bounding box center [217, 305] width 432 height 376
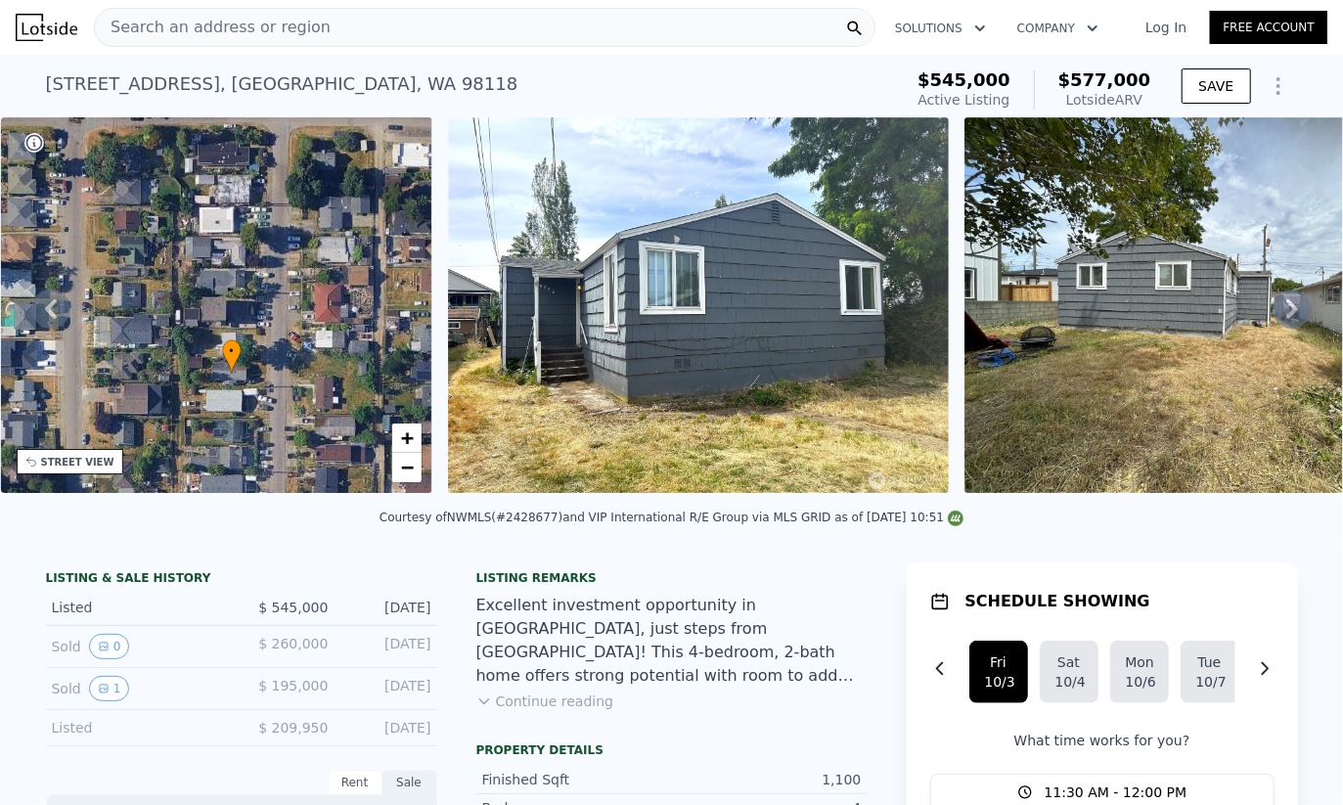
drag, startPoint x: 336, startPoint y: 357, endPoint x: 319, endPoint y: 430, distance: 75.4
click at [319, 430] on div "• + −" at bounding box center [217, 305] width 432 height 376
drag, startPoint x: 301, startPoint y: 377, endPoint x: 335, endPoint y: 445, distance: 76.1
click at [335, 445] on div "• + −" at bounding box center [217, 305] width 432 height 376
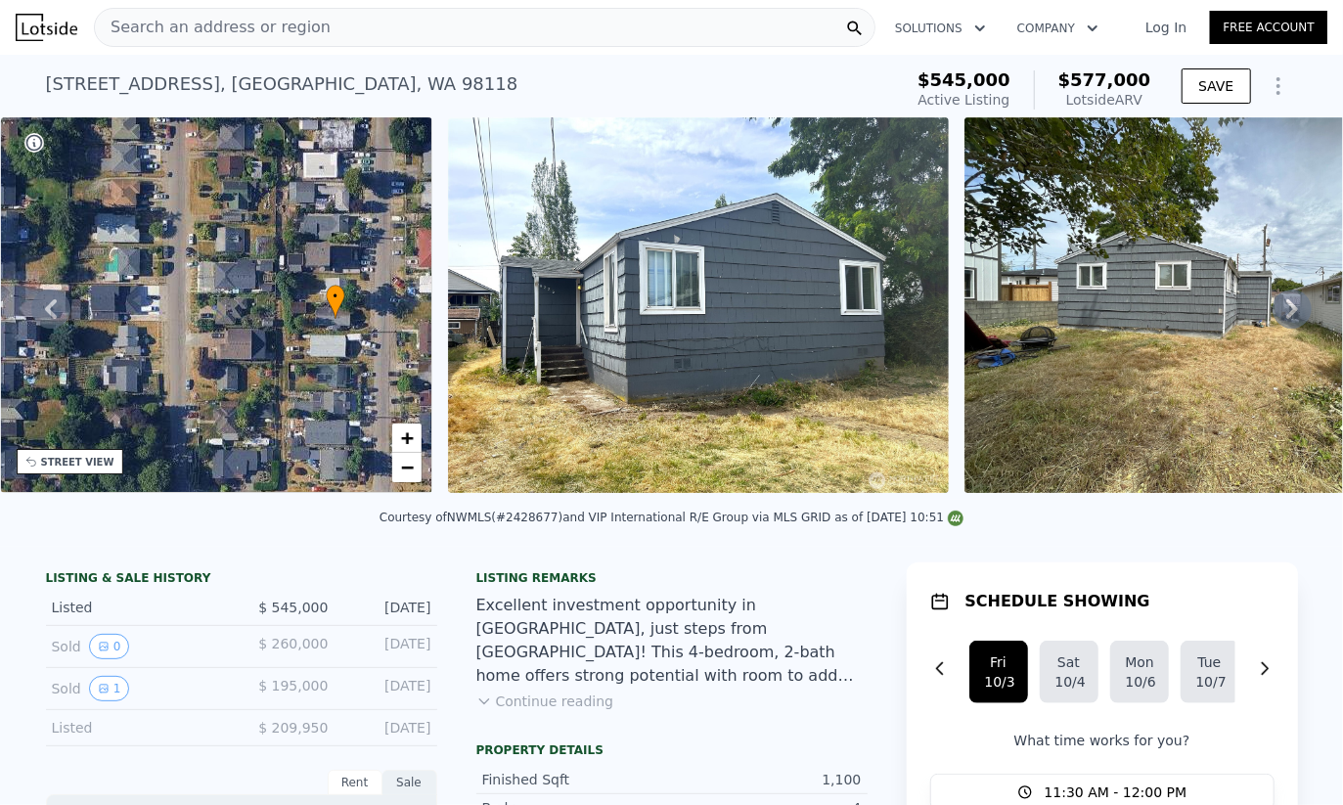
drag, startPoint x: 341, startPoint y: 424, endPoint x: 394, endPoint y: 313, distance: 122.5
click at [394, 313] on div "• + −" at bounding box center [217, 305] width 432 height 376
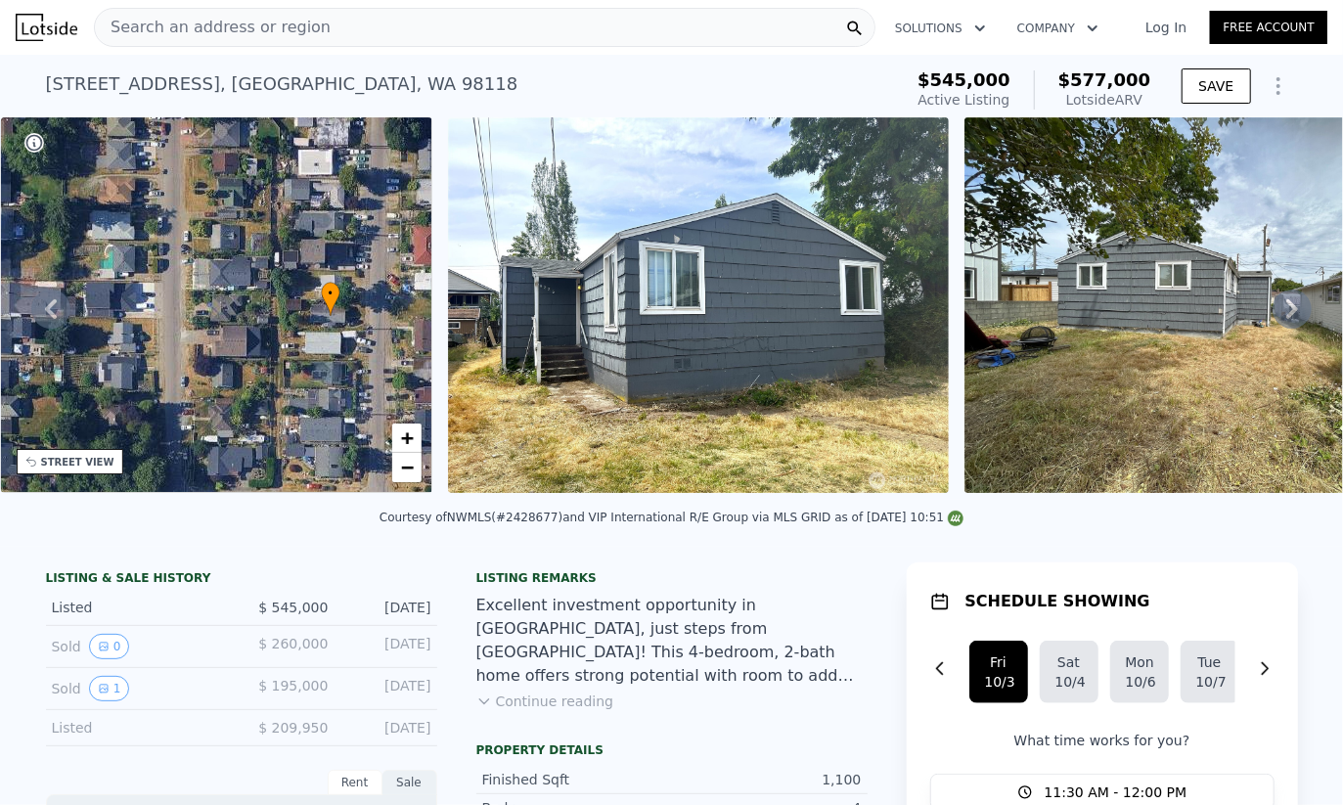
click at [333, 328] on div "• + −" at bounding box center [217, 305] width 432 height 376
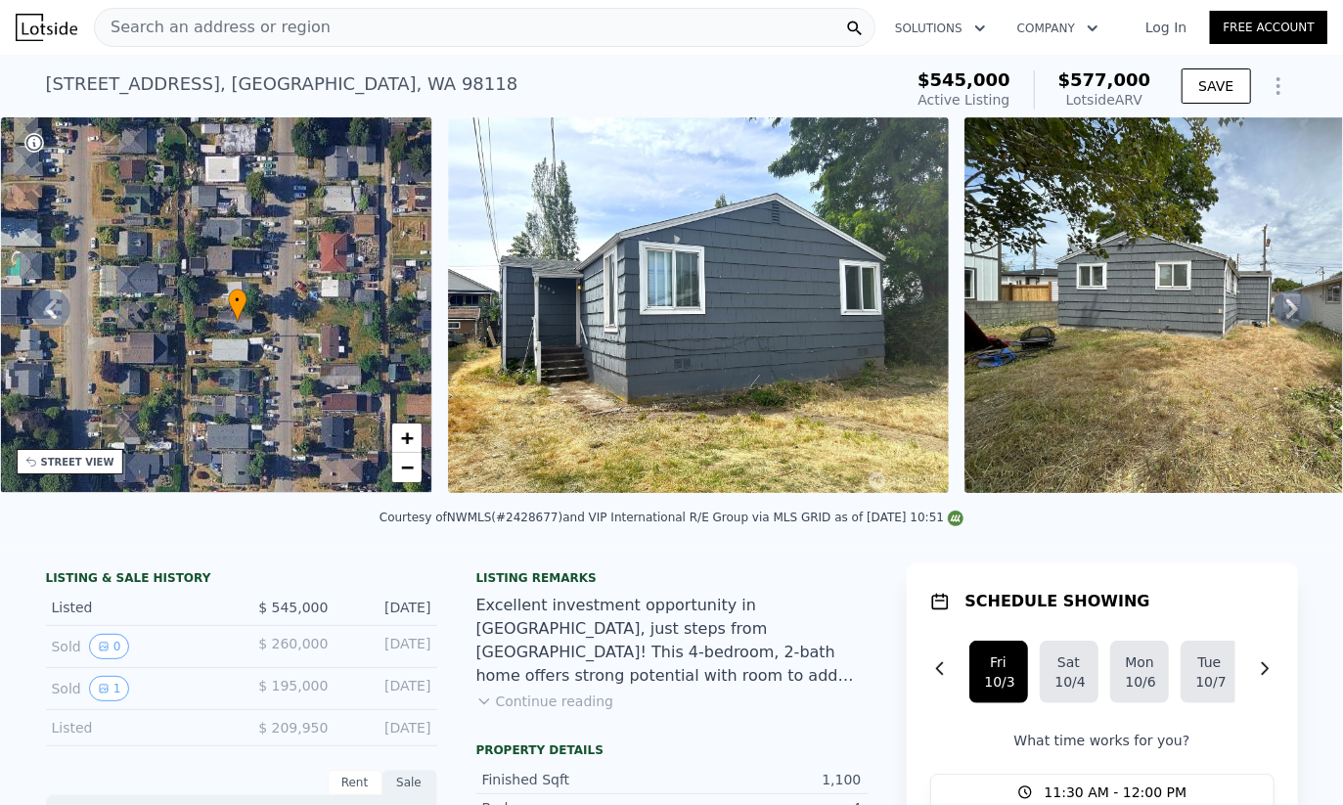
drag, startPoint x: 331, startPoint y: 365, endPoint x: 287, endPoint y: 359, distance: 44.4
click at [287, 359] on div "• + −" at bounding box center [217, 305] width 432 height 376
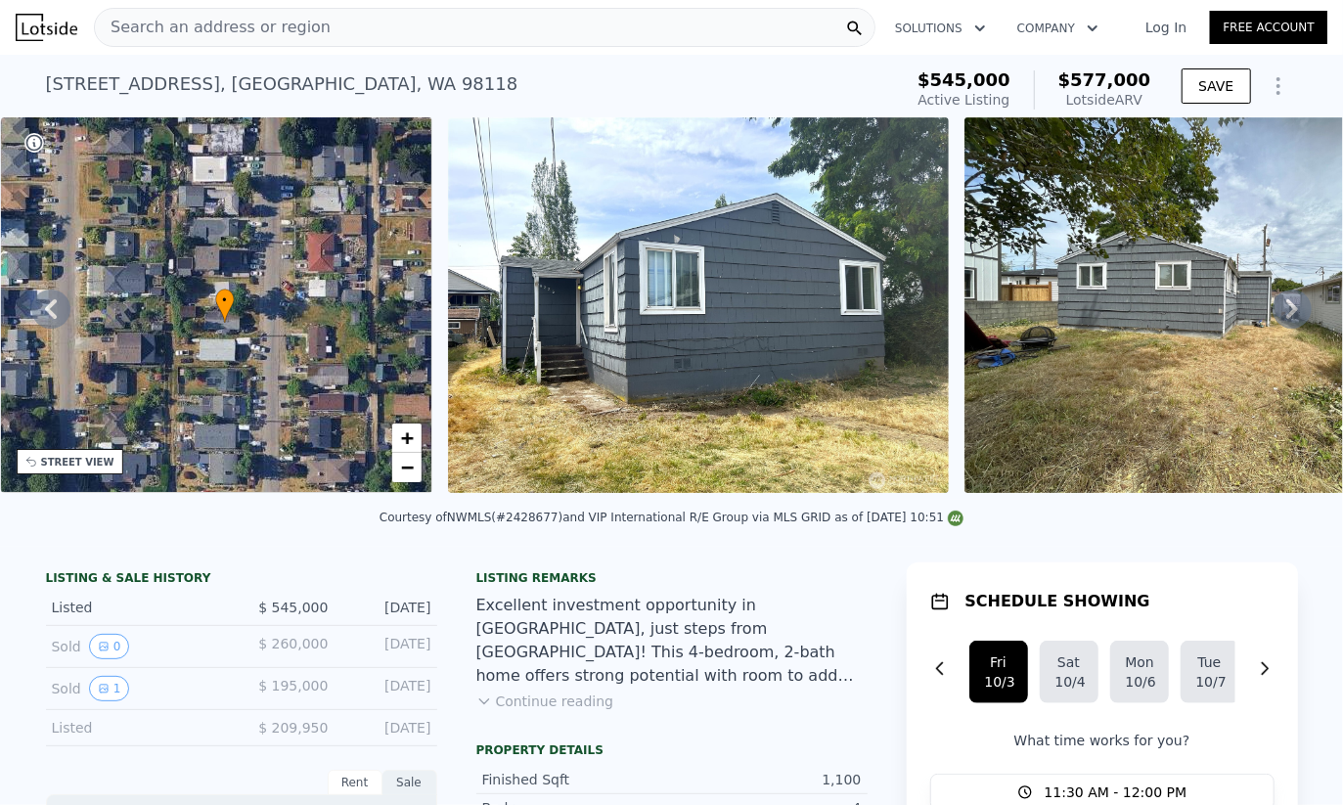
drag, startPoint x: 433, startPoint y: 661, endPoint x: 393, endPoint y: 656, distance: 40.4
click at [393, 656] on div "May 10, 2007" at bounding box center [387, 646] width 87 height 25
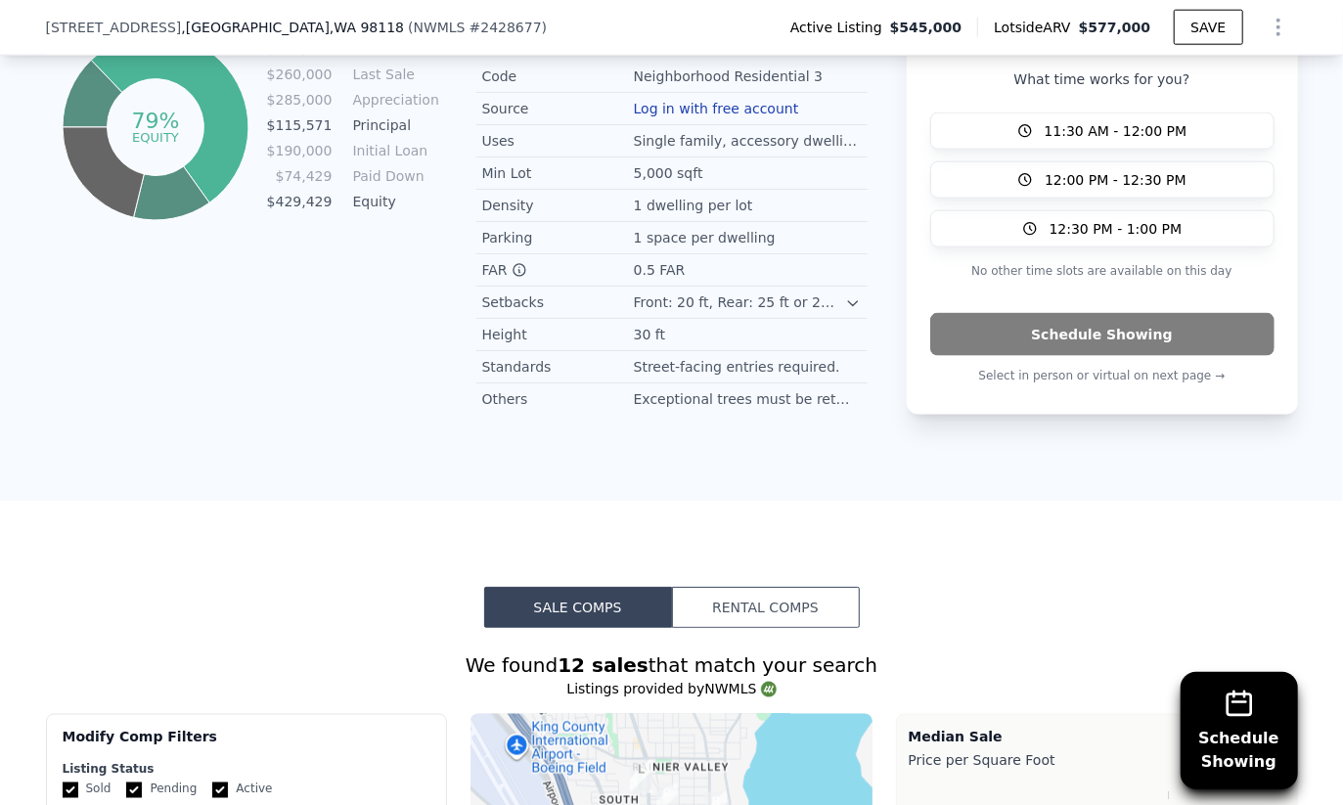
scroll to position [1604, 0]
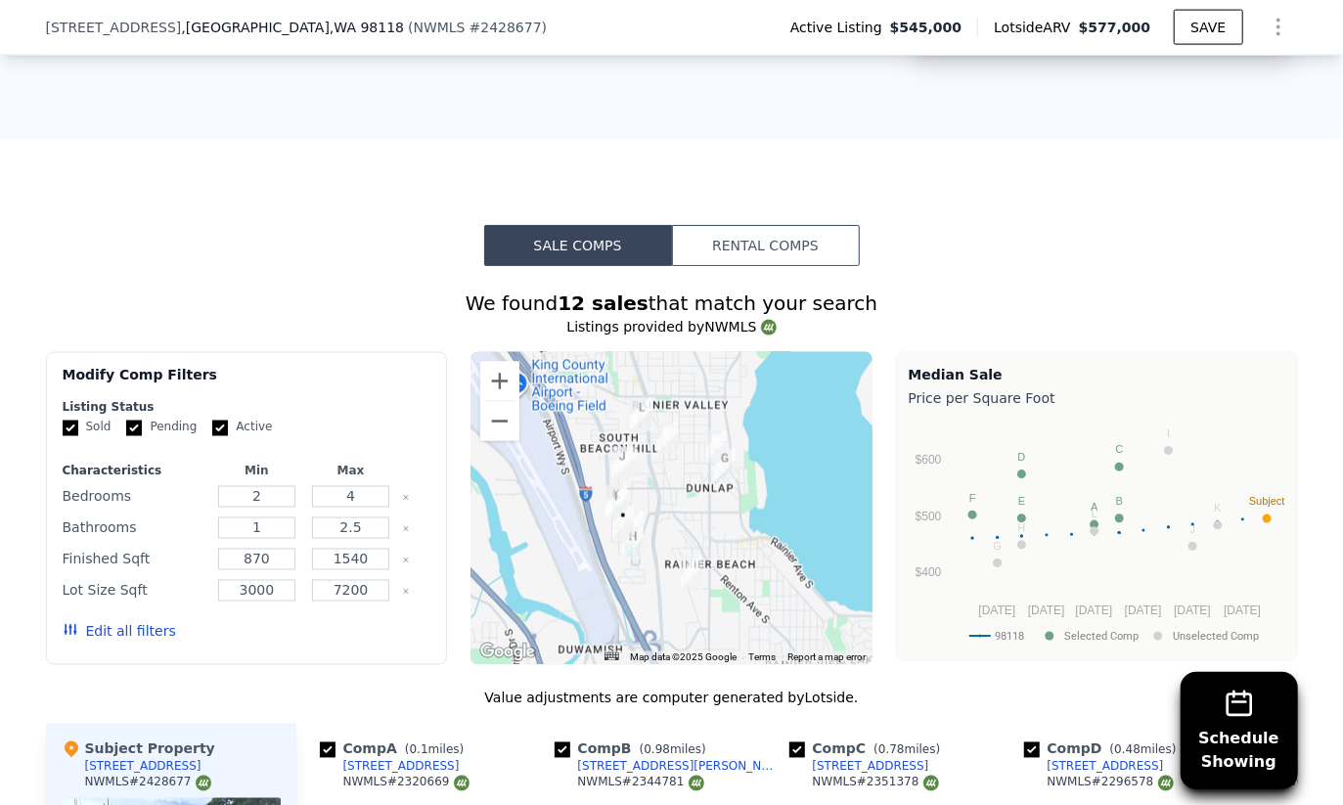
drag, startPoint x: 894, startPoint y: 18, endPoint x: 1095, endPoint y: 24, distance: 201.6
click at [1080, 22] on div "Active Listing $545,000 Lotside ARV $577,000 SAVE" at bounding box center [1036, 27] width 523 height 39
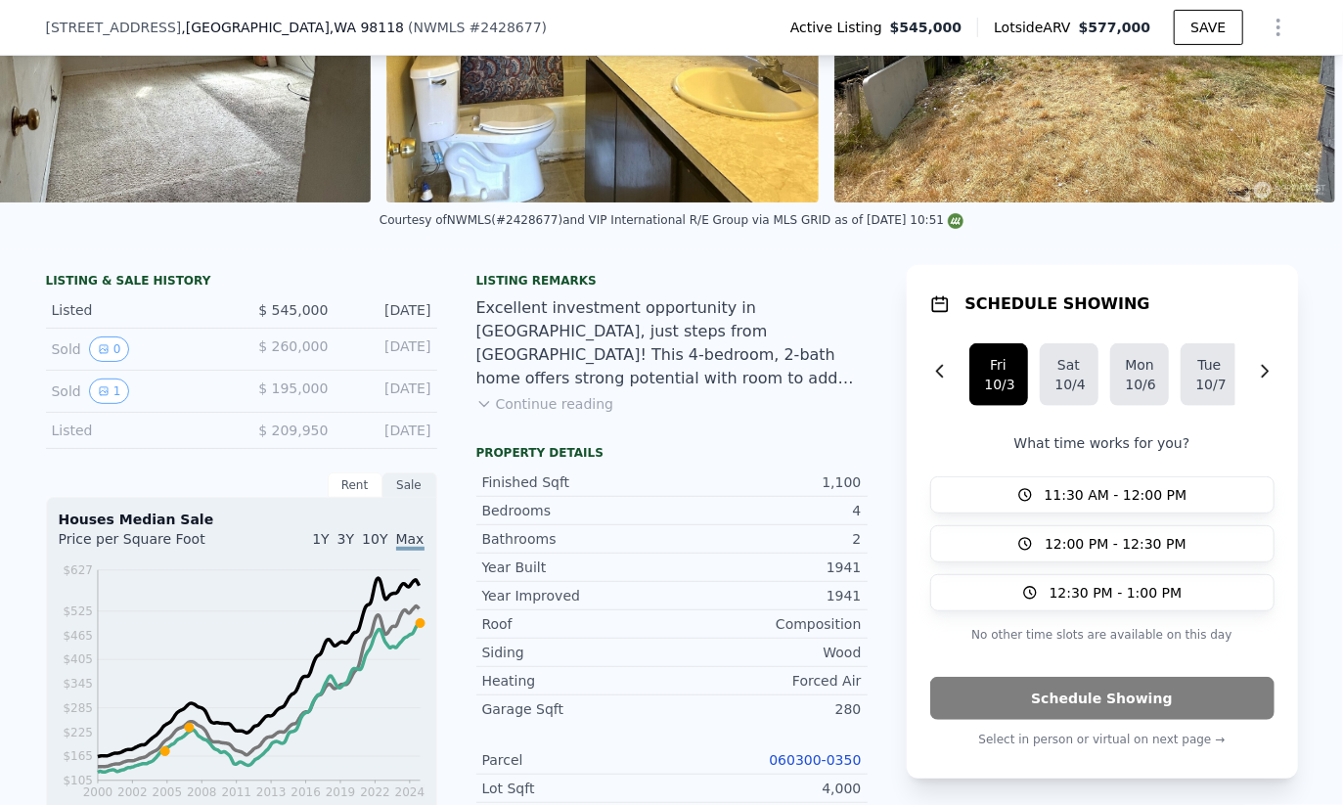
scroll to position [509, 0]
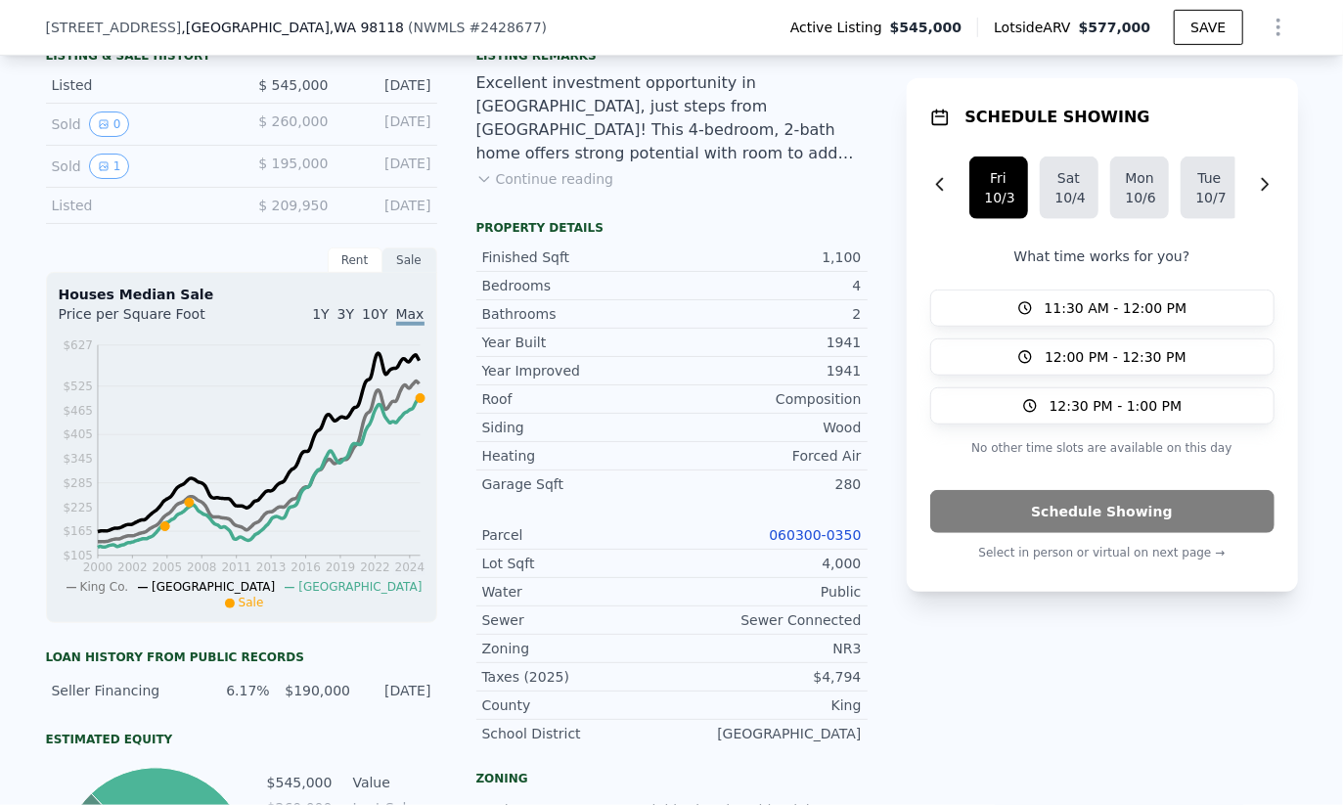
click at [794, 541] on link "060300-0350" at bounding box center [815, 535] width 92 height 16
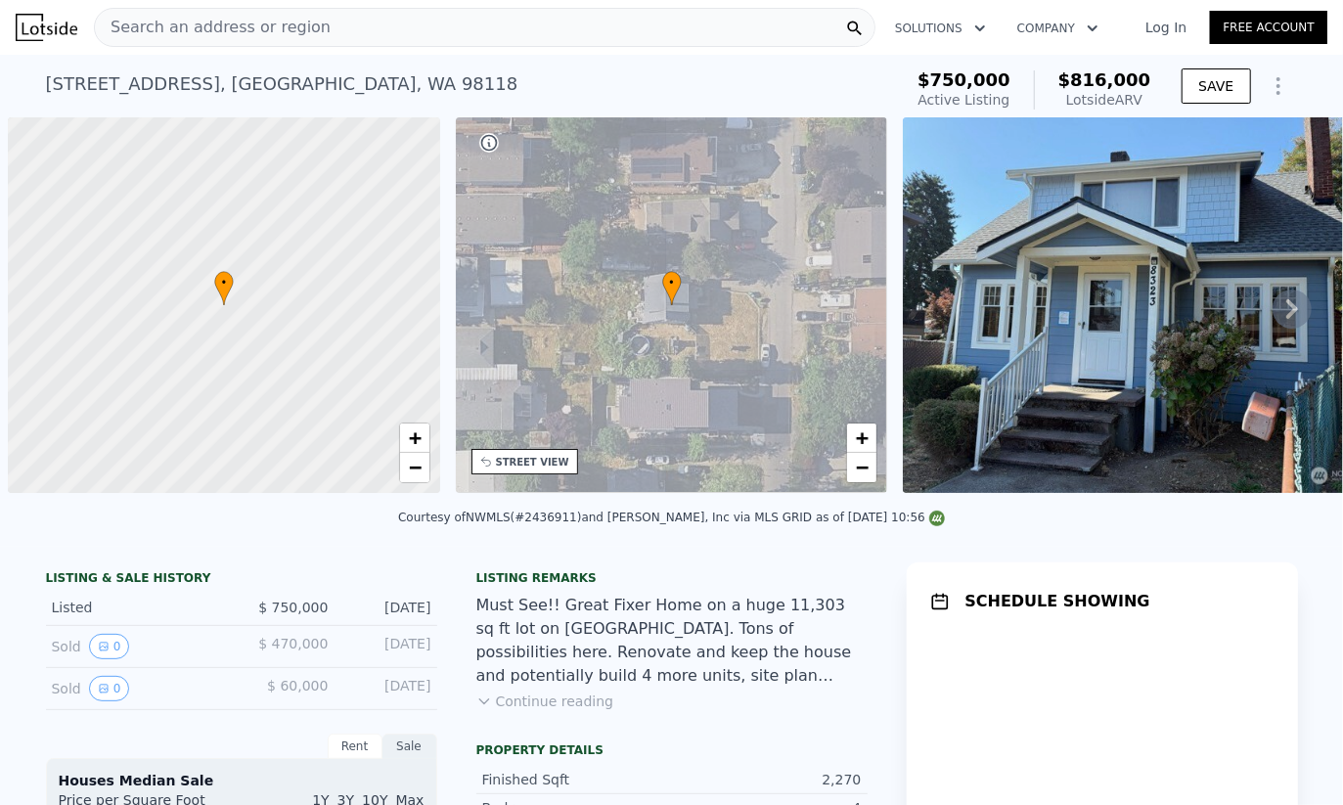
scroll to position [0, 8]
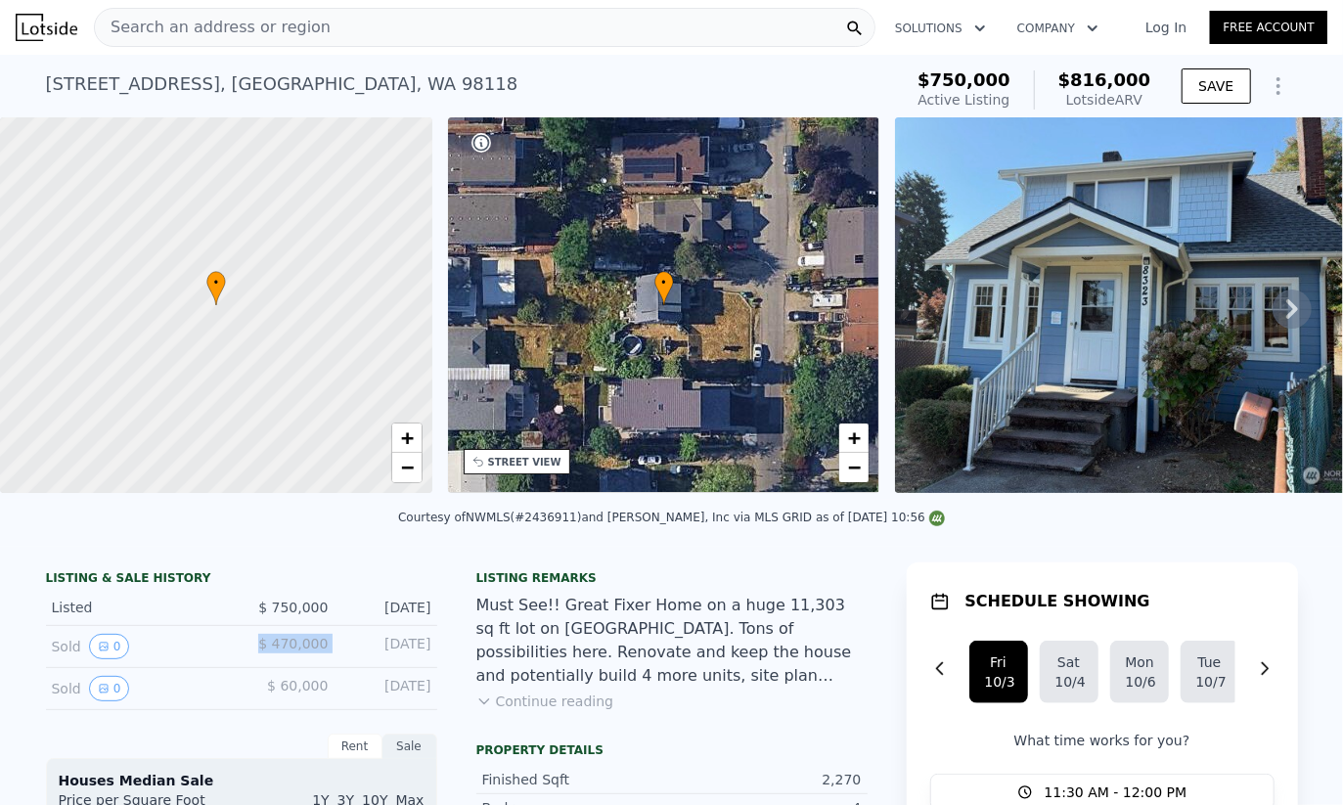
drag, startPoint x: 254, startPoint y: 650, endPoint x: 337, endPoint y: 654, distance: 83.2
click at [337, 654] on div "Sold 0 $ 470,000 [DATE]" at bounding box center [241, 647] width 391 height 42
click at [337, 654] on div "Sold 0 $ 470,000 Aug 27, 2024" at bounding box center [241, 647] width 391 height 42
click at [363, 656] on div "Aug 27, 2024" at bounding box center [387, 646] width 87 height 25
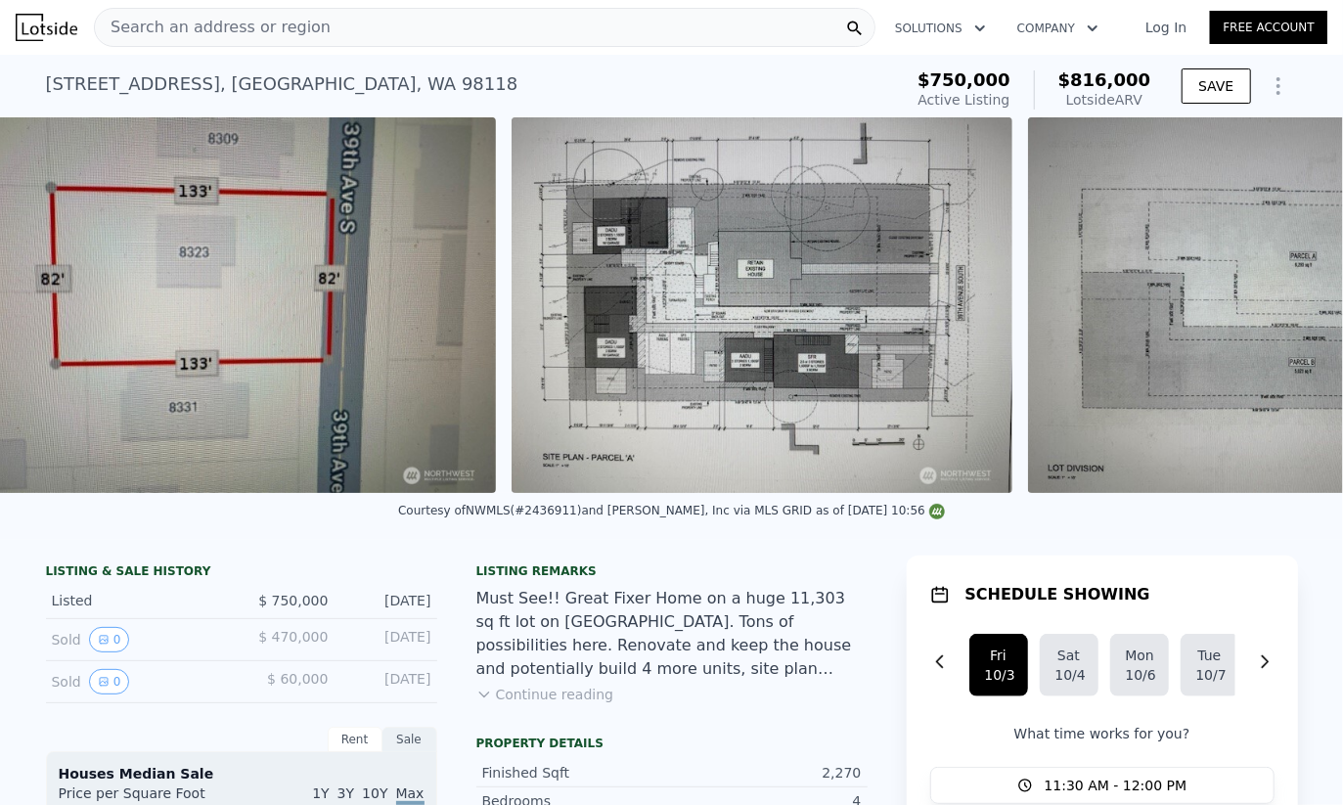
scroll to position [0, 9674]
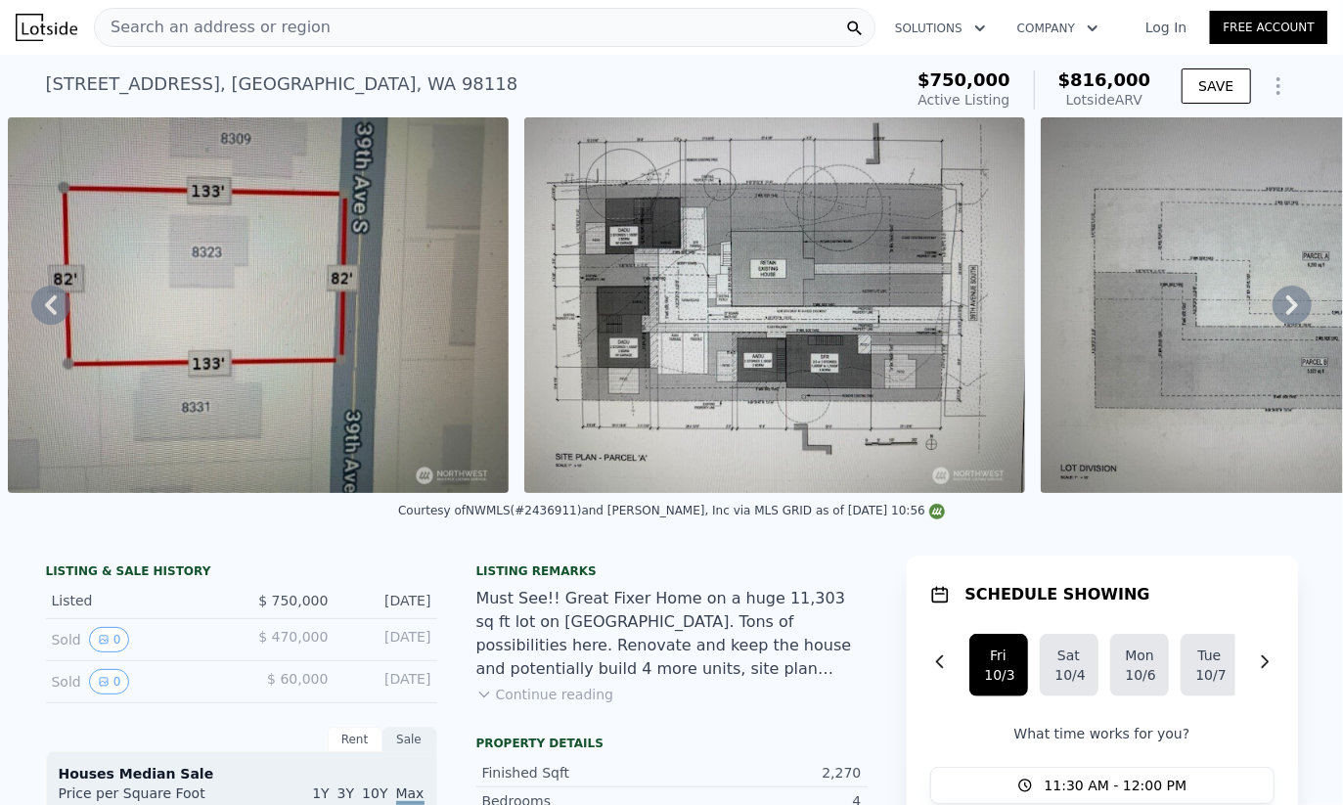
click at [777, 299] on img at bounding box center [774, 305] width 501 height 376
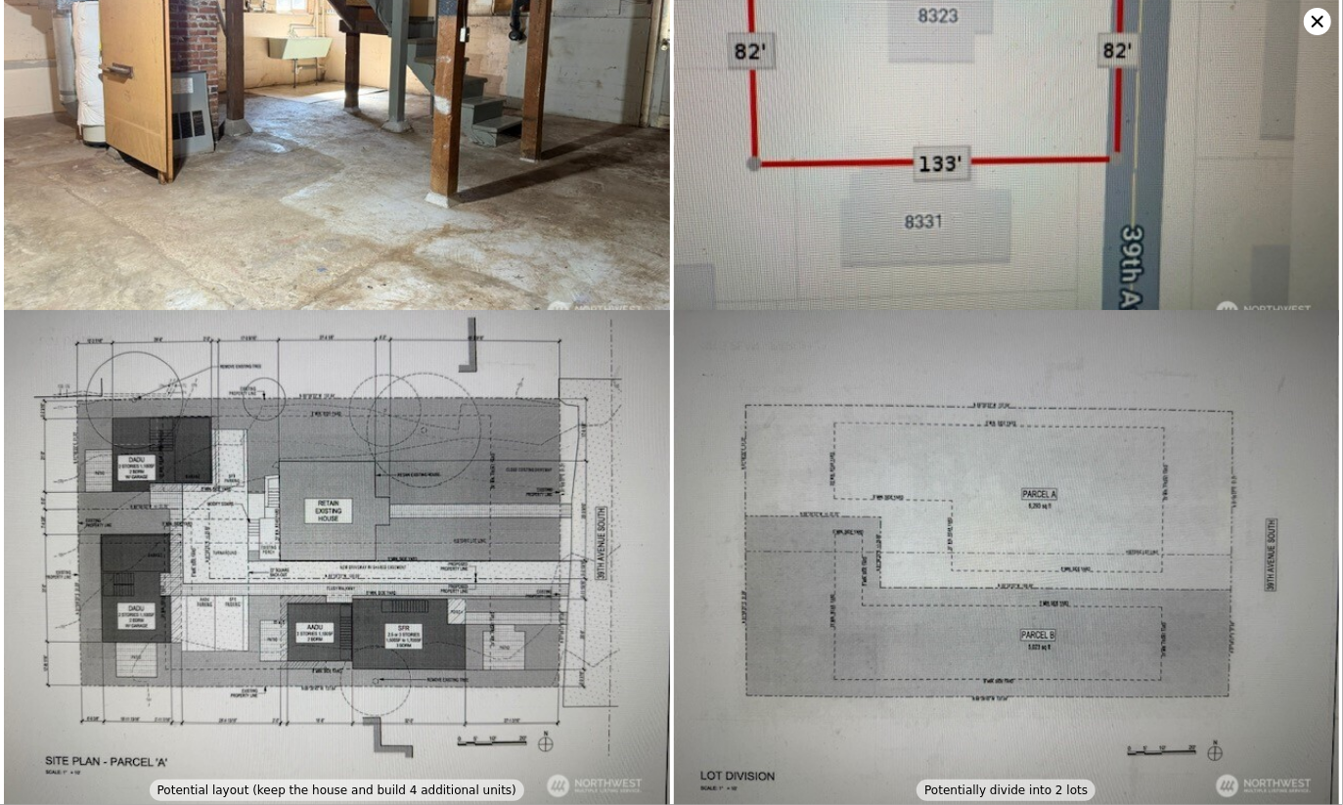
scroll to position [3951, 0]
click at [1321, 18] on icon at bounding box center [1318, 22] width 12 height 12
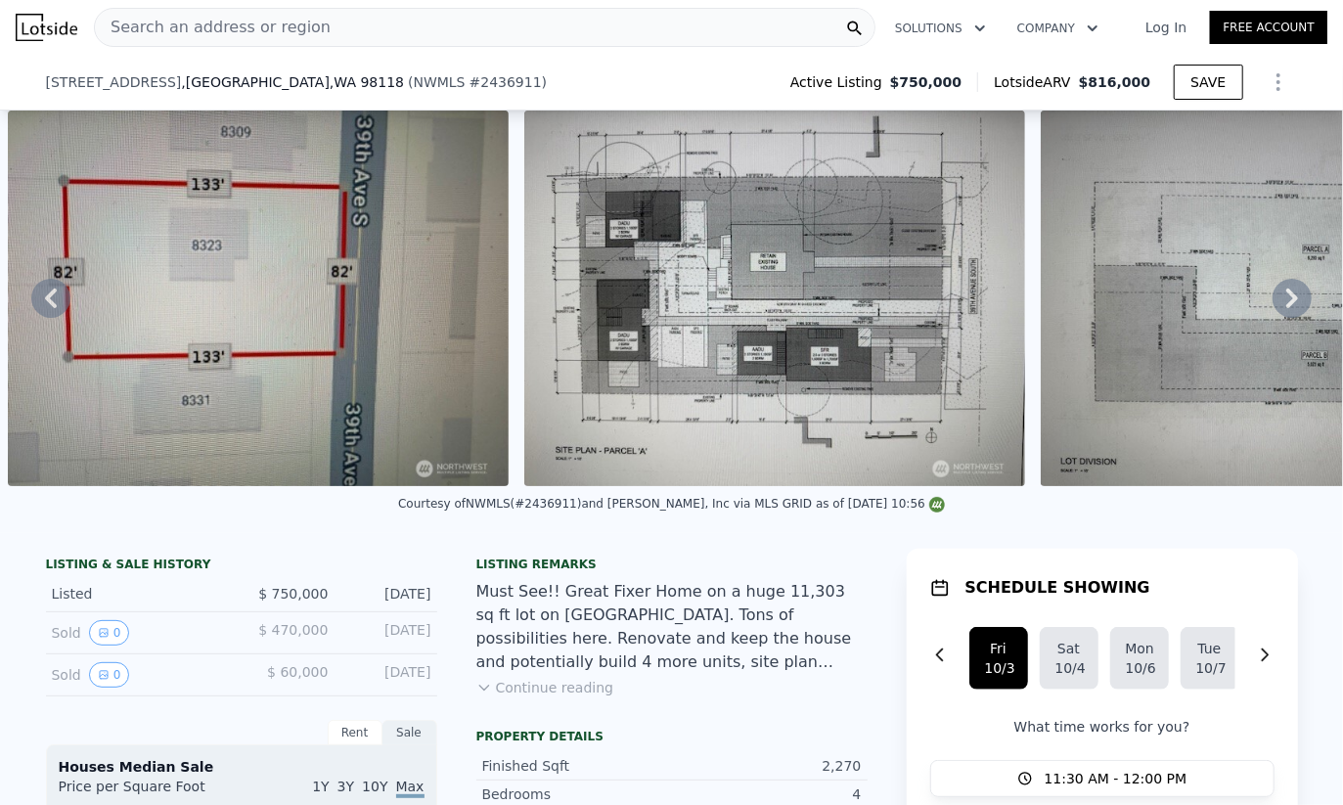
scroll to position [248, 0]
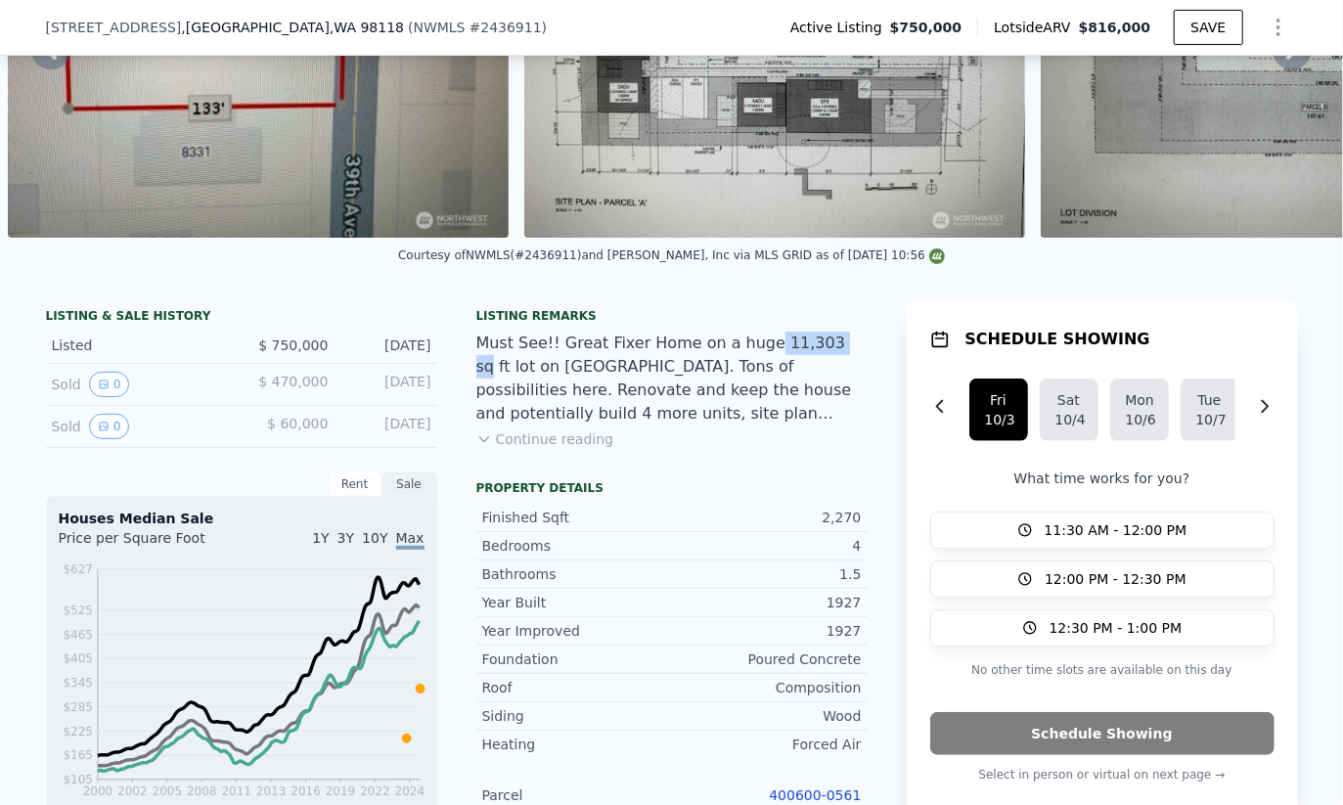
drag, startPoint x: 742, startPoint y: 349, endPoint x: 810, endPoint y: 345, distance: 67.6
click at [810, 345] on div "Must See!! Great Fixer Home on a huge 11,303 sq ft lot on Beacon Hill. Tons of …" at bounding box center [671, 379] width 391 height 94
click at [804, 347] on div "Must See!! Great Fixer Home on a huge 11,303 sq ft lot on Beacon Hill. Tons of …" at bounding box center [671, 379] width 391 height 94
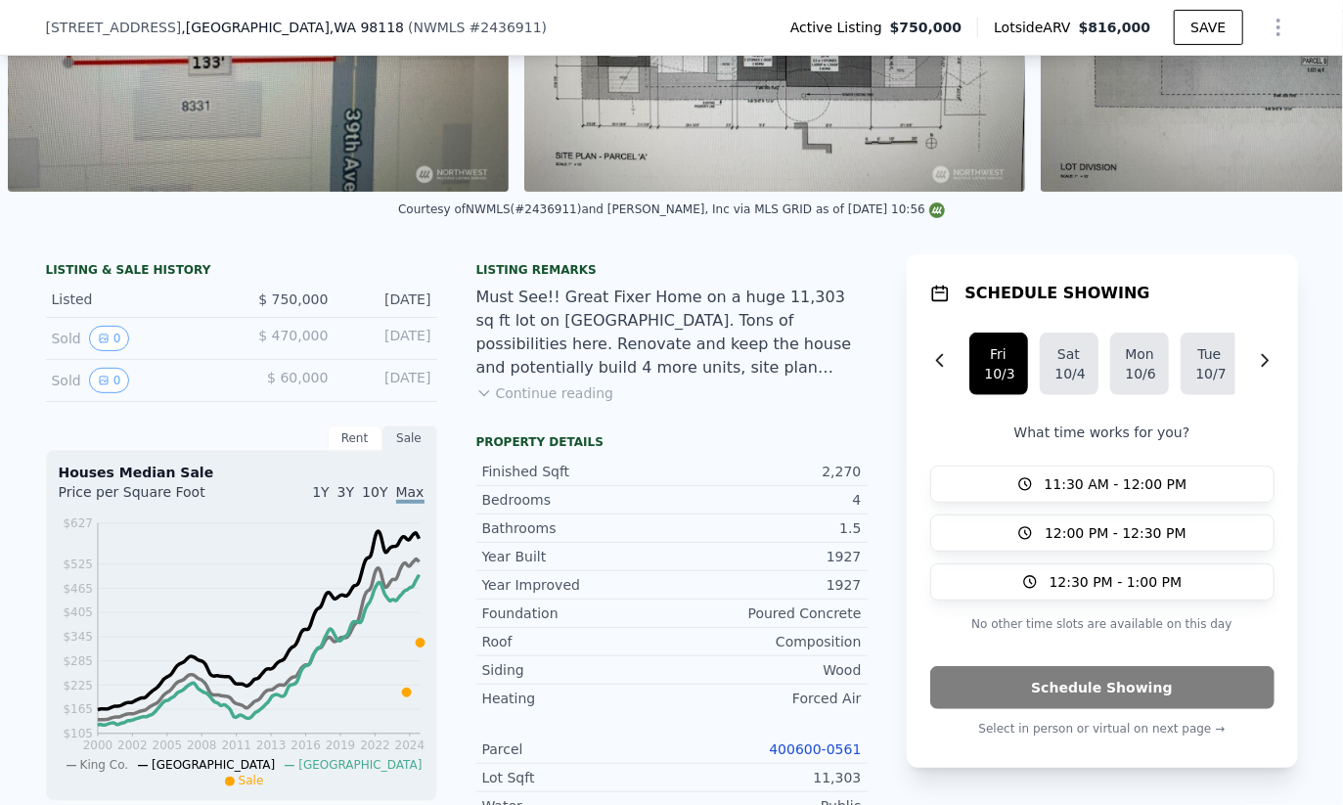
scroll to position [504, 0]
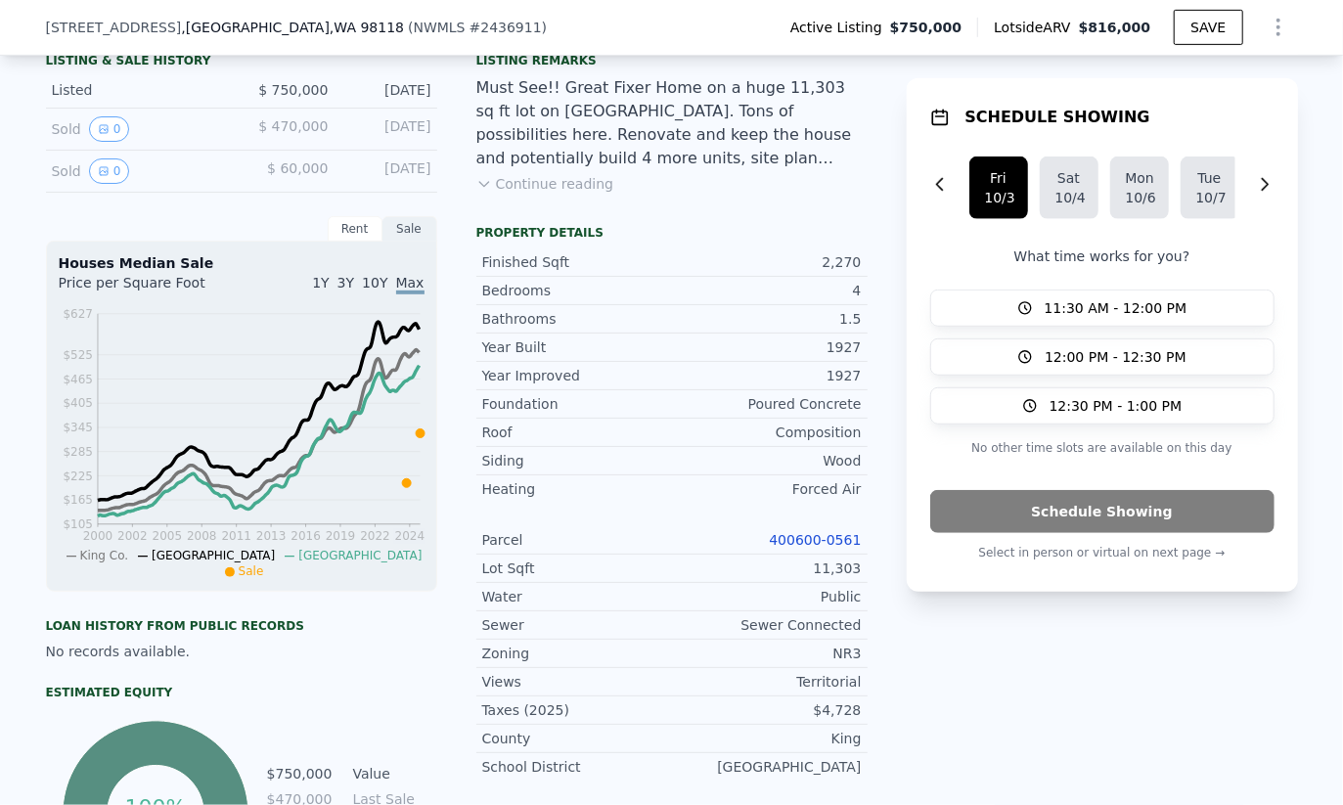
click at [823, 651] on div "NR3" at bounding box center [767, 654] width 190 height 20
click at [825, 653] on div "NR3" at bounding box center [767, 654] width 190 height 20
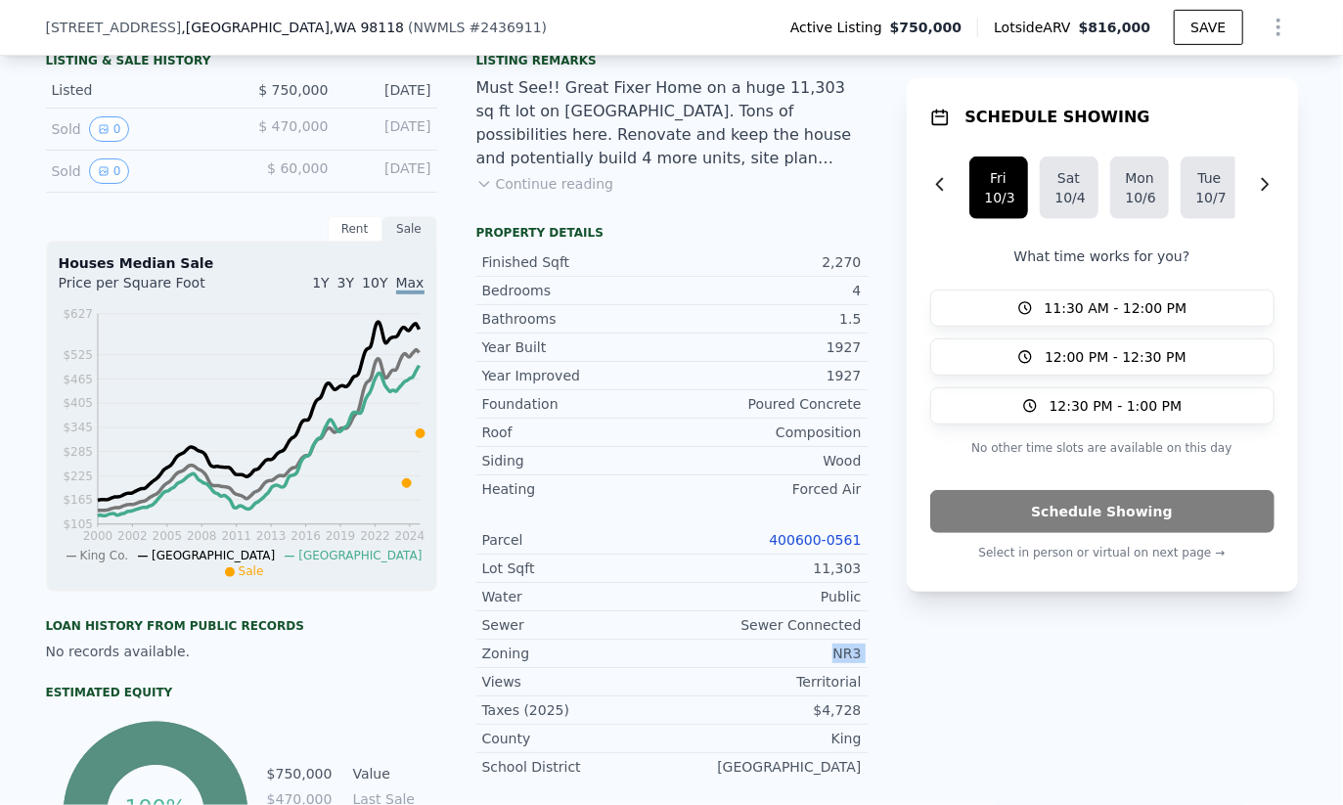
click at [825, 653] on div "NR3" at bounding box center [767, 654] width 190 height 20
click at [828, 656] on div "NR3" at bounding box center [767, 654] width 190 height 20
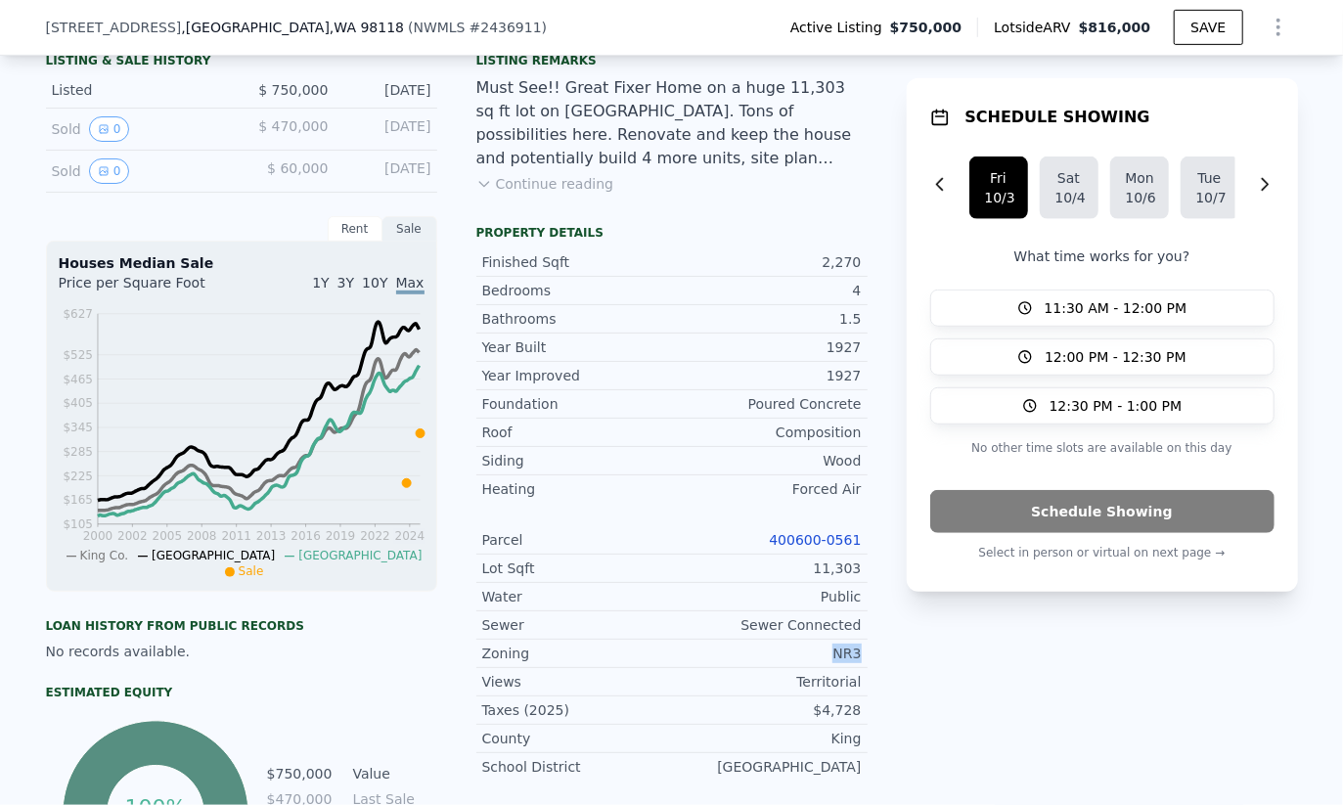
click at [828, 656] on div "NR3" at bounding box center [767, 654] width 190 height 20
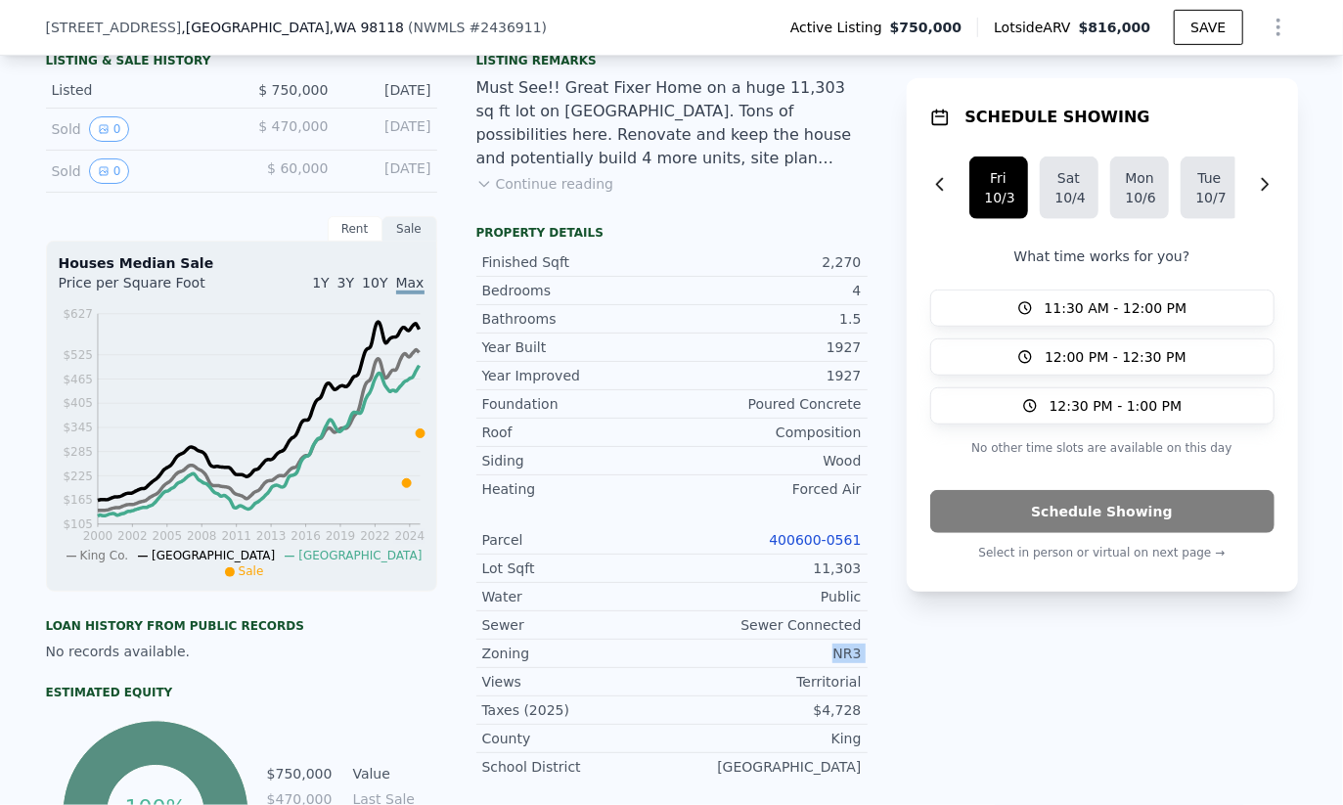
click at [828, 656] on div "NR3" at bounding box center [767, 654] width 190 height 20
click at [833, 660] on div "NR3" at bounding box center [767, 654] width 190 height 20
click at [830, 656] on div "NR3" at bounding box center [767, 654] width 190 height 20
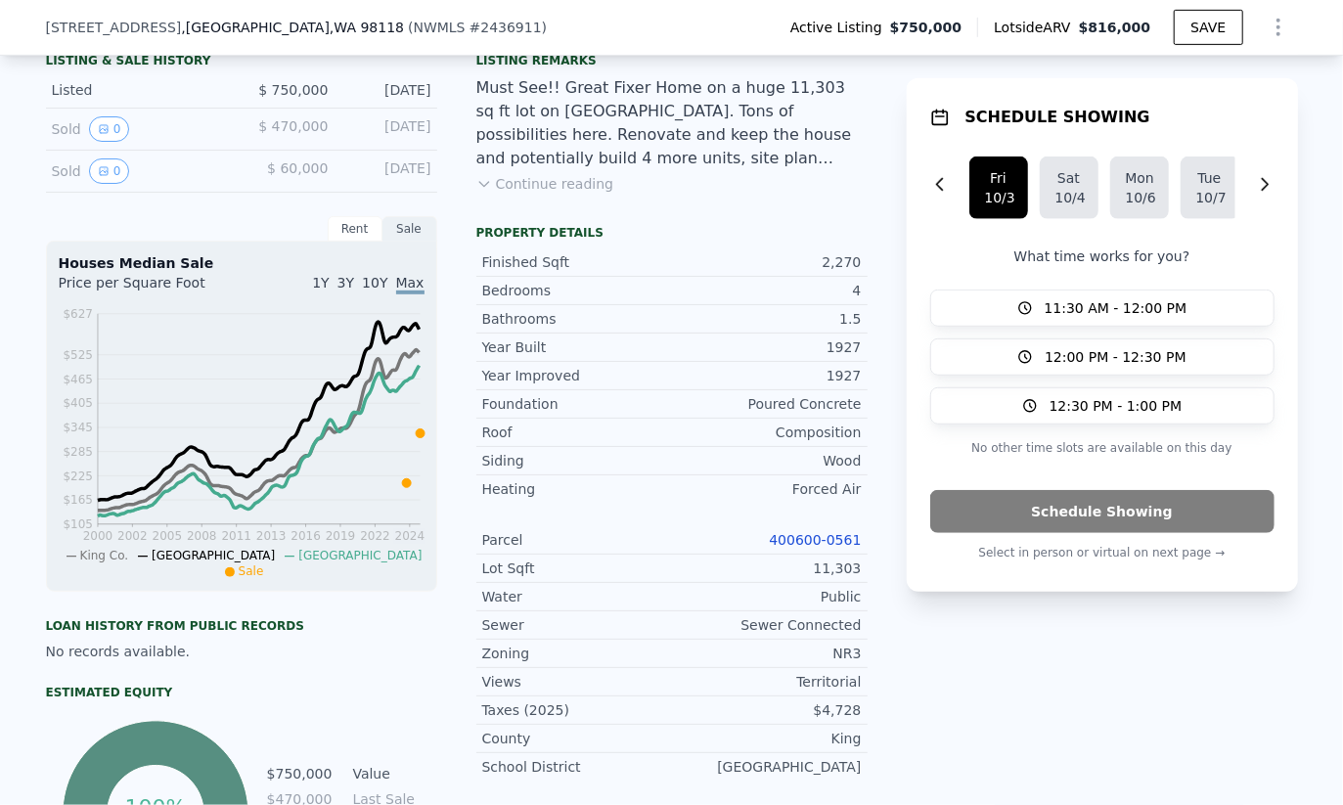
click at [830, 656] on div "NR3" at bounding box center [767, 654] width 190 height 20
click at [827, 652] on div "NR3" at bounding box center [767, 654] width 190 height 20
click at [833, 656] on div "NR3" at bounding box center [767, 654] width 190 height 20
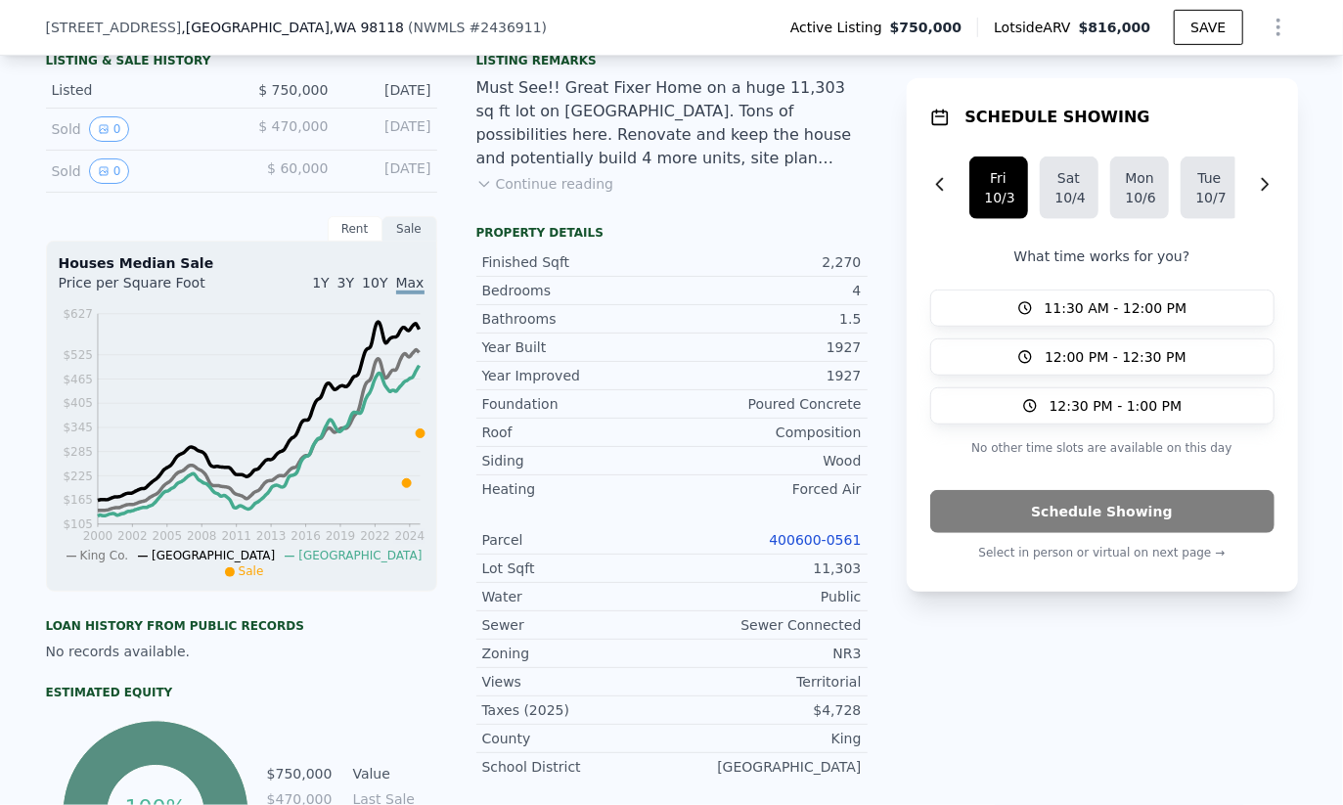
click at [832, 663] on div "NR3" at bounding box center [767, 654] width 190 height 20
click at [832, 661] on div "NR3" at bounding box center [767, 654] width 190 height 20
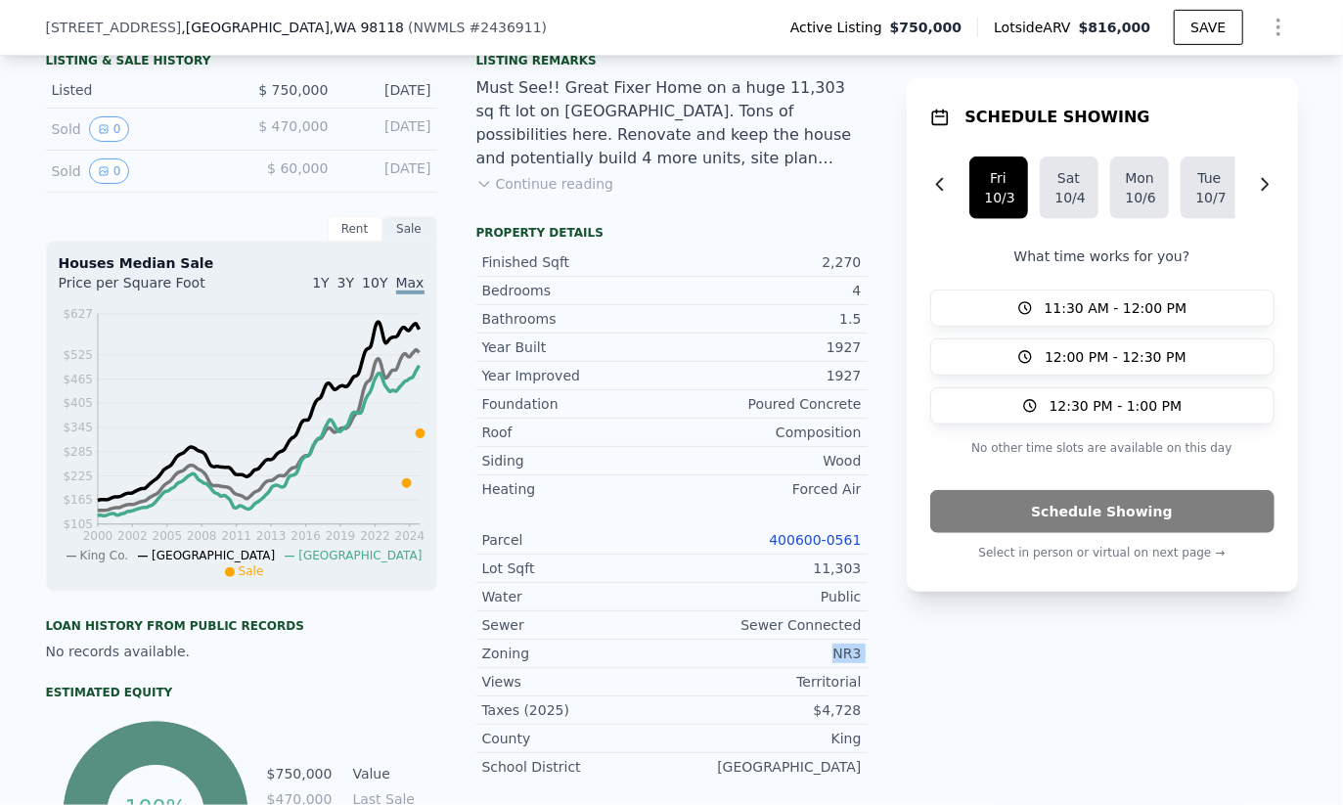
click at [832, 661] on div "NR3" at bounding box center [767, 654] width 190 height 20
click at [831, 653] on div "NR3" at bounding box center [767, 654] width 190 height 20
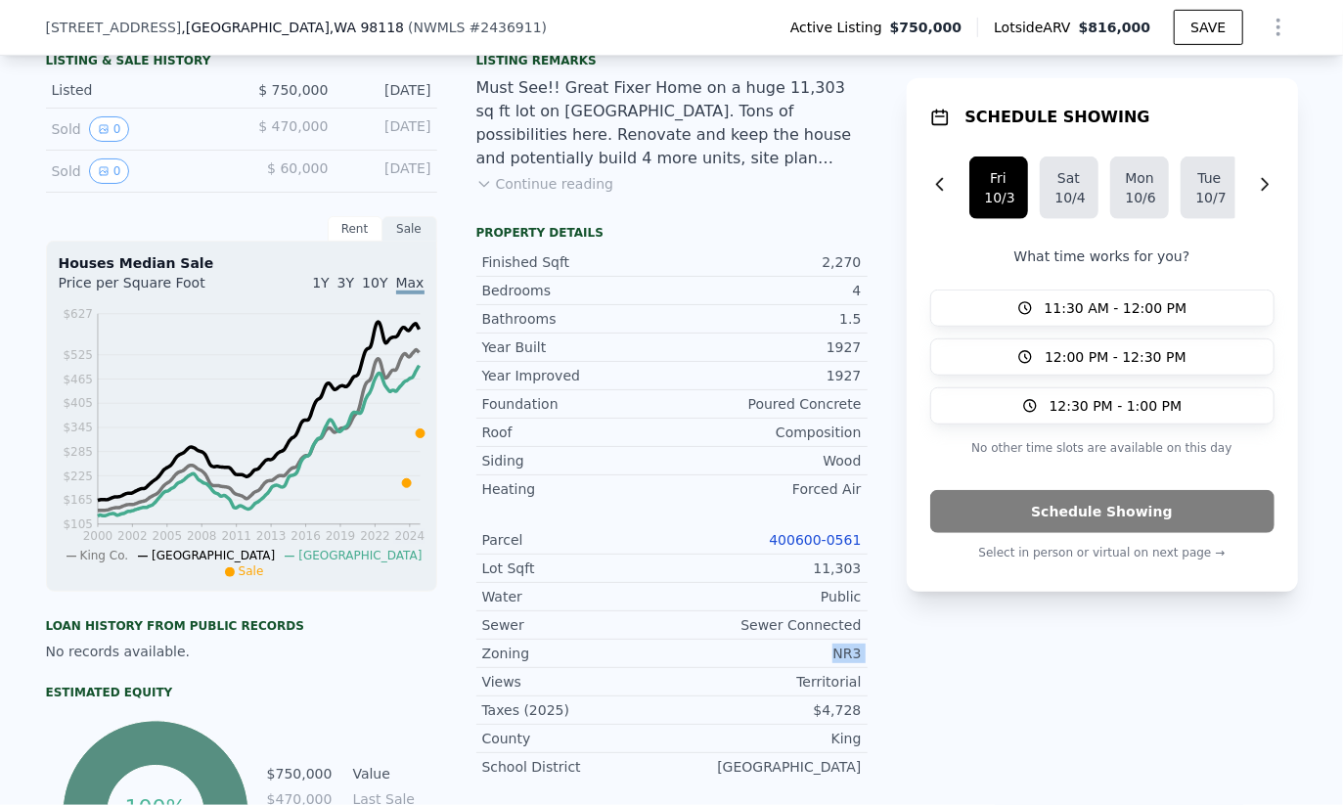
click at [831, 653] on div "NR3" at bounding box center [767, 654] width 190 height 20
click at [835, 649] on div "NR3" at bounding box center [767, 654] width 190 height 20
click at [817, 548] on link "400600-0561" at bounding box center [815, 540] width 92 height 16
click at [849, 655] on div "NR3" at bounding box center [767, 654] width 190 height 20
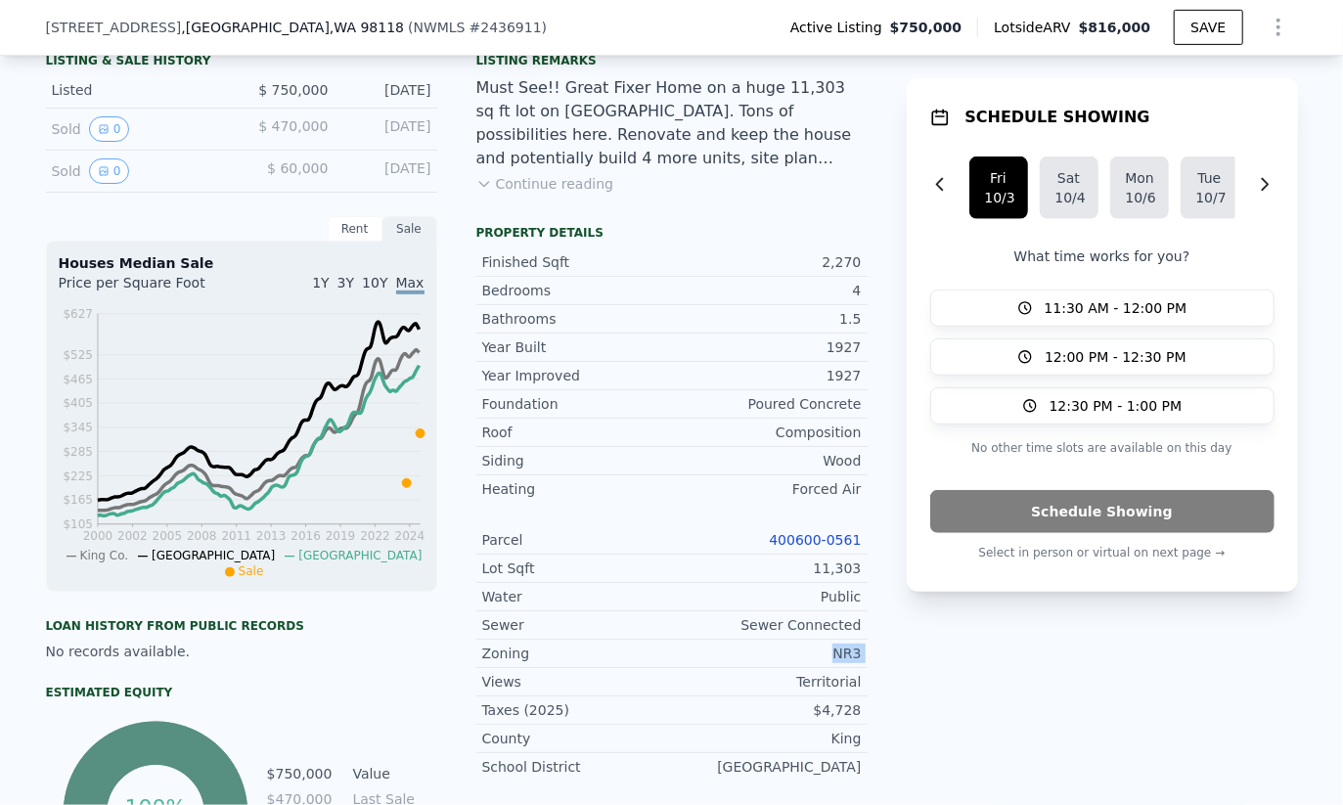
click at [849, 655] on div "NR3" at bounding box center [767, 654] width 190 height 20
click at [850, 655] on div "NR3" at bounding box center [767, 654] width 190 height 20
click at [883, 657] on div "LISTING & SALE HISTORY Listed $ 750,000 Sep 24, 2025 Sold 0 $ 470,000 Aug 27, 2…" at bounding box center [672, 613] width 1252 height 1137
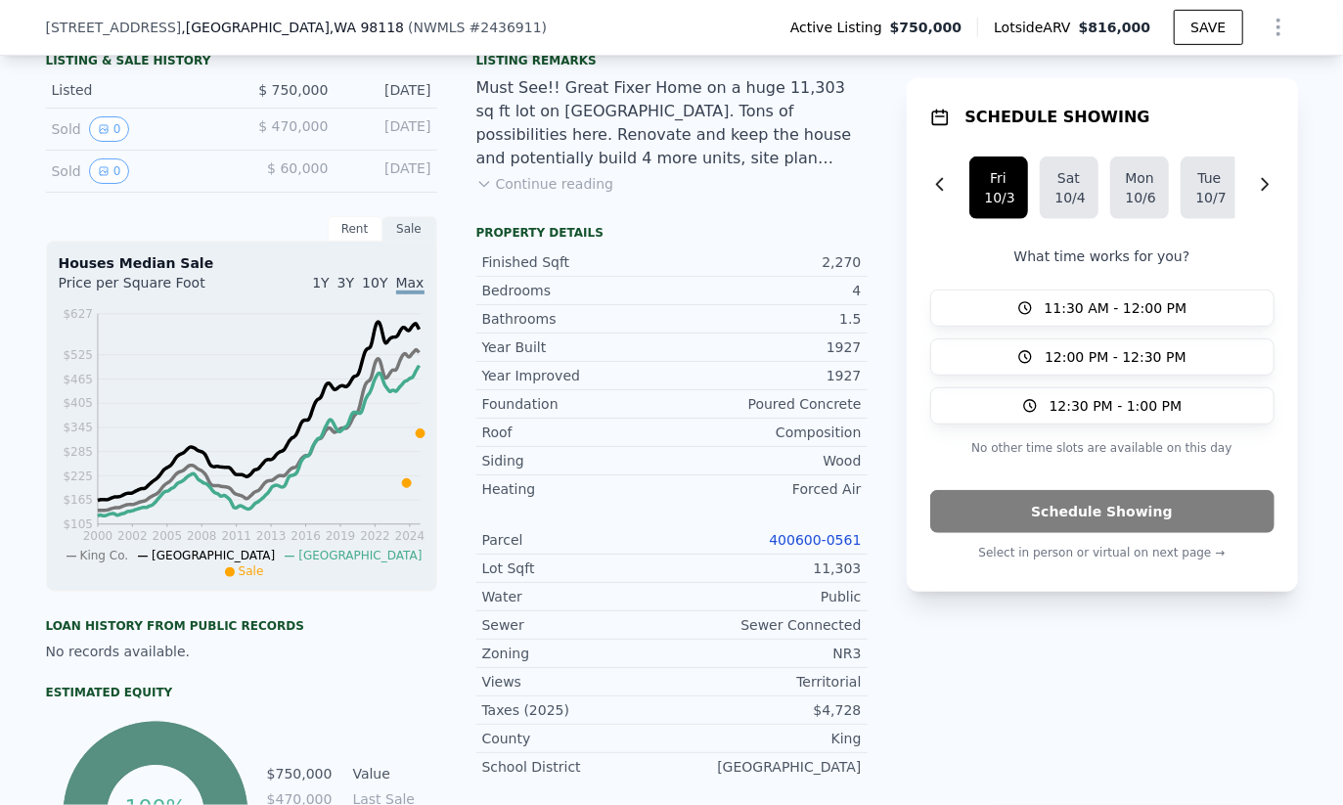
click at [869, 655] on div "LISTING & SALE HISTORY Listed $ 750,000 Sep 24, 2025 Sold 0 $ 470,000 Aug 27, 2…" at bounding box center [672, 613] width 1252 height 1137
click at [866, 656] on div "LISTING & SALE HISTORY Listed $ 750,000 Sep 24, 2025 Sold 0 $ 470,000 Aug 27, 2…" at bounding box center [672, 613] width 1252 height 1137
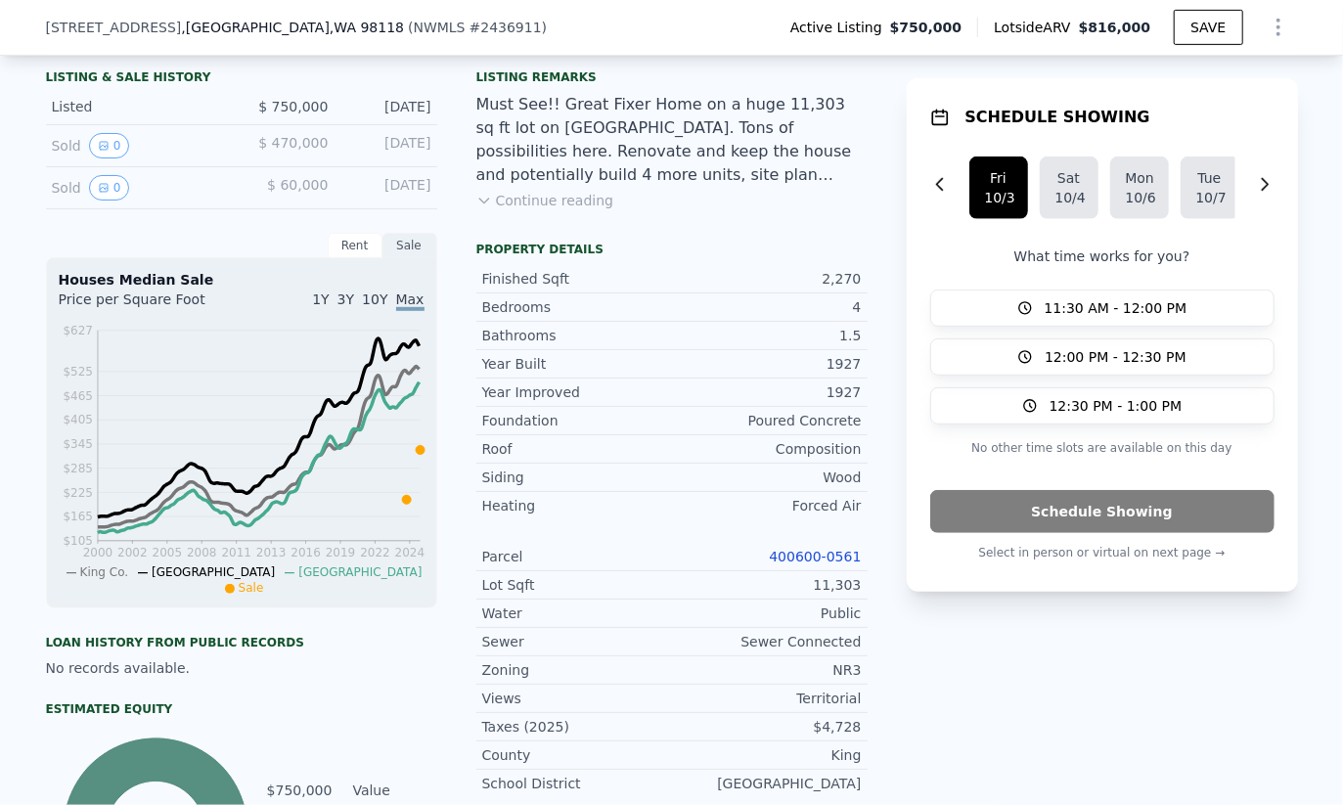
scroll to position [470, 0]
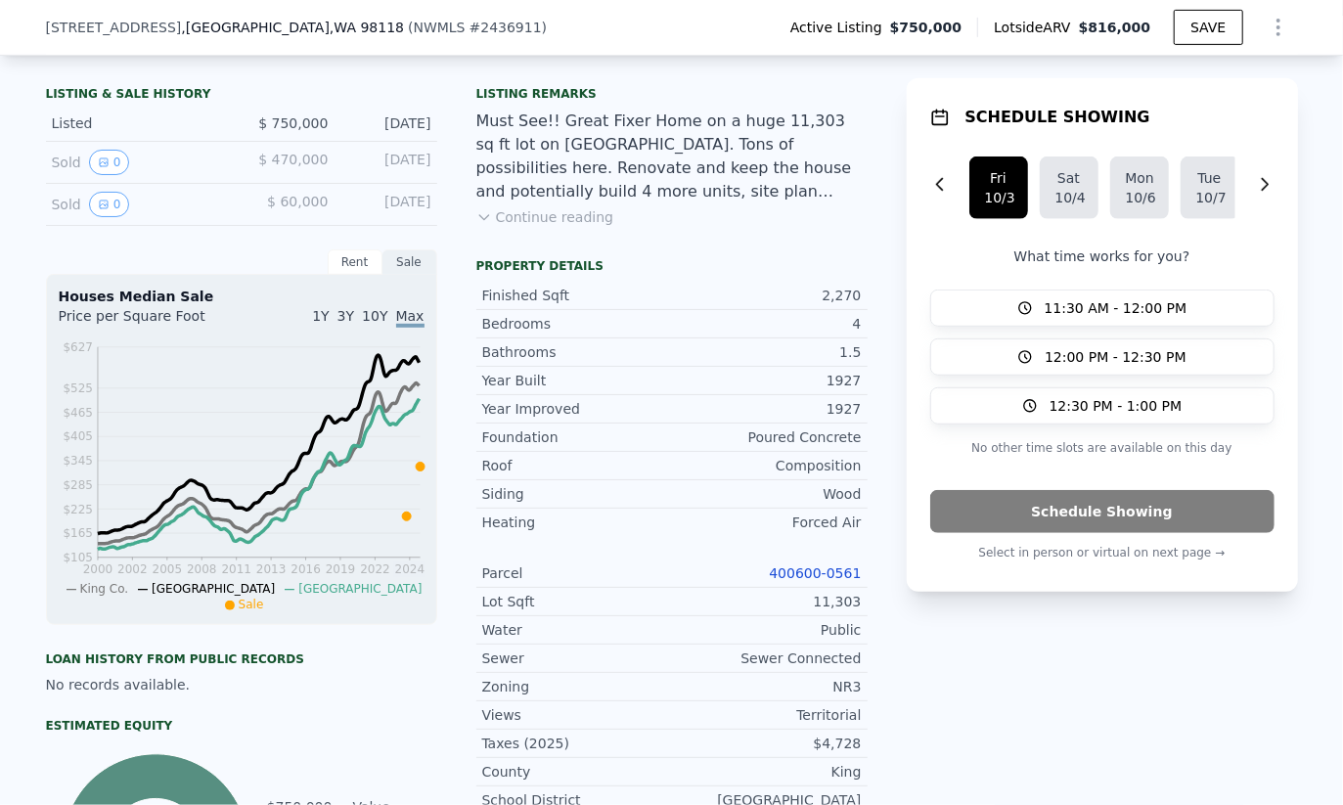
click at [832, 599] on div "11,303" at bounding box center [767, 602] width 190 height 20
click at [833, 603] on div "11,303" at bounding box center [767, 602] width 190 height 20
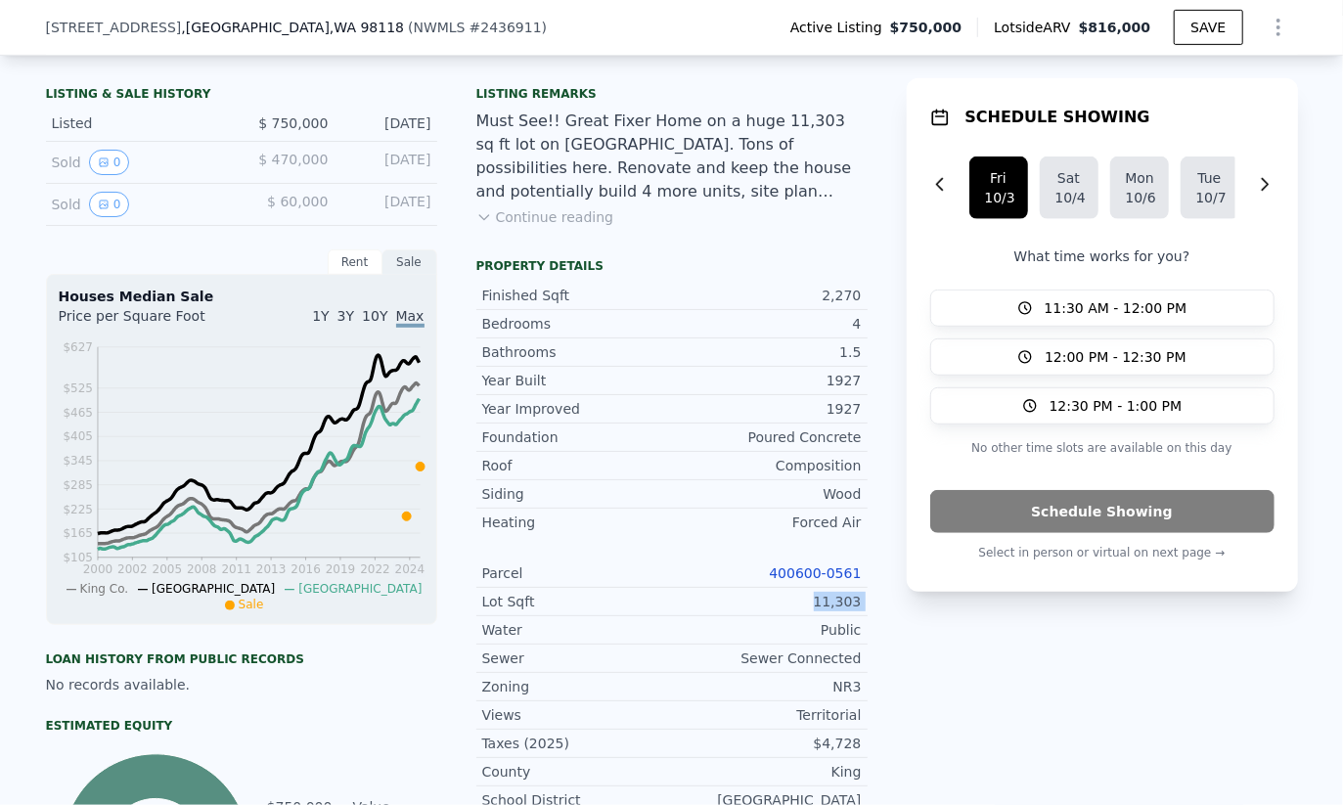
click at [810, 605] on div "11,303" at bounding box center [767, 602] width 190 height 20
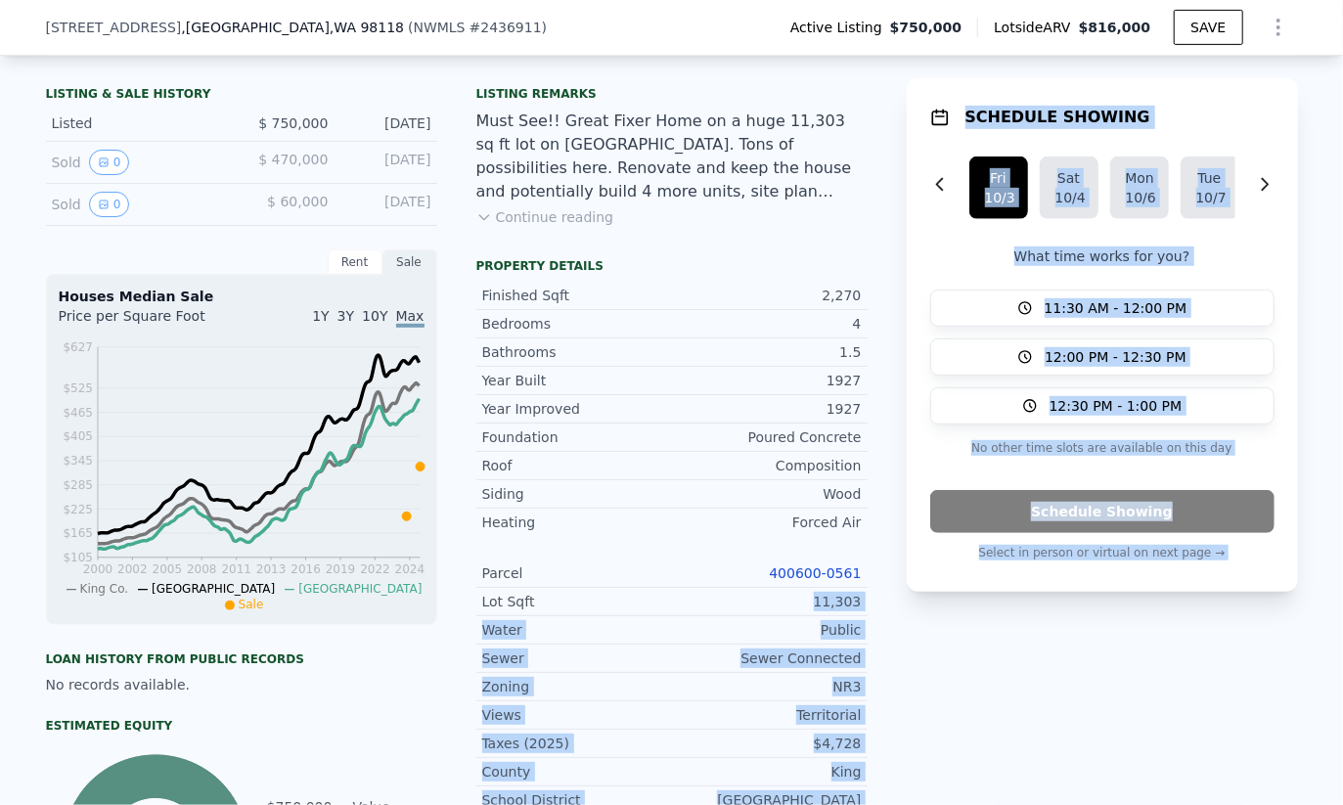
drag, startPoint x: 810, startPoint y: 605, endPoint x: 902, endPoint y: 607, distance: 92.0
click at [905, 607] on div "LISTING & SALE HISTORY Listed $ 750,000 Sep 24, 2025 Sold 0 $ 470,000 Aug 27, 2…" at bounding box center [672, 646] width 1252 height 1137
click at [887, 607] on div "LISTING & SALE HISTORY Listed $ 750,000 Sep 24, 2025 Sold 0 $ 470,000 Aug 27, 2…" at bounding box center [672, 646] width 1252 height 1137
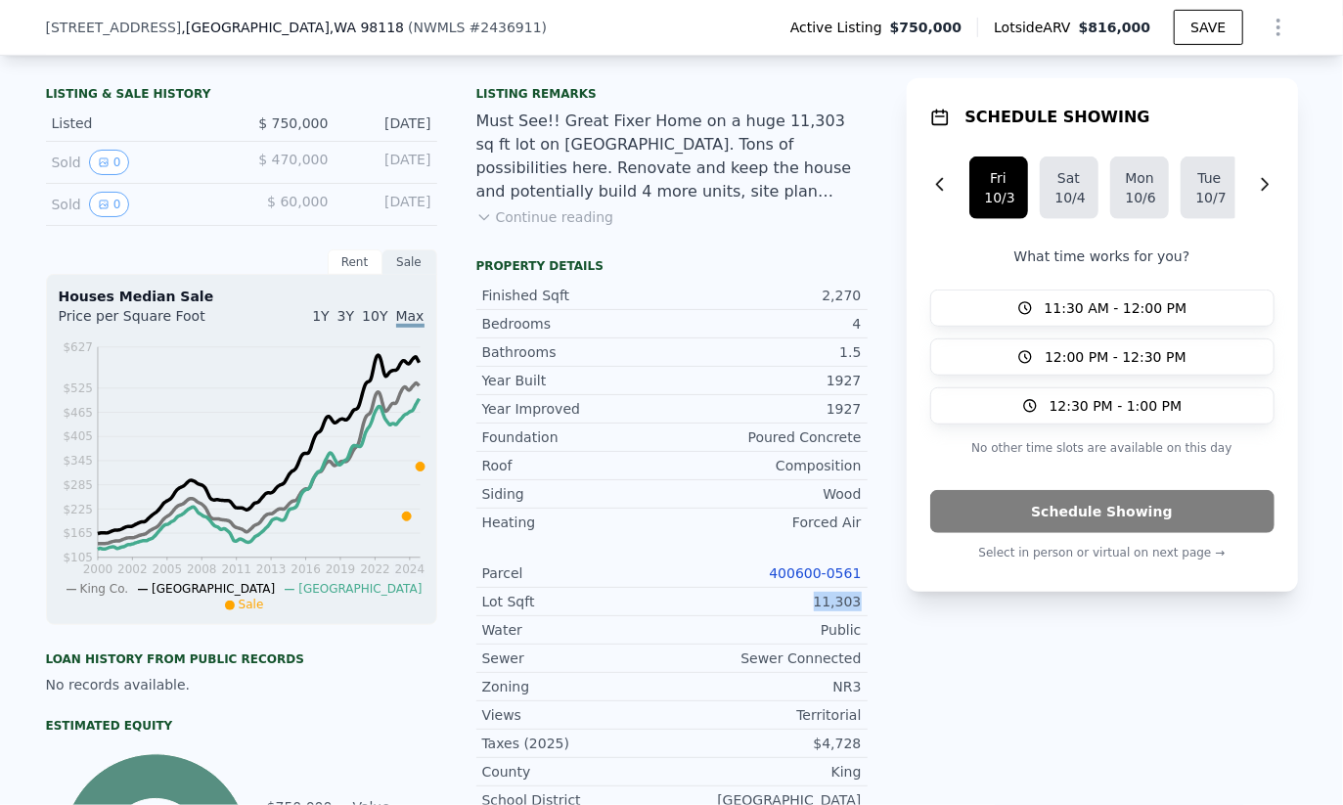
drag, startPoint x: 858, startPoint y: 608, endPoint x: 808, endPoint y: 605, distance: 50.0
click at [808, 605] on div "LISTING & SALE HISTORY Listed $ 750,000 Sep 24, 2025 Sold 0 $ 470,000 Aug 27, 2…" at bounding box center [672, 646] width 1252 height 1137
click at [808, 605] on div "11,303" at bounding box center [767, 602] width 190 height 20
drag, startPoint x: 806, startPoint y: 604, endPoint x: 860, endPoint y: 606, distance: 53.8
click at [860, 606] on div "Lot Sqft 11,303" at bounding box center [671, 602] width 391 height 28
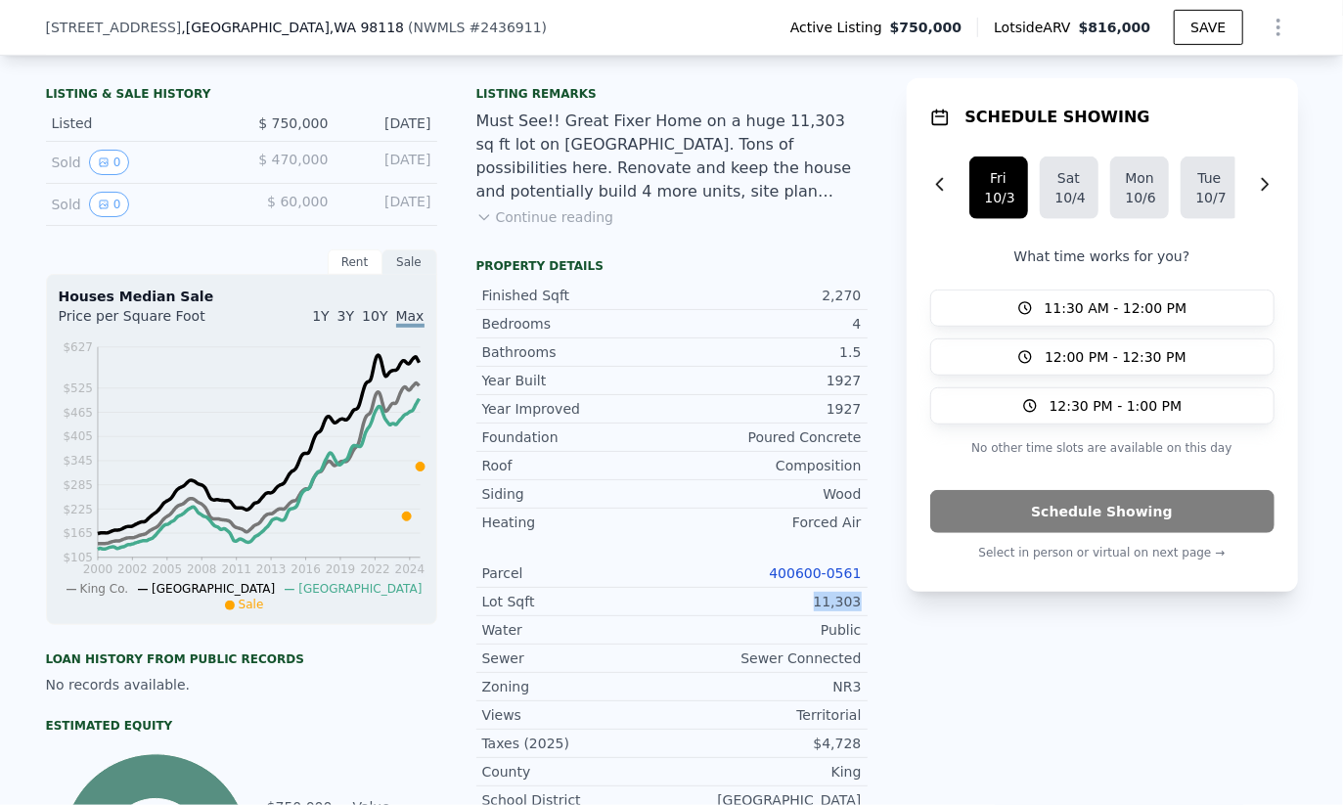
click at [860, 606] on div "Lot Sqft 11,303" at bounding box center [671, 602] width 391 height 28
click at [859, 607] on div "Lot Sqft 11,303" at bounding box center [671, 602] width 391 height 28
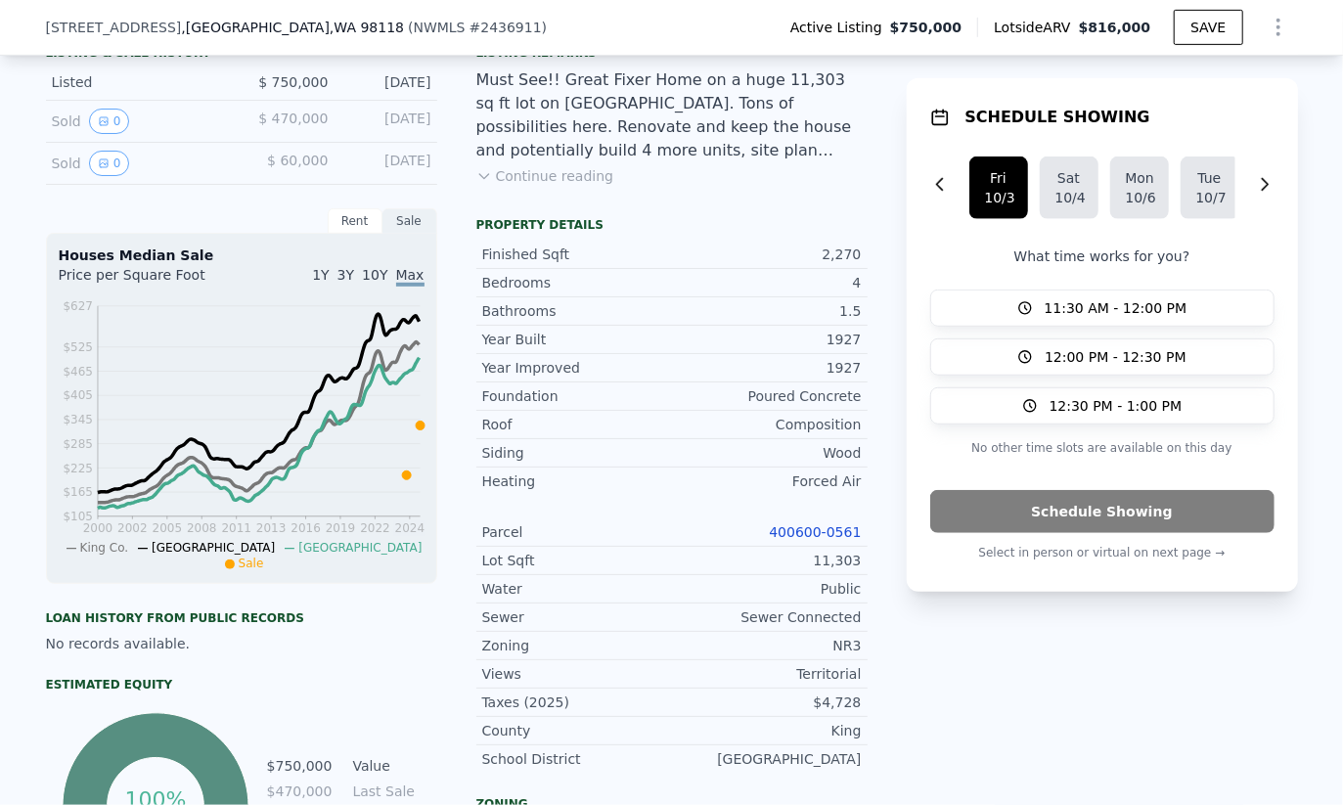
scroll to position [520, 0]
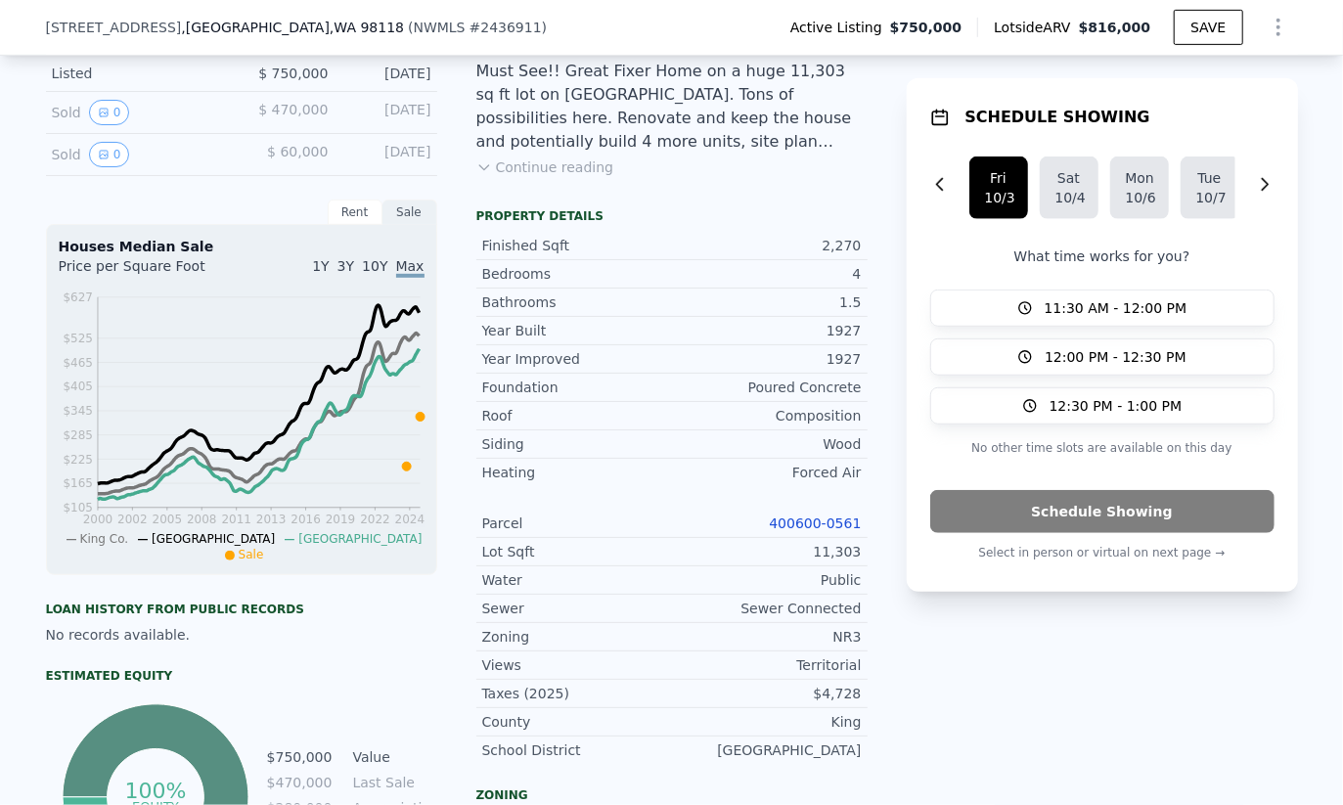
click at [848, 556] on div "11,303" at bounding box center [767, 552] width 190 height 20
click at [834, 641] on div "NR3" at bounding box center [767, 637] width 190 height 20
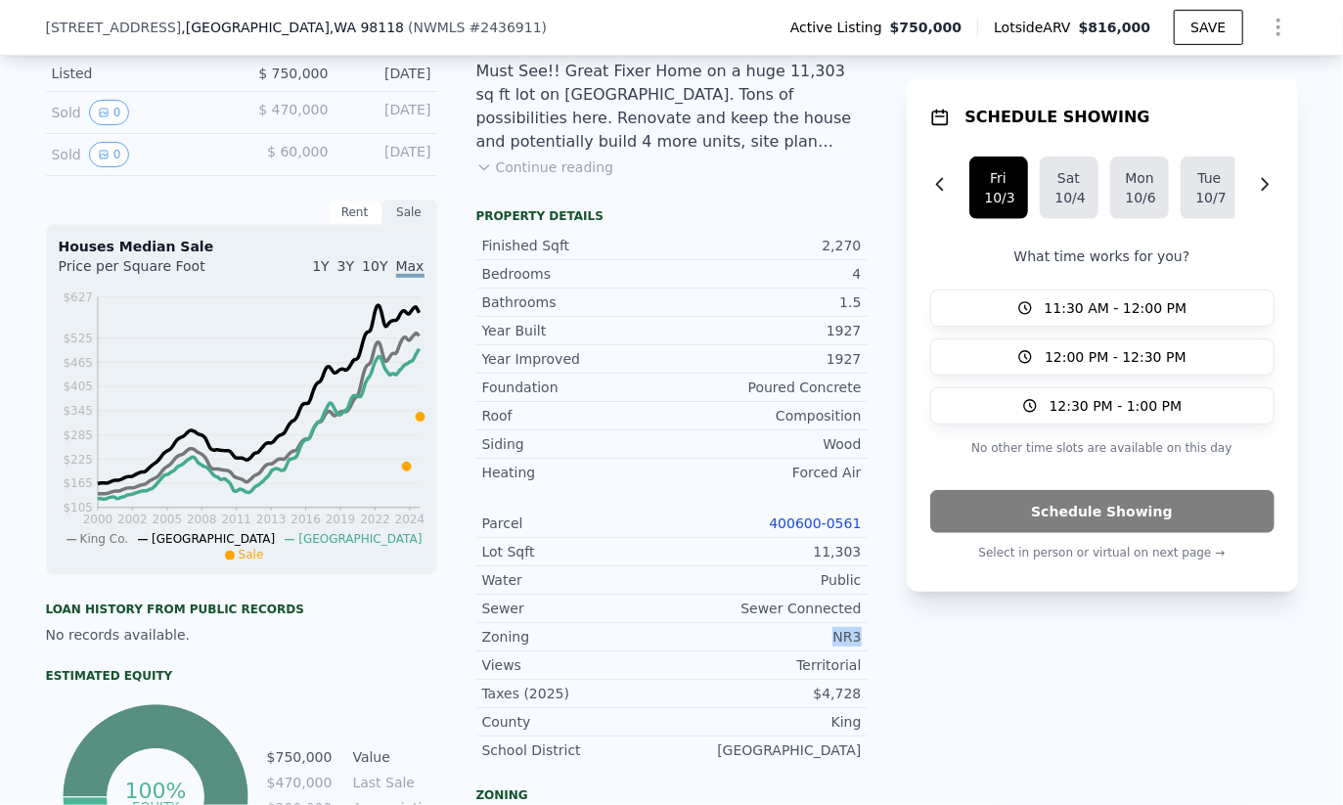
click at [834, 641] on div "NR3" at bounding box center [767, 637] width 190 height 20
click at [823, 560] on div "11,303" at bounding box center [767, 552] width 190 height 20
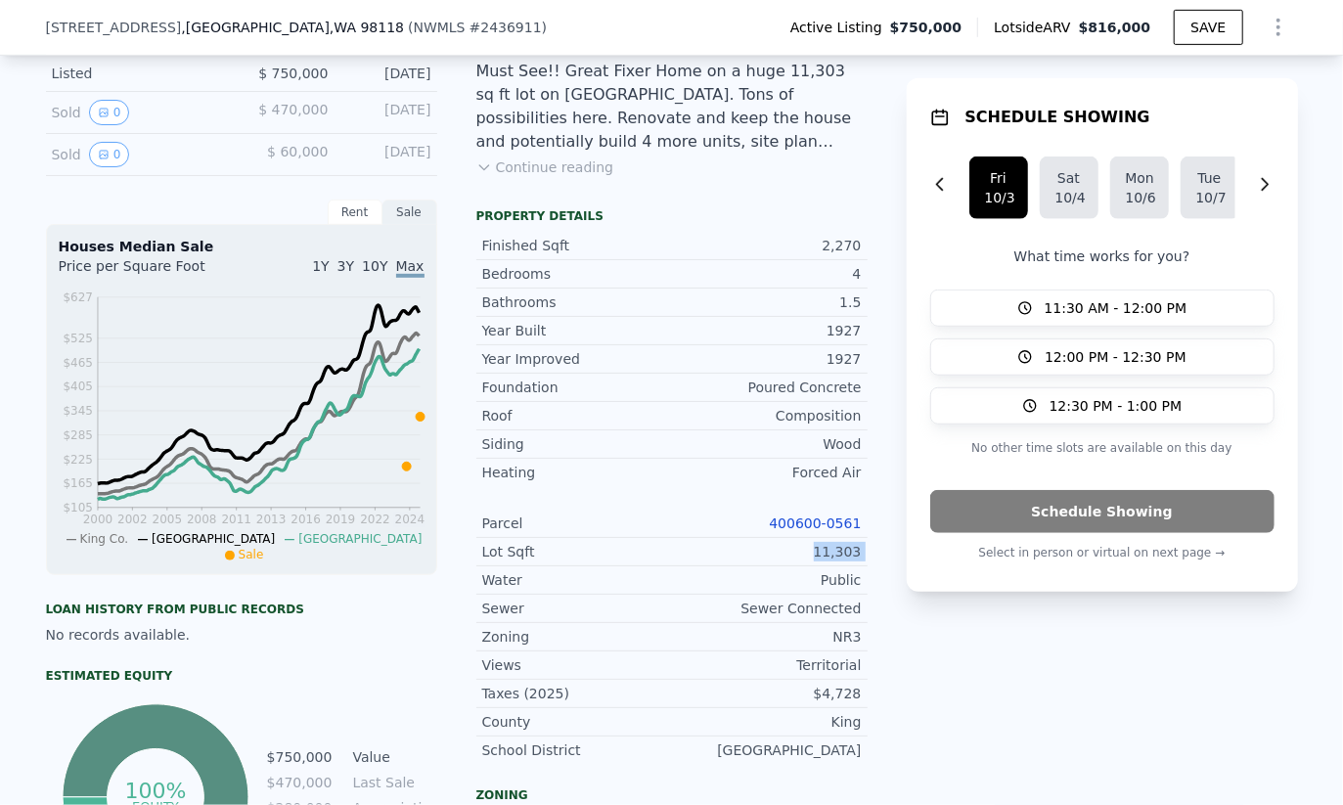
click at [832, 561] on div "11,303" at bounding box center [767, 552] width 190 height 20
click at [834, 561] on div "11,303" at bounding box center [767, 552] width 190 height 20
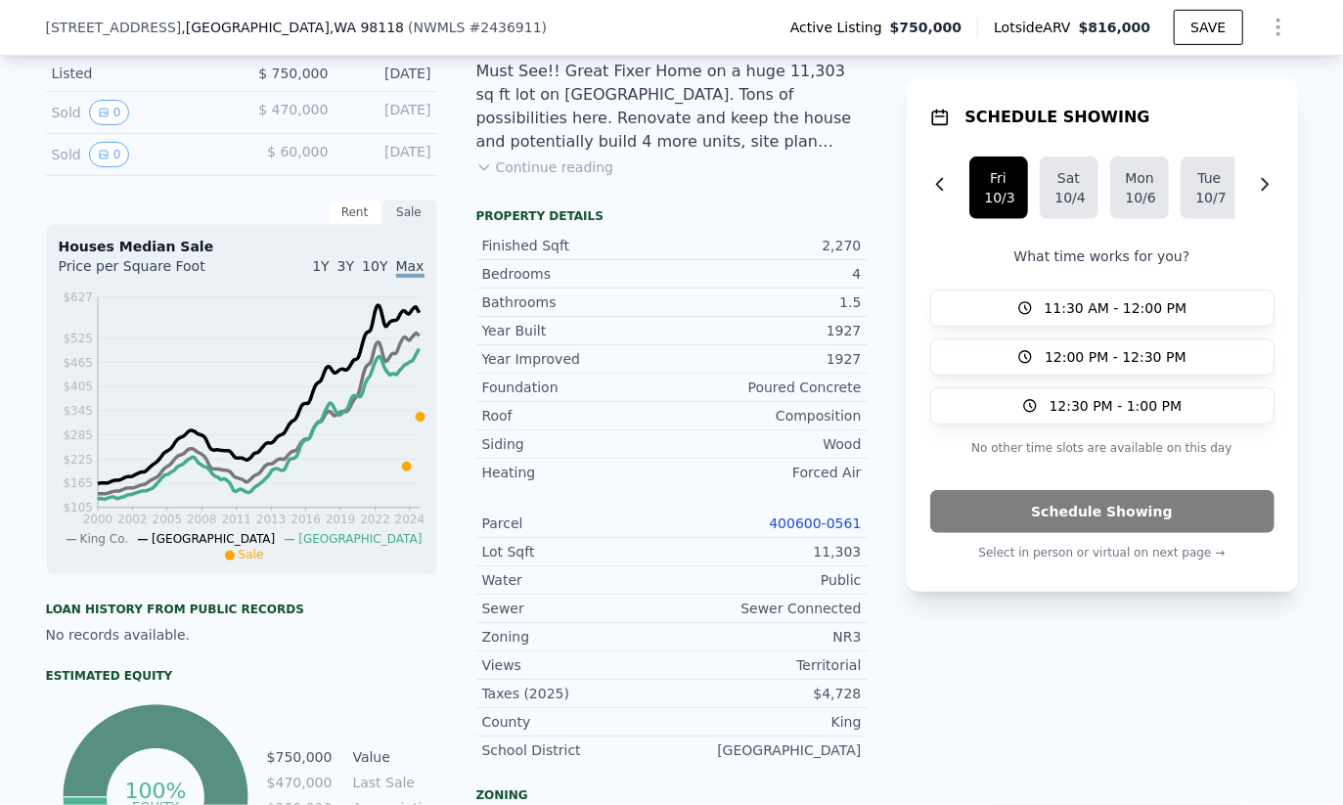
click at [837, 651] on div "Zoning NR3" at bounding box center [671, 637] width 391 height 28
click at [837, 645] on div "NR3" at bounding box center [767, 637] width 190 height 20
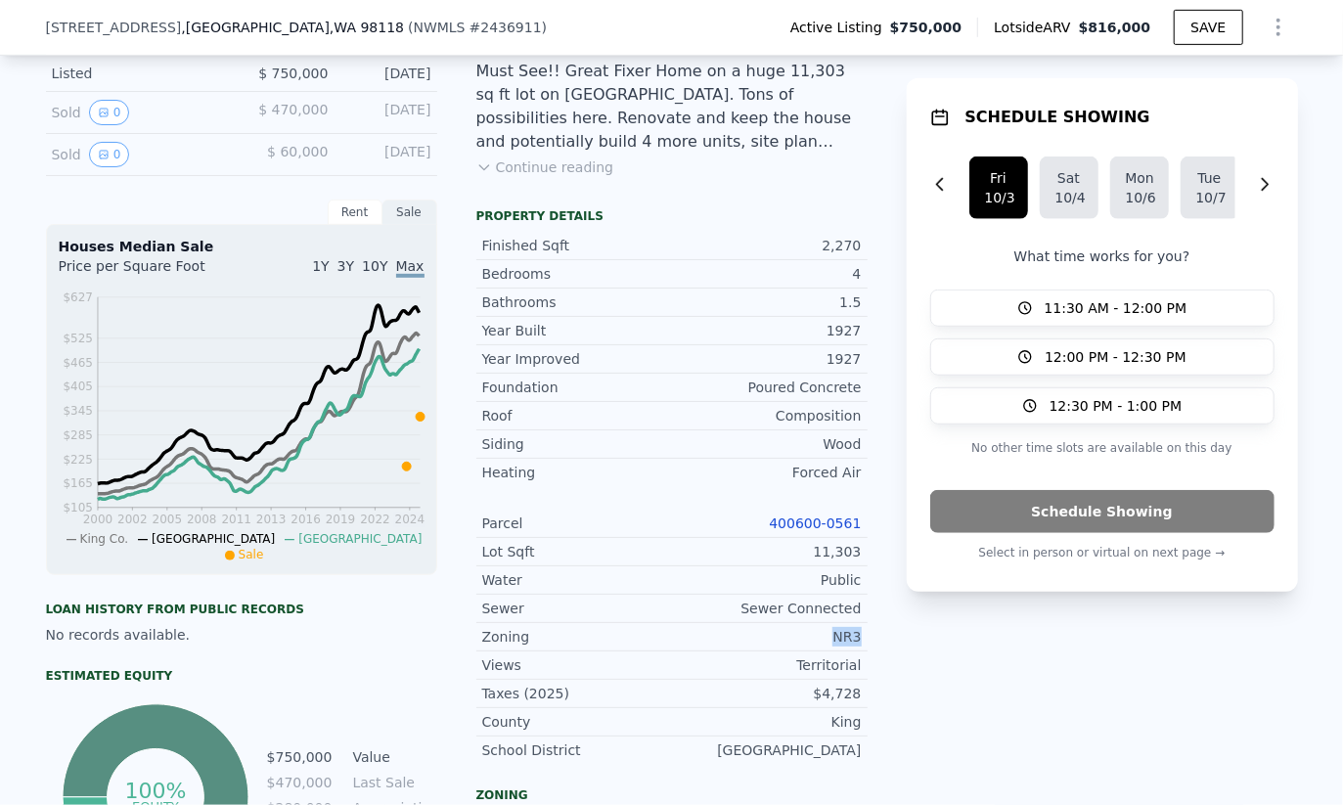
click at [837, 645] on div "NR3" at bounding box center [767, 637] width 190 height 20
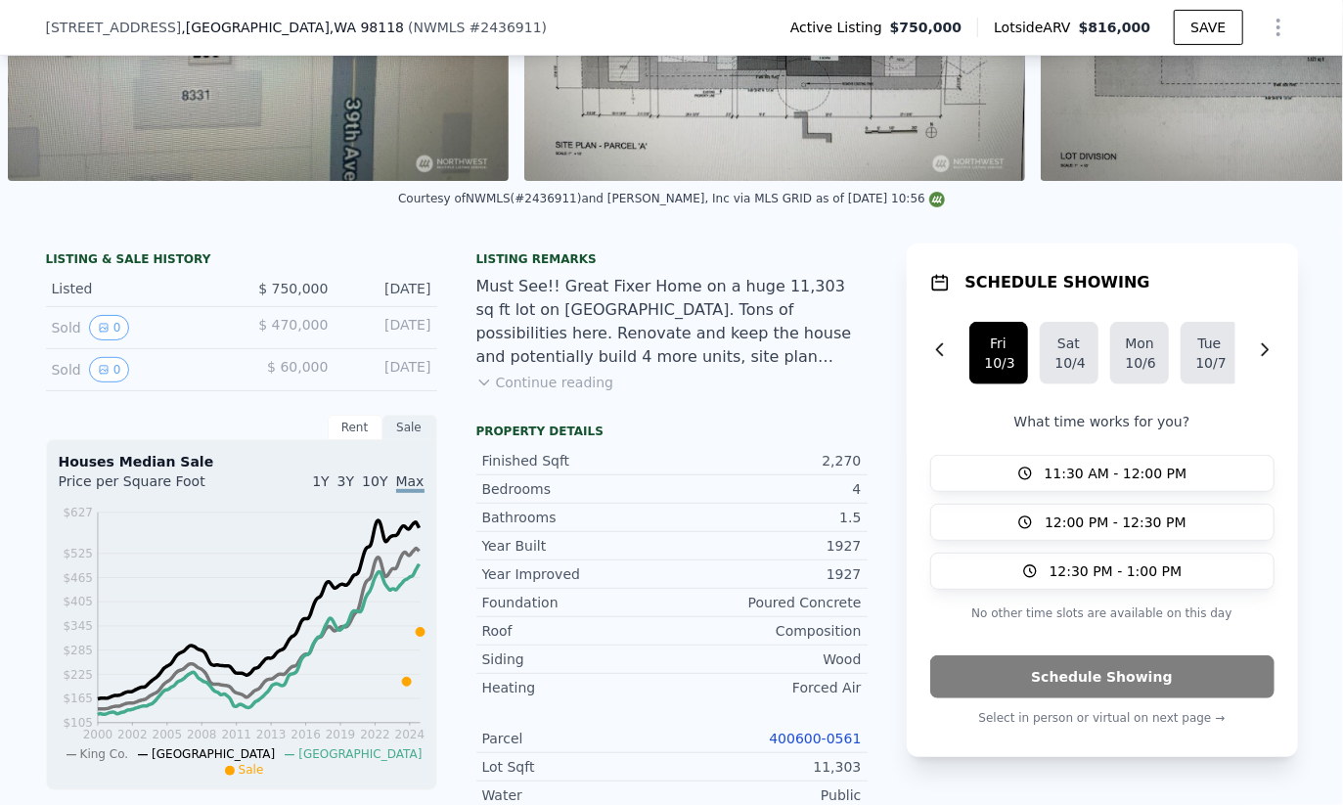
scroll to position [314, 0]
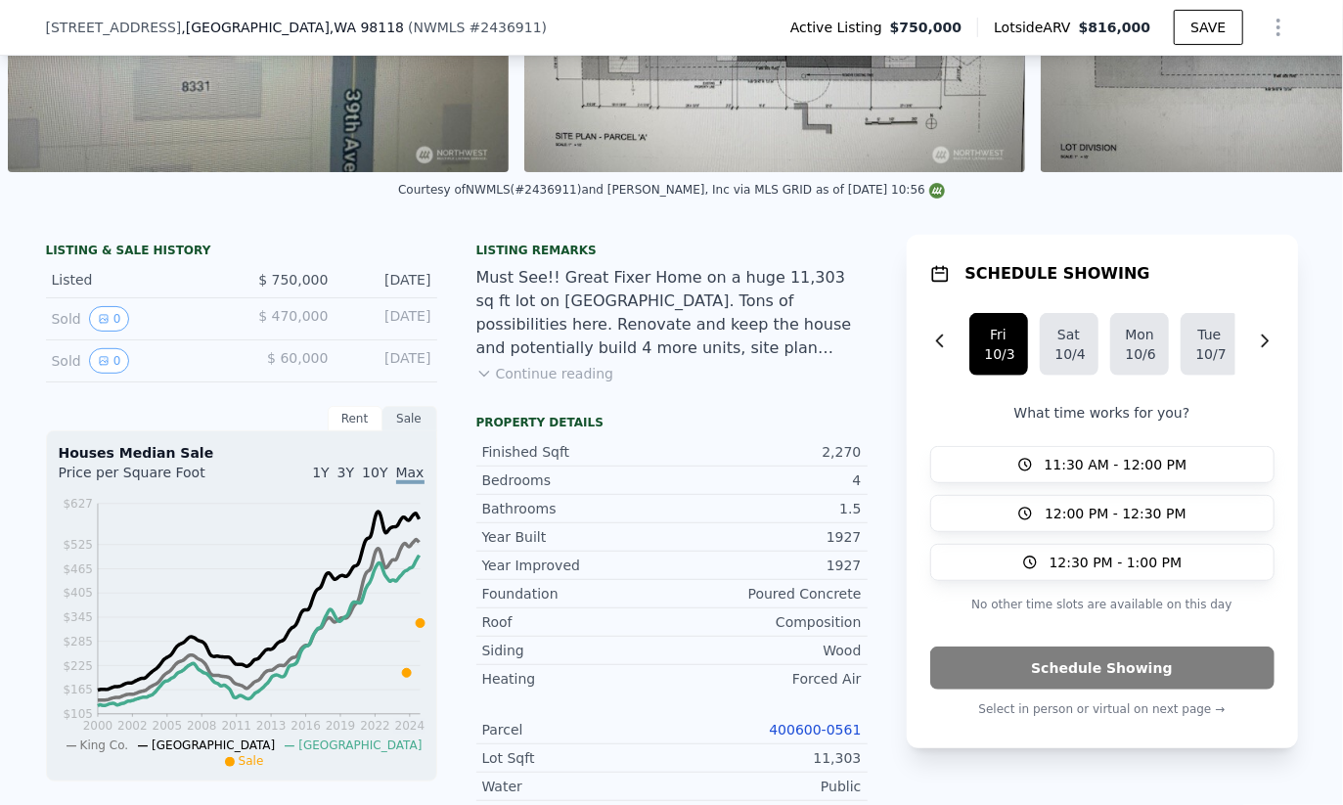
click at [778, 733] on link "400600-0561" at bounding box center [815, 730] width 92 height 16
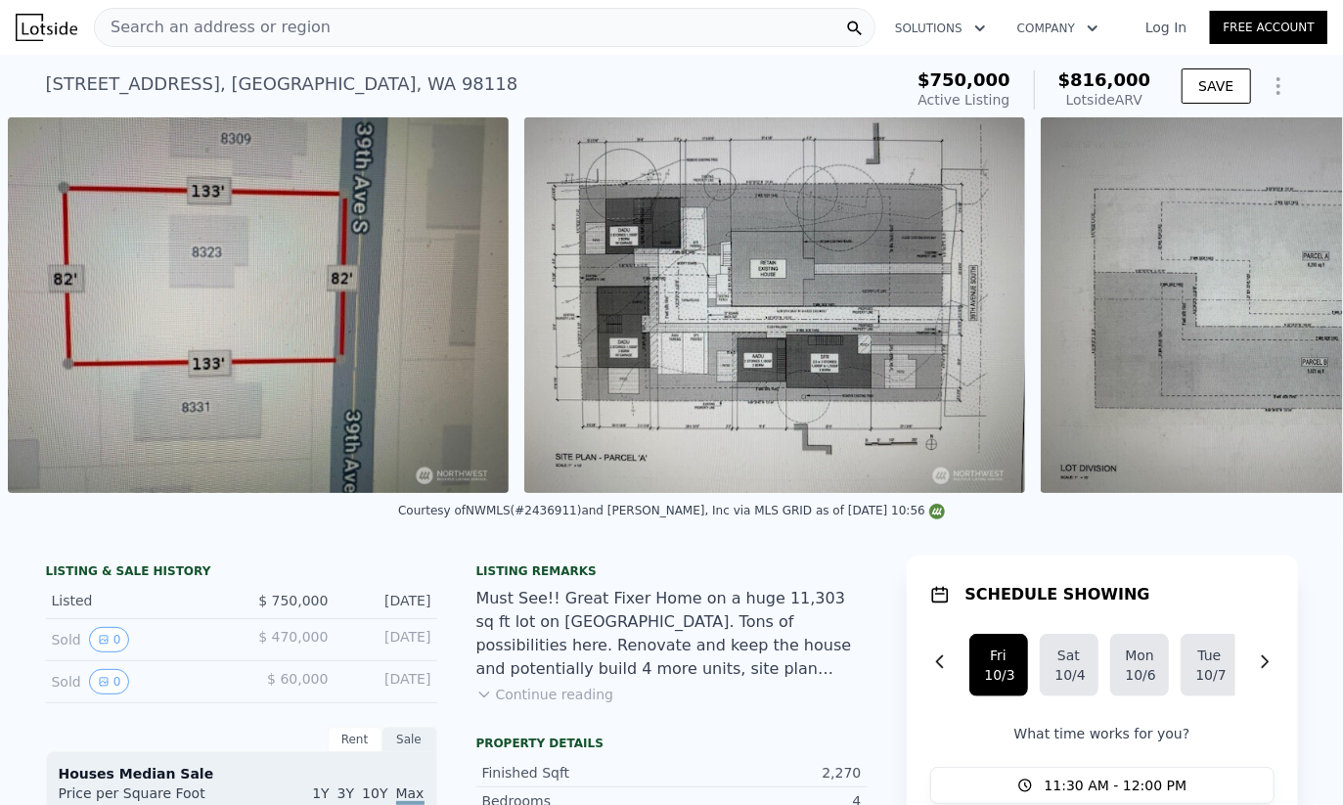
scroll to position [0, 9674]
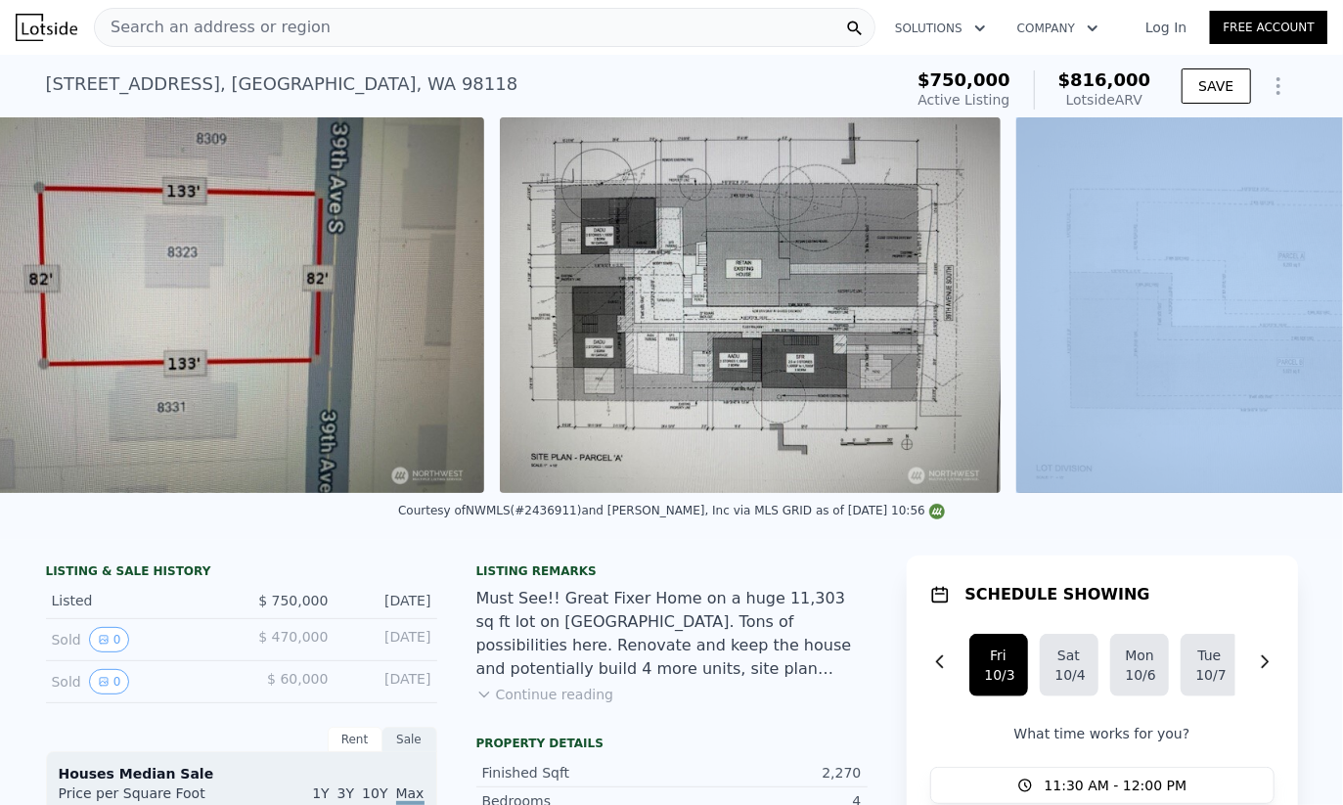
scroll to position [0, 9890]
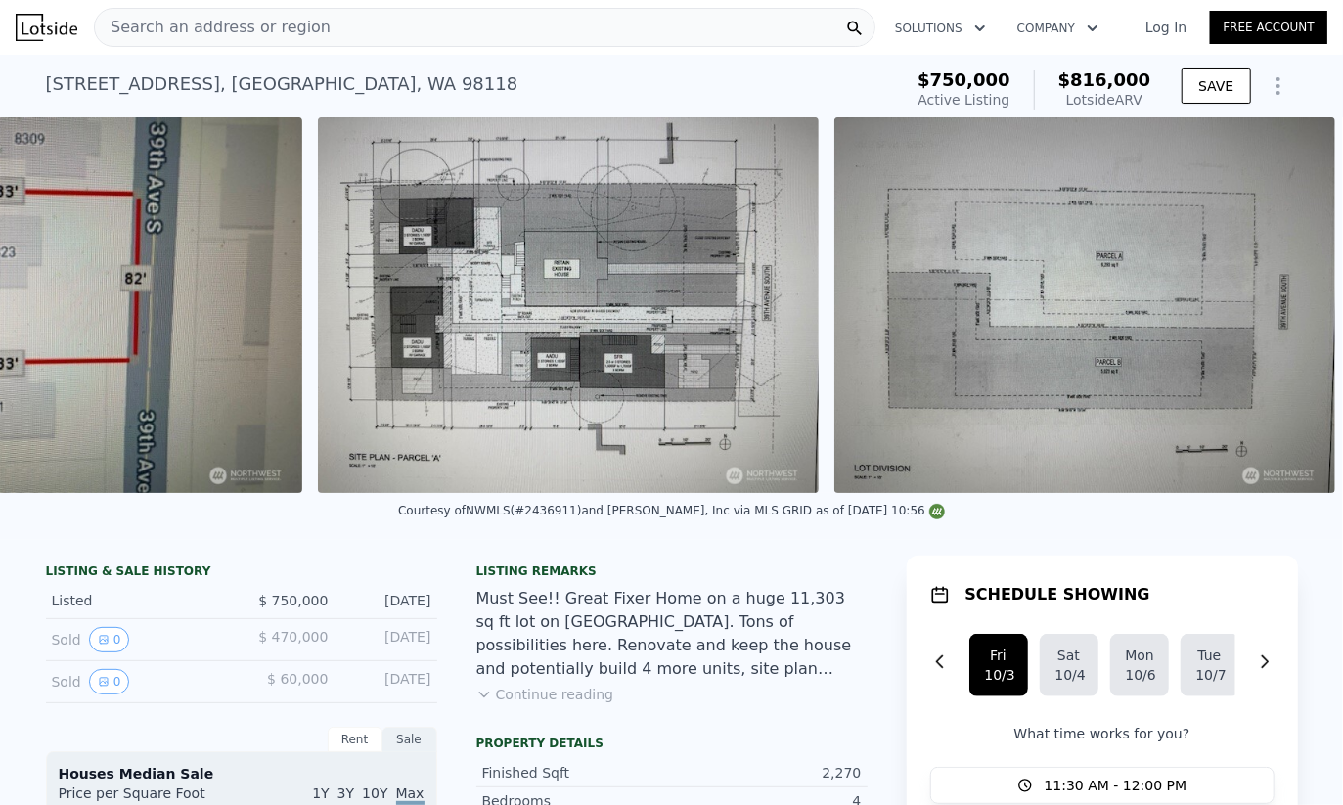
click at [1209, 526] on div "Courtesy of NWMLS (#2436911) and John L. Scott, Inc via MLS GRID as of 10/01/20…" at bounding box center [671, 516] width 1343 height 47
click at [629, 366] on img at bounding box center [568, 305] width 501 height 376
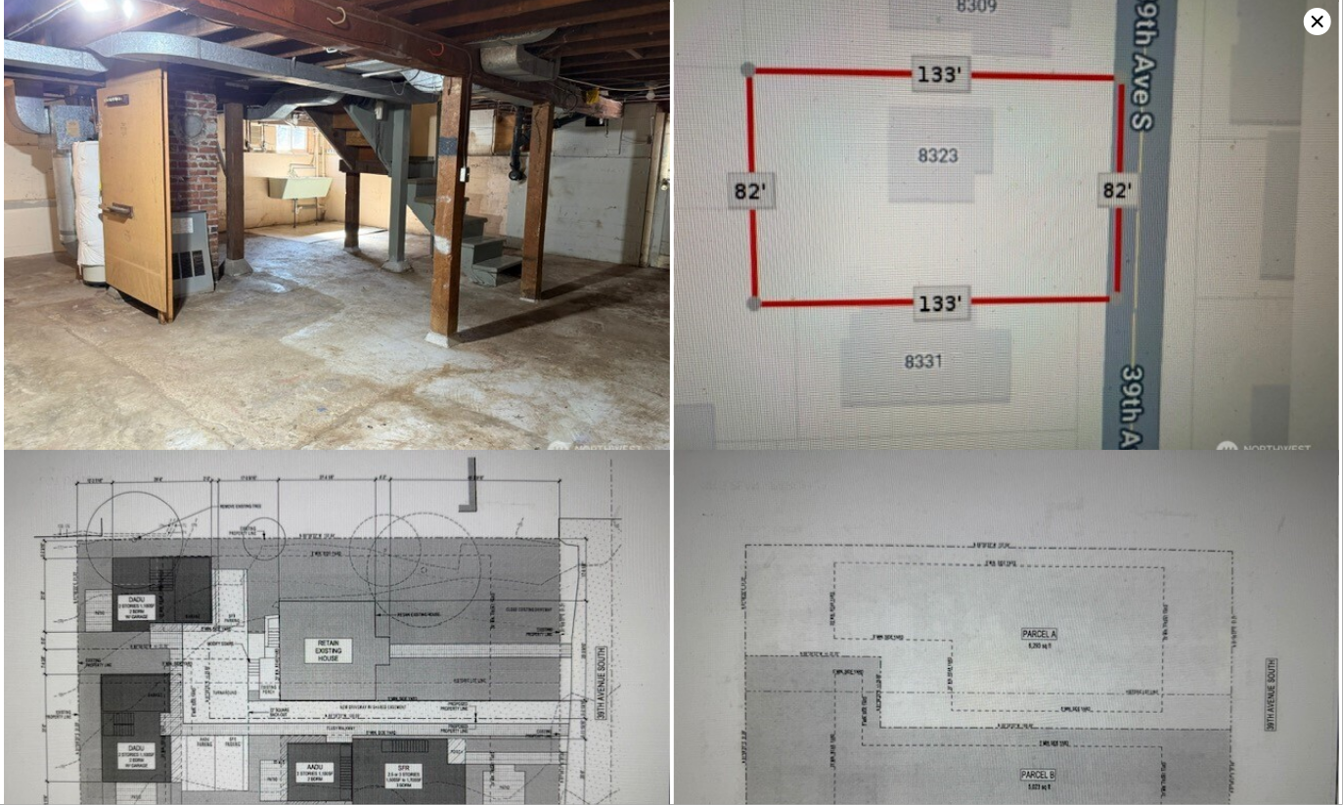
scroll to position [3951, 0]
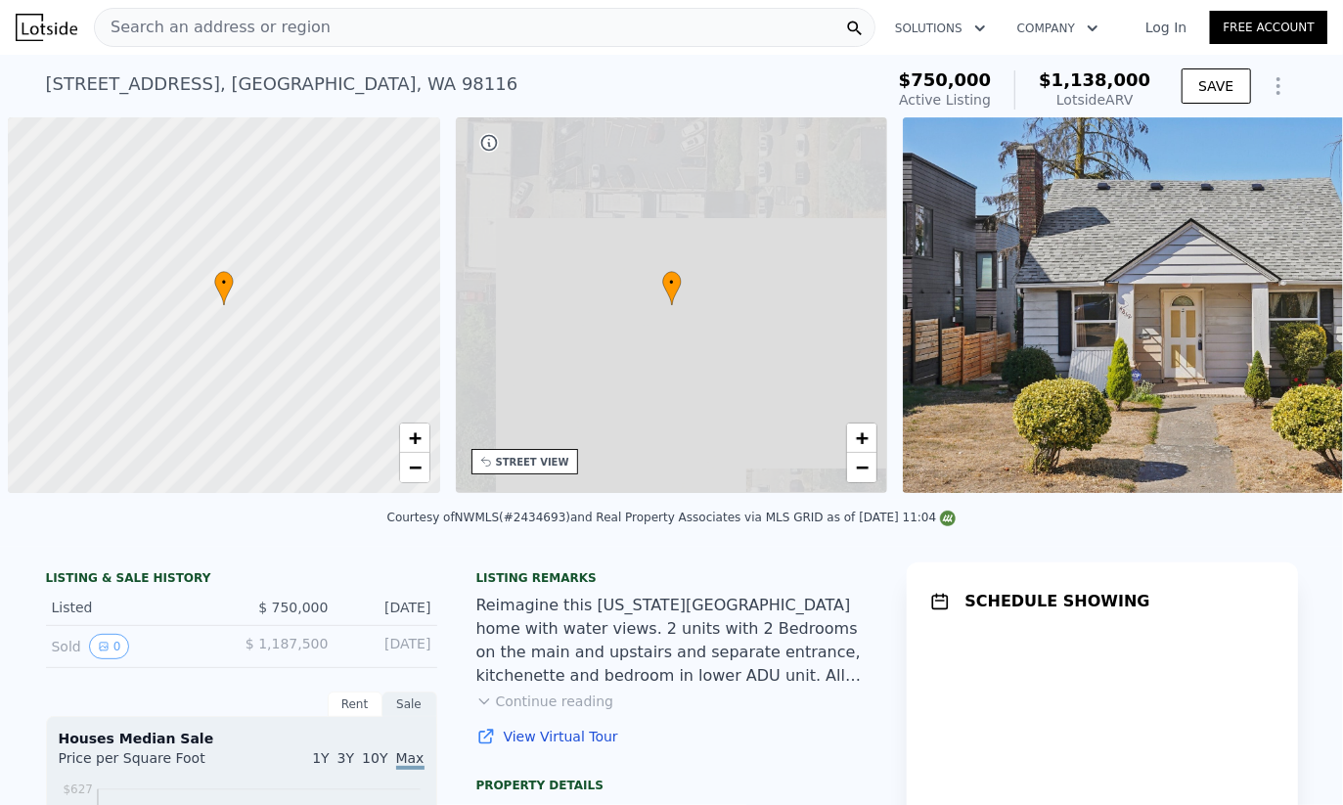
scroll to position [0, 8]
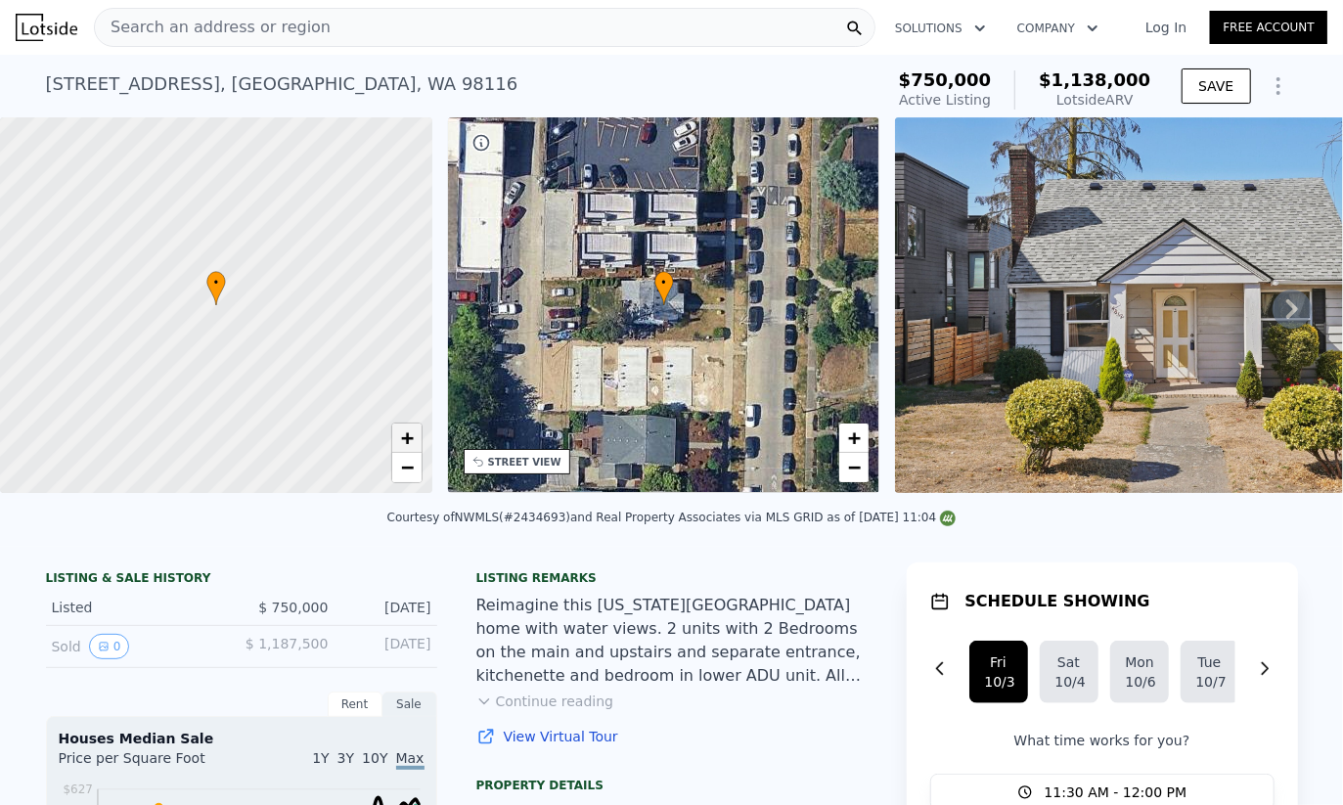
click at [404, 439] on span "+" at bounding box center [406, 437] width 13 height 24
drag, startPoint x: 36, startPoint y: 83, endPoint x: 73, endPoint y: 85, distance: 37.2
click at [73, 85] on div "4817 42nd Ave SW , Seattle , WA 98116 Active at $750k (~ARV $1.138m ) $750,000 …" at bounding box center [671, 86] width 1343 height 63
drag, startPoint x: 80, startPoint y: 86, endPoint x: 20, endPoint y: 86, distance: 60.6
click at [20, 86] on div "4817 42nd Ave SW , Seattle , WA 98116 Active at $750k (~ARV $1.138m ) $750,000 …" at bounding box center [671, 86] width 1343 height 63
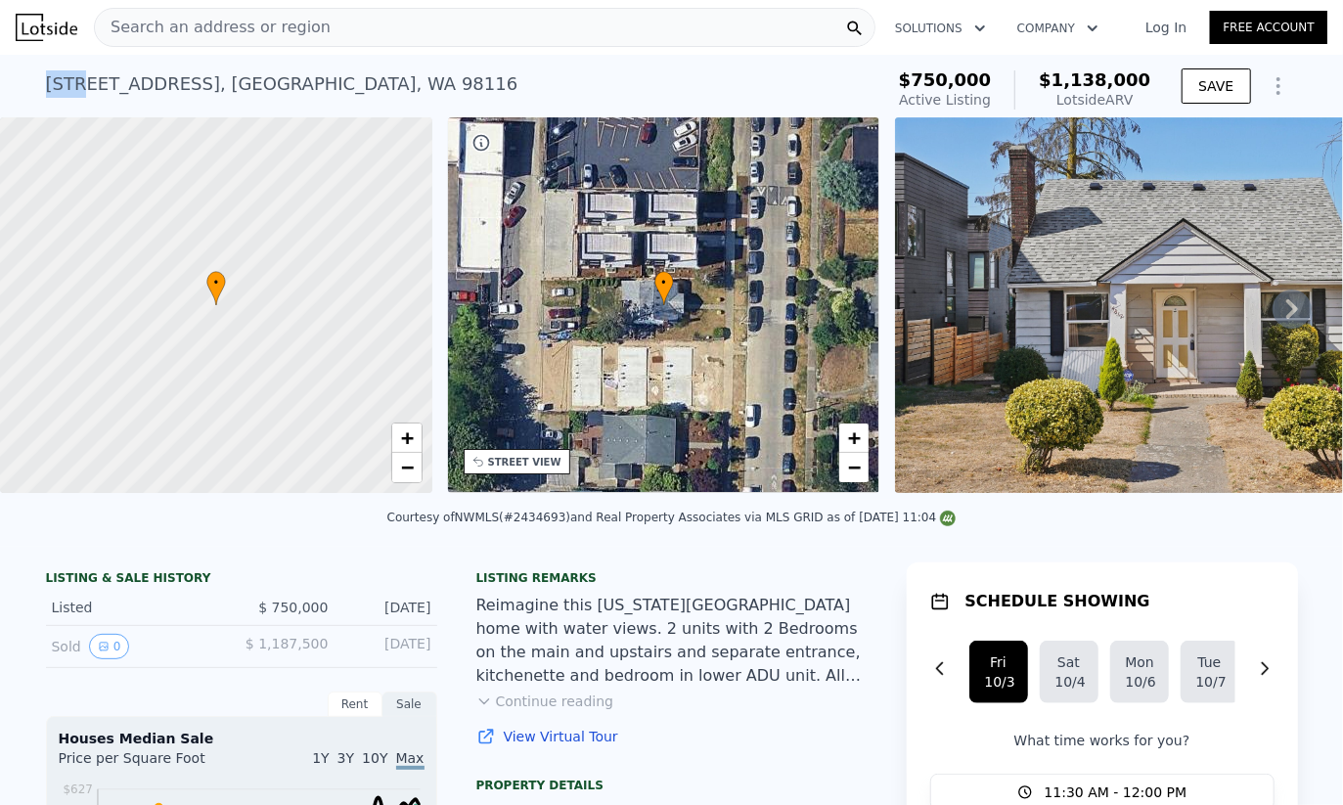
copy div "4817"
click at [653, 350] on div "• + −" at bounding box center [664, 305] width 432 height 376
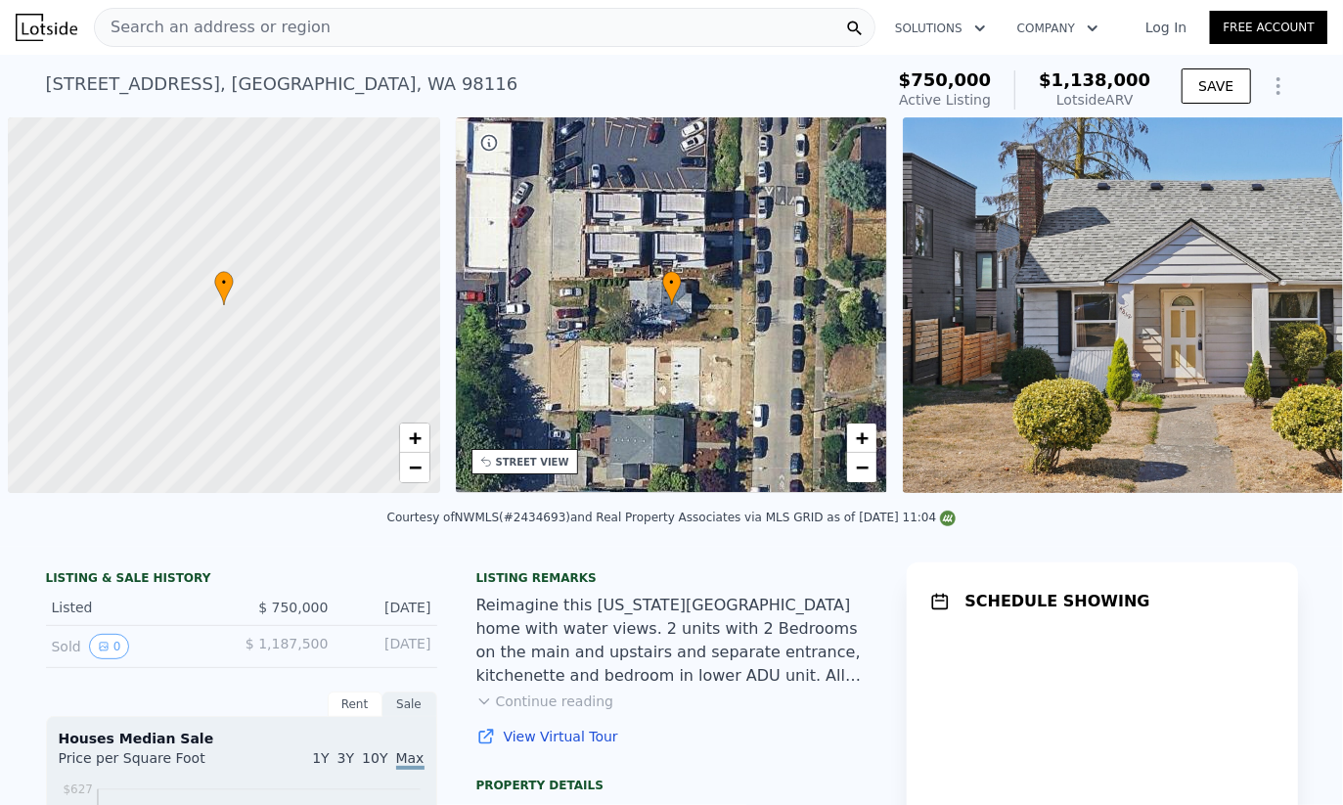
scroll to position [0, 8]
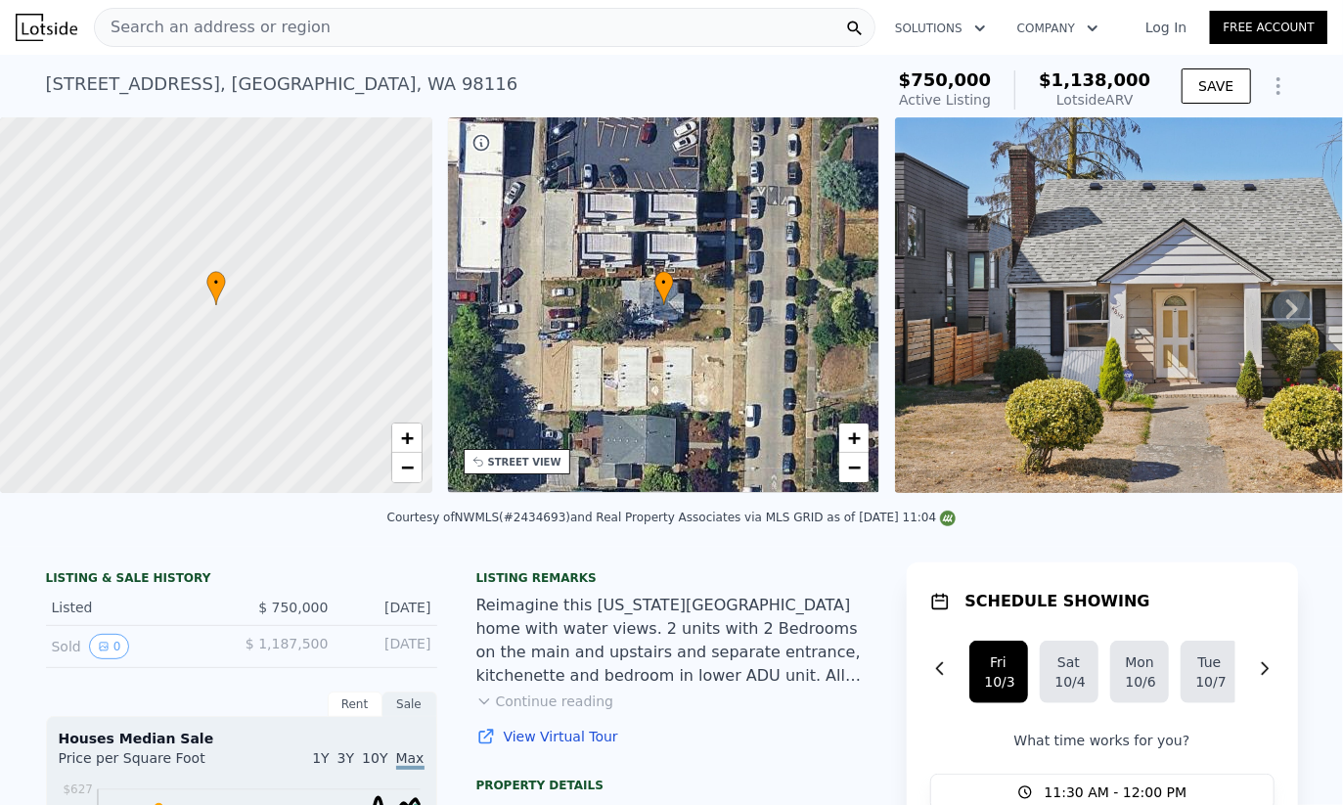
click at [116, 498] on div "• + −" at bounding box center [216, 308] width 432 height 382
click at [125, 497] on div "• + −" at bounding box center [216, 308] width 432 height 382
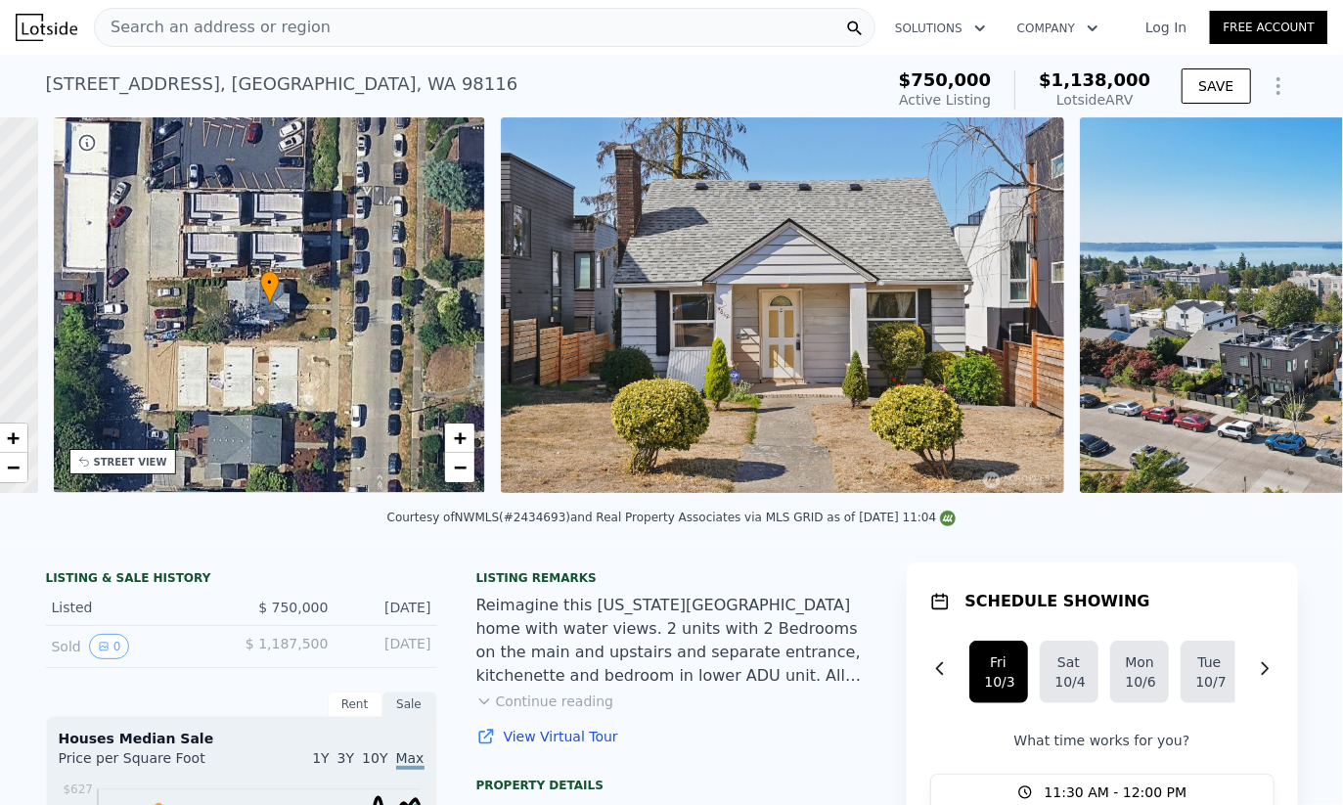
scroll to position [0, 455]
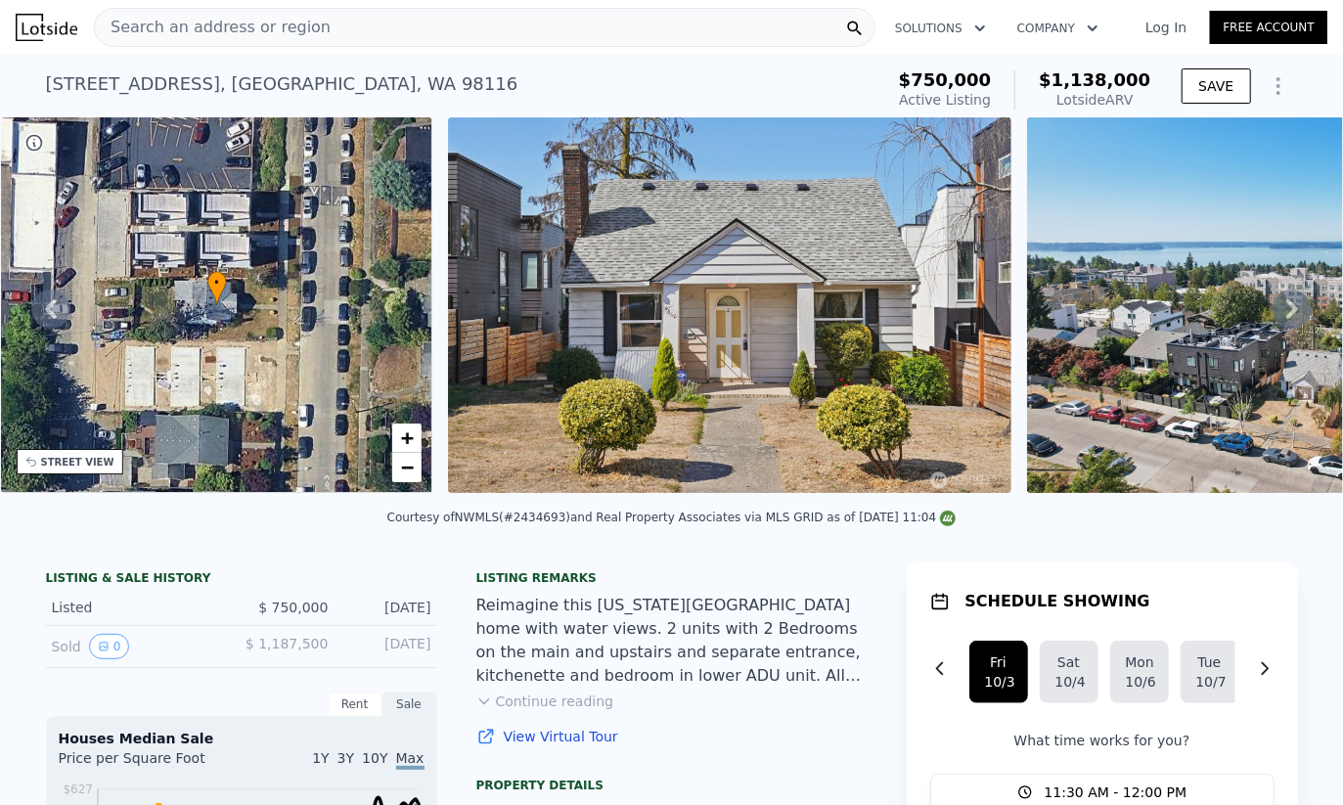
click at [558, 711] on button "Continue reading" at bounding box center [545, 702] width 138 height 20
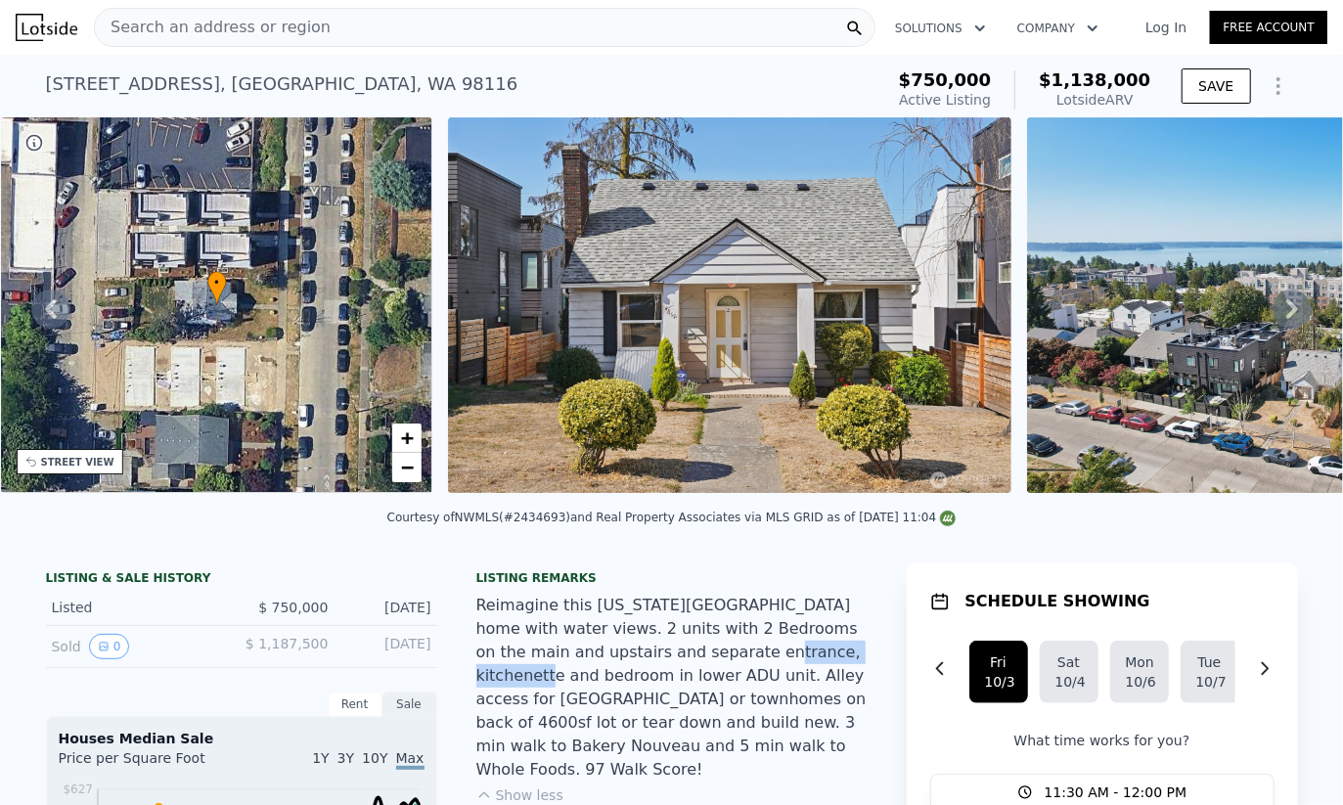
drag, startPoint x: 629, startPoint y: 661, endPoint x: 773, endPoint y: 661, distance: 143.8
click at [773, 661] on div "Reimagine this [US_STATE][GEOGRAPHIC_DATA] home with water views. 2 units with …" at bounding box center [671, 688] width 391 height 188
drag, startPoint x: 773, startPoint y: 661, endPoint x: 709, endPoint y: 664, distance: 63.6
click at [766, 660] on div "Reimagine this [US_STATE][GEOGRAPHIC_DATA] home with water views. 2 units with …" at bounding box center [671, 688] width 391 height 188
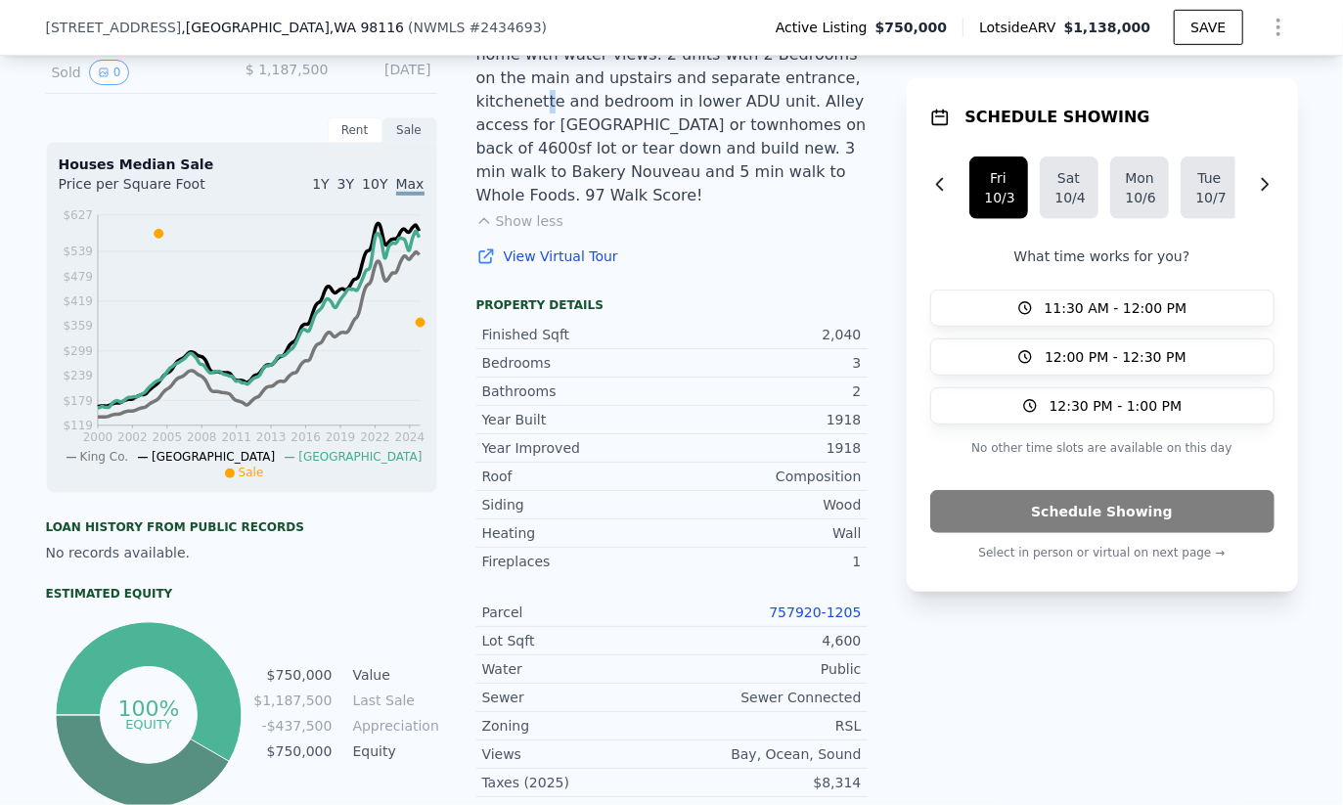
scroll to position [645, 0]
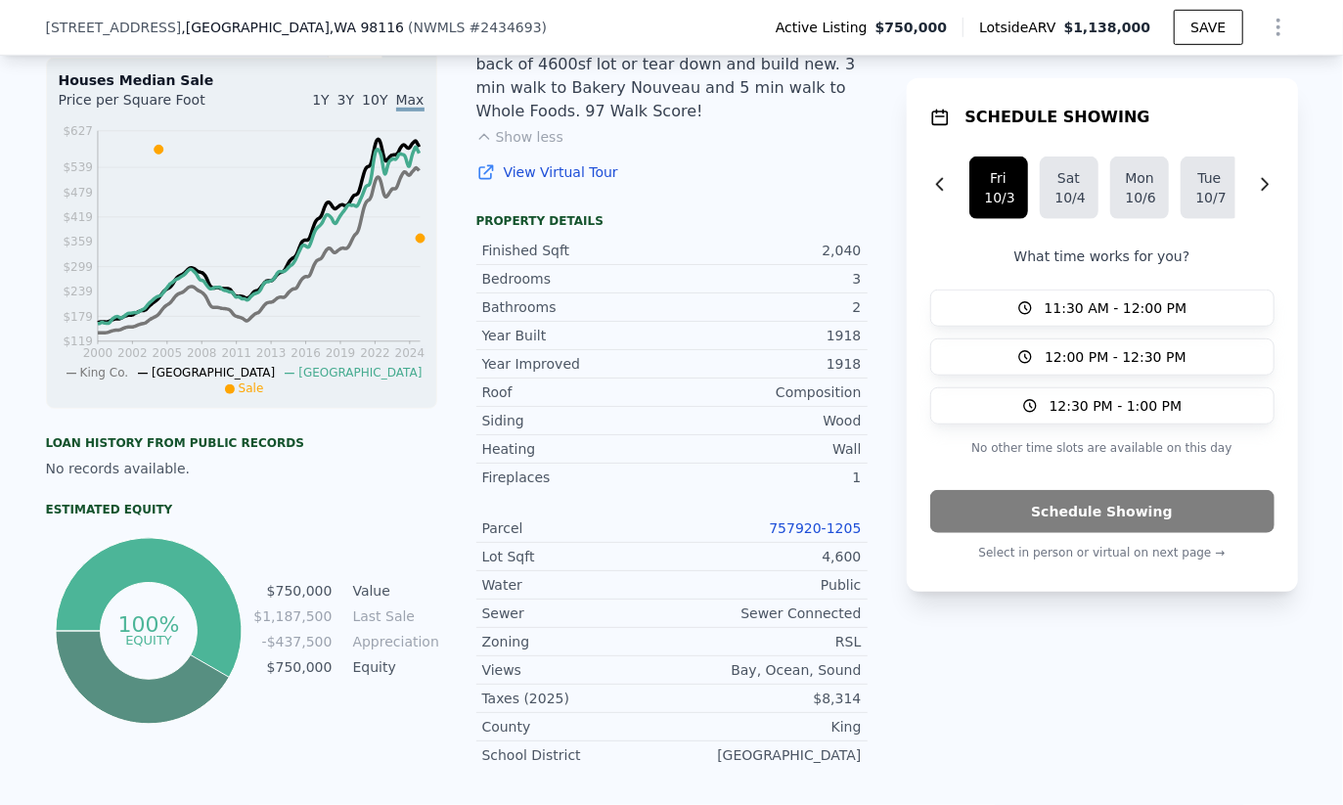
click at [842, 632] on div "RSL" at bounding box center [767, 642] width 190 height 20
click at [827, 632] on div "RSL" at bounding box center [767, 642] width 190 height 20
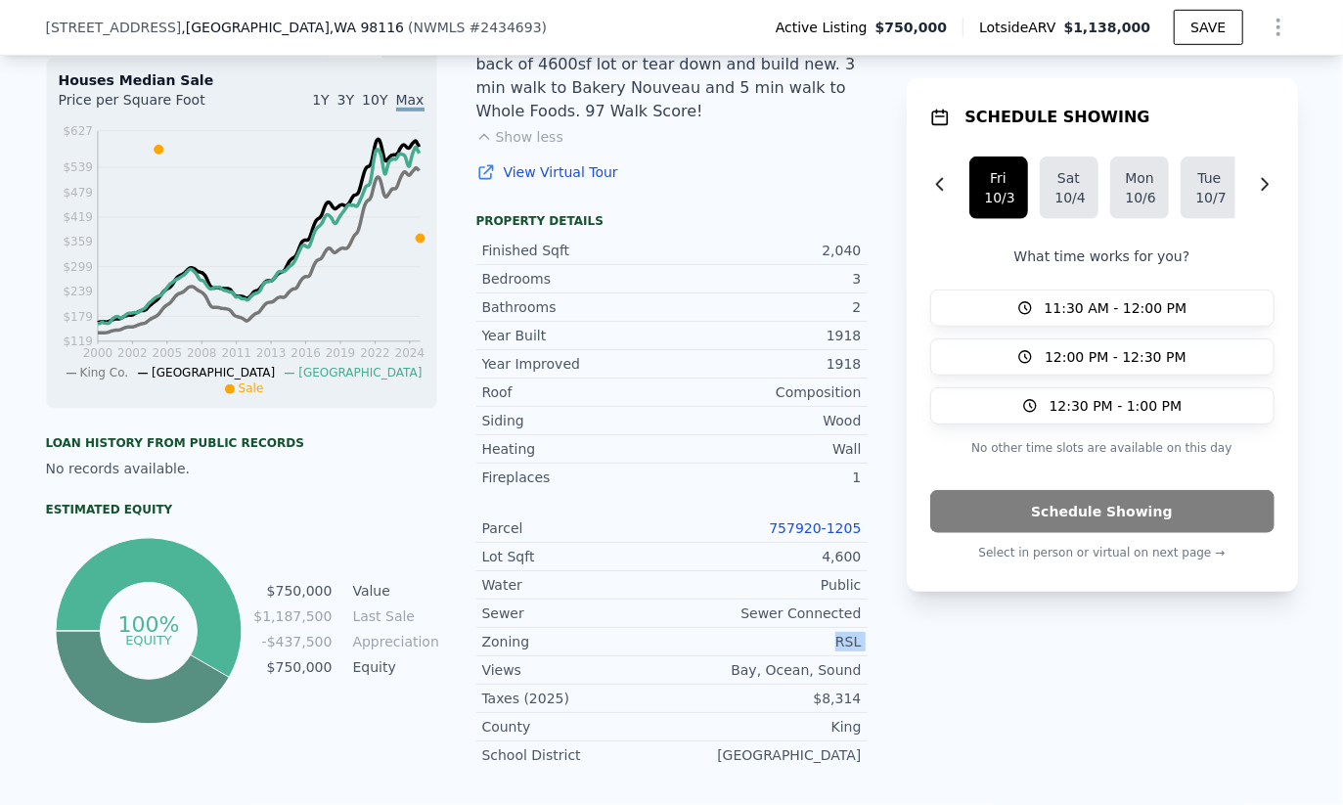
click at [827, 632] on div "RSL" at bounding box center [767, 642] width 190 height 20
click at [852, 632] on div "RSL" at bounding box center [767, 642] width 190 height 20
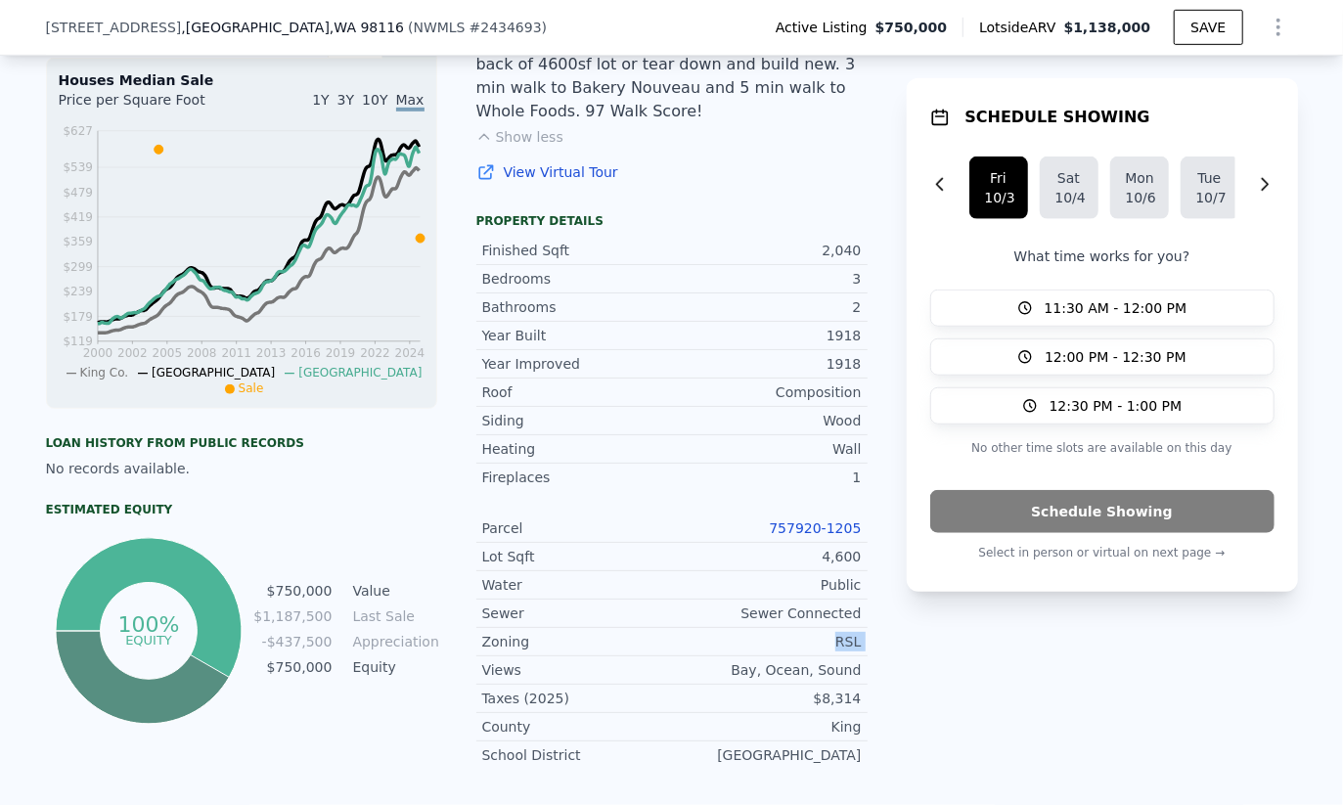
click at [852, 632] on div "RSL" at bounding box center [767, 642] width 190 height 20
click at [831, 632] on div "RSL" at bounding box center [767, 642] width 190 height 20
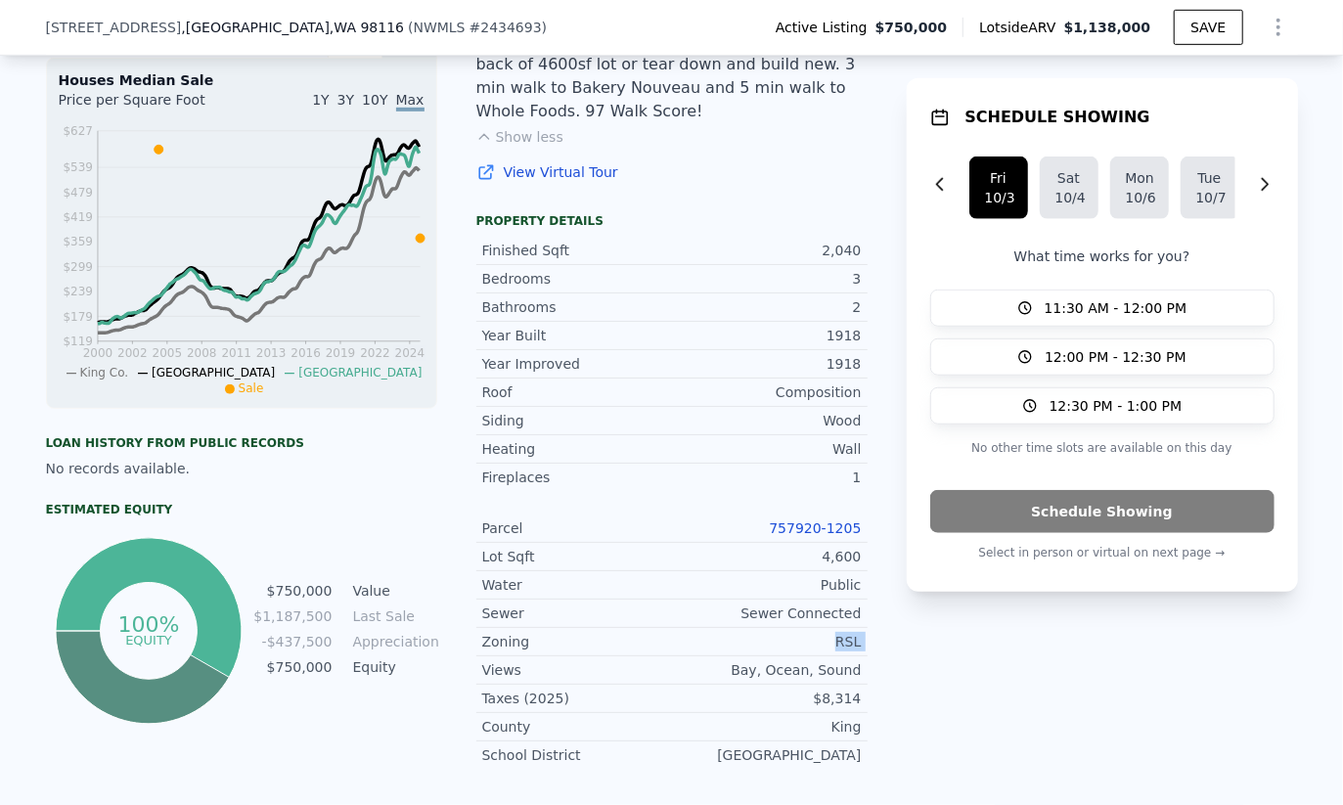
click at [839, 632] on div "RSL" at bounding box center [767, 642] width 190 height 20
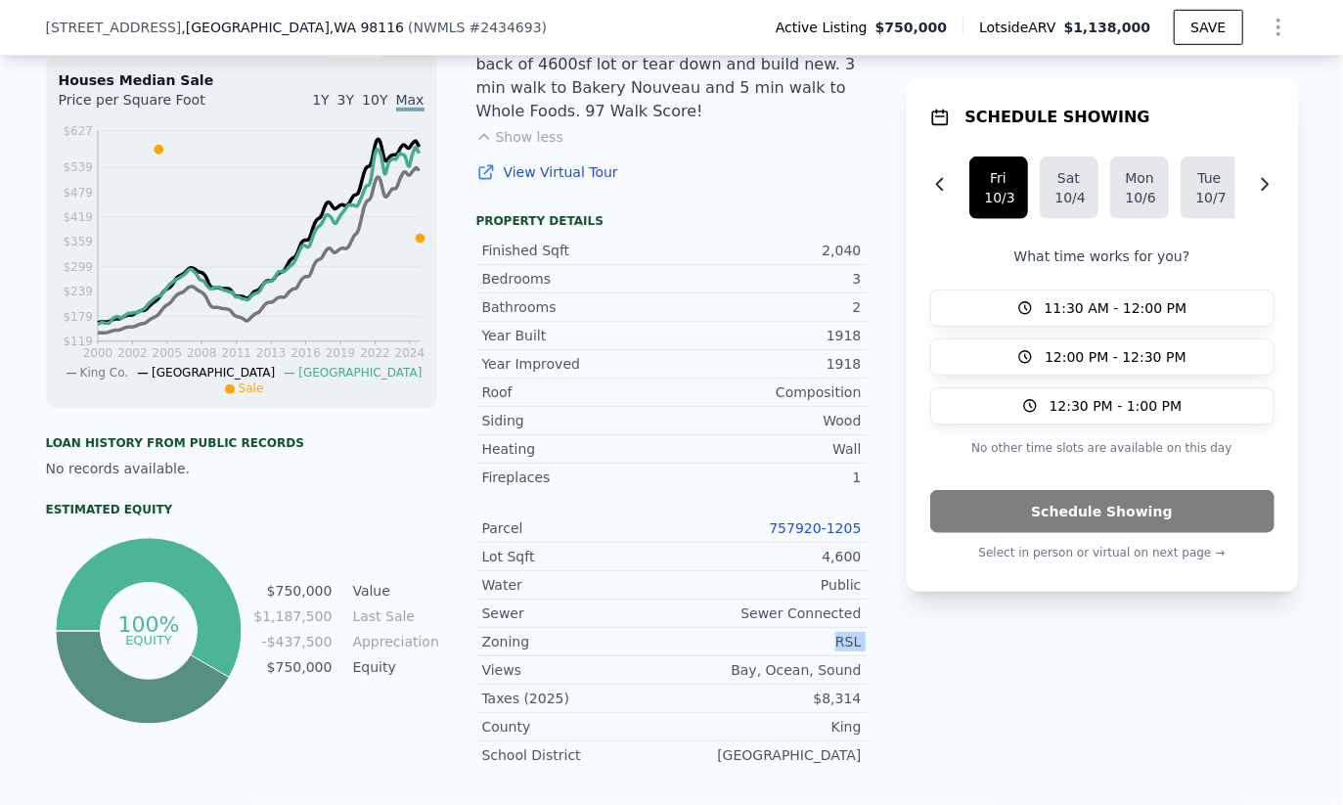
click at [839, 632] on div "RSL" at bounding box center [767, 642] width 190 height 20
click at [831, 632] on div "RSL" at bounding box center [767, 642] width 190 height 20
click at [829, 632] on div "RSL" at bounding box center [767, 642] width 190 height 20
drag, startPoint x: 826, startPoint y: 619, endPoint x: 847, endPoint y: 620, distance: 20.6
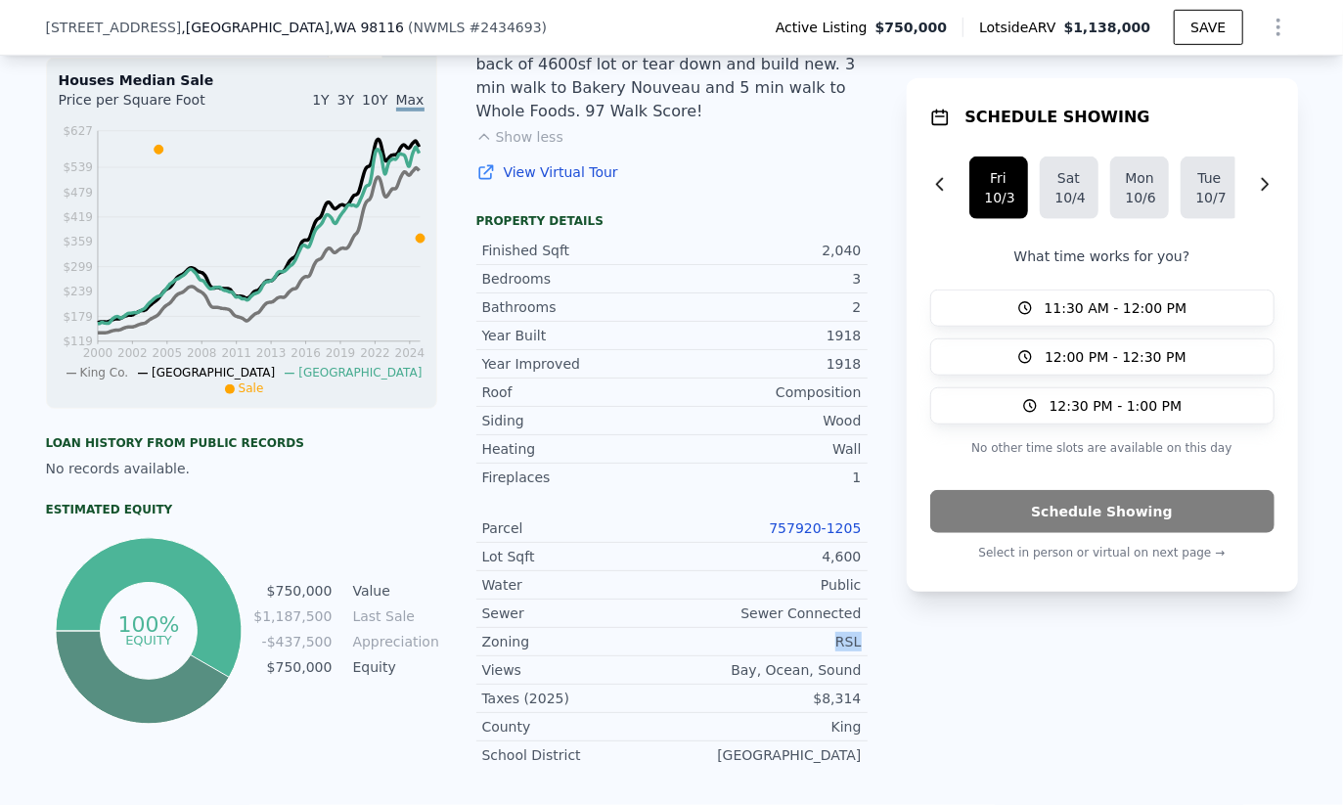
click at [847, 632] on div "RSL" at bounding box center [767, 642] width 190 height 20
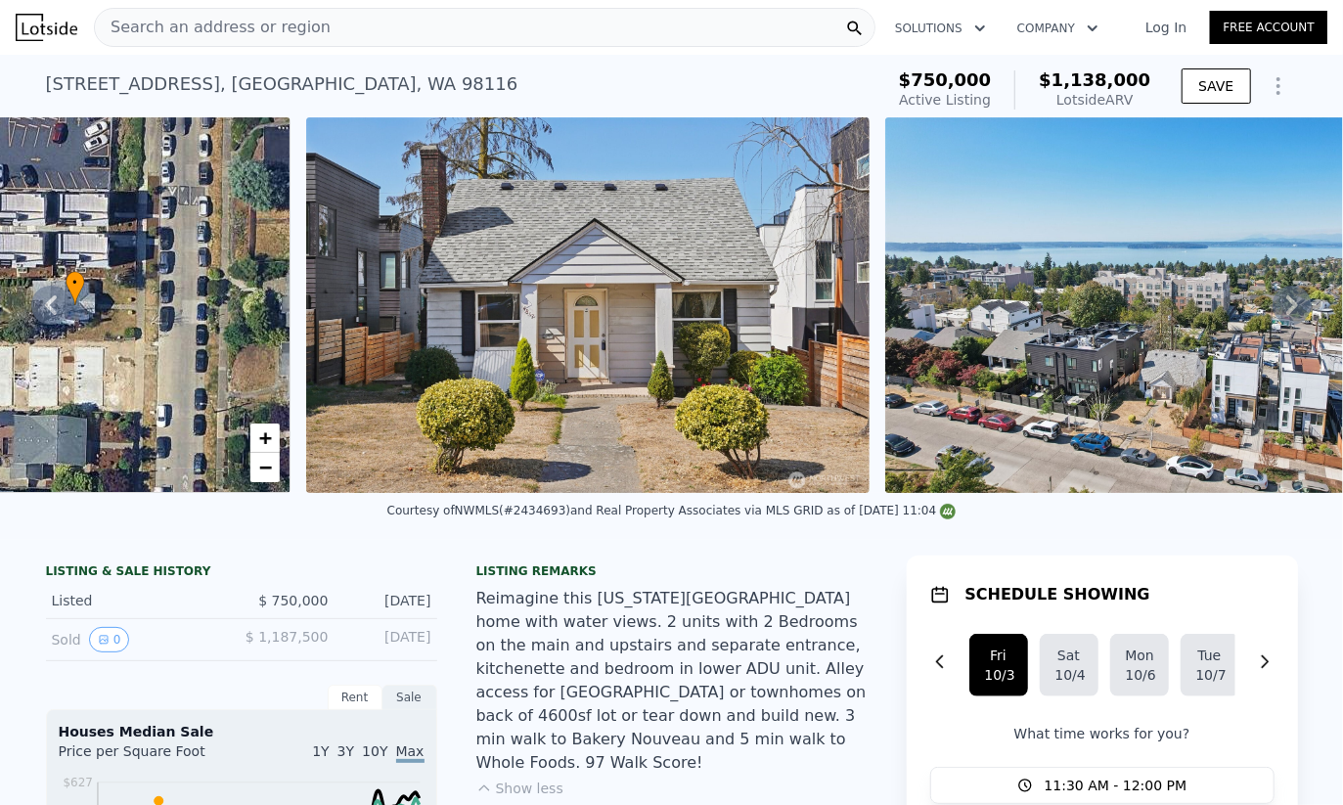
scroll to position [0, 799]
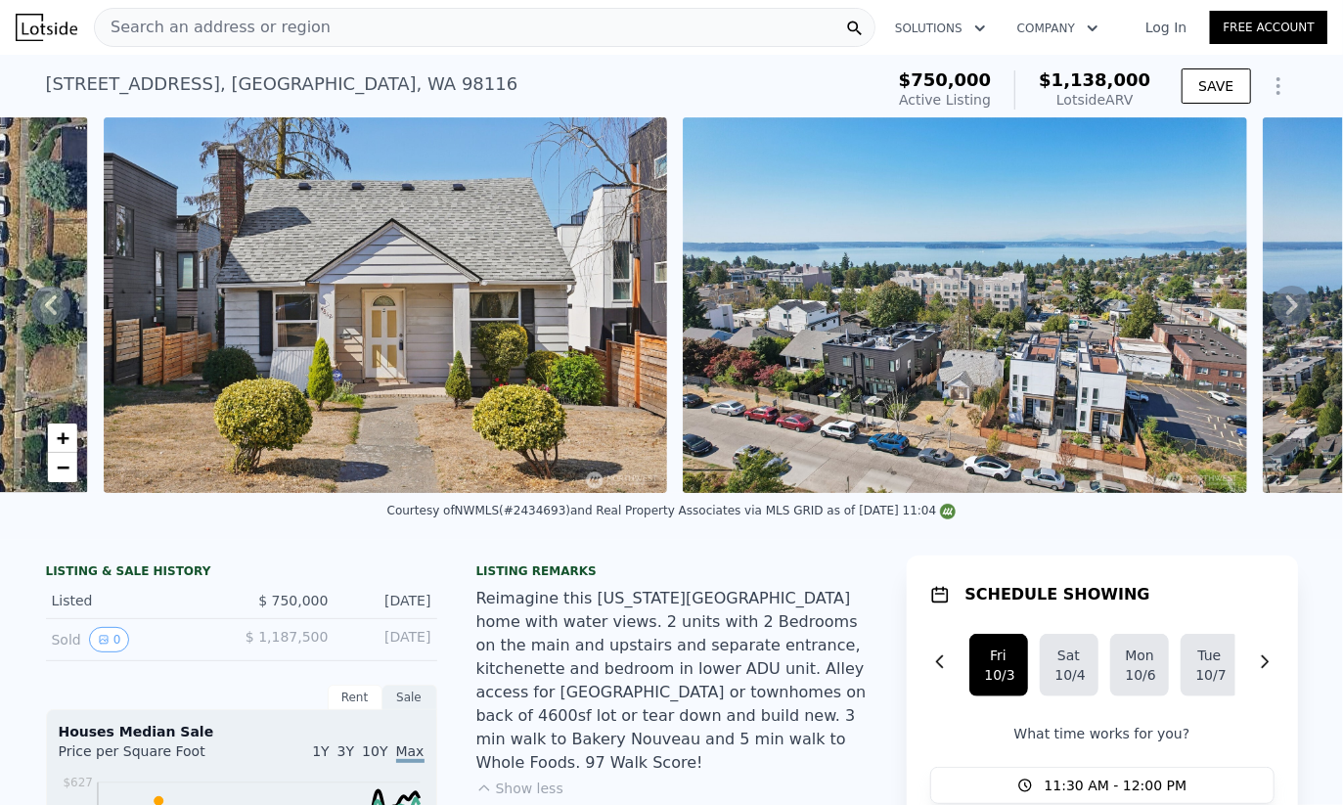
drag, startPoint x: 102, startPoint y: 502, endPoint x: 173, endPoint y: 508, distance: 71.6
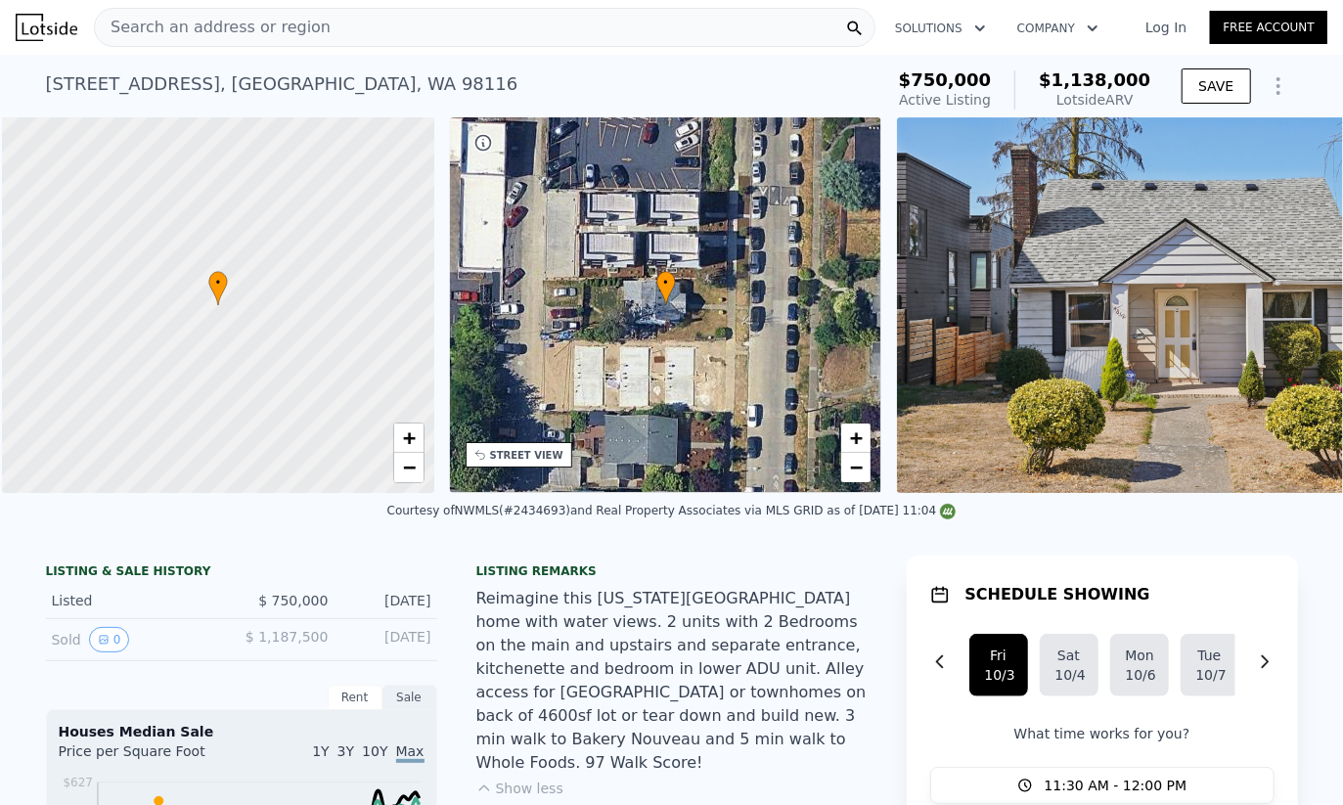
scroll to position [0, 8]
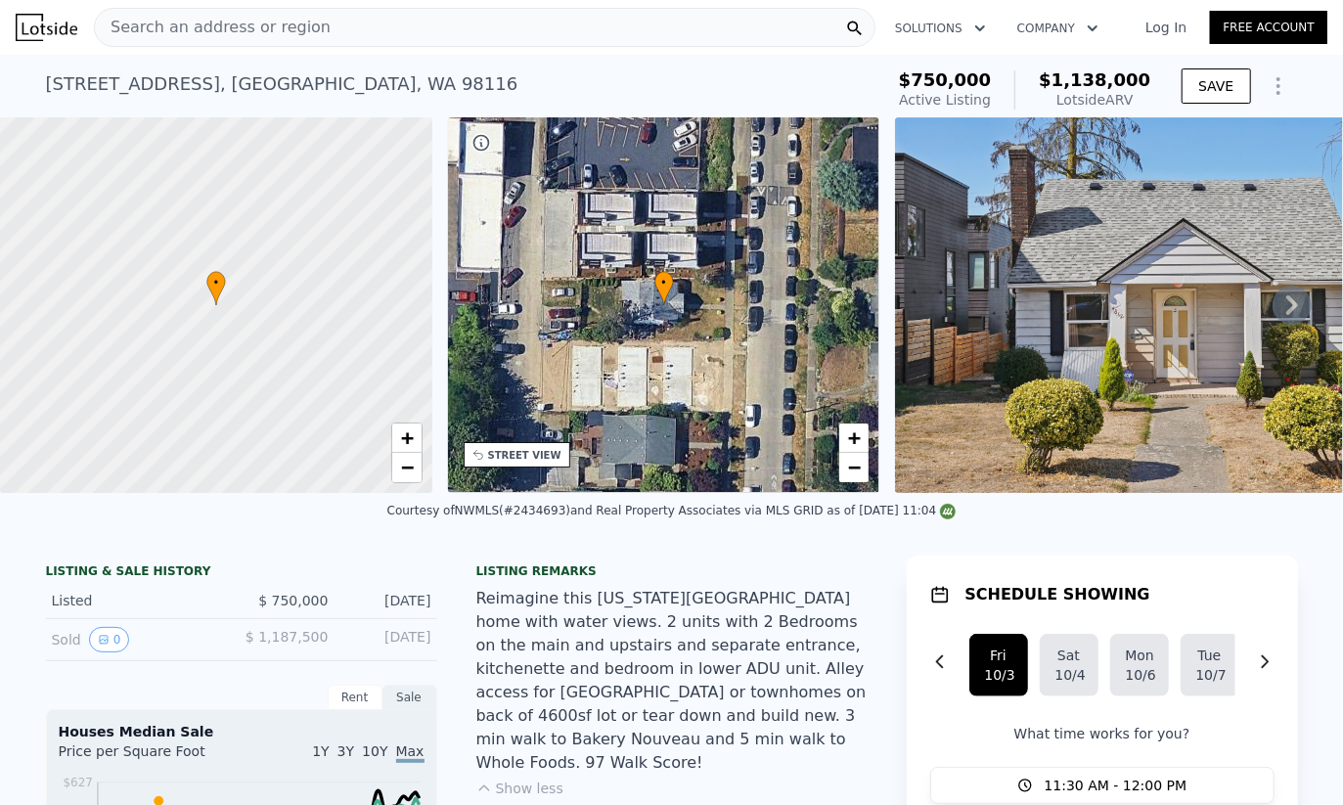
click at [576, 327] on div "• + −" at bounding box center [664, 305] width 432 height 376
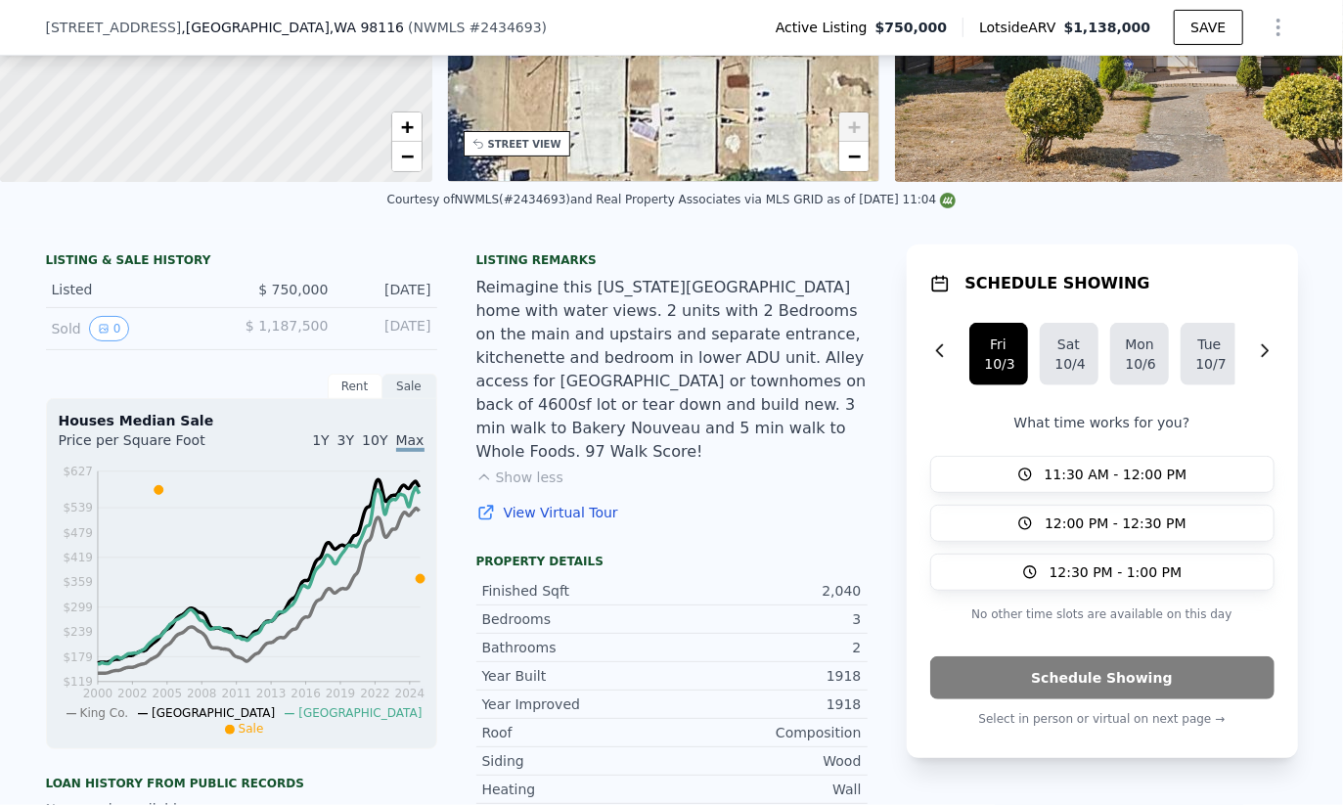
scroll to position [0, 0]
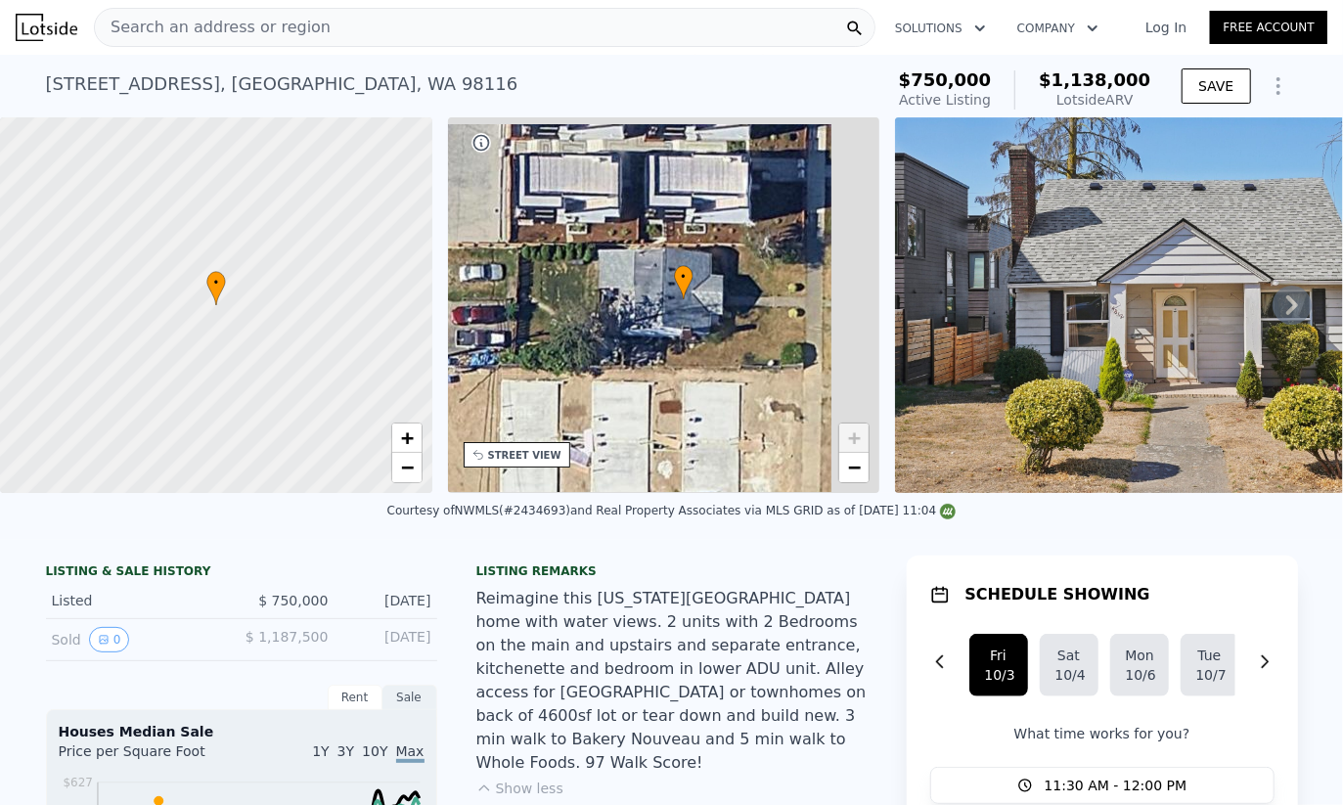
click at [758, 298] on div "• + −" at bounding box center [664, 305] width 432 height 376
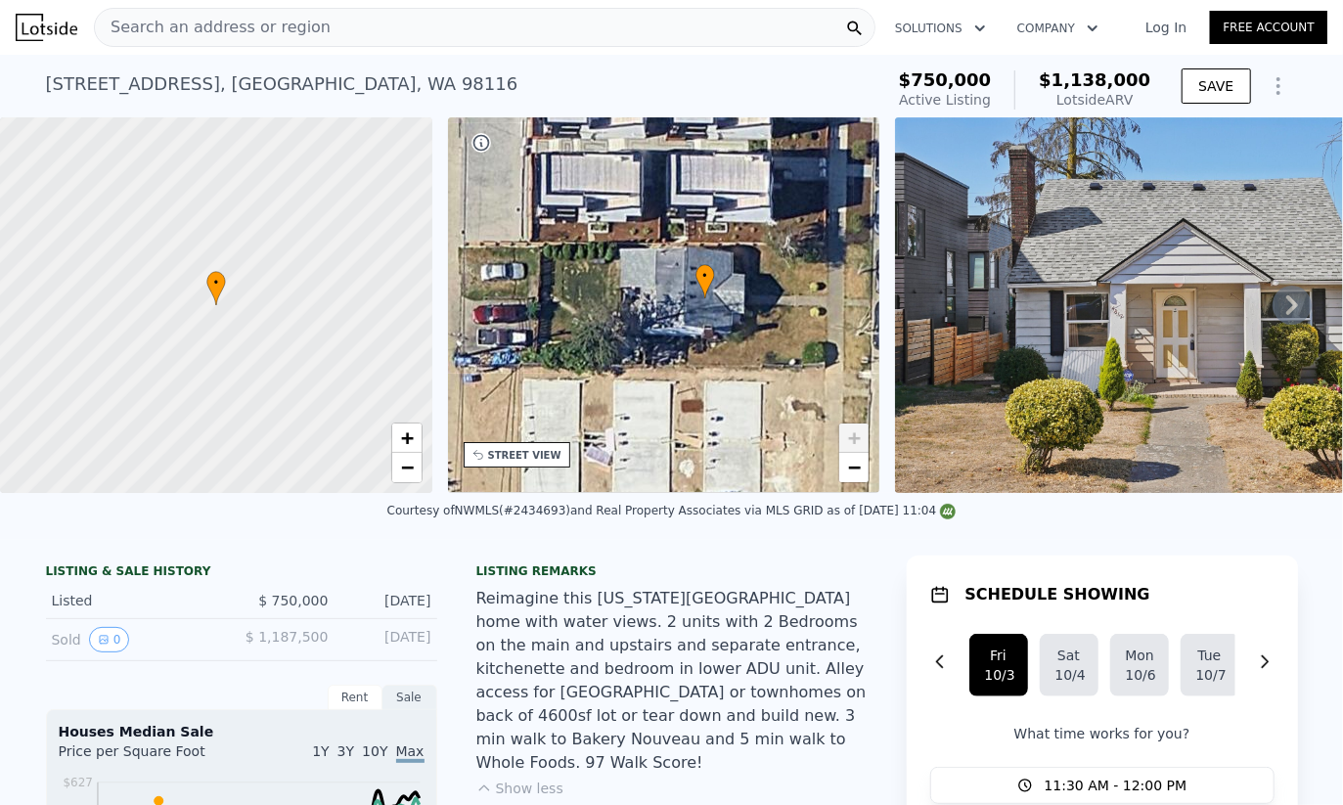
drag, startPoint x: 675, startPoint y: 330, endPoint x: 763, endPoint y: 326, distance: 88.1
click at [763, 326] on div "• + −" at bounding box center [664, 305] width 432 height 376
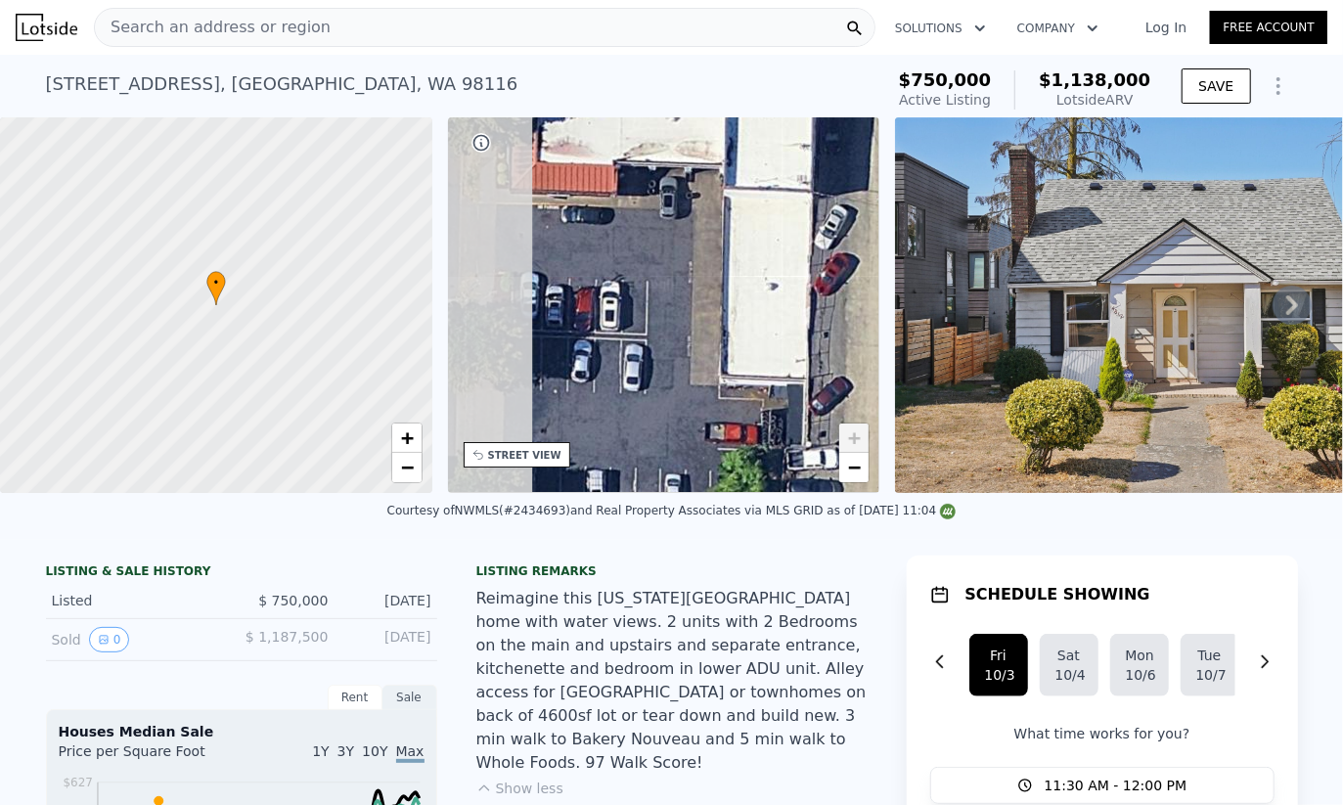
drag, startPoint x: 573, startPoint y: 290, endPoint x: 909, endPoint y: 431, distance: 363.8
click at [910, 431] on div "• + − • + − STREET VIEW Loading... SATELLITE VIEW" at bounding box center [671, 305] width 1343 height 376
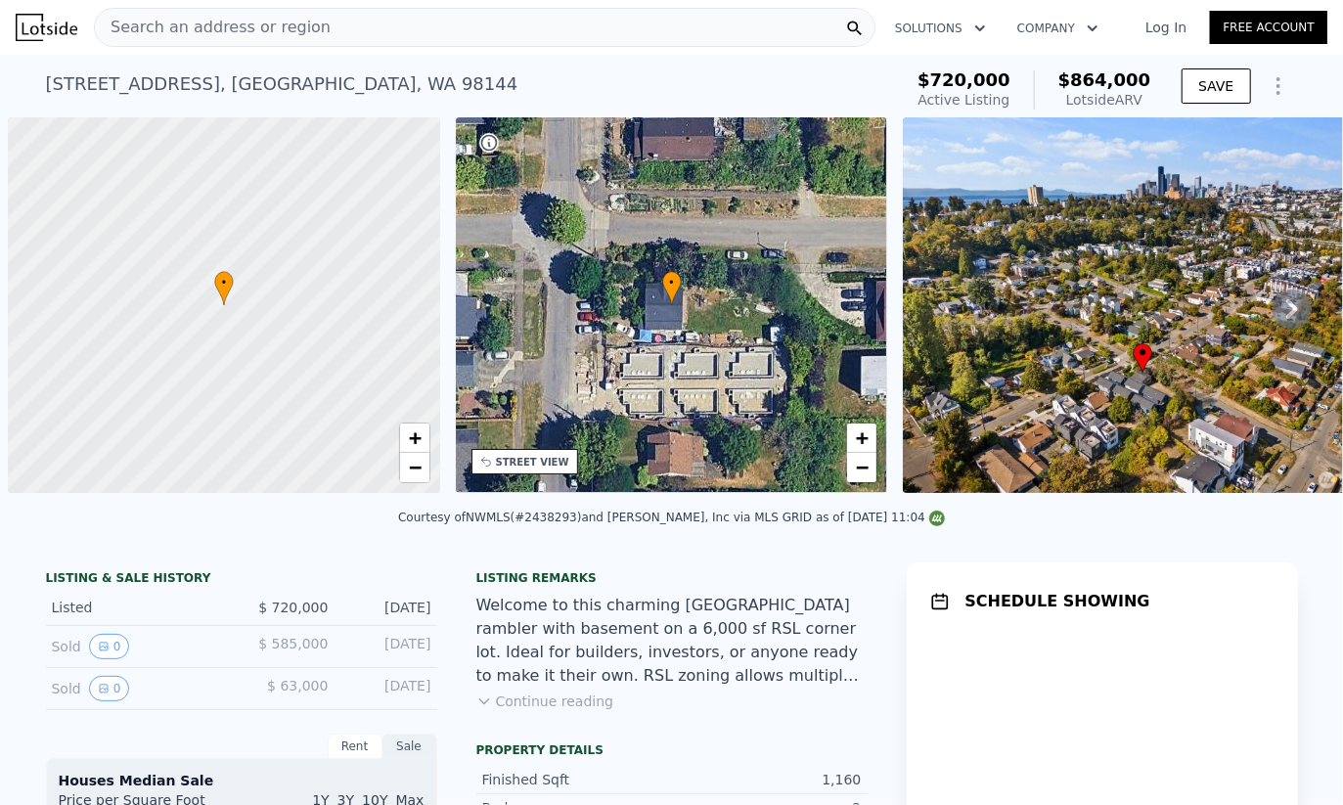
scroll to position [0, 8]
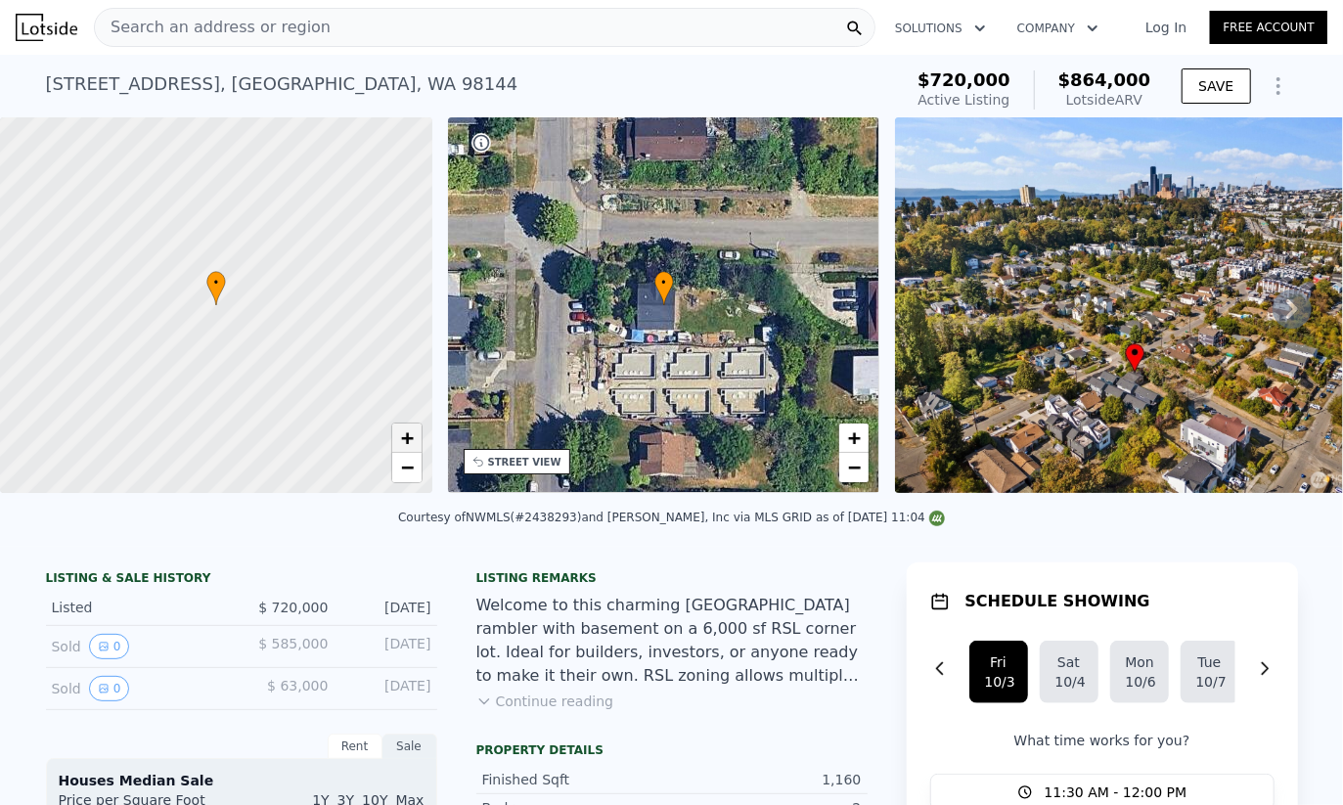
click at [417, 432] on link "+" at bounding box center [406, 438] width 29 height 29
click at [417, 433] on link "+" at bounding box center [406, 438] width 29 height 29
drag, startPoint x: 315, startPoint y: 289, endPoint x: 304, endPoint y: 332, distance: 44.4
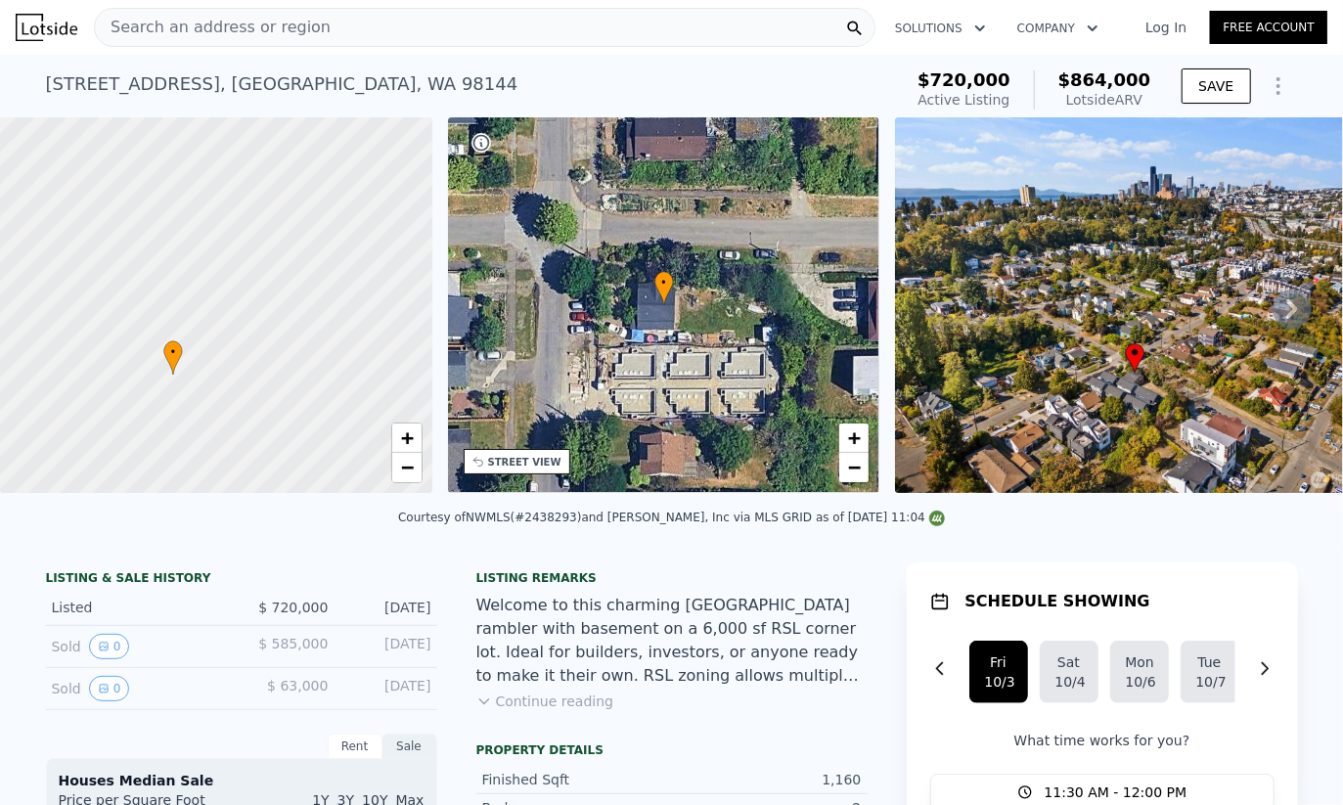
click at [304, 332] on div at bounding box center [216, 305] width 518 height 451
click at [281, 315] on div at bounding box center [216, 305] width 518 height 451
drag, startPoint x: 290, startPoint y: 351, endPoint x: 311, endPoint y: 340, distance: 24.1
click at [311, 340] on div at bounding box center [216, 305] width 518 height 451
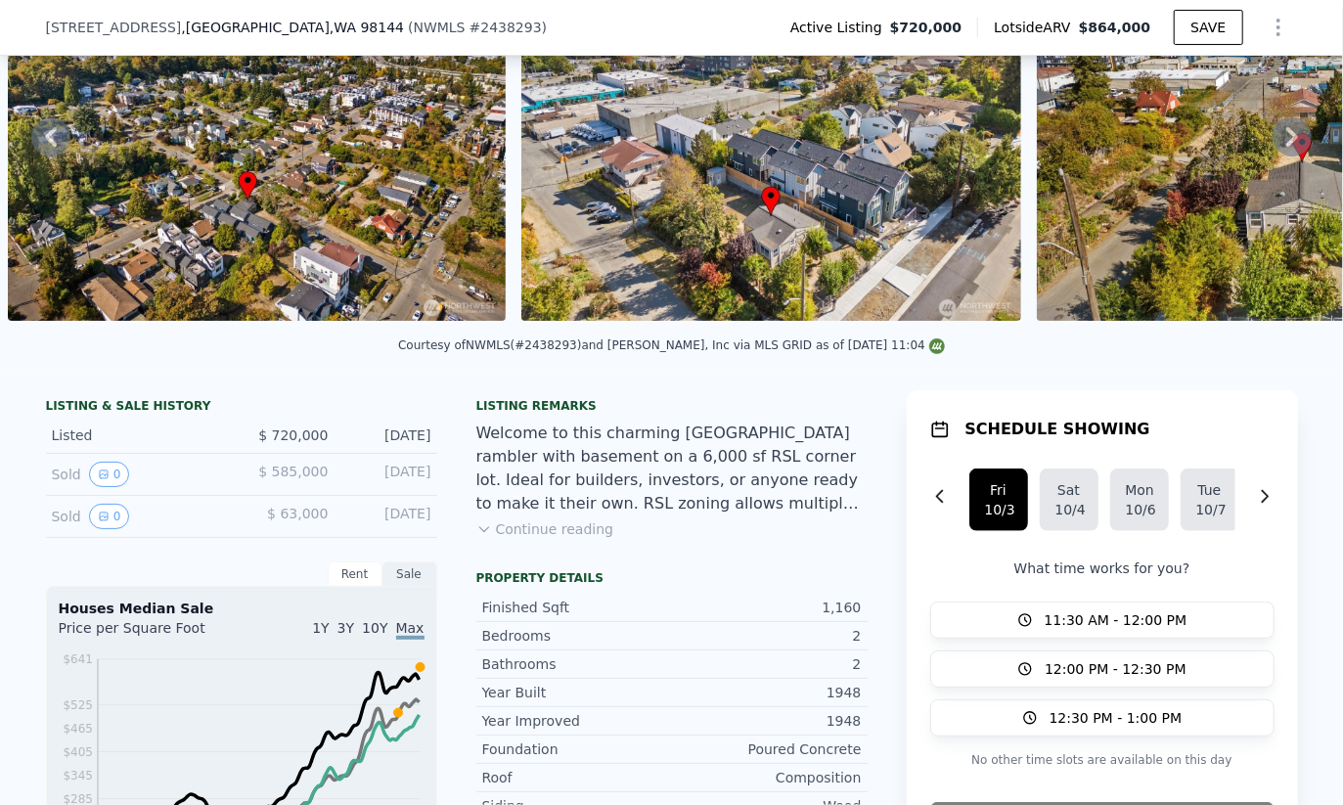
scroll to position [7, 0]
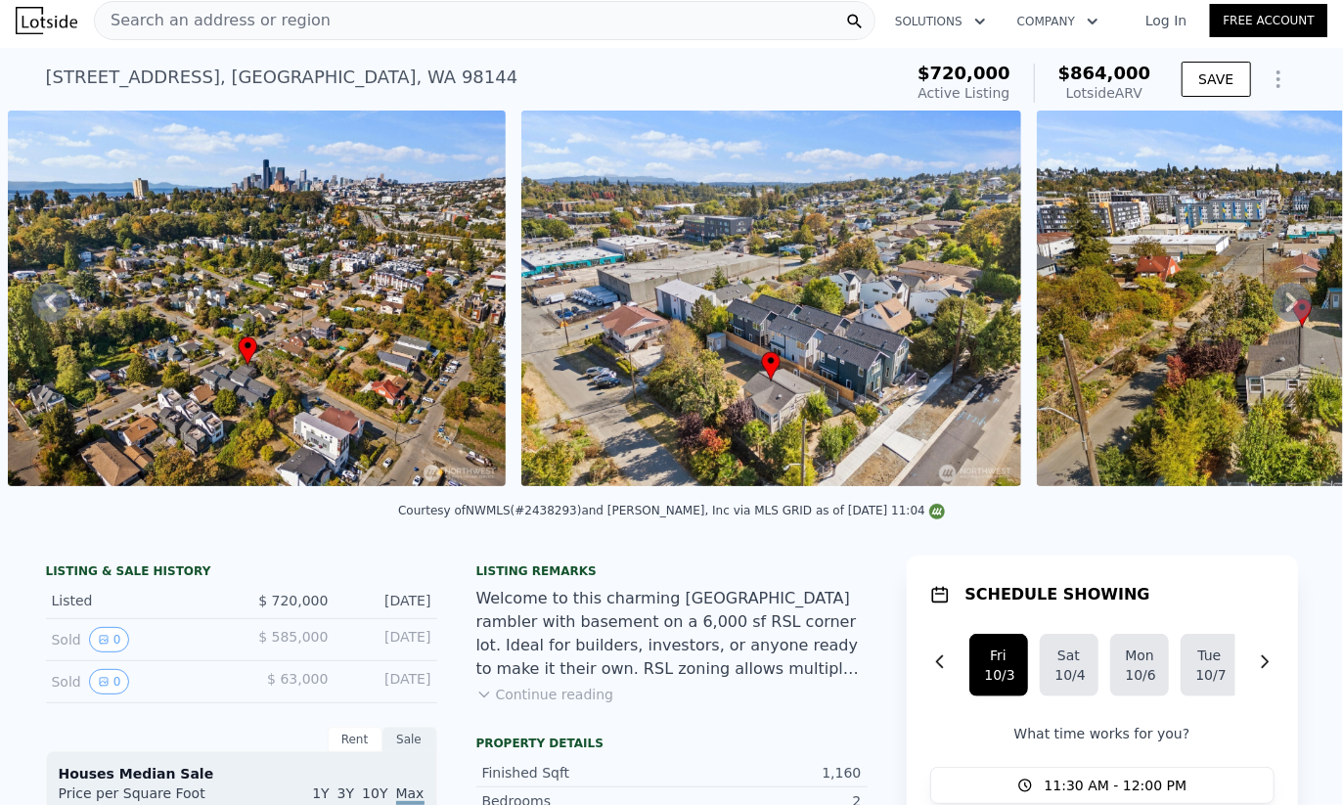
click at [852, 317] on img at bounding box center [771, 299] width 500 height 376
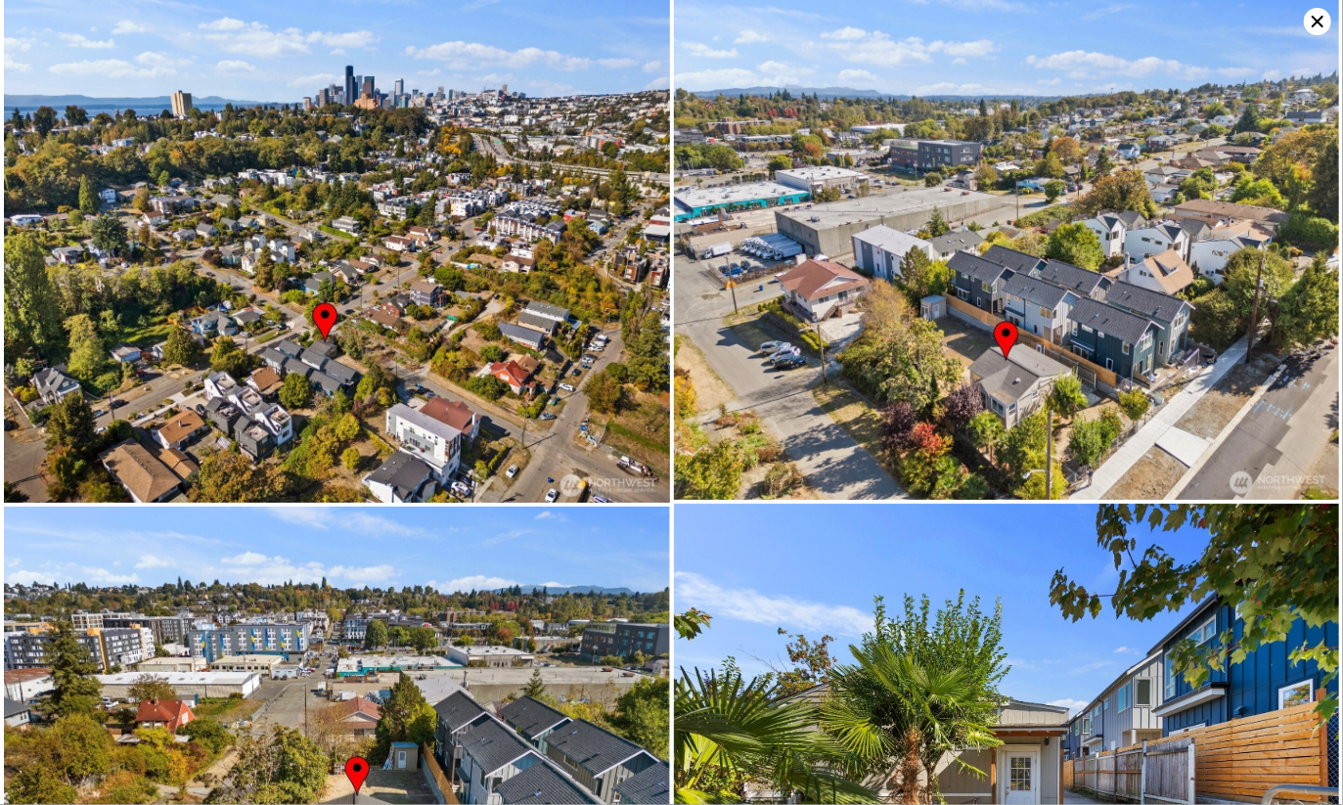
click at [764, 312] on img at bounding box center [1007, 250] width 666 height 500
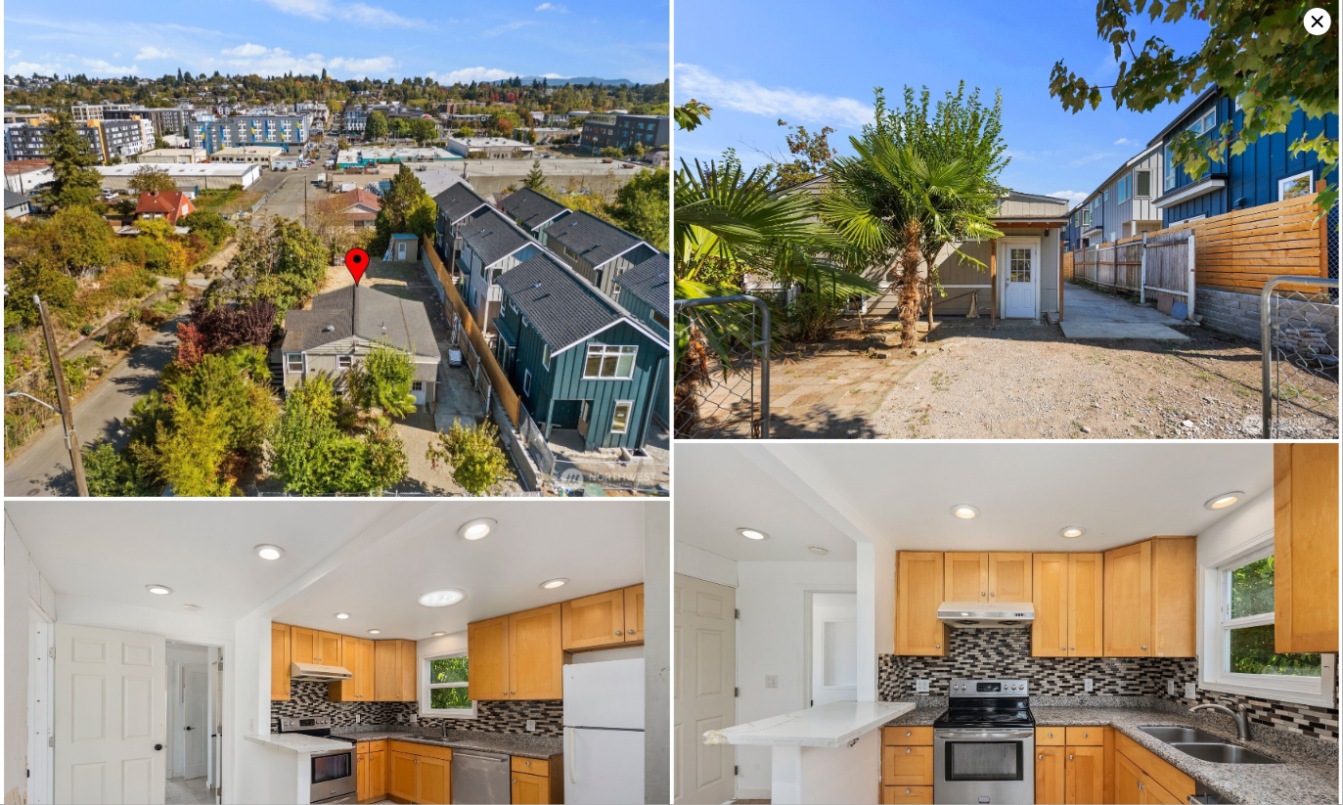
scroll to position [503, 0]
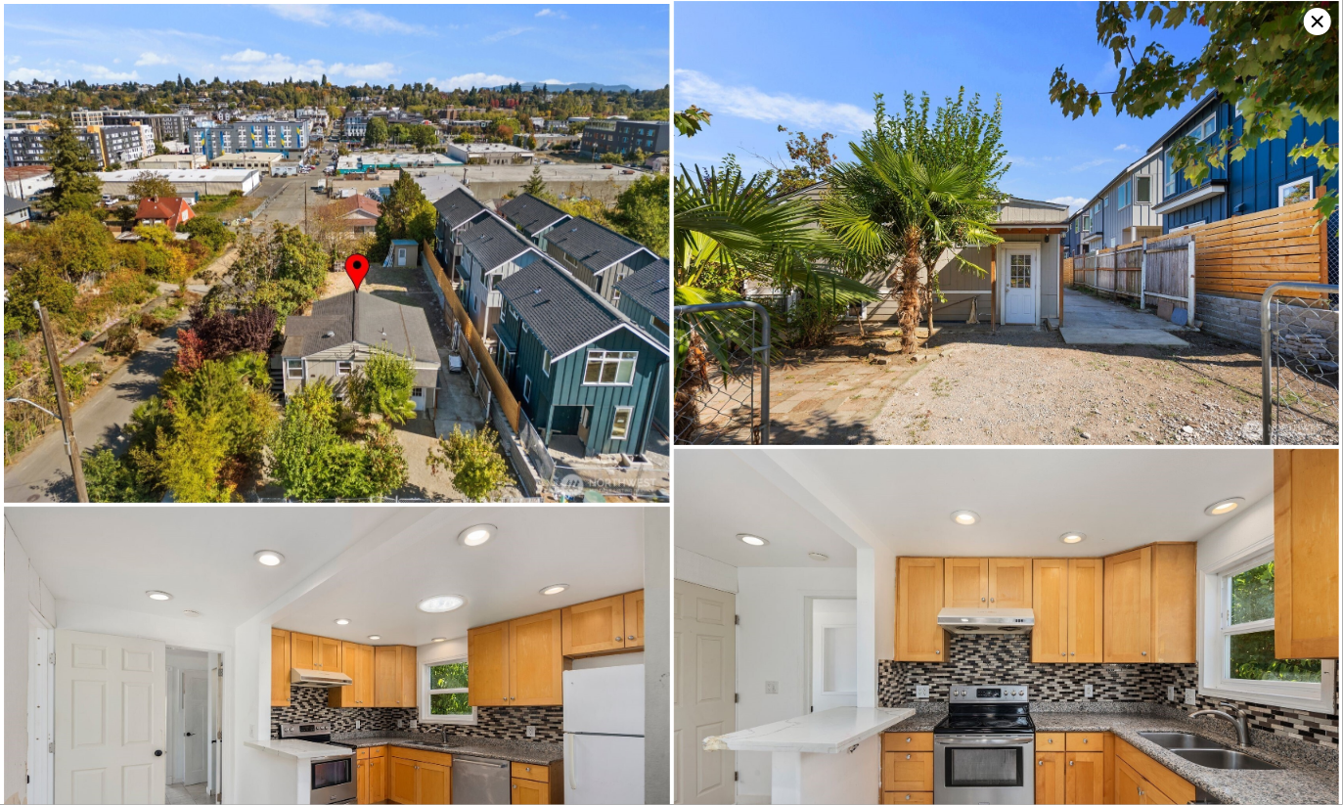
click at [1328, 22] on icon at bounding box center [1317, 21] width 27 height 27
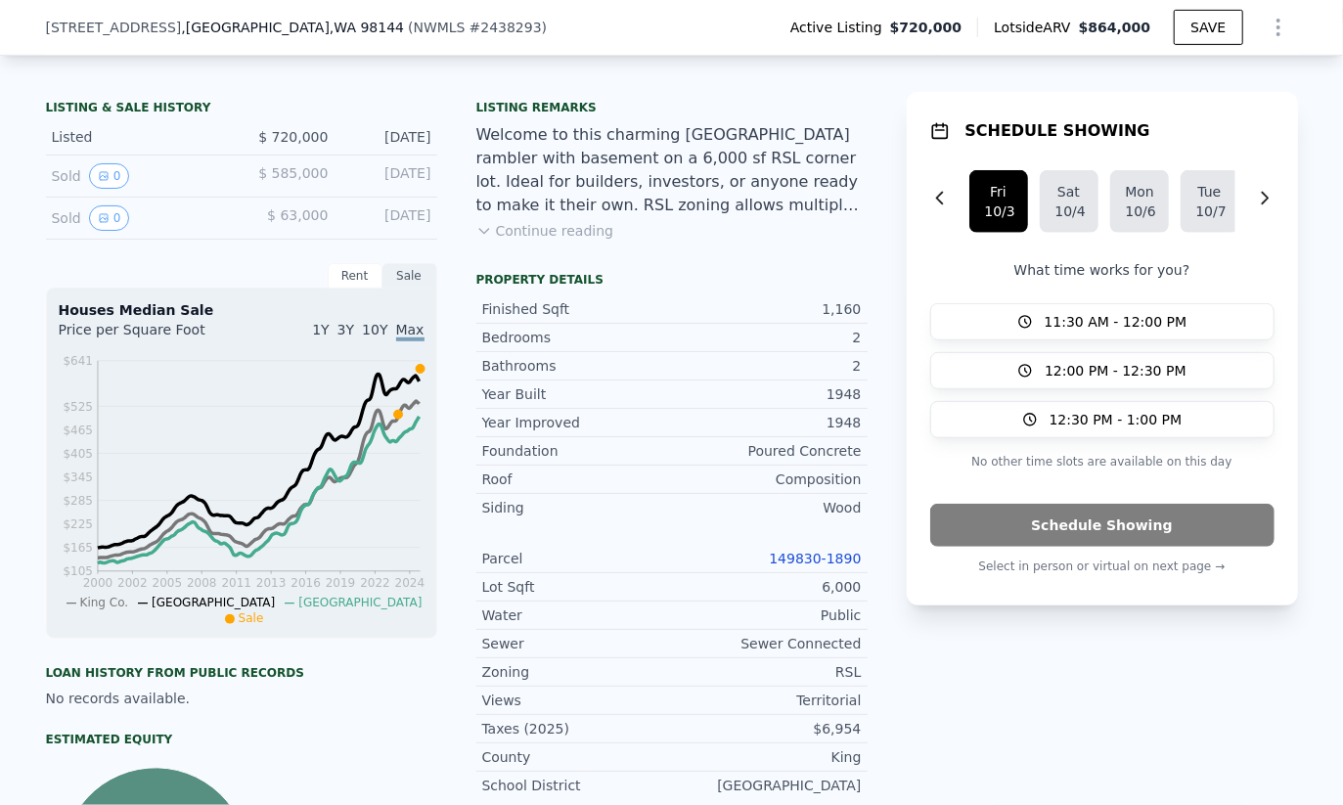
scroll to position [481, 0]
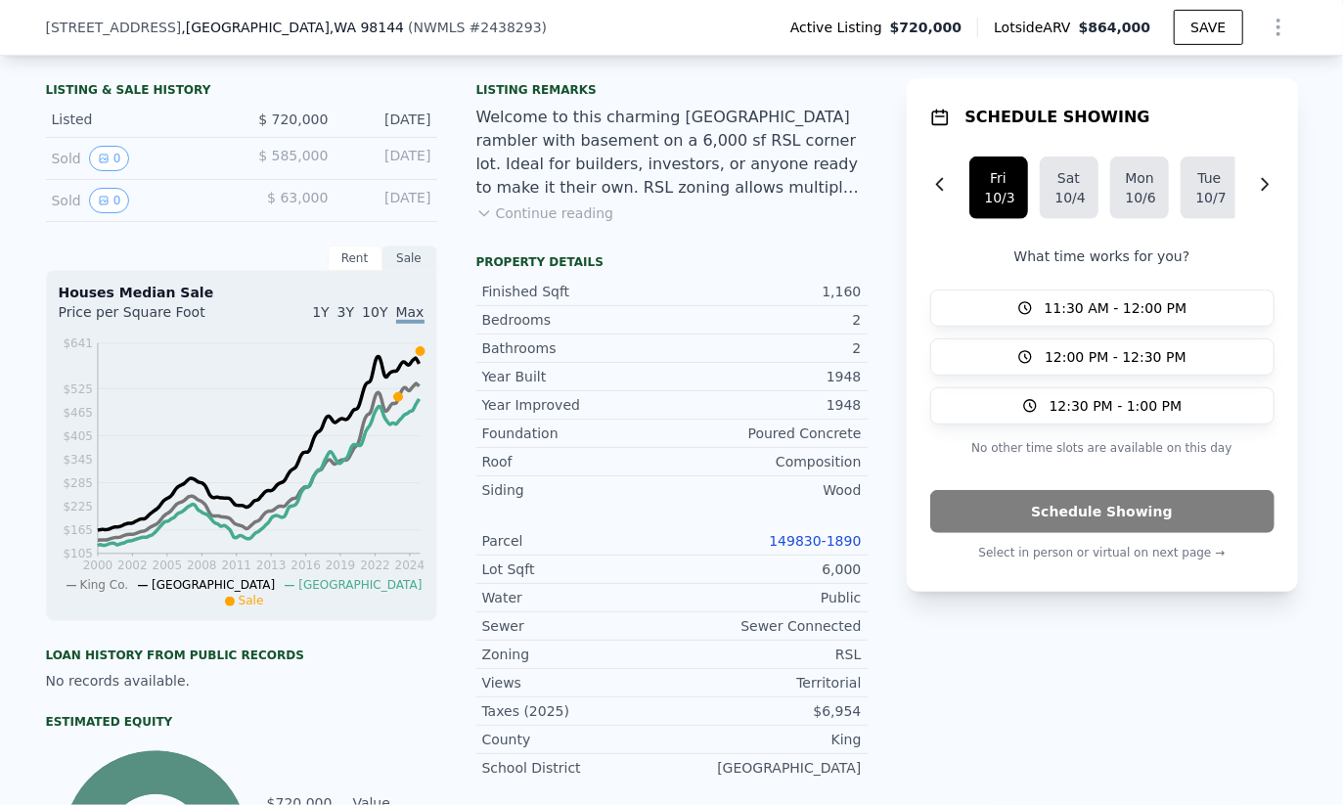
click at [786, 549] on link "149830-1890" at bounding box center [815, 541] width 92 height 16
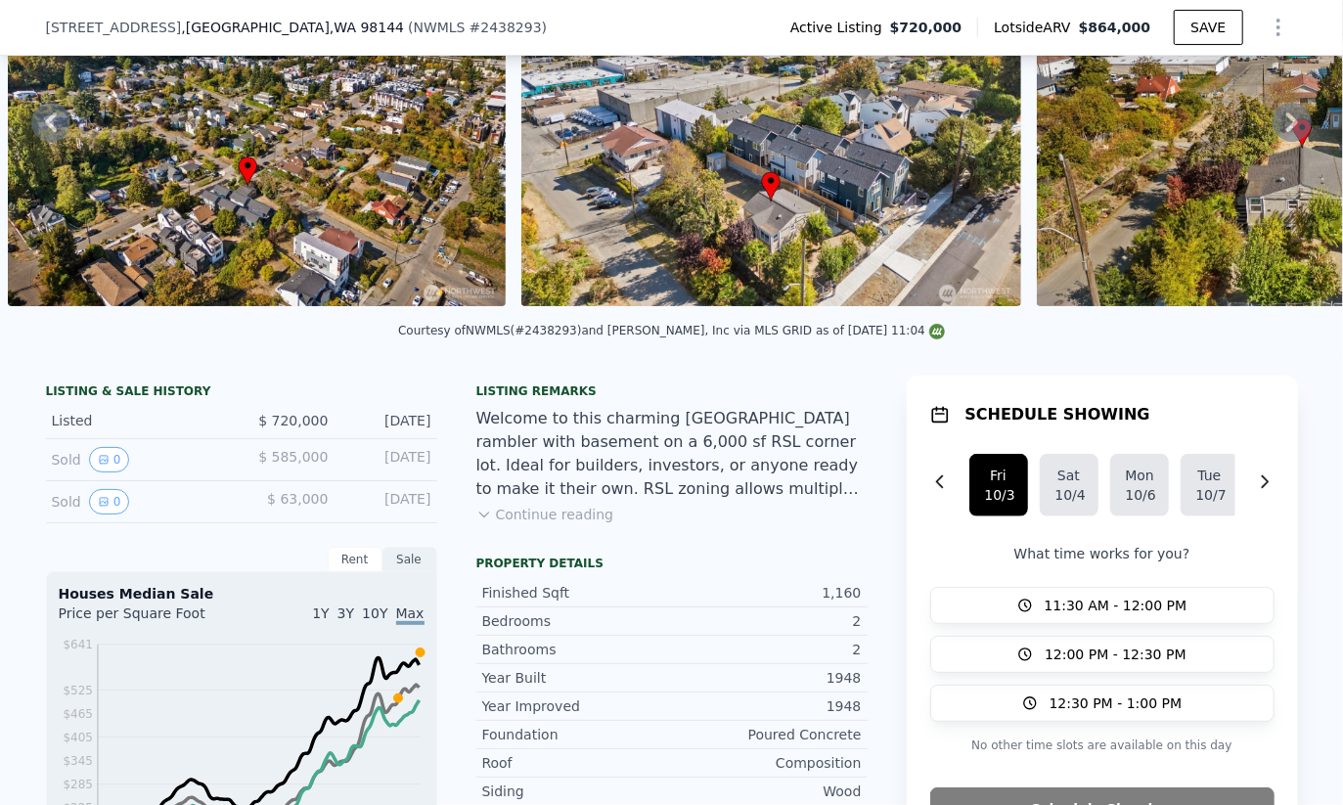
scroll to position [209, 0]
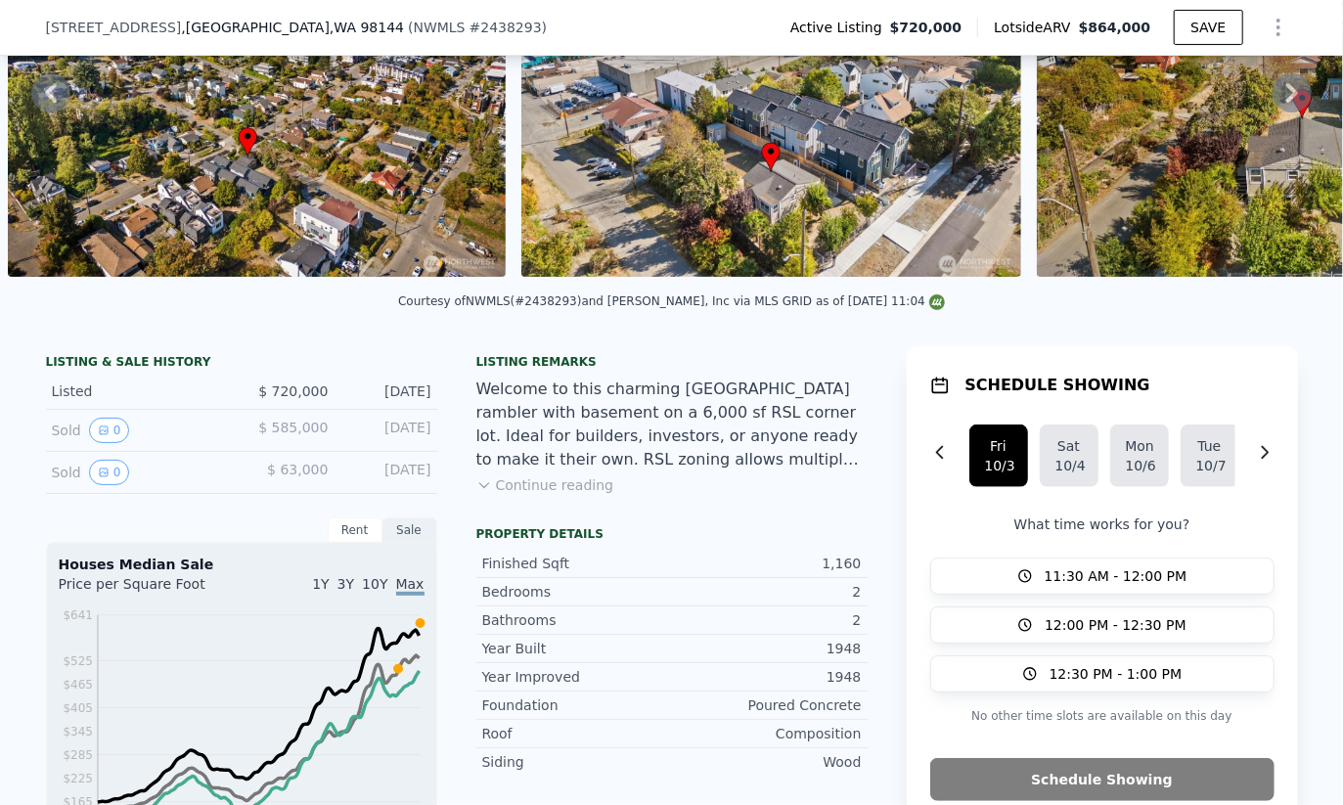
click at [266, 399] on span "$ 720,000" at bounding box center [292, 391] width 69 height 16
click at [276, 396] on span "$ 720,000" at bounding box center [292, 391] width 69 height 16
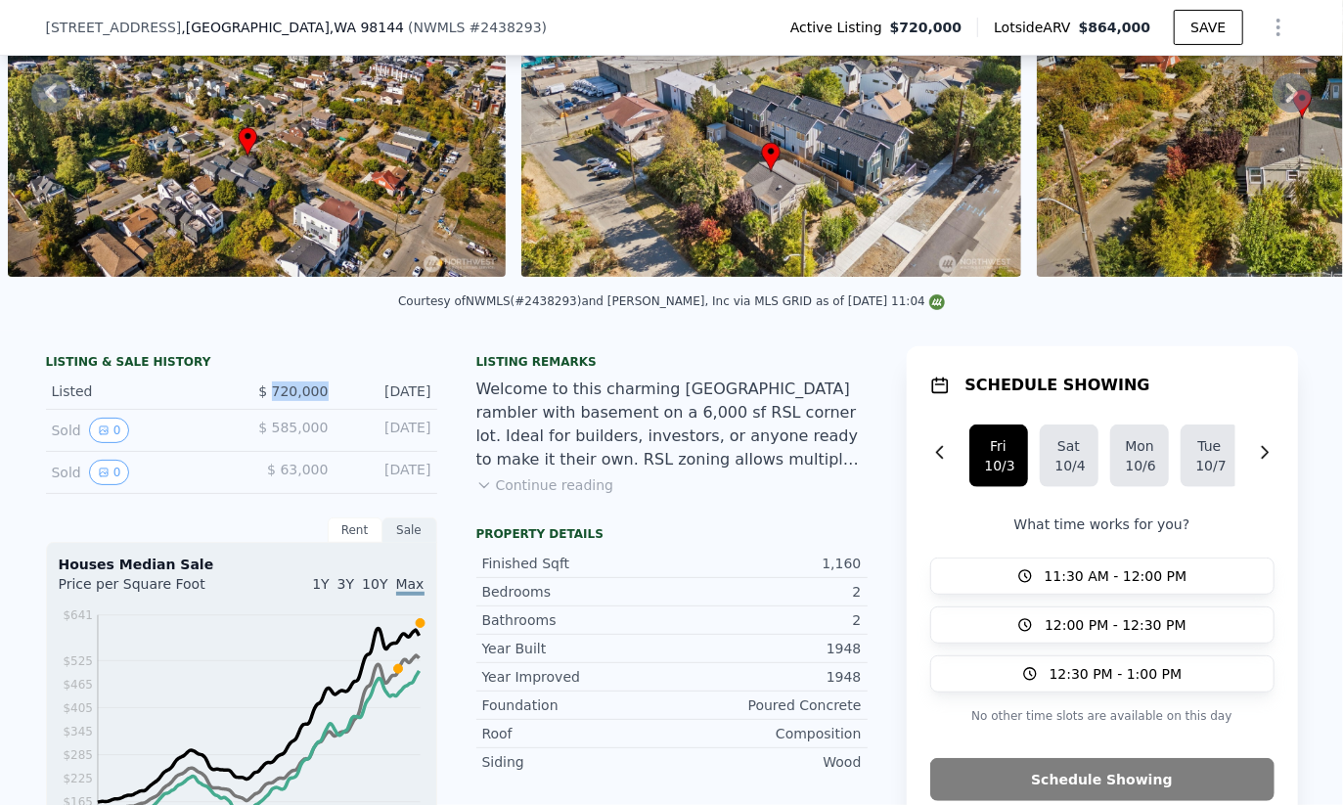
click at [276, 396] on span "$ 720,000" at bounding box center [292, 391] width 69 height 16
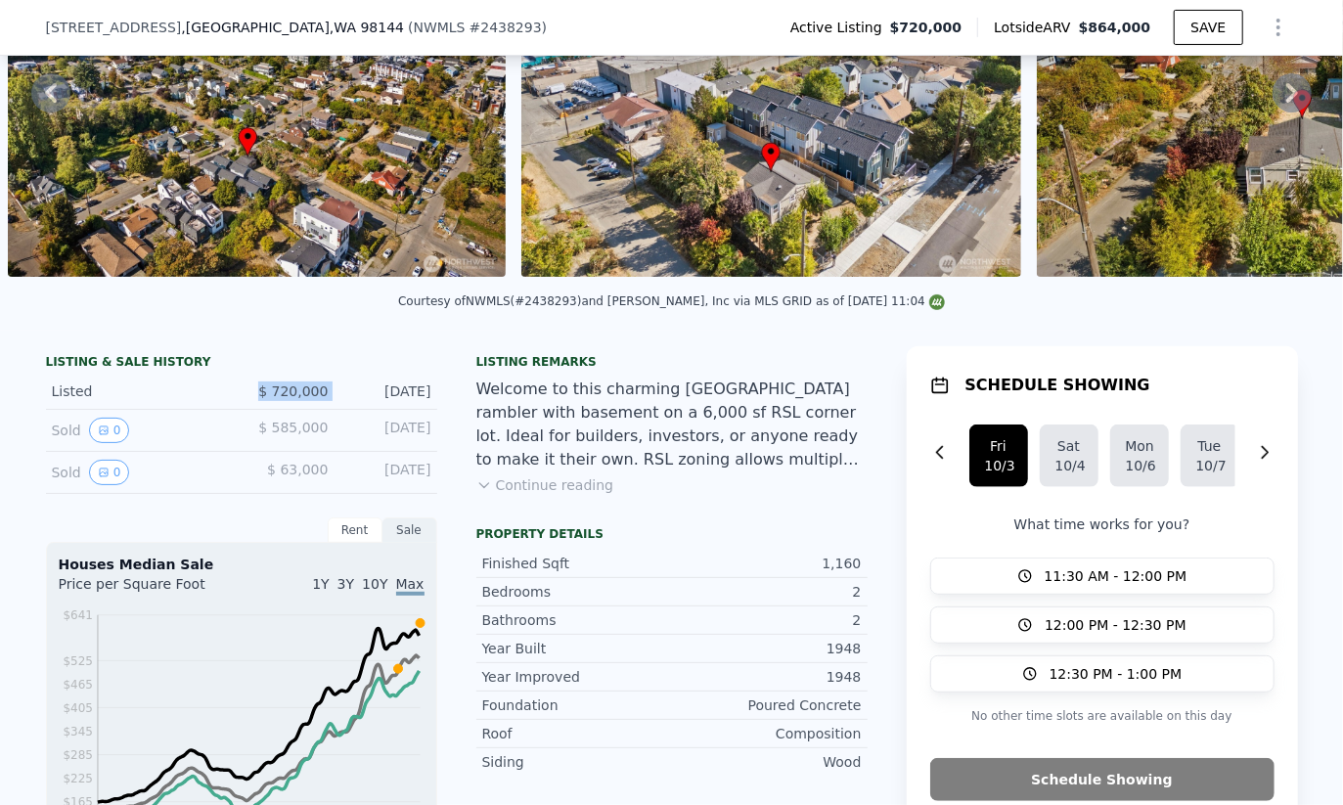
click at [276, 396] on span "$ 720,000" at bounding box center [292, 391] width 69 height 16
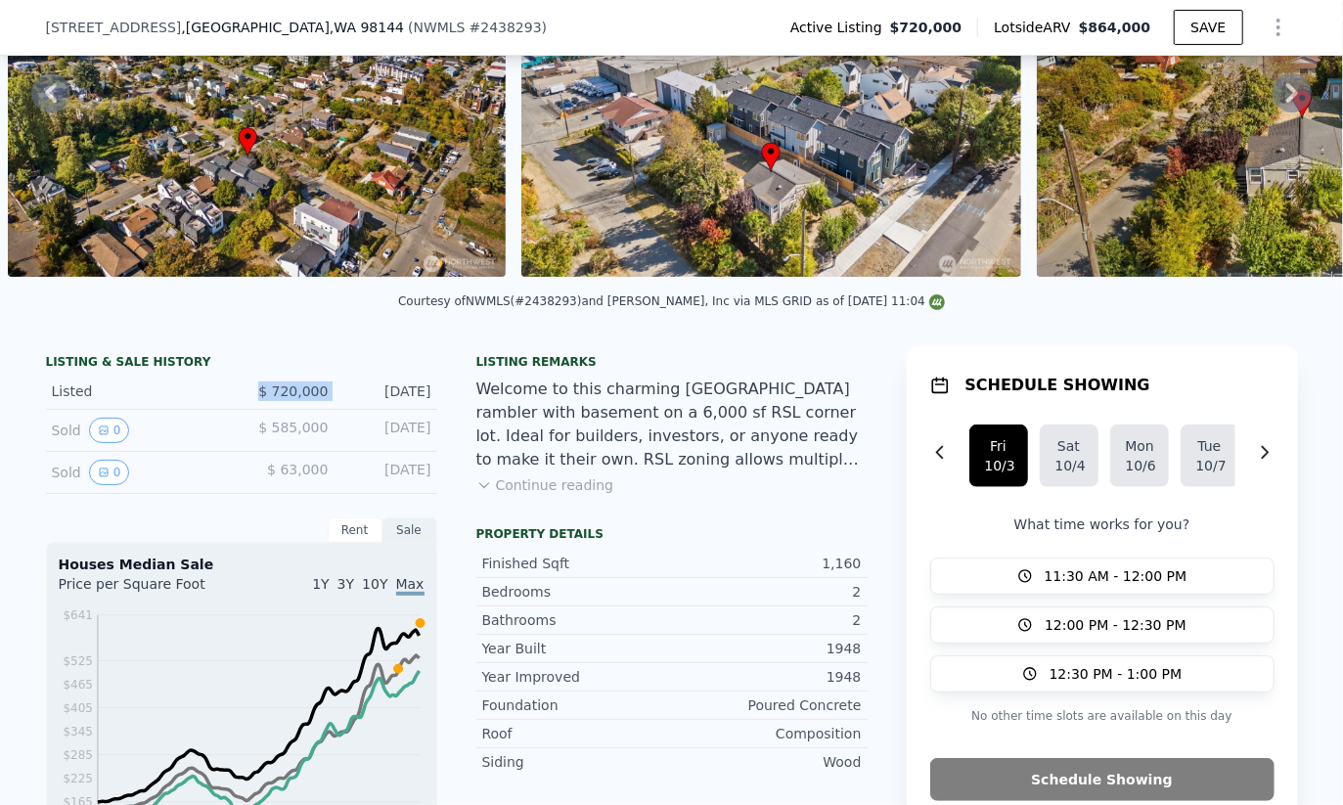
click at [276, 396] on span "$ 720,000" at bounding box center [292, 391] width 69 height 16
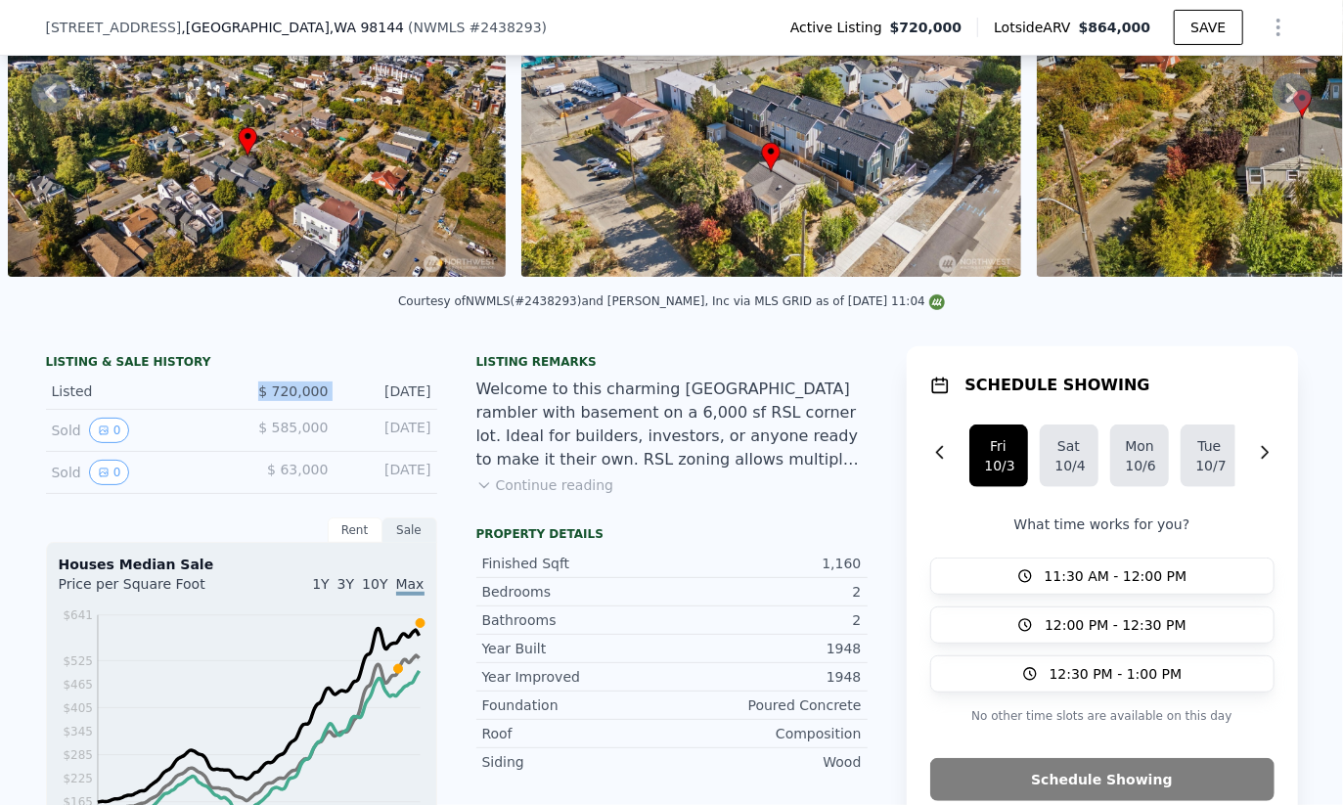
click at [276, 396] on span "$ 720,000" at bounding box center [292, 391] width 69 height 16
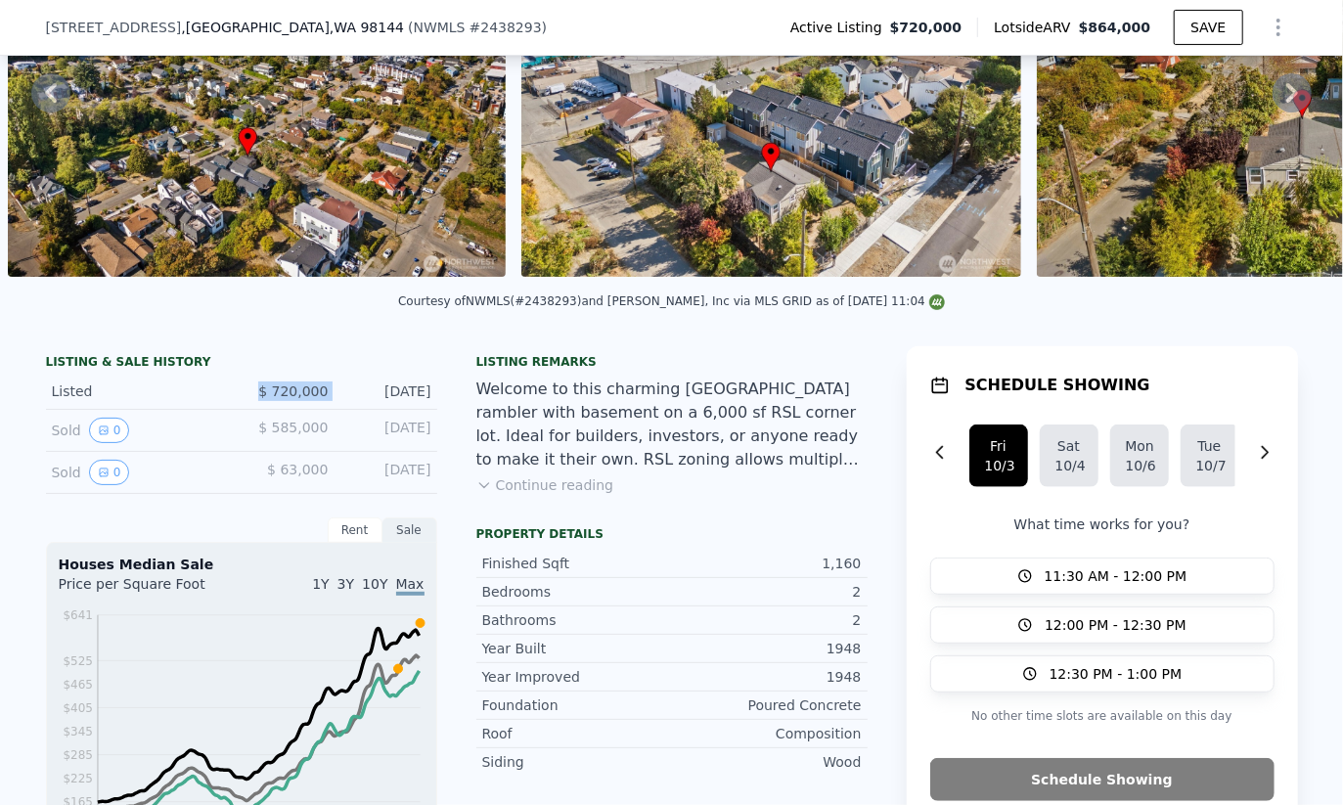
click at [276, 396] on span "$ 720,000" at bounding box center [292, 391] width 69 height 16
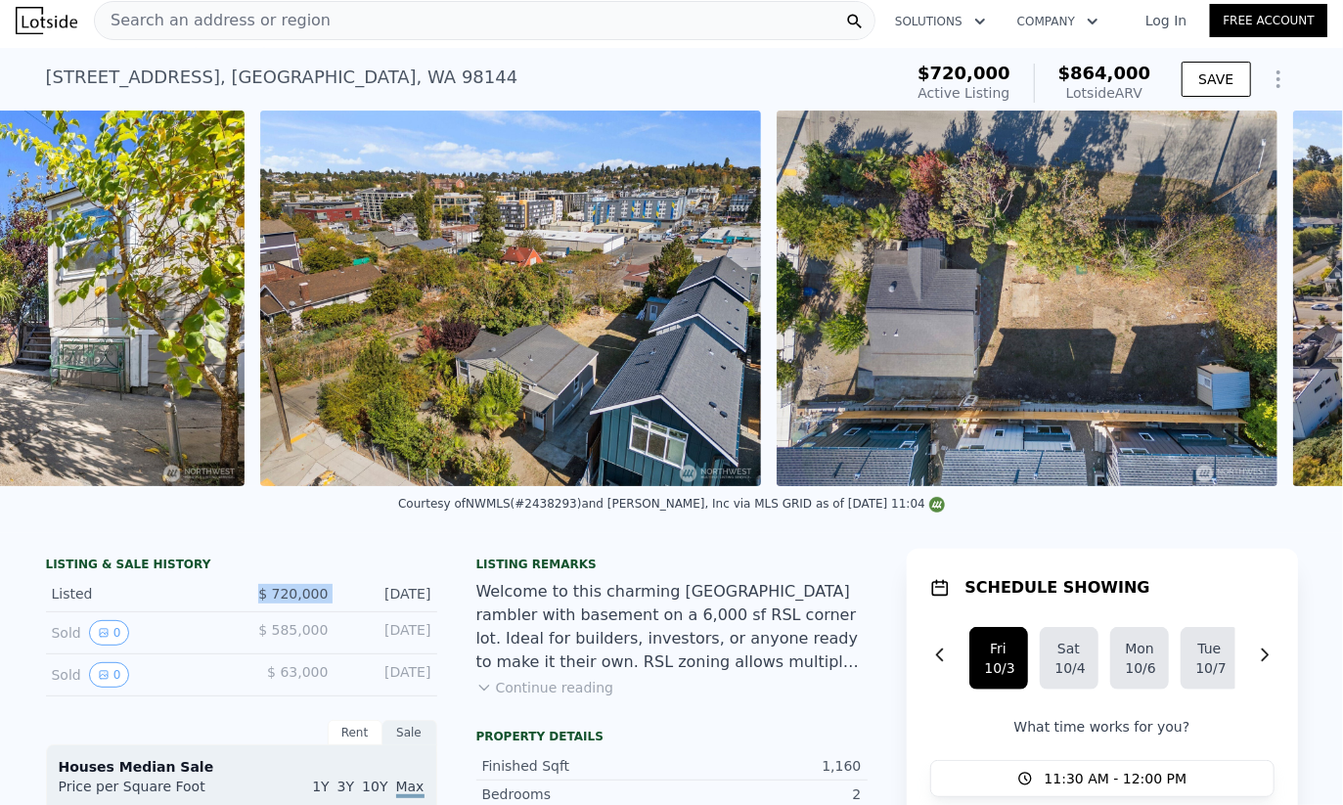
scroll to position [0, 16920]
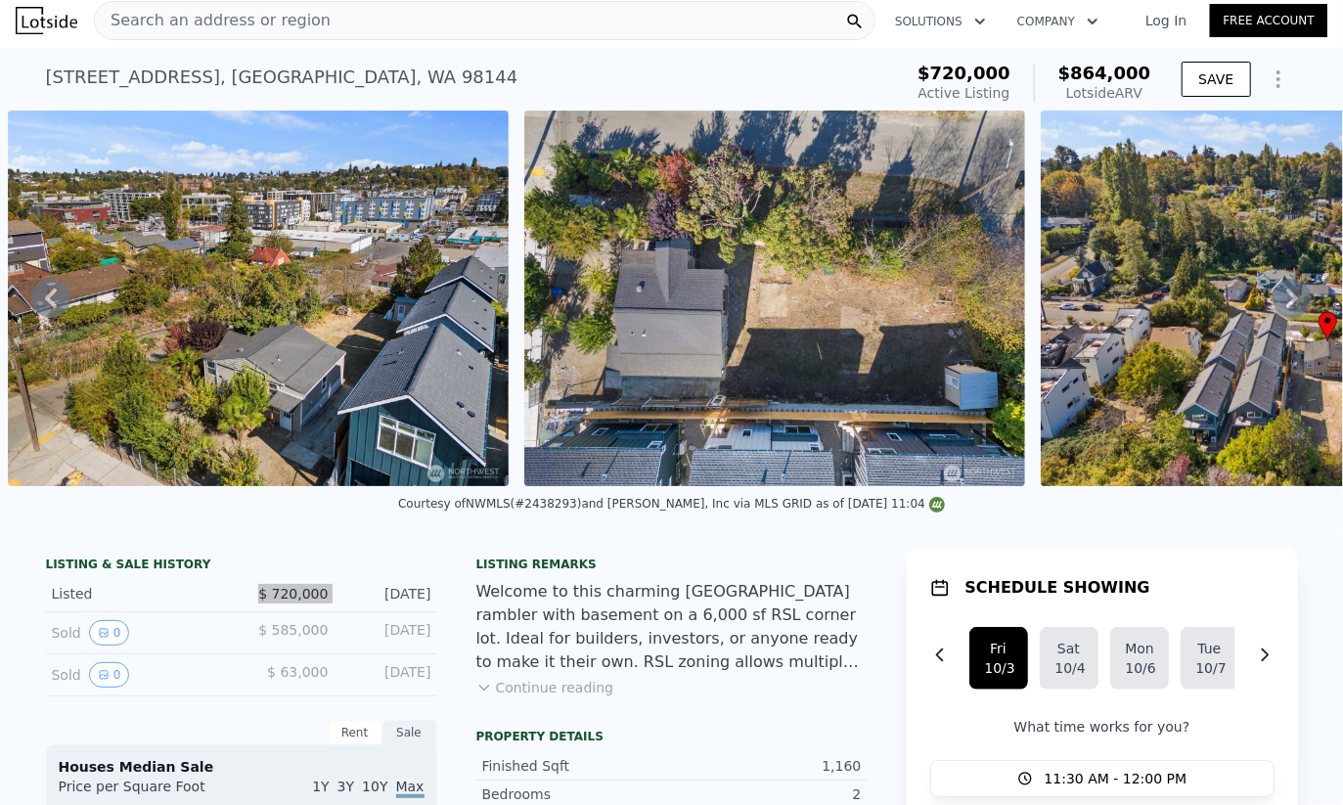
drag, startPoint x: 921, startPoint y: 378, endPoint x: 648, endPoint y: 7, distance: 460.3
